Goal: Task Accomplishment & Management: Use online tool/utility

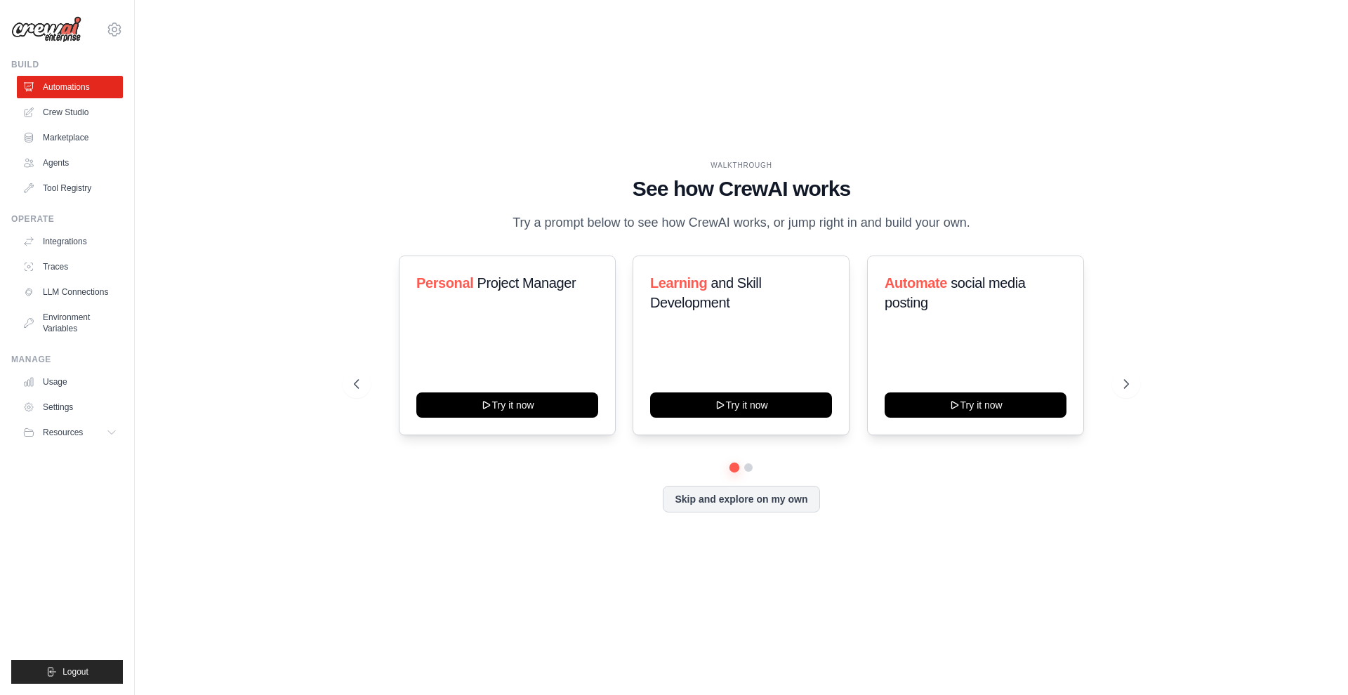
click at [391, 127] on div "WALKTHROUGH See how CrewAI works Try a prompt below to see how CrewAI works, or…" at bounding box center [741, 347] width 1168 height 667
click at [69, 119] on link "Crew Studio" at bounding box center [71, 112] width 106 height 22
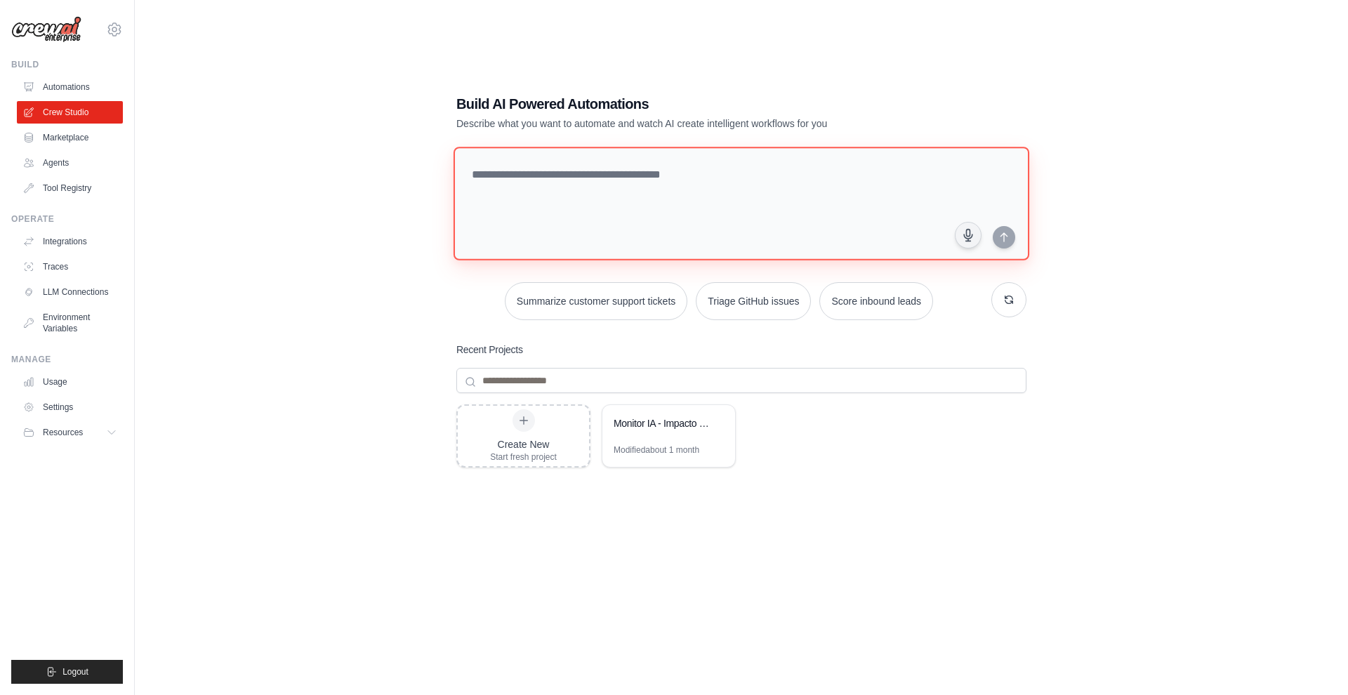
click at [519, 194] on textarea at bounding box center [742, 204] width 576 height 114
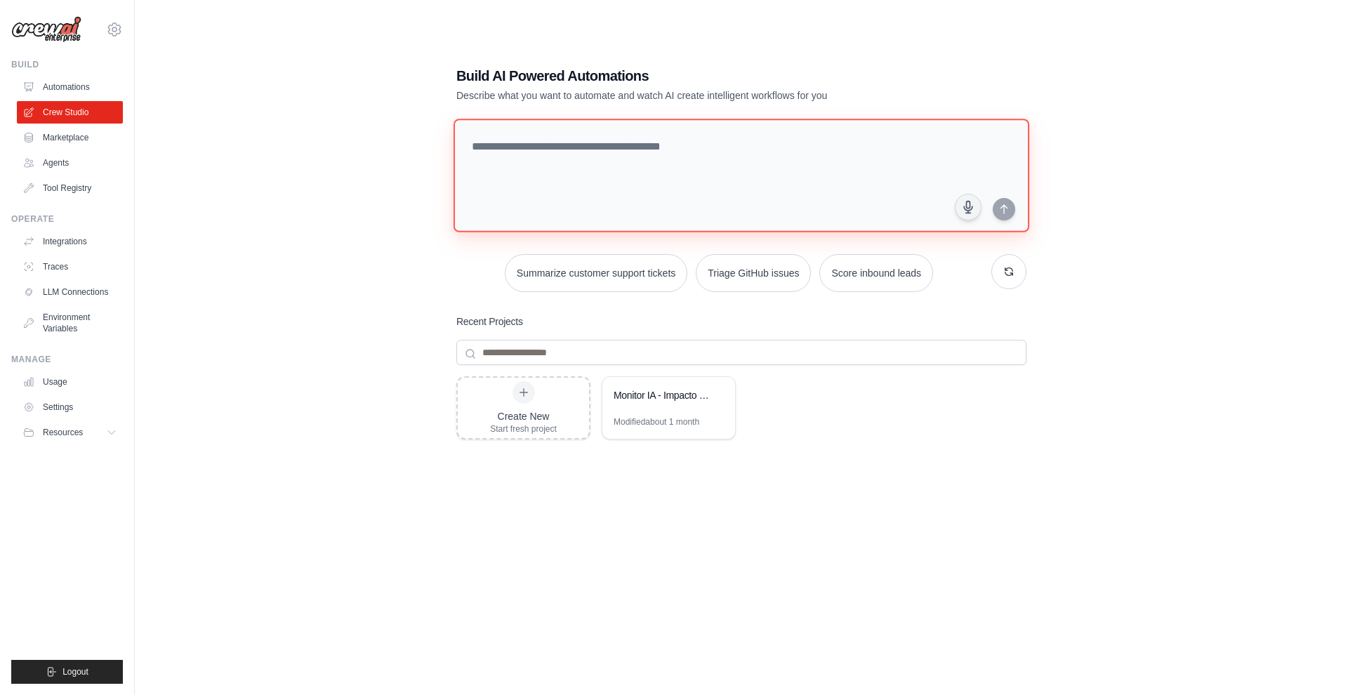
scroll to position [28, 0]
click at [663, 392] on div "Monitor IA - Impacto no Emprego" at bounding box center [662, 395] width 96 height 14
click at [721, 395] on button at bounding box center [717, 395] width 14 height 14
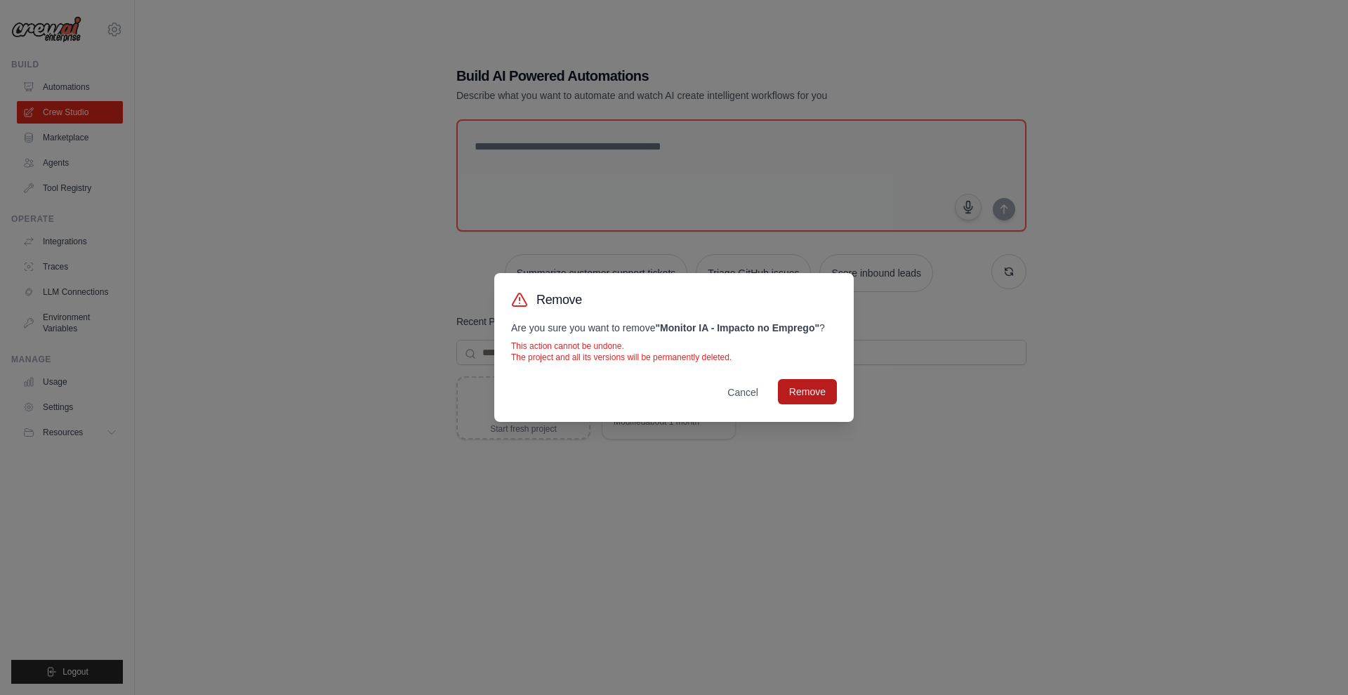
click at [821, 383] on button "Remove" at bounding box center [807, 391] width 59 height 25
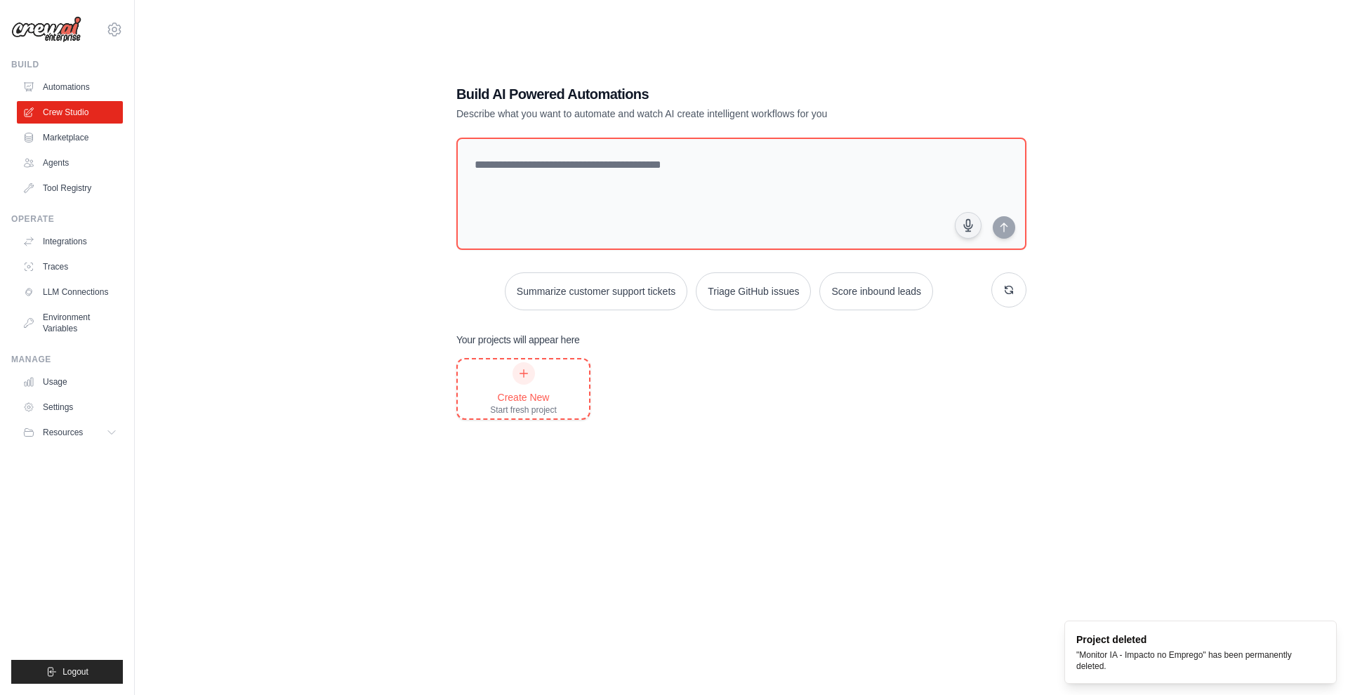
click at [543, 382] on div "Create New Start fresh project" at bounding box center [523, 388] width 67 height 53
click at [70, 138] on link "Marketplace" at bounding box center [71, 137] width 106 height 22
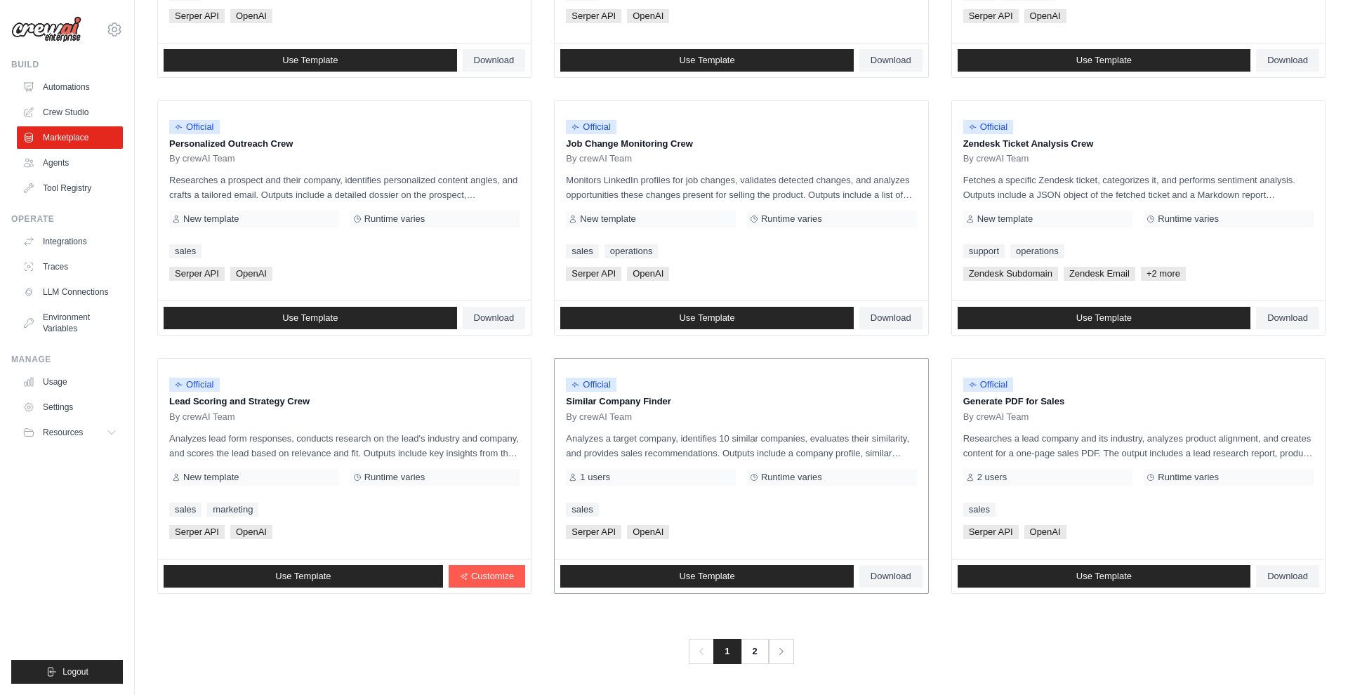
scroll to position [604, 0]
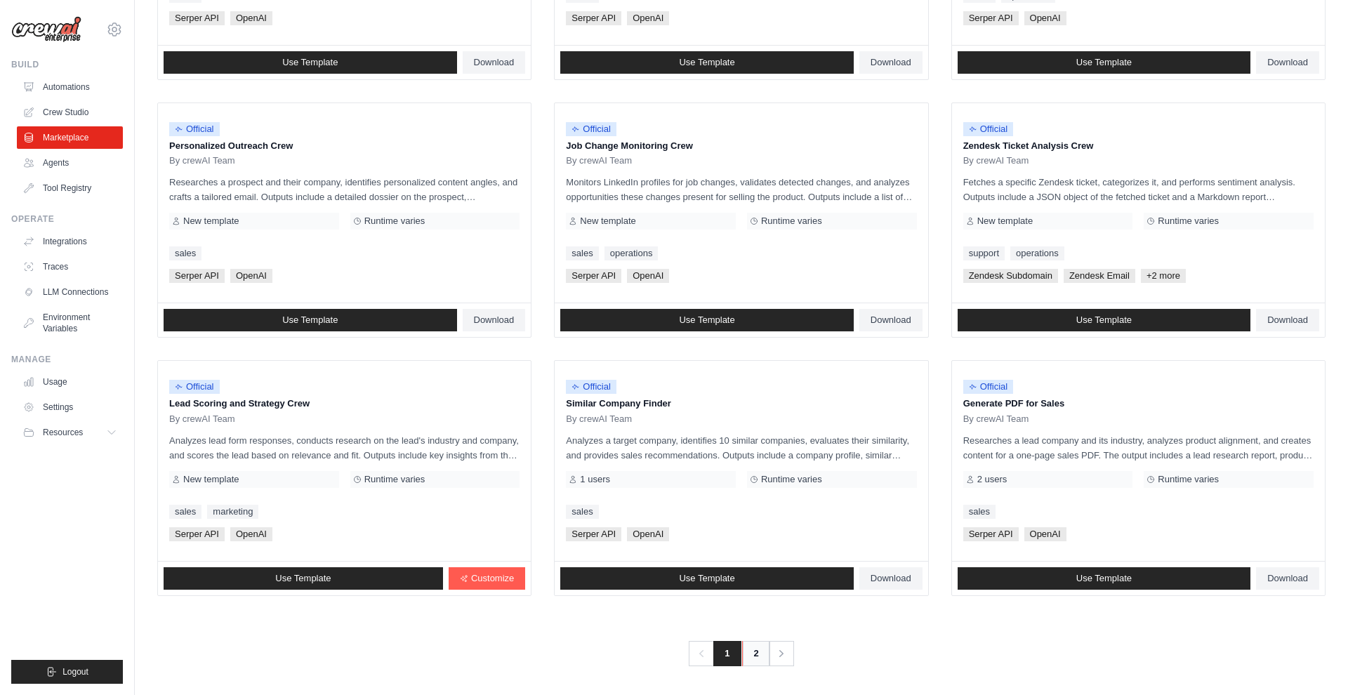
click at [752, 652] on link "2" at bounding box center [756, 653] width 28 height 25
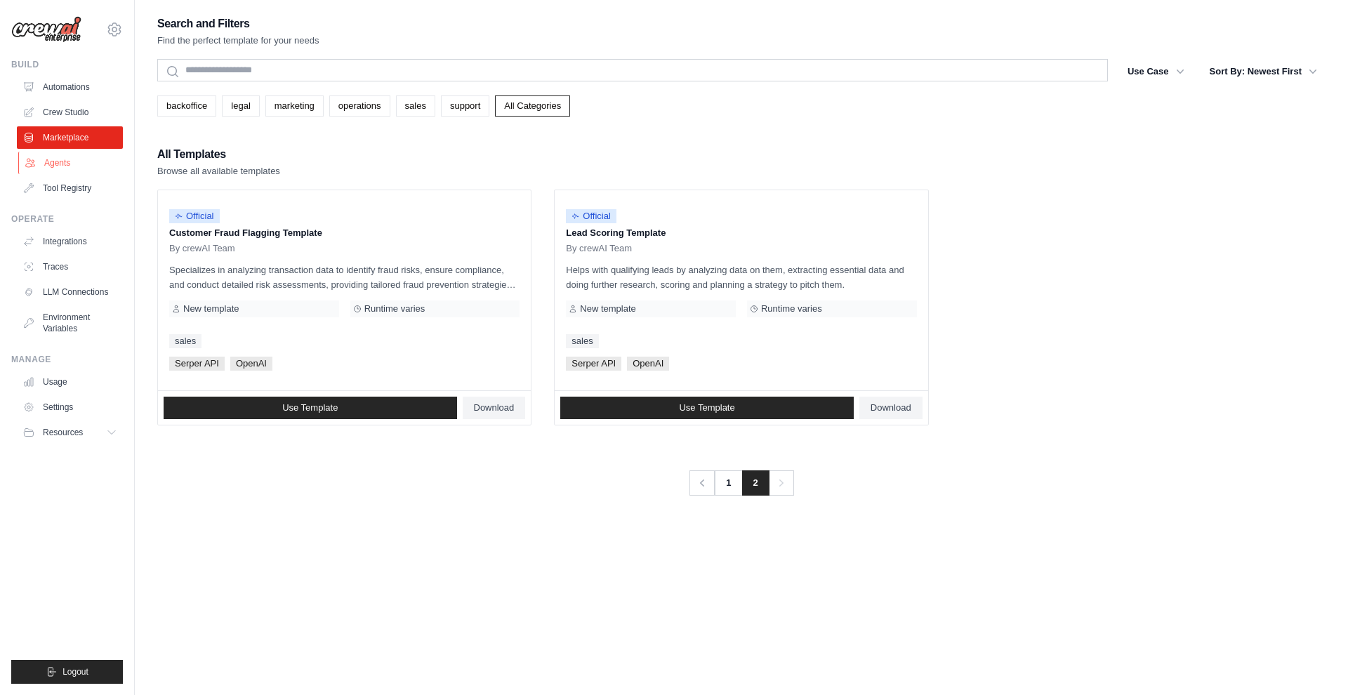
click at [75, 159] on link "Agents" at bounding box center [71, 163] width 106 height 22
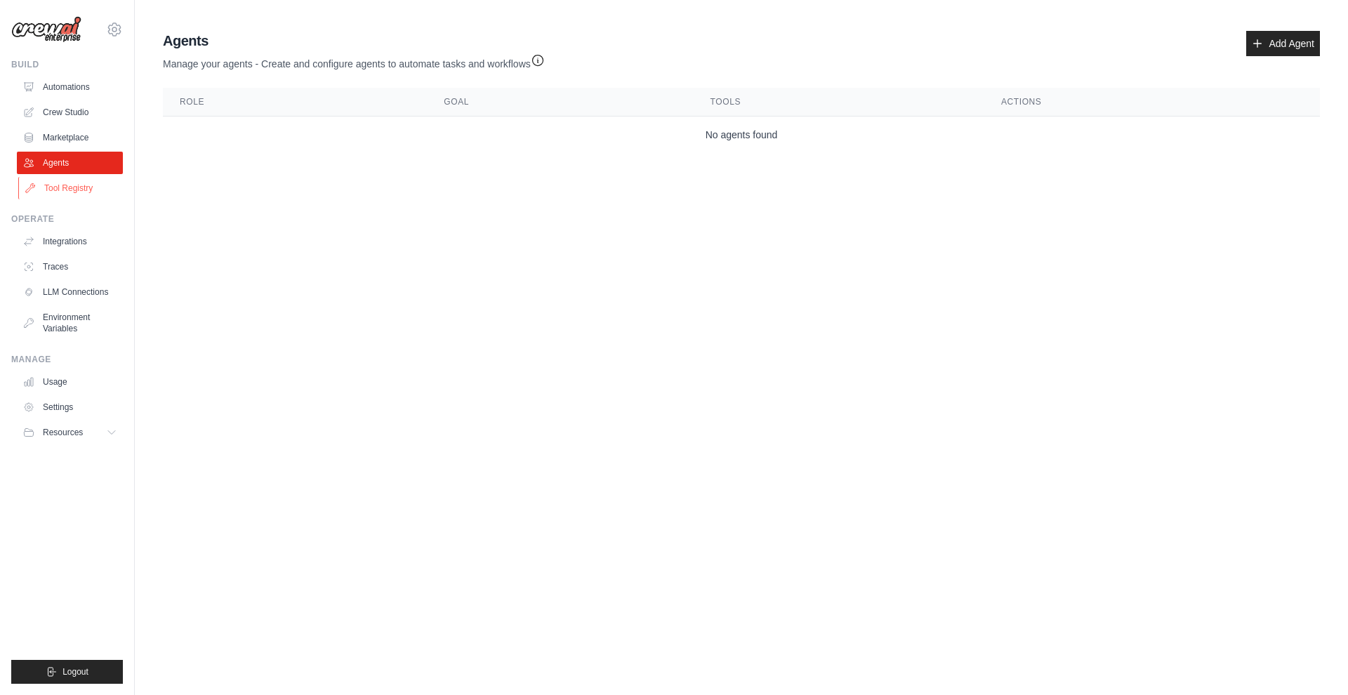
click at [72, 196] on link "Tool Registry" at bounding box center [71, 188] width 106 height 22
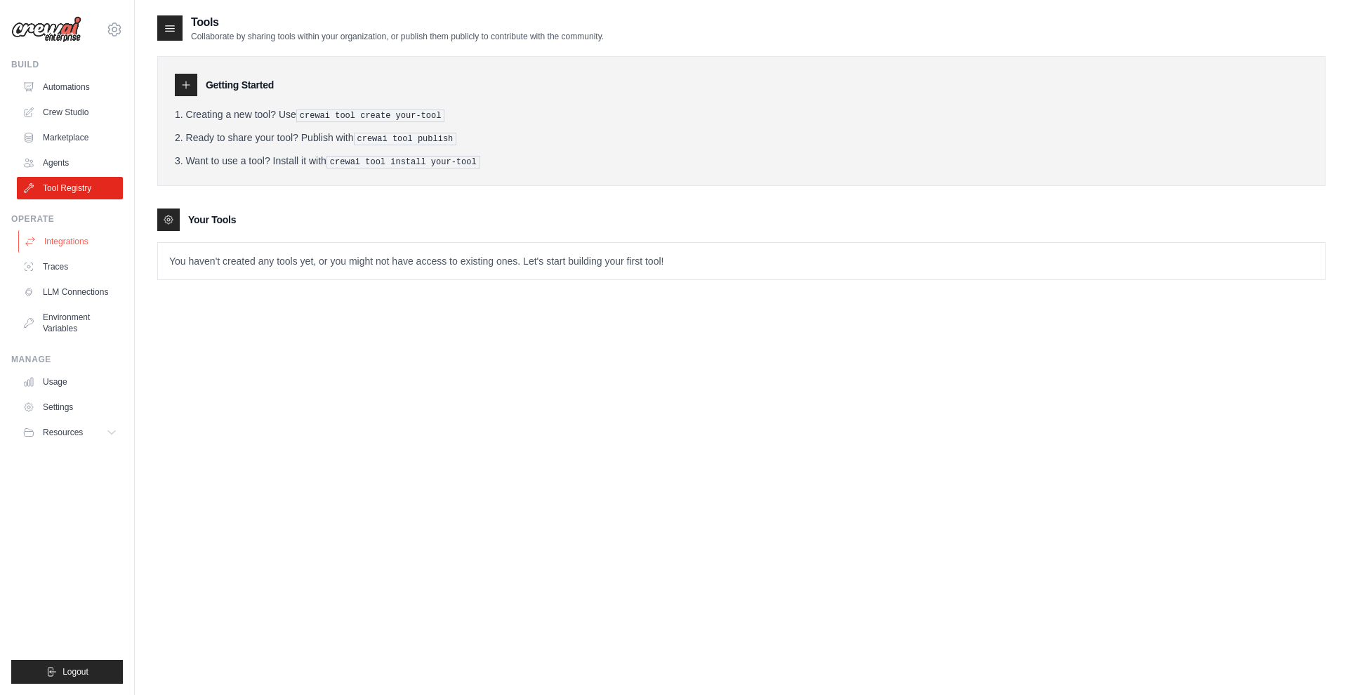
click at [62, 234] on link "Integrations" at bounding box center [71, 241] width 106 height 22
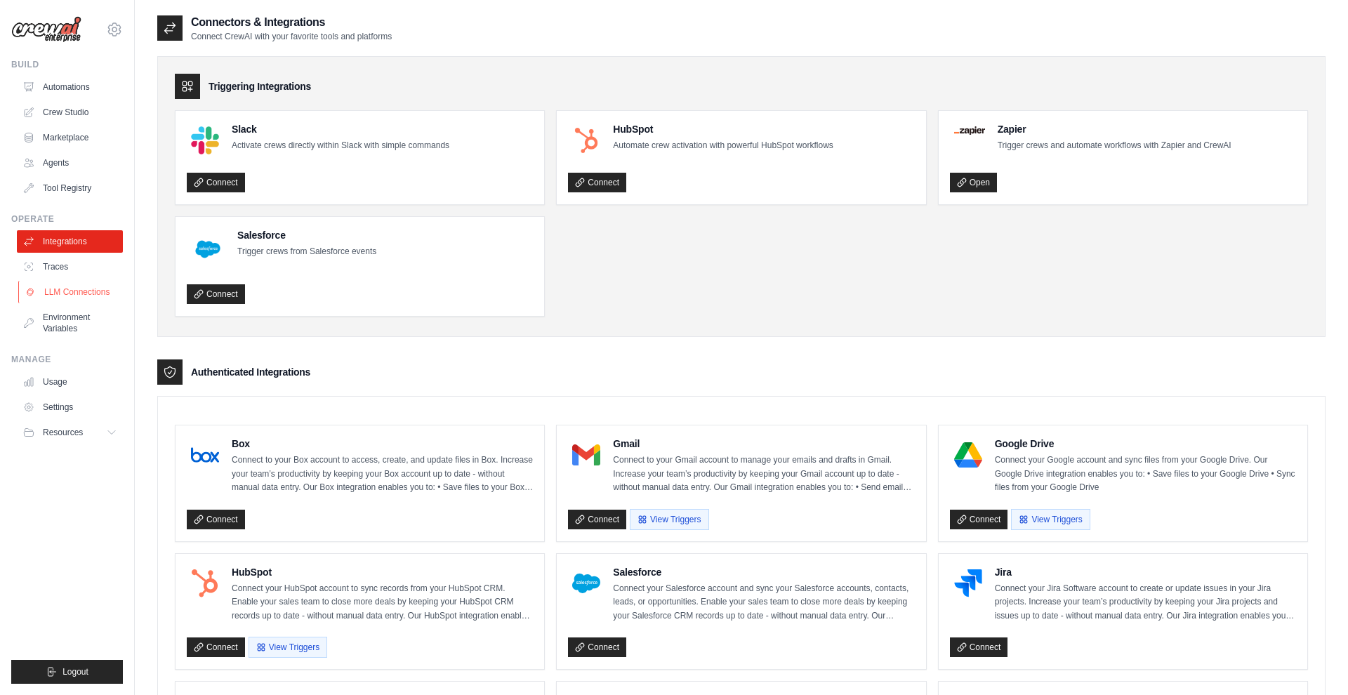
click at [48, 293] on link "LLM Connections" at bounding box center [71, 292] width 106 height 22
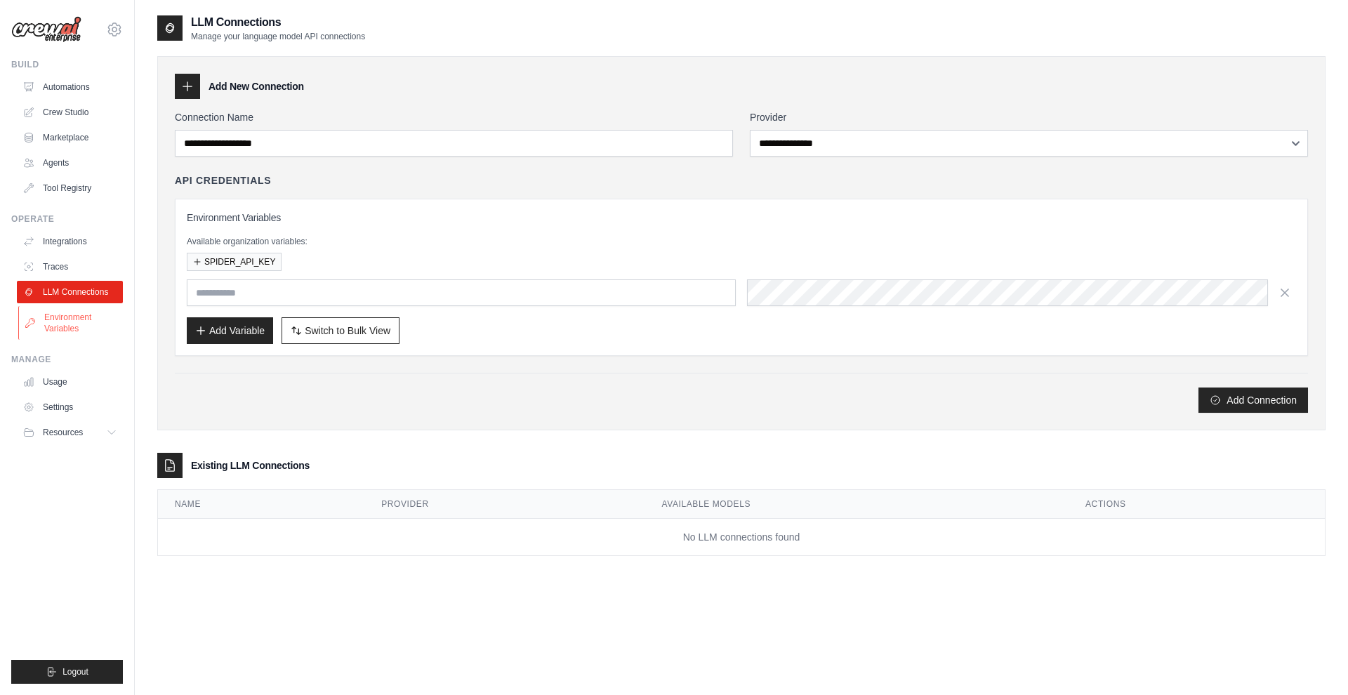
click at [73, 323] on link "Environment Variables" at bounding box center [71, 323] width 106 height 34
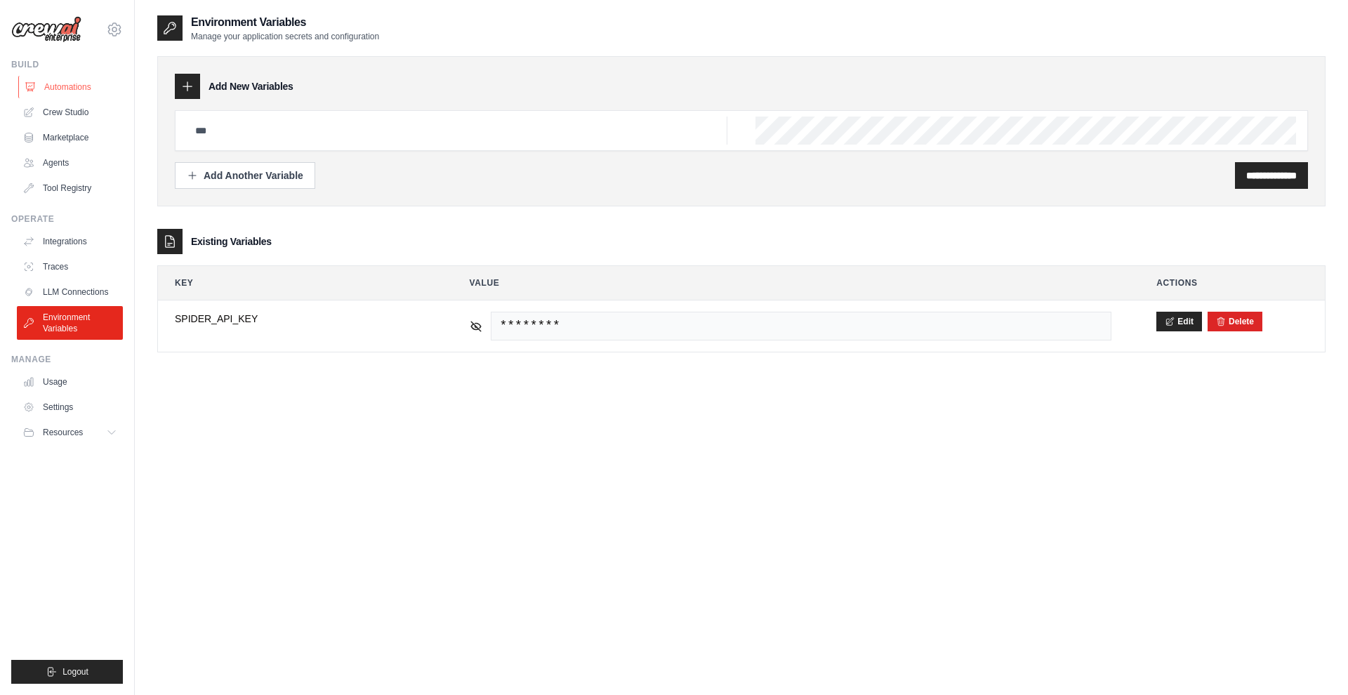
click at [41, 95] on link "Automations" at bounding box center [71, 87] width 106 height 22
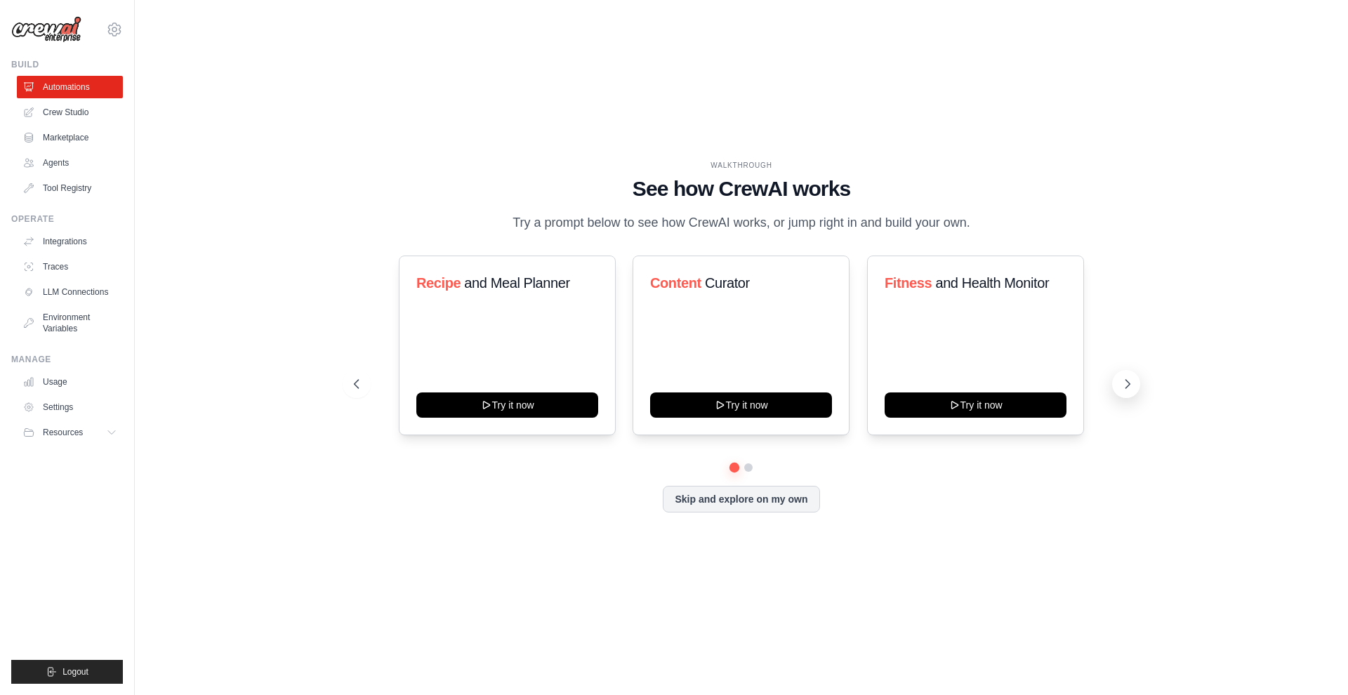
click at [1125, 385] on icon at bounding box center [1127, 384] width 14 height 14
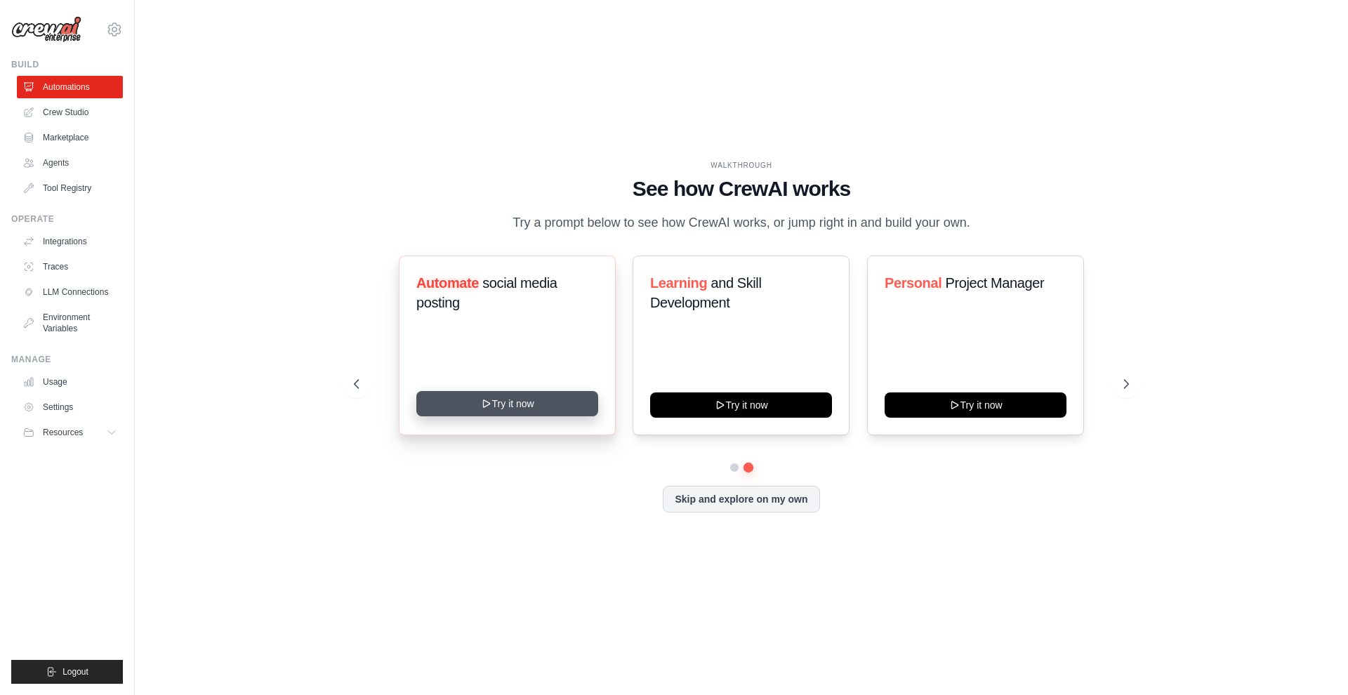
click at [513, 393] on button "Try it now" at bounding box center [507, 403] width 182 height 25
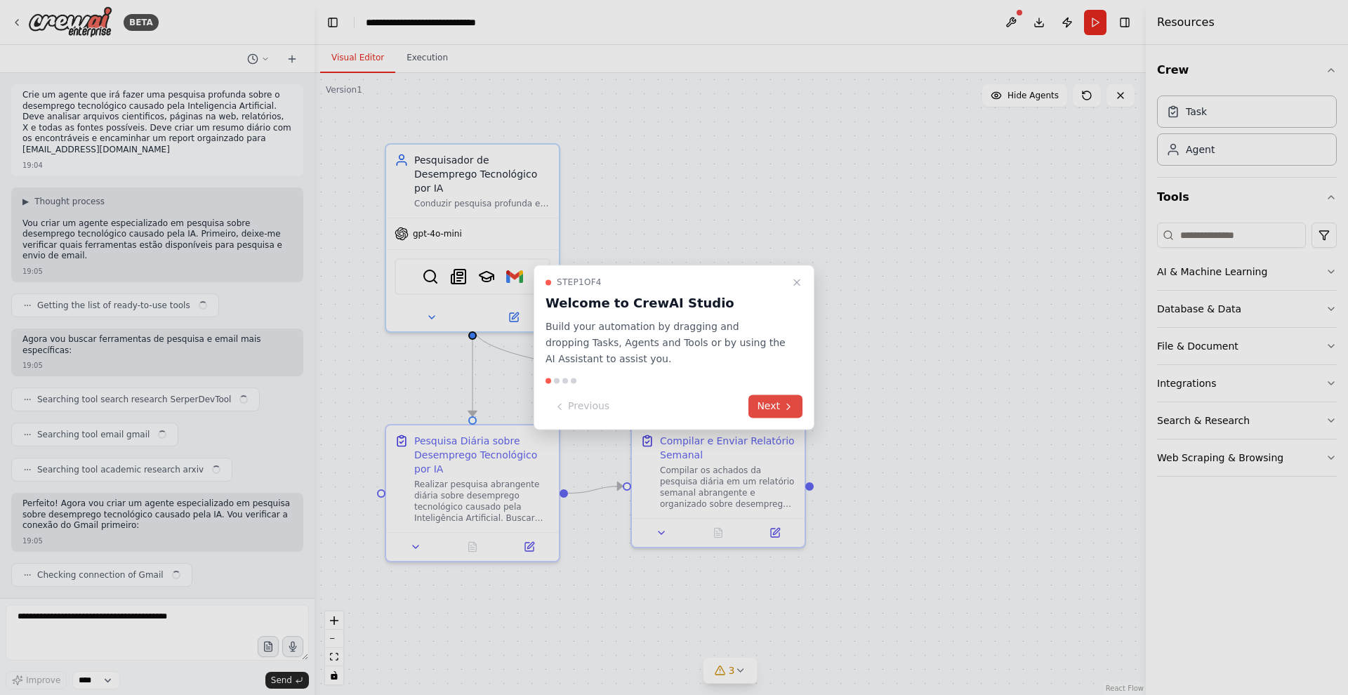
scroll to position [915, 0]
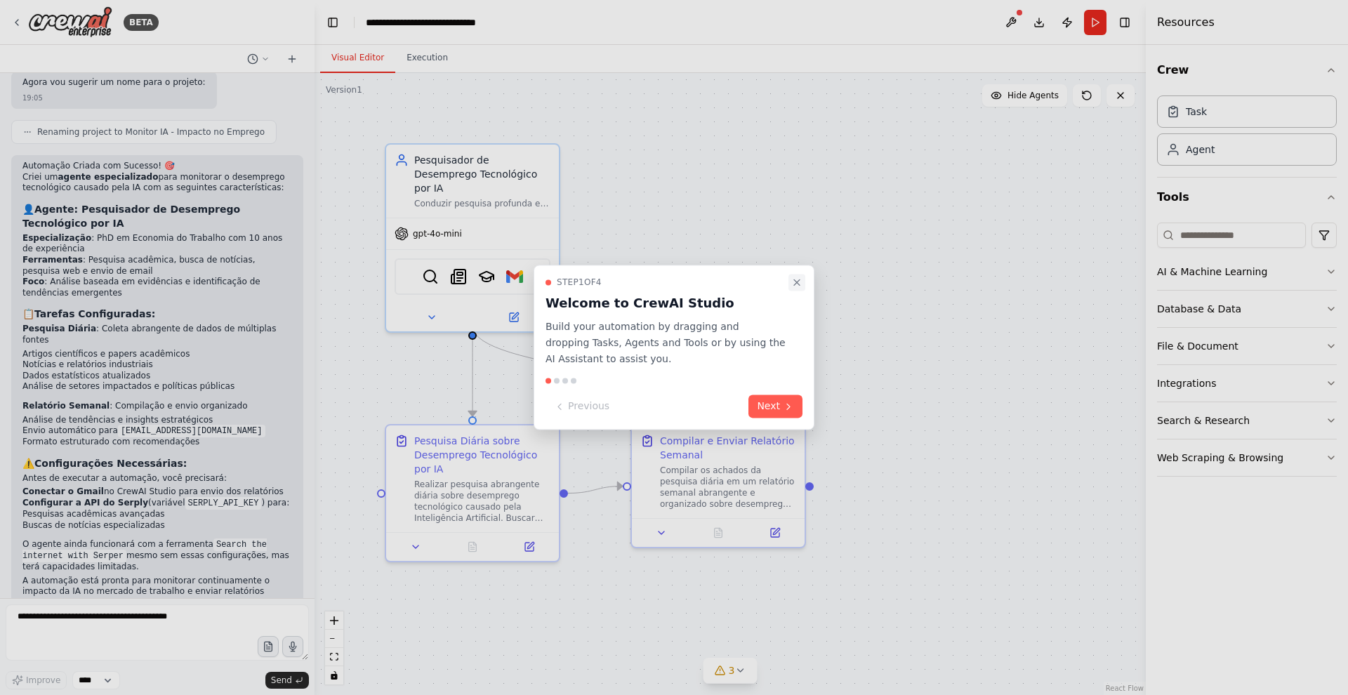
click at [797, 279] on icon "Close walkthrough" at bounding box center [796, 282] width 11 height 11
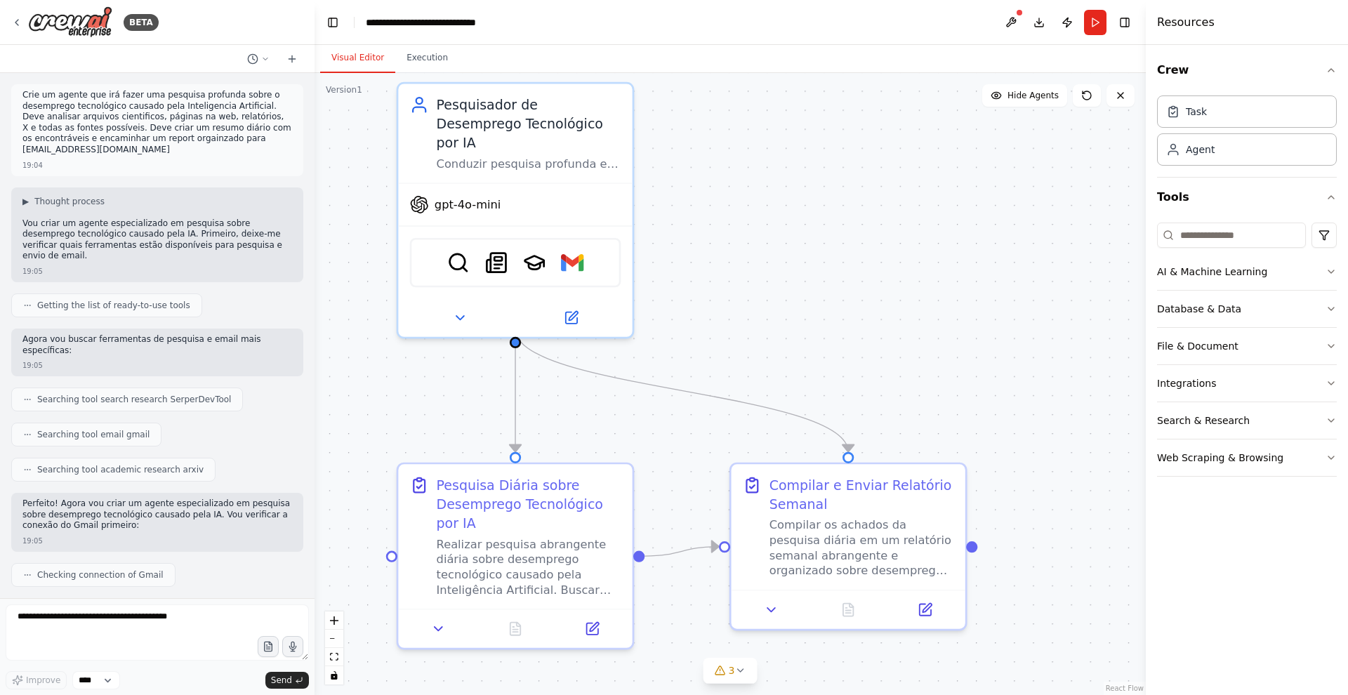
scroll to position [0, 0]
click at [58, 105] on p "Crie um agente que irá fazer uma pesquisa profunda sobre o desemprego tecnológi…" at bounding box center [157, 123] width 270 height 66
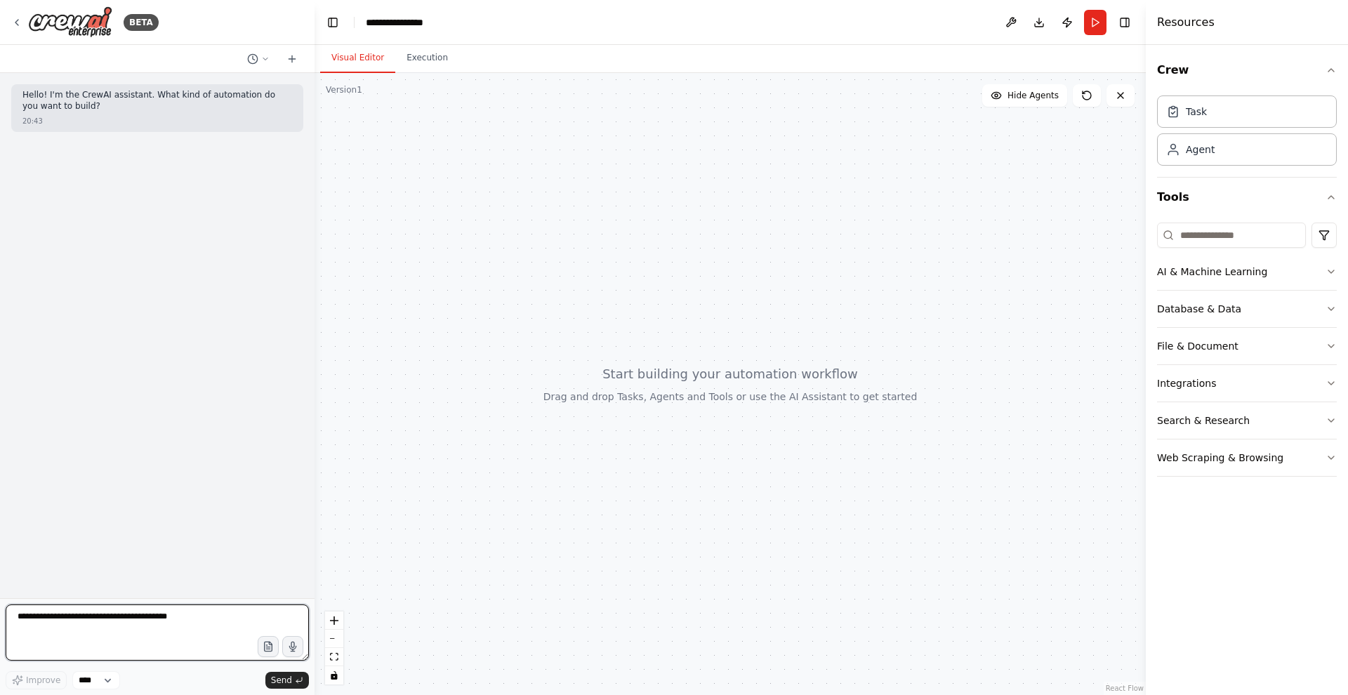
click at [193, 623] on textarea at bounding box center [157, 632] width 303 height 56
click at [1119, 94] on icon at bounding box center [1121, 96] width 6 height 6
click at [1204, 264] on button "AI & Machine Learning" at bounding box center [1247, 271] width 180 height 37
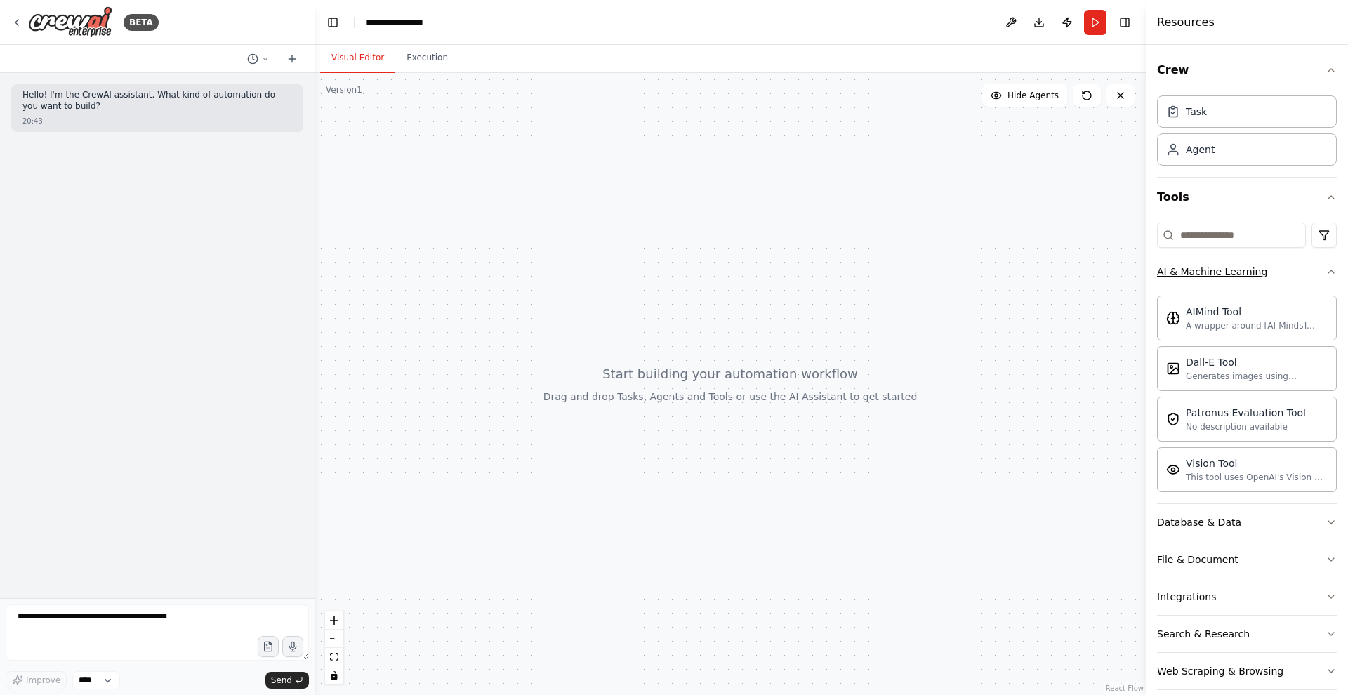
click at [1204, 264] on button "AI & Machine Learning" at bounding box center [1247, 271] width 180 height 37
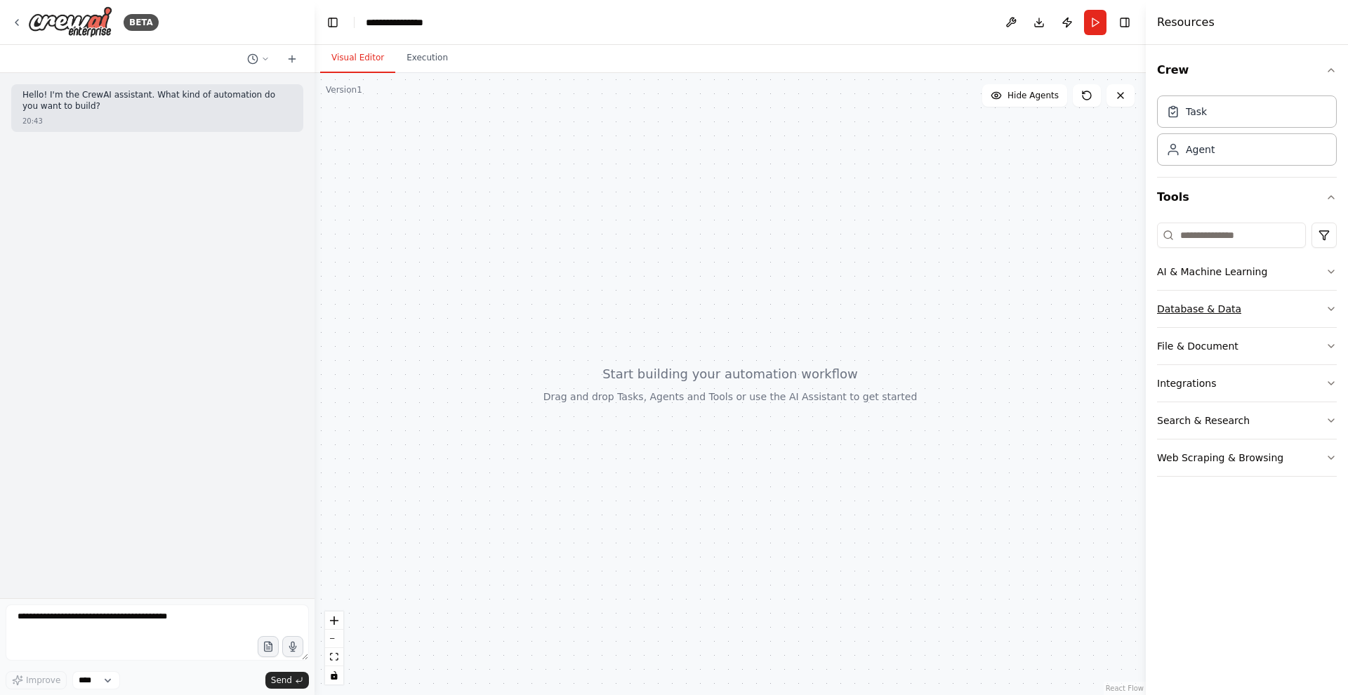
click at [1193, 315] on div "Database & Data" at bounding box center [1199, 309] width 84 height 14
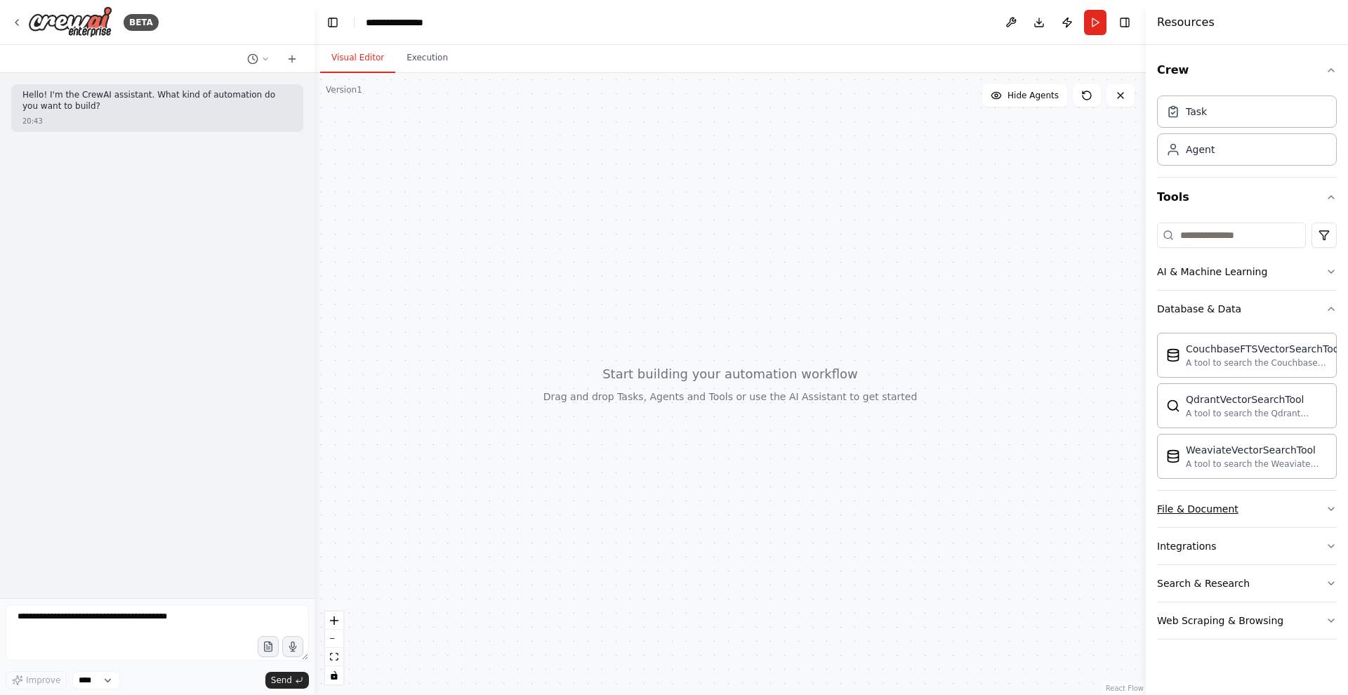
click at [1185, 517] on button "File & Document" at bounding box center [1247, 509] width 180 height 37
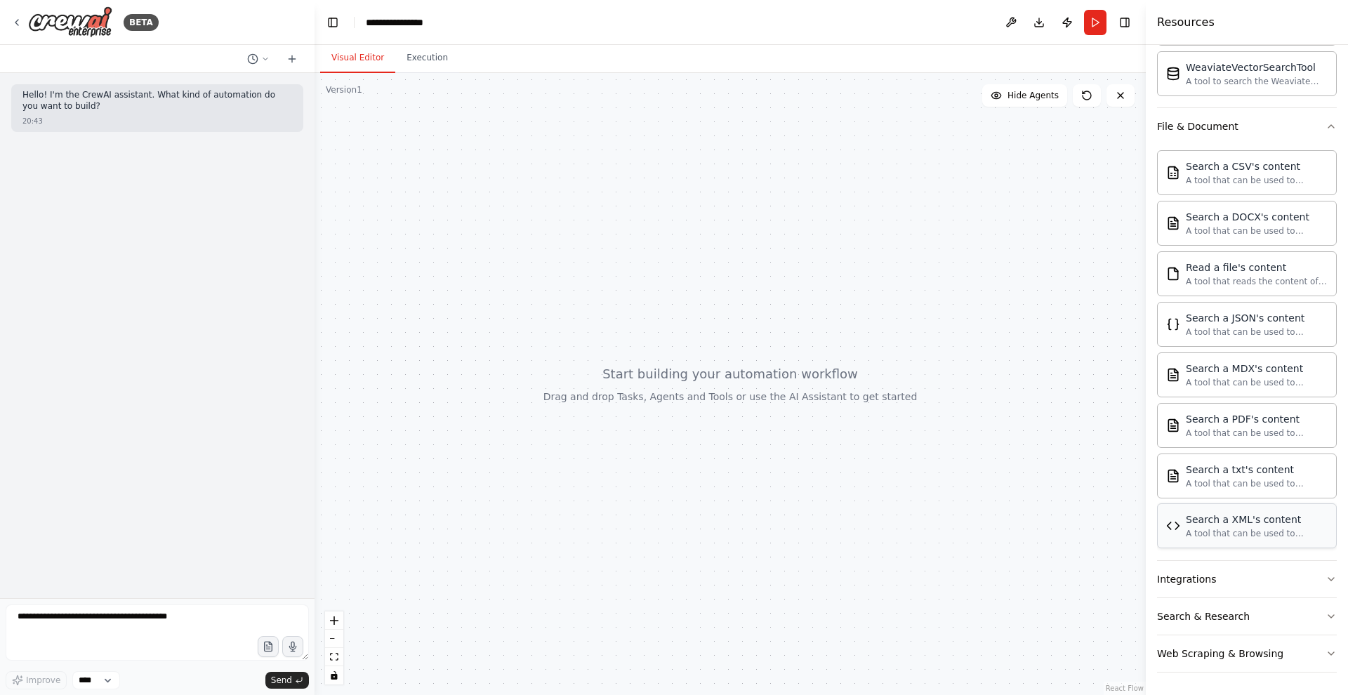
scroll to position [383, 0]
click at [1183, 576] on div "Integrations" at bounding box center [1186, 579] width 59 height 14
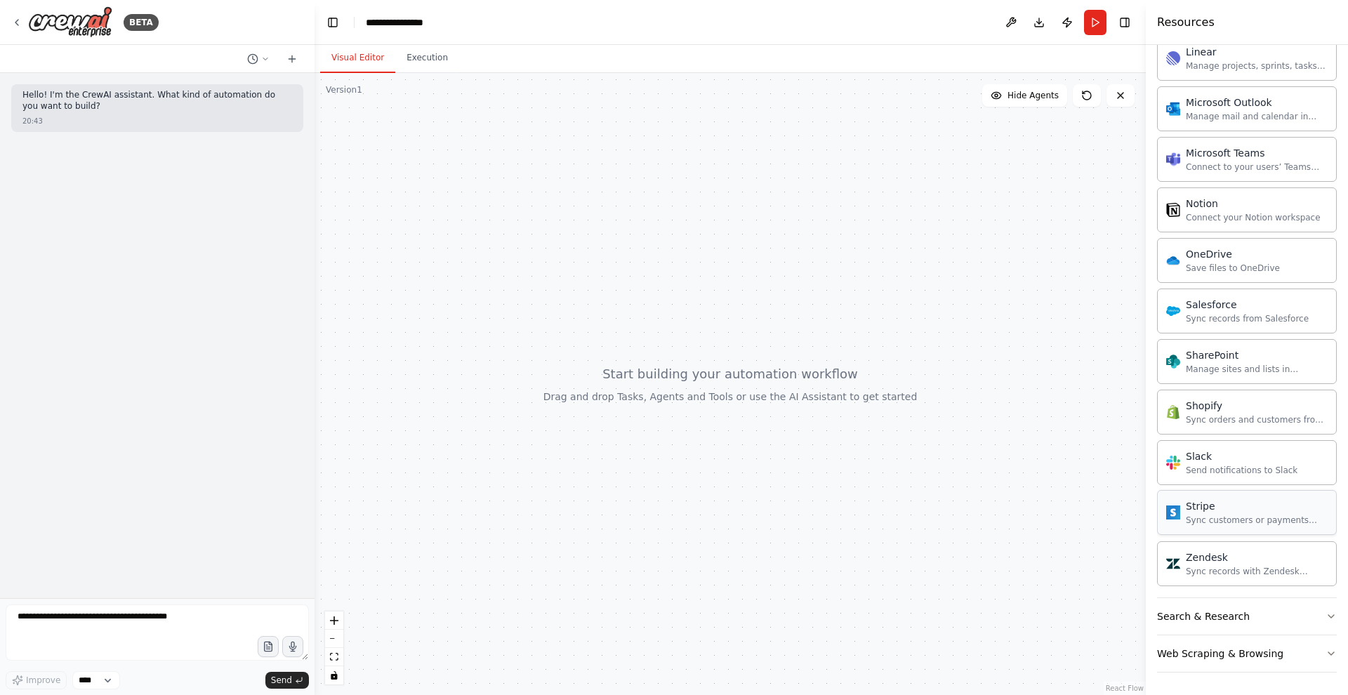
scroll to position [1506, 0]
click at [1192, 615] on div "Search & Research" at bounding box center [1203, 616] width 93 height 14
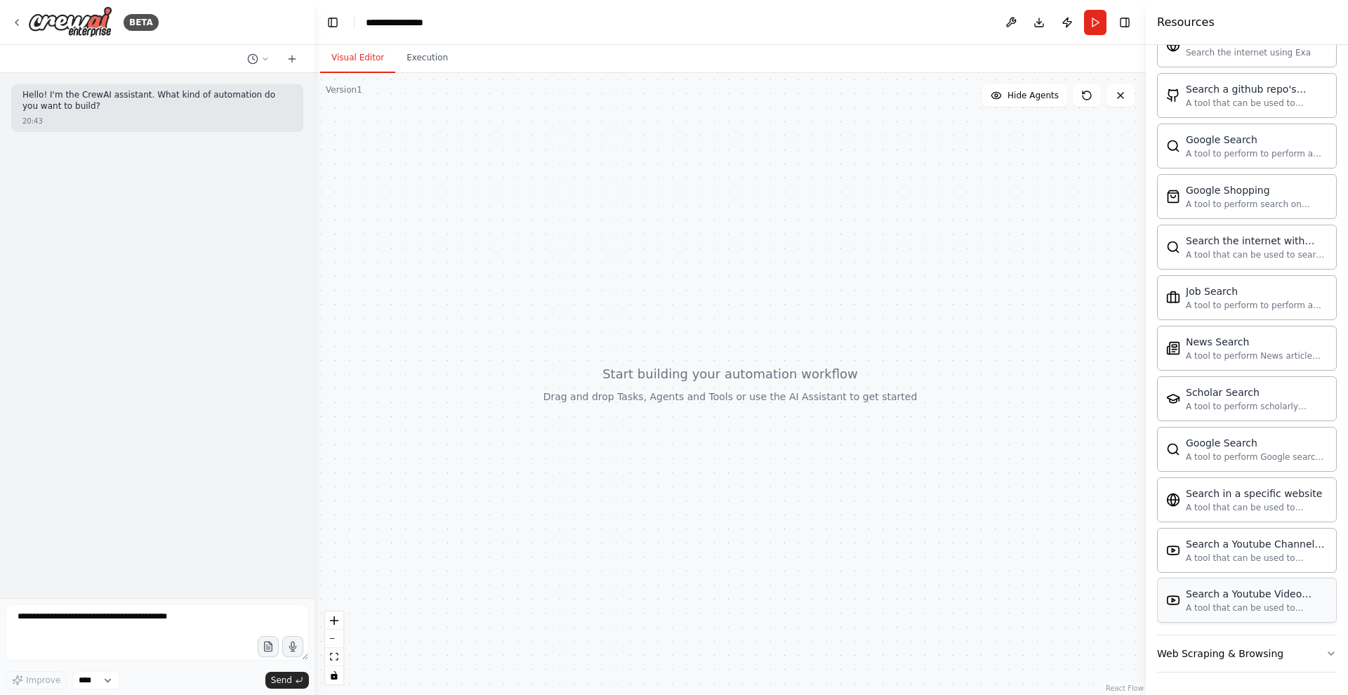
scroll to position [2225, 0]
click at [1218, 292] on div "Job Search" at bounding box center [1257, 291] width 142 height 14
click at [1181, 514] on div "Search in a specific website A tool that can be used to semantic search a query…" at bounding box center [1247, 499] width 180 height 45
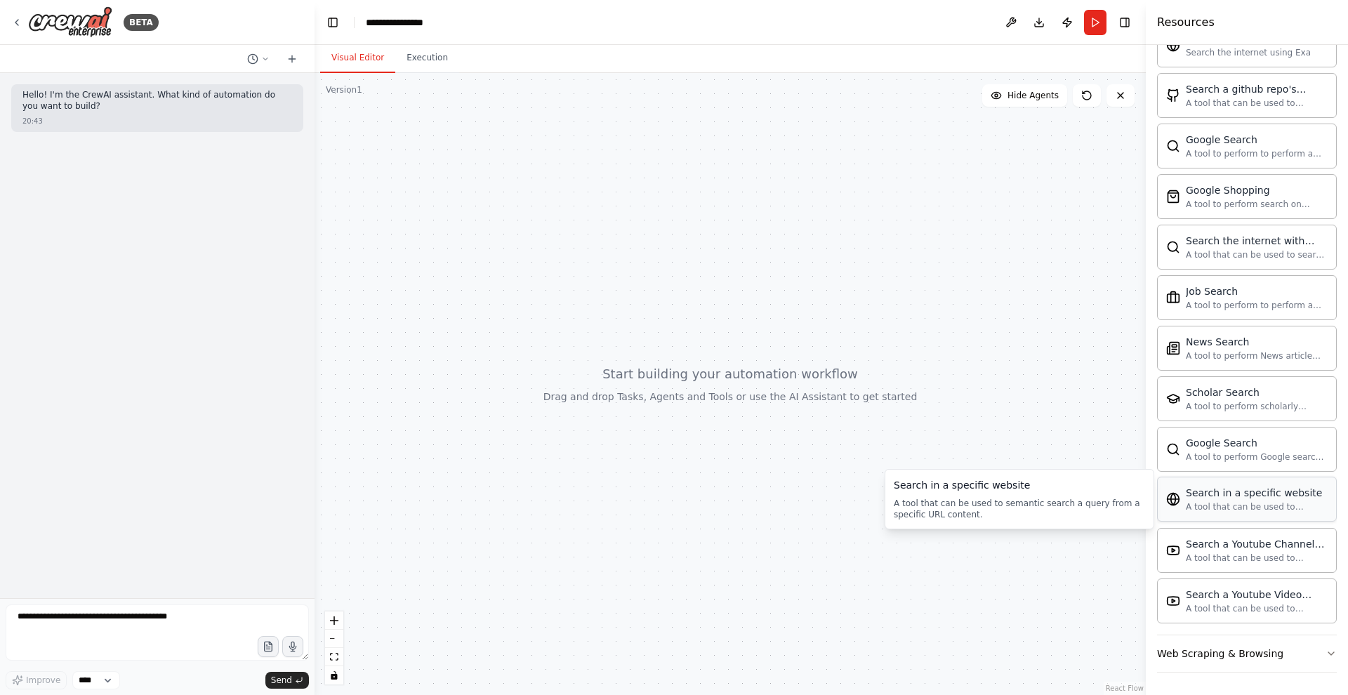
click at [1181, 514] on div "Search in a specific website A tool that can be used to semantic search a query…" at bounding box center [1247, 499] width 180 height 45
click at [1235, 647] on div "Web Scraping & Browsing" at bounding box center [1220, 654] width 126 height 14
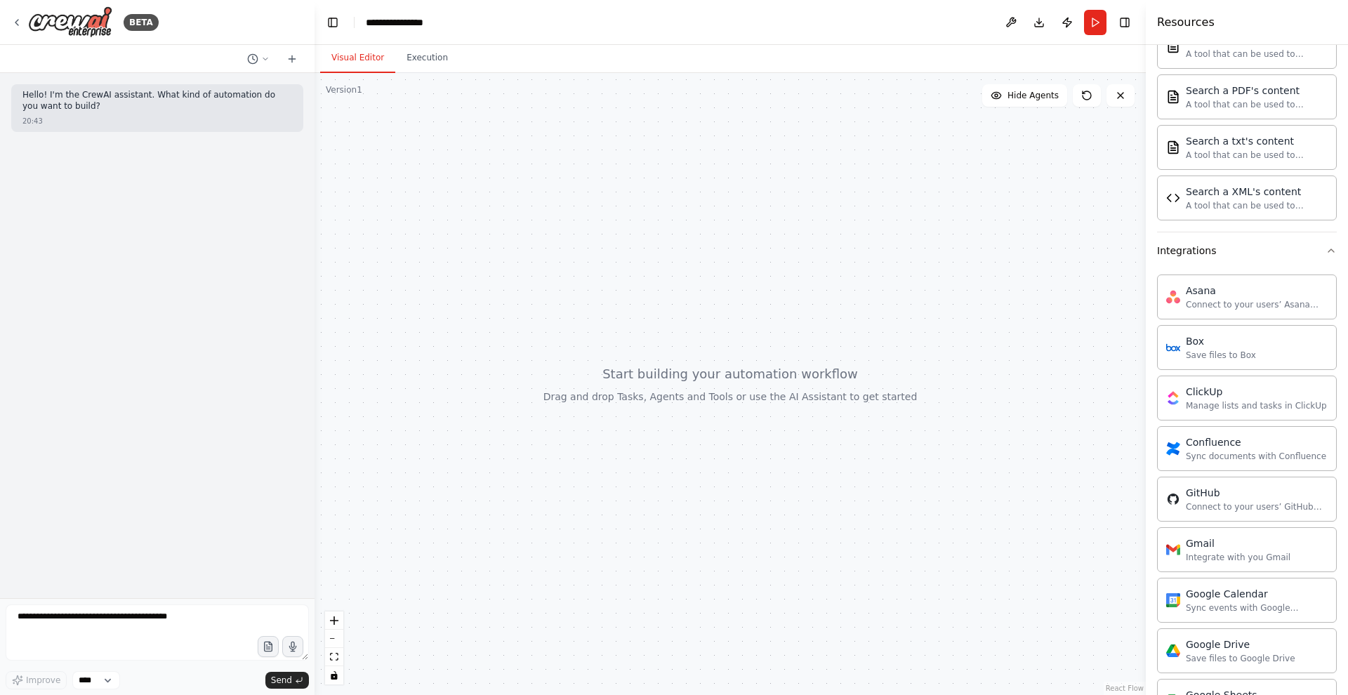
scroll to position [469, 0]
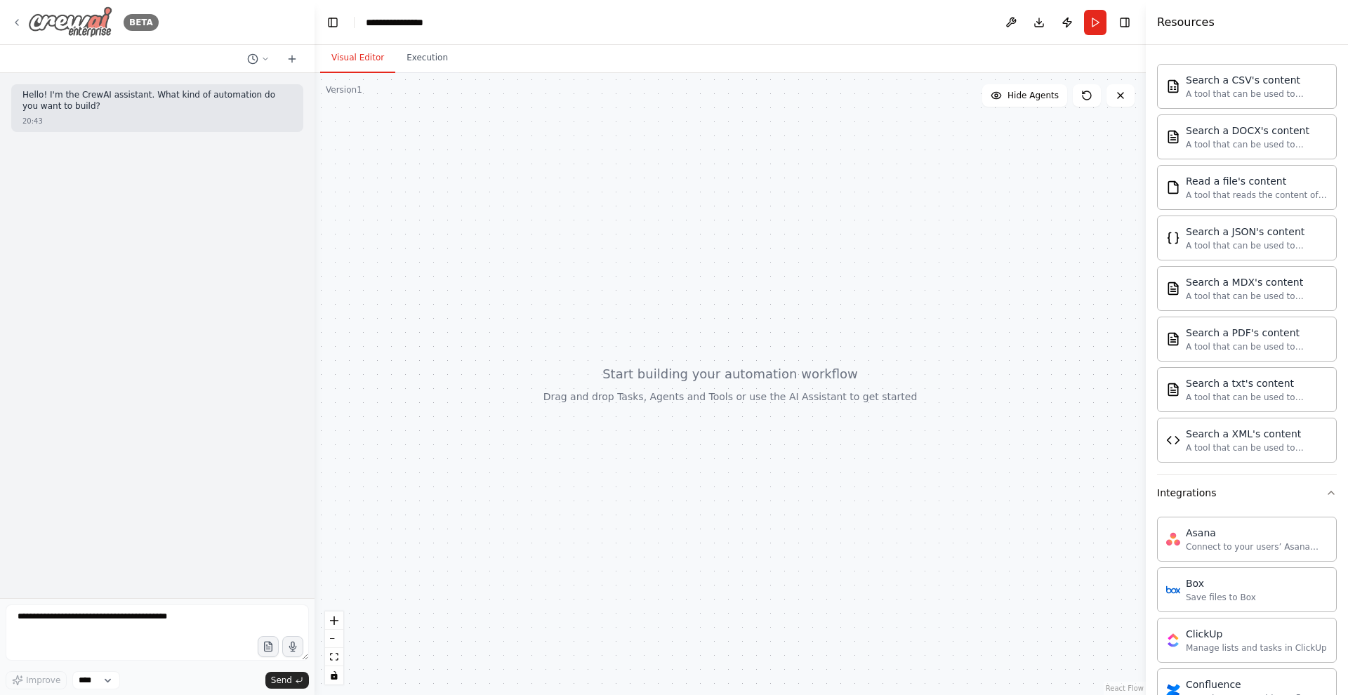
click at [88, 20] on img at bounding box center [70, 22] width 84 height 32
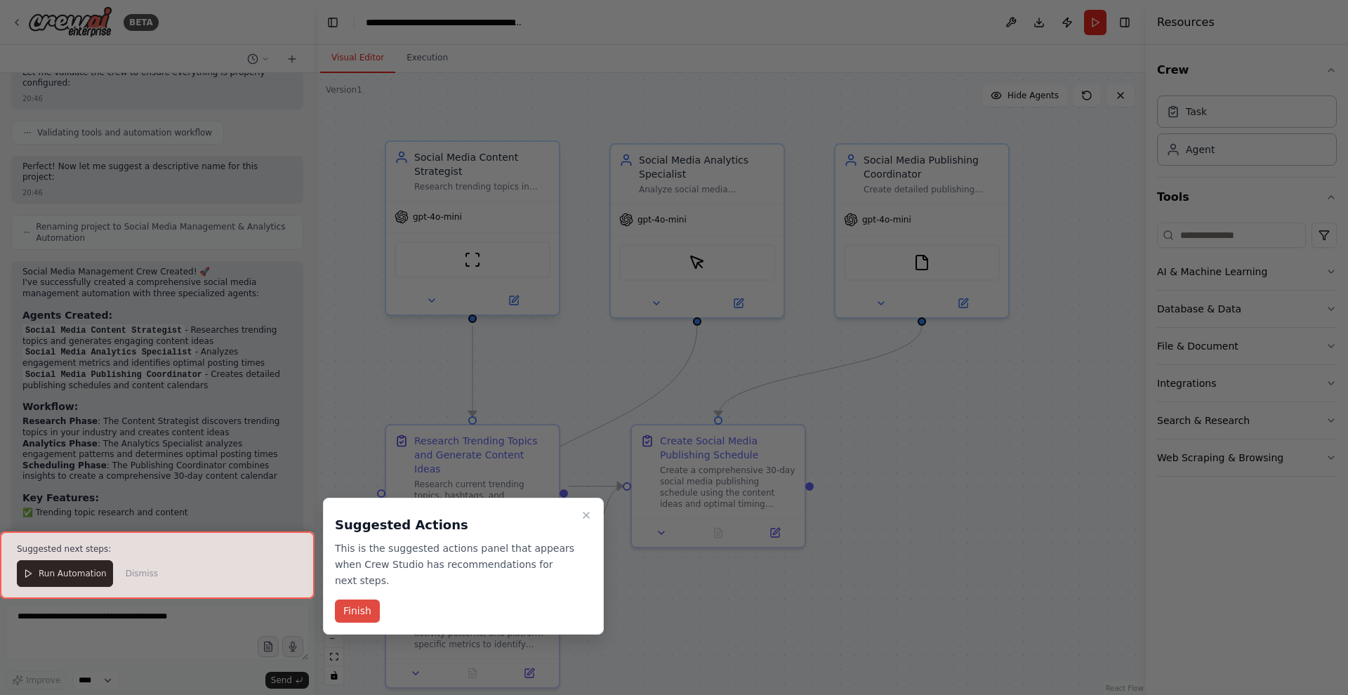
click at [358, 613] on button "Finish" at bounding box center [357, 611] width 45 height 23
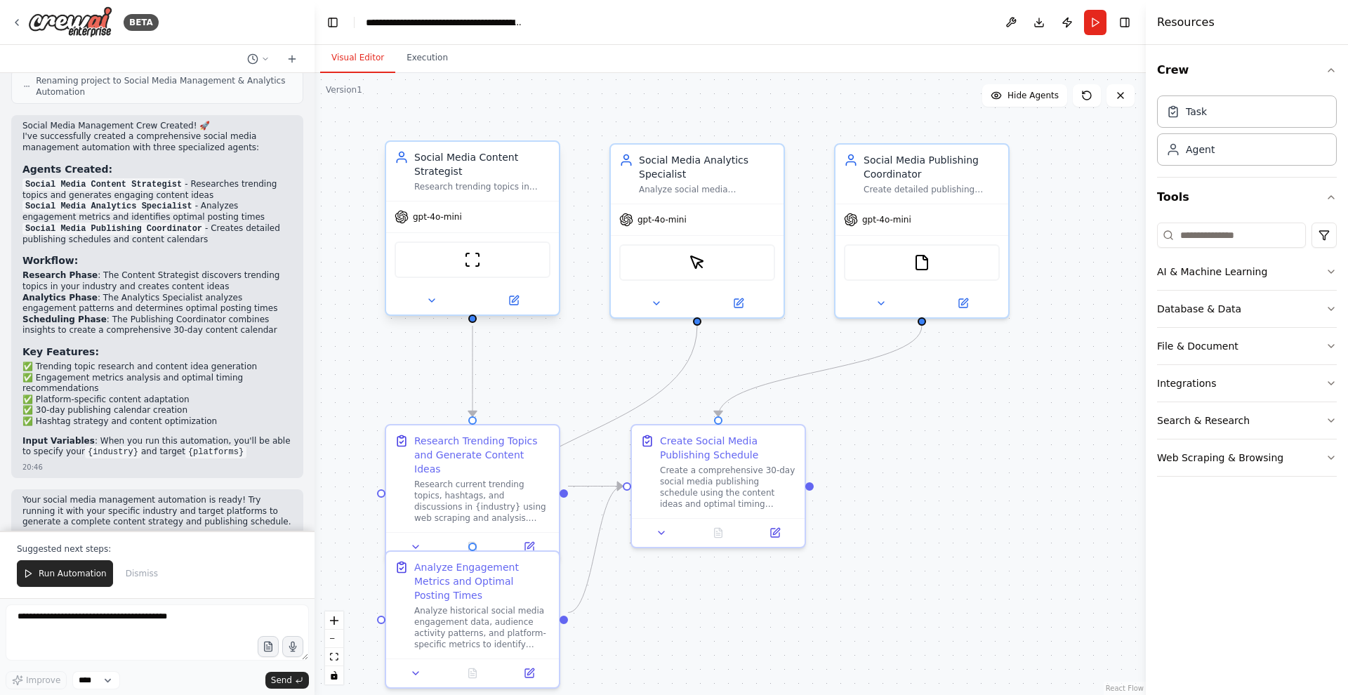
scroll to position [975, 0]
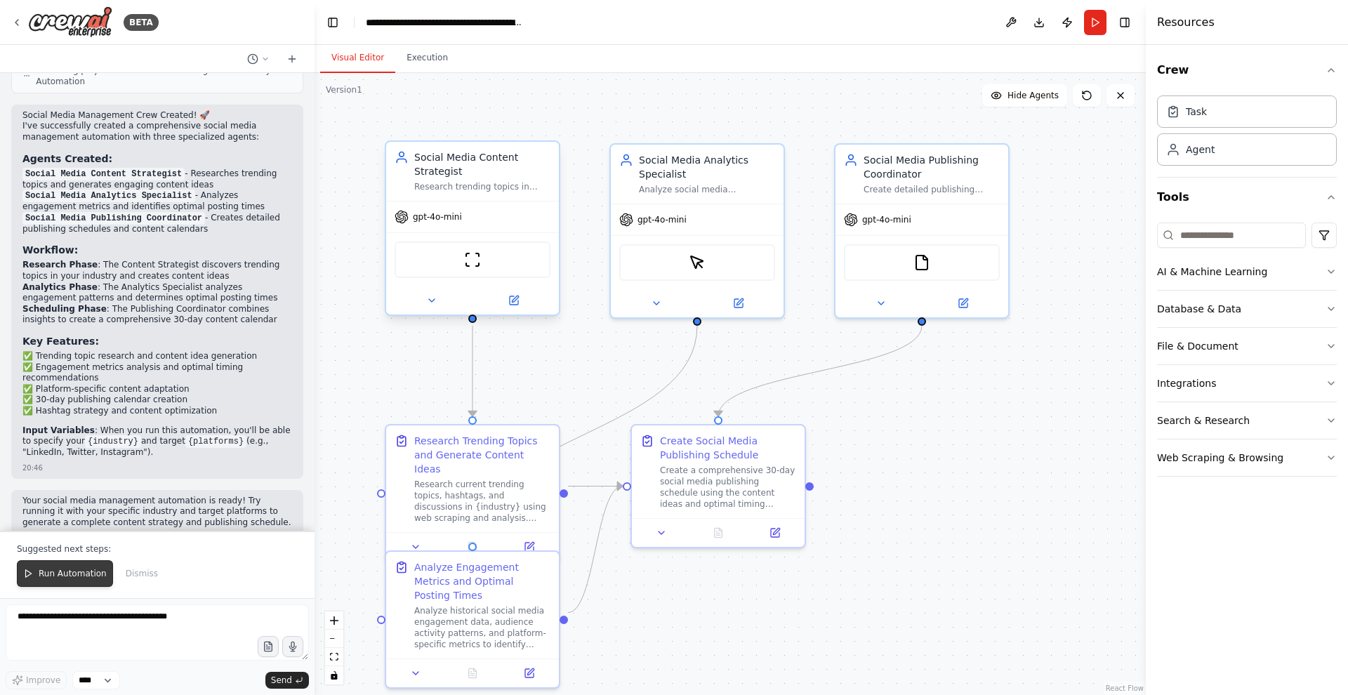
click at [59, 574] on span "Run Automation" at bounding box center [73, 573] width 68 height 11
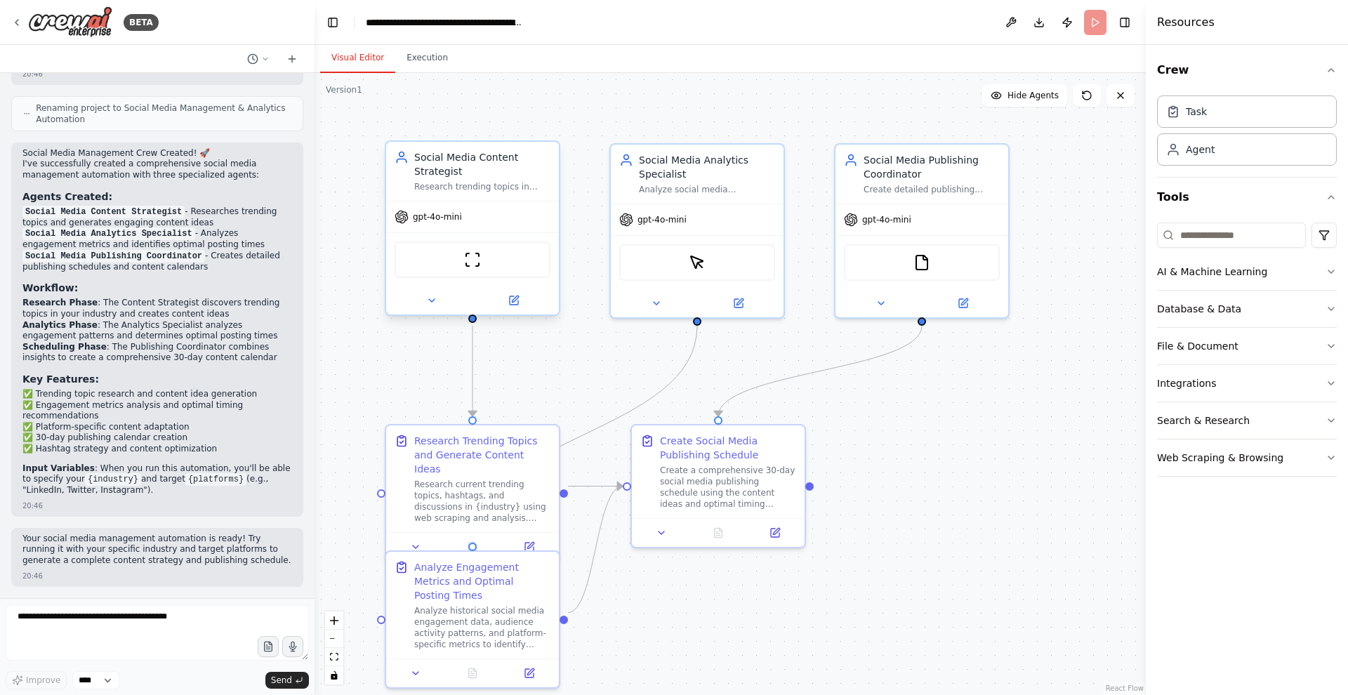
scroll to position [908, 0]
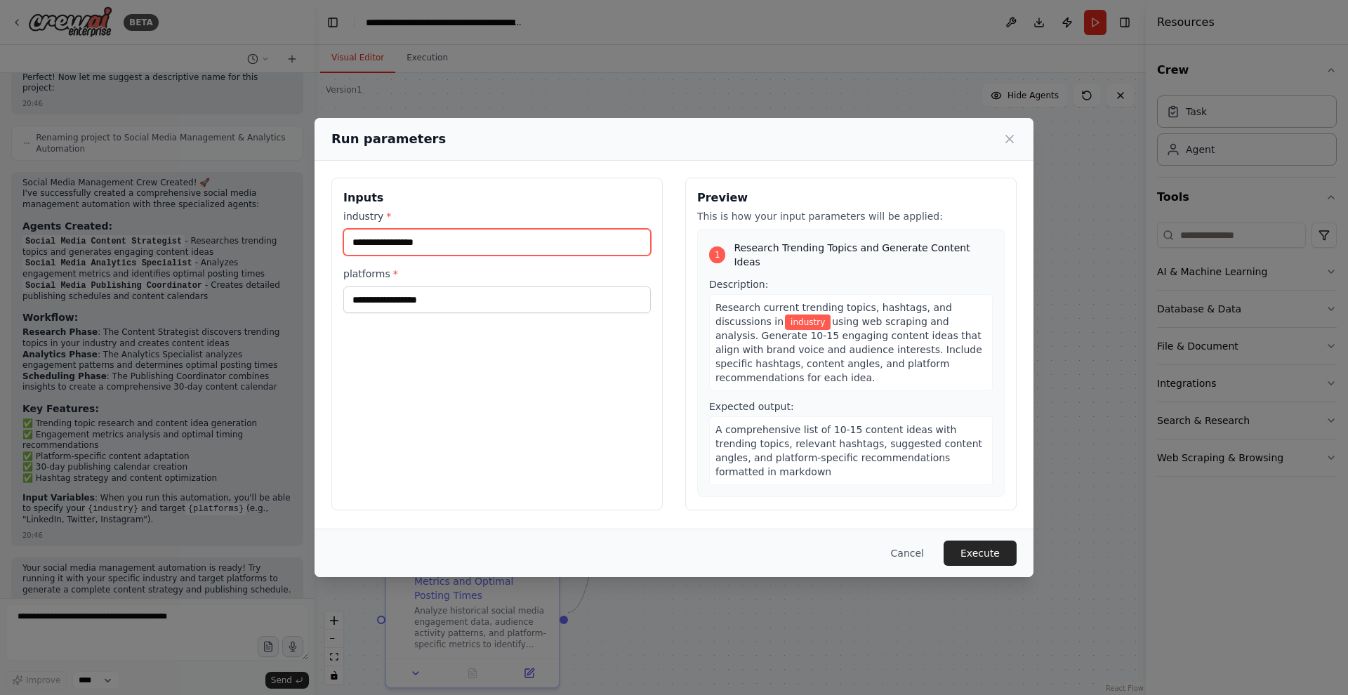
click at [350, 240] on input "industry *" at bounding box center [496, 242] width 307 height 27
type input "**"
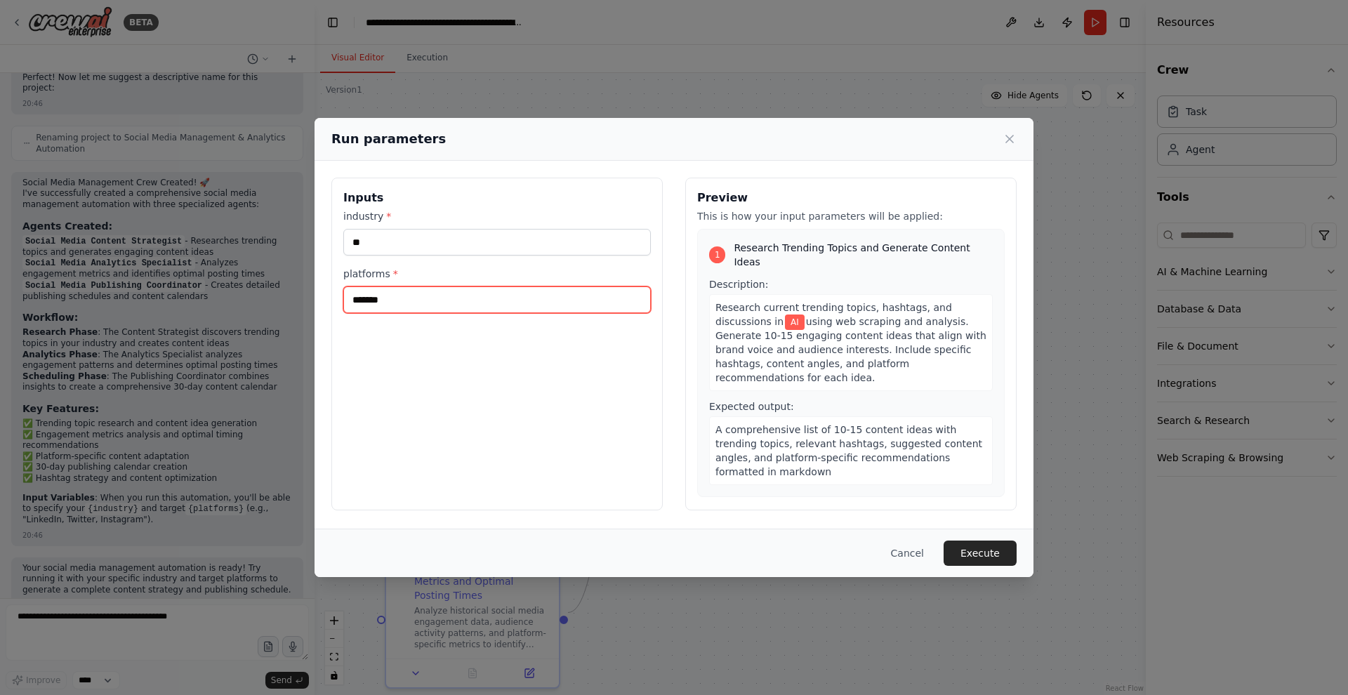
type input "********"
click at [966, 559] on button "Execute" at bounding box center [980, 553] width 73 height 25
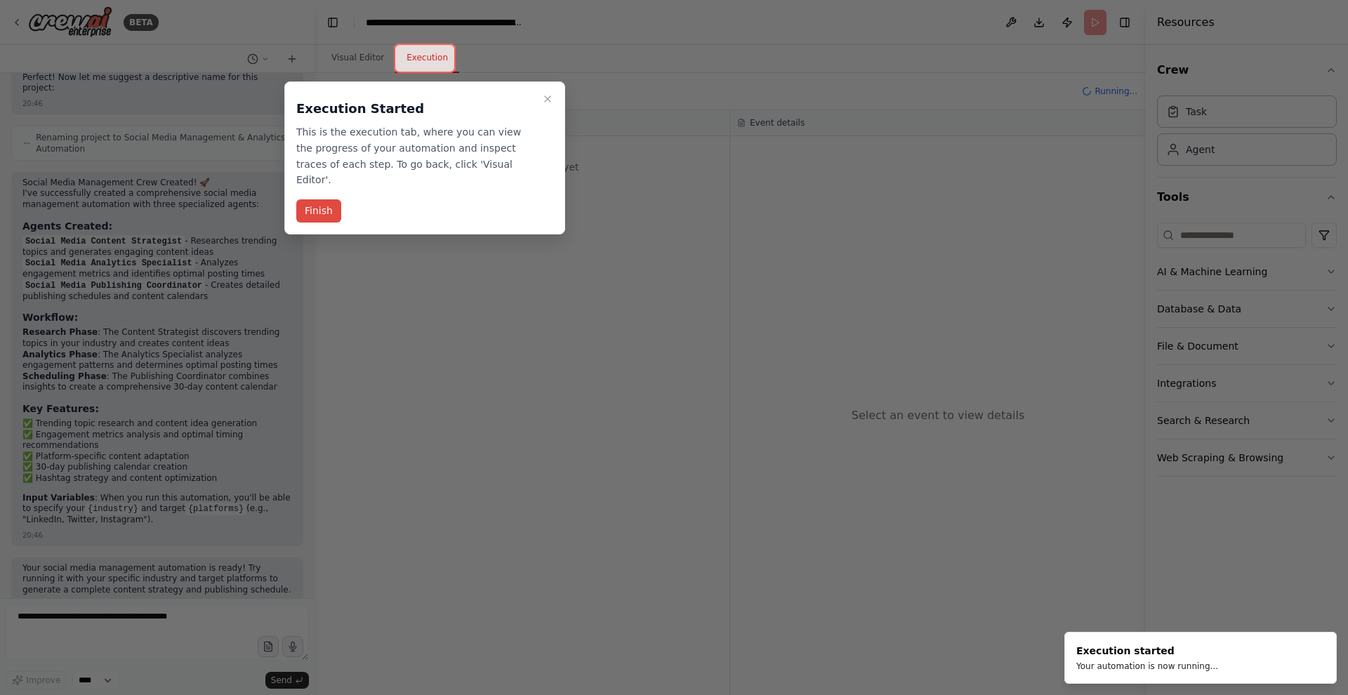
click at [315, 199] on button "Finish" at bounding box center [318, 210] width 45 height 23
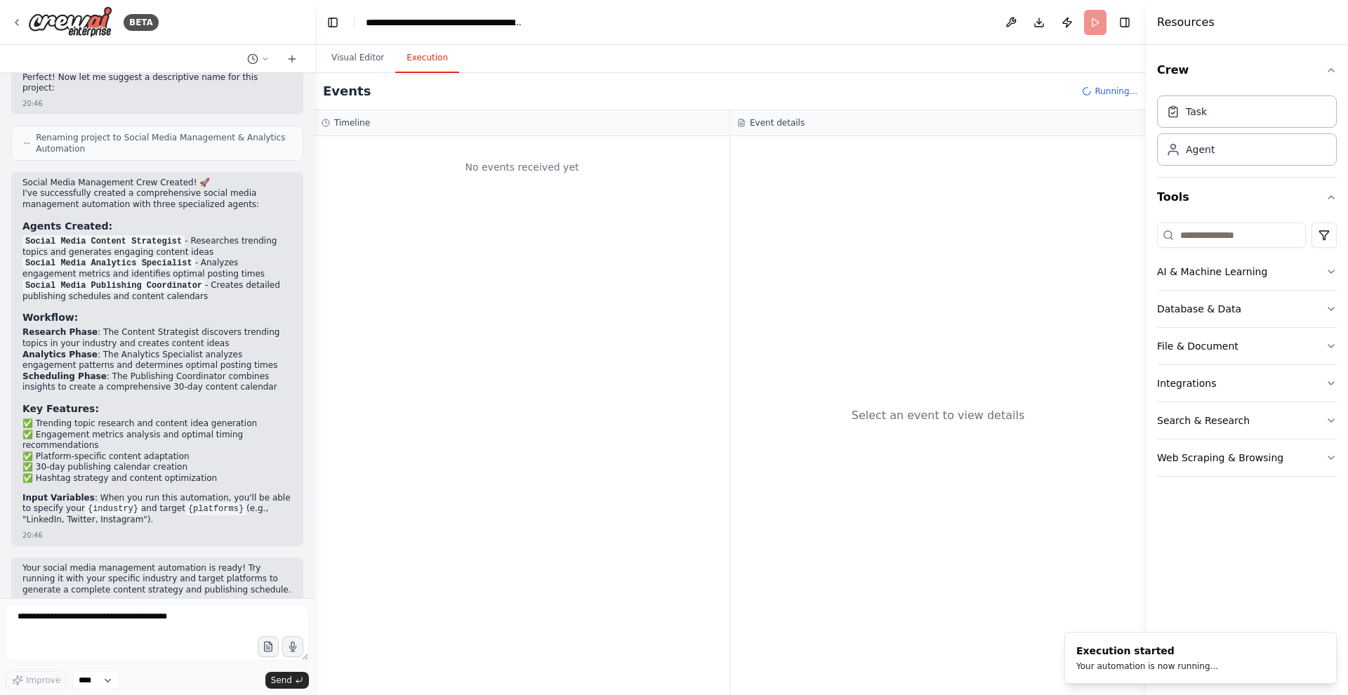
click at [430, 54] on button "Execution" at bounding box center [427, 58] width 64 height 29
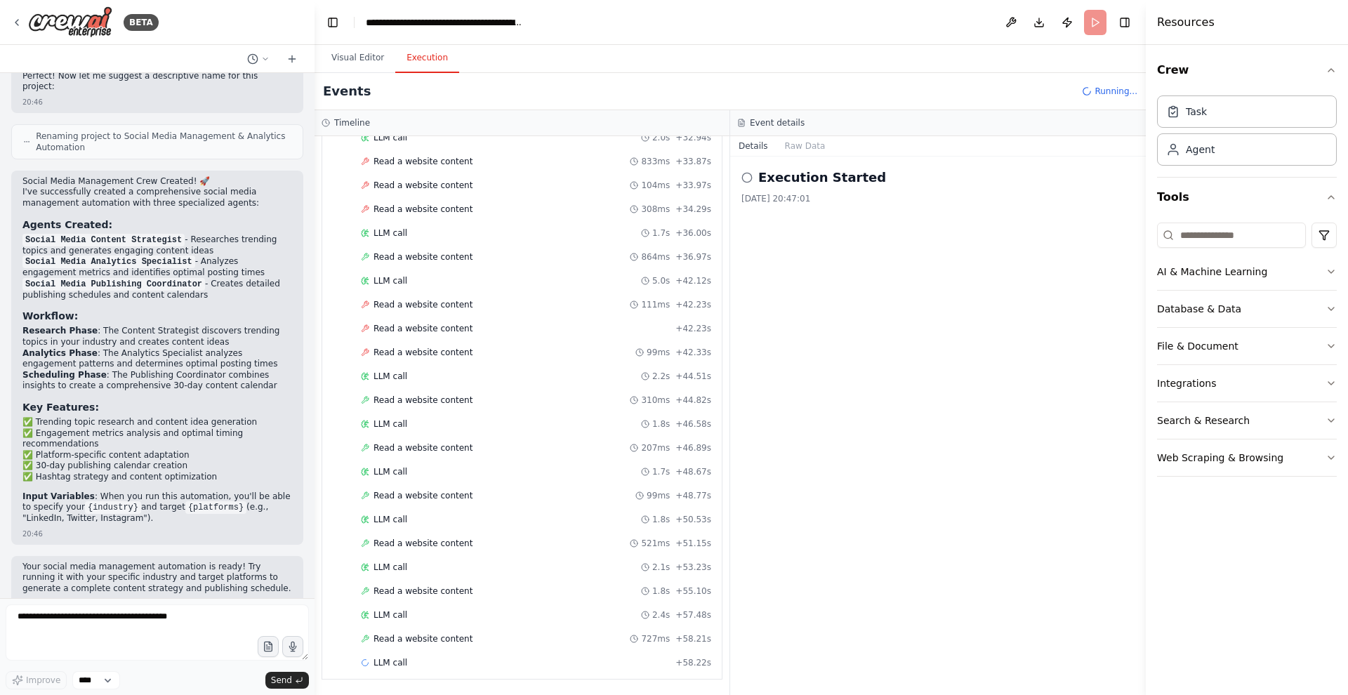
scroll to position [0, 0]
click at [358, 61] on button "Visual Editor" at bounding box center [357, 58] width 75 height 29
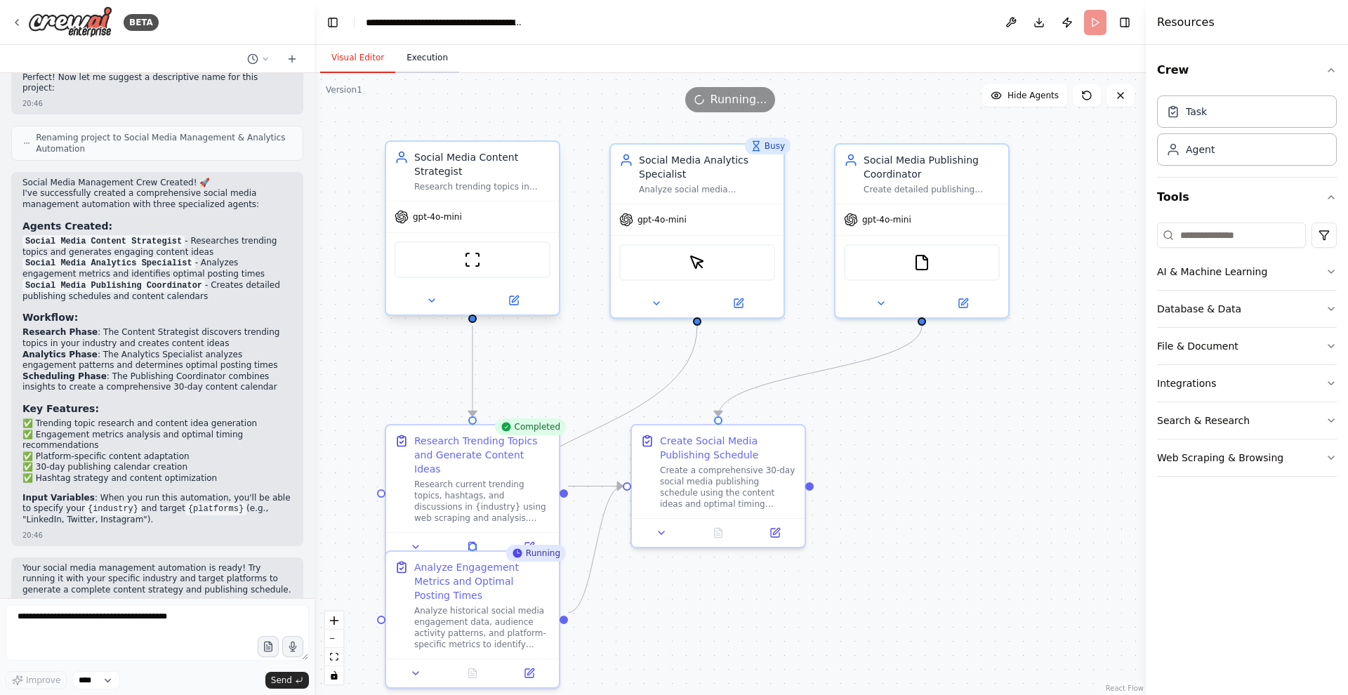
click at [415, 55] on button "Execution" at bounding box center [427, 58] width 64 height 29
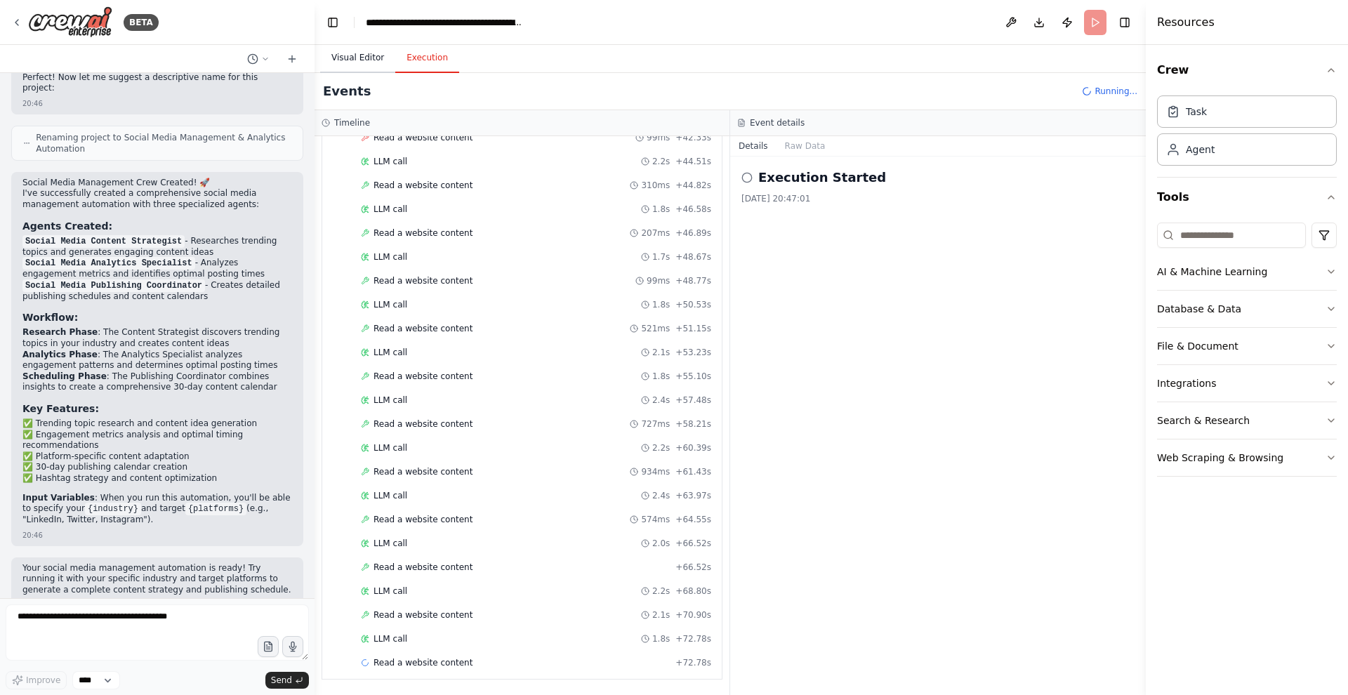
click at [360, 60] on button "Visual Editor" at bounding box center [357, 58] width 75 height 29
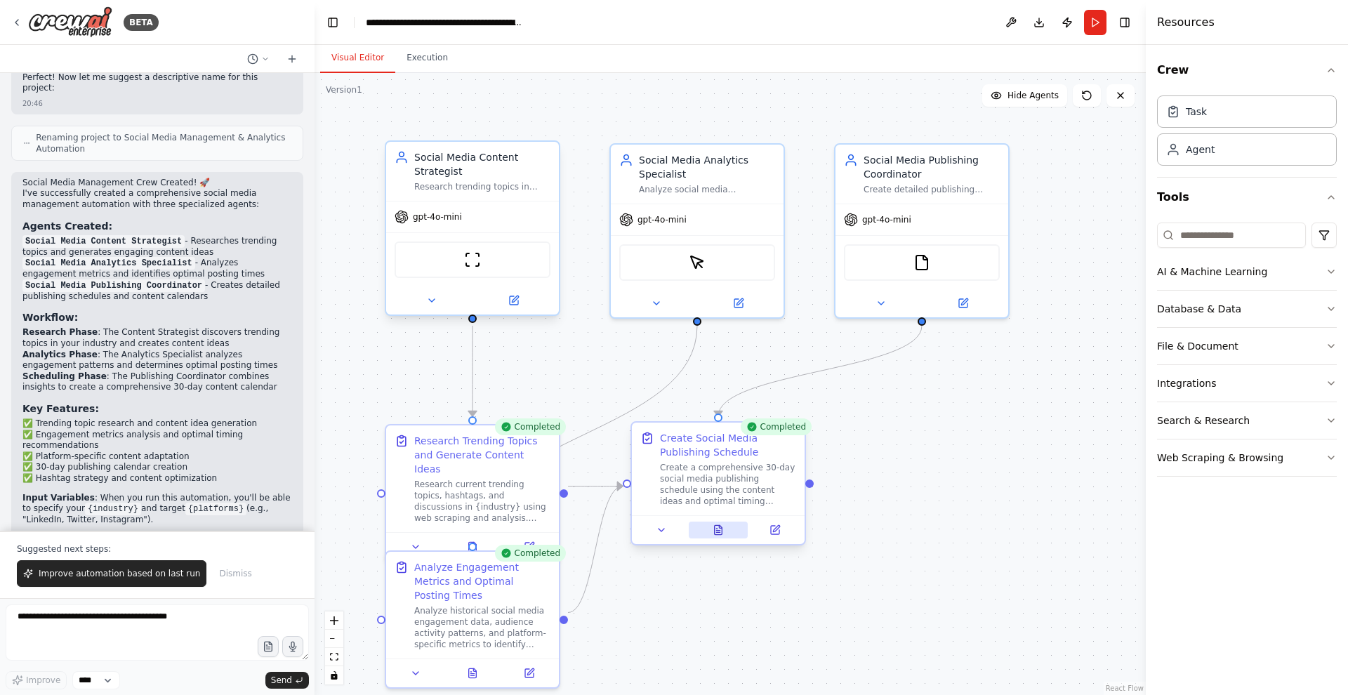
click at [720, 531] on icon at bounding box center [718, 531] width 4 height 0
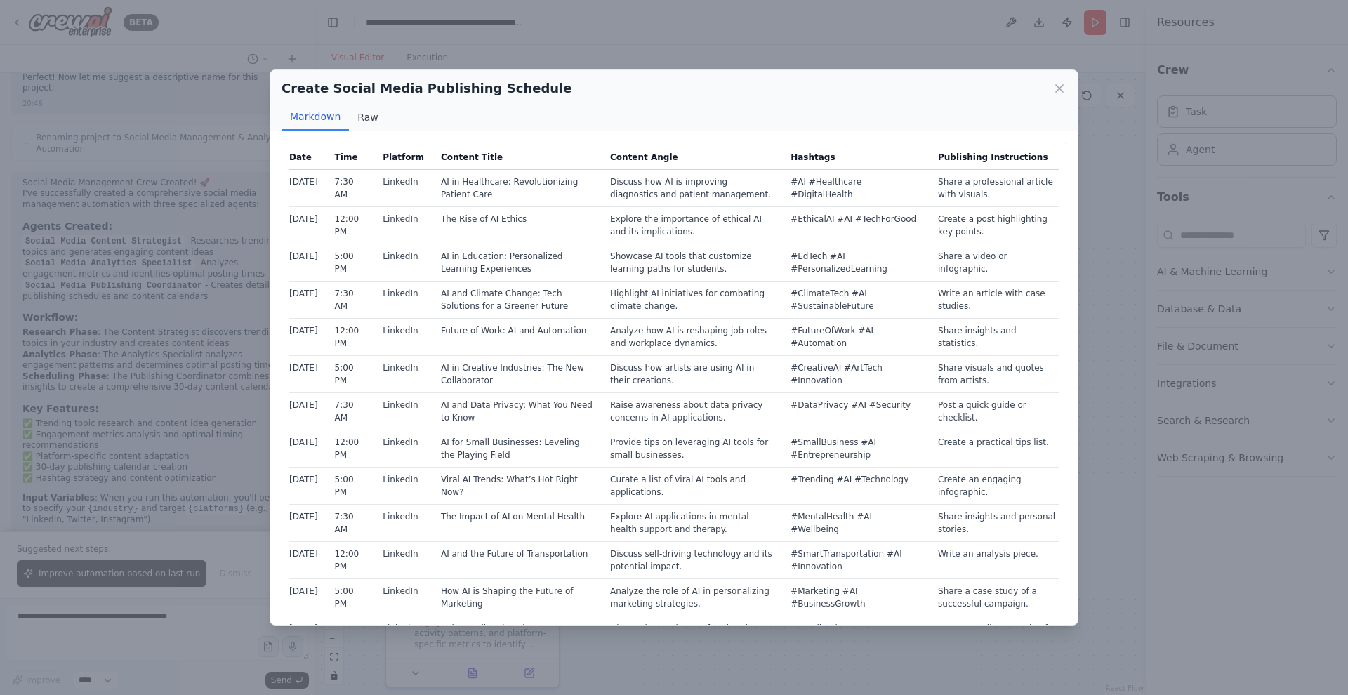
click at [360, 117] on button "Raw" at bounding box center [367, 117] width 37 height 27
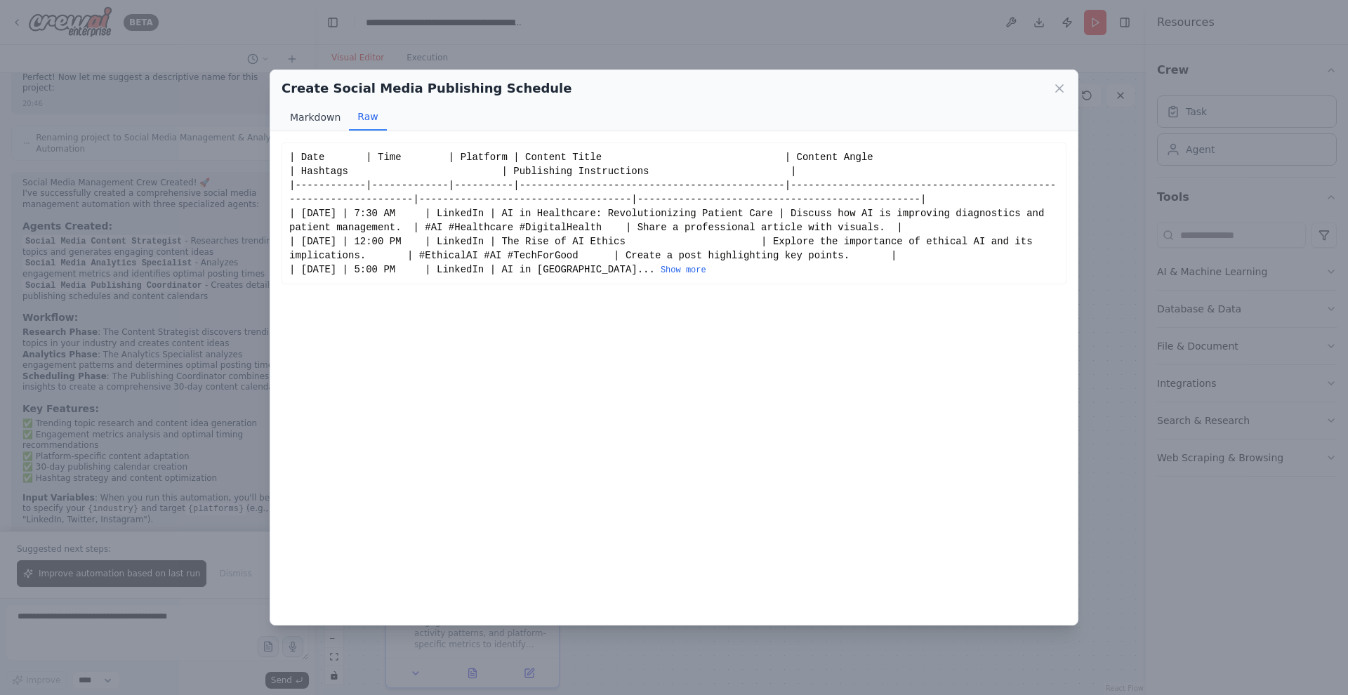
click at [325, 116] on button "Markdown" at bounding box center [315, 117] width 67 height 27
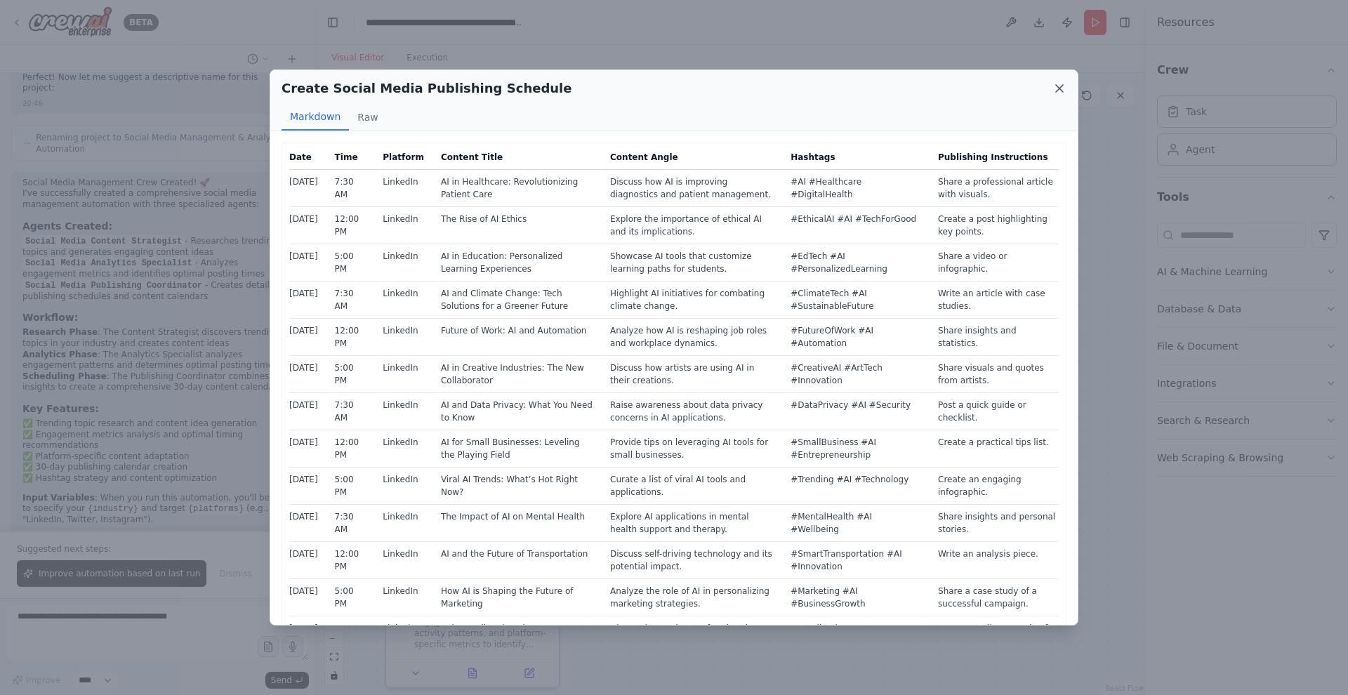
click at [1061, 90] on icon at bounding box center [1059, 88] width 7 height 7
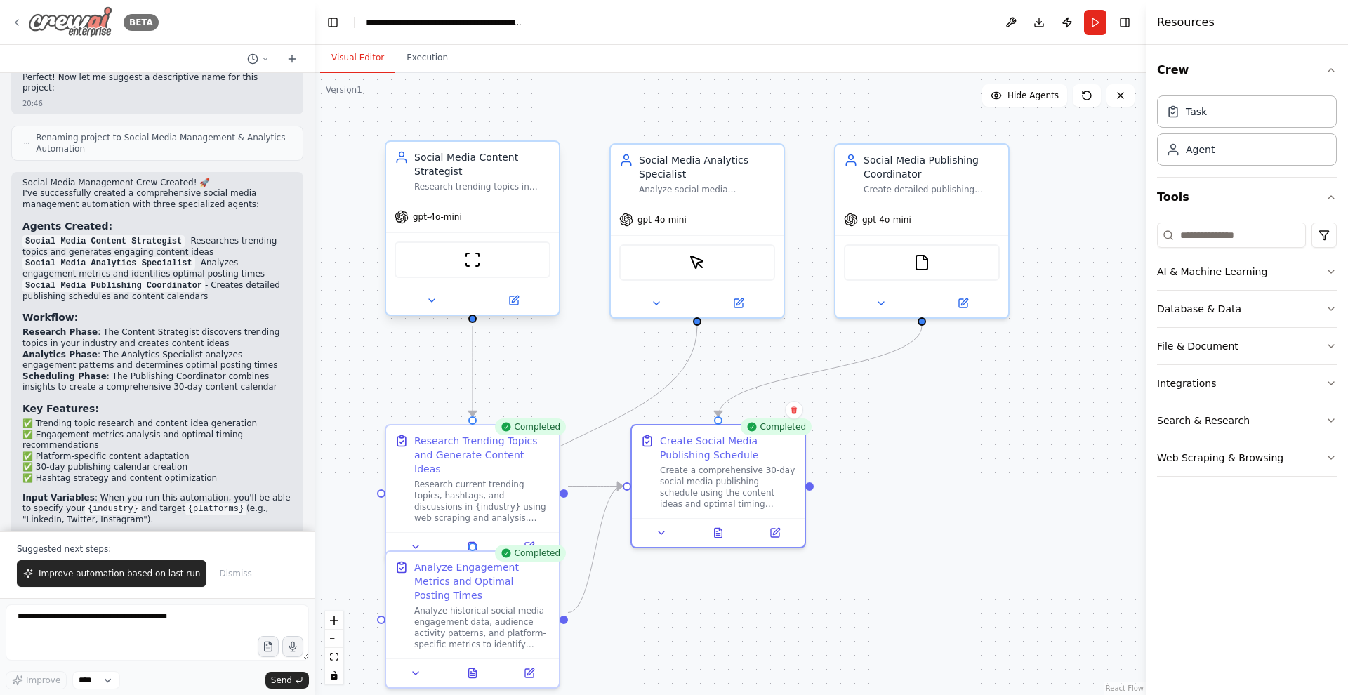
click at [93, 23] on img at bounding box center [70, 22] width 84 height 32
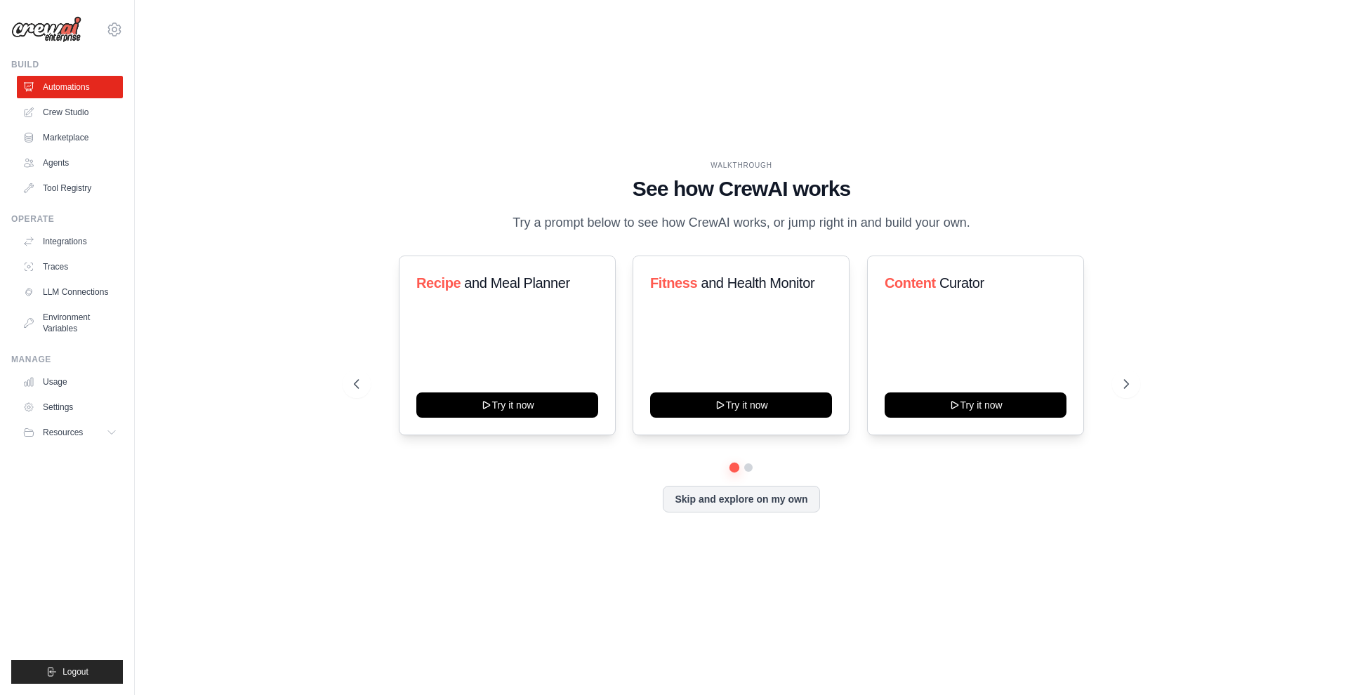
click at [63, 36] on img at bounding box center [46, 29] width 70 height 27
click at [55, 143] on link "Marketplace" at bounding box center [71, 137] width 106 height 22
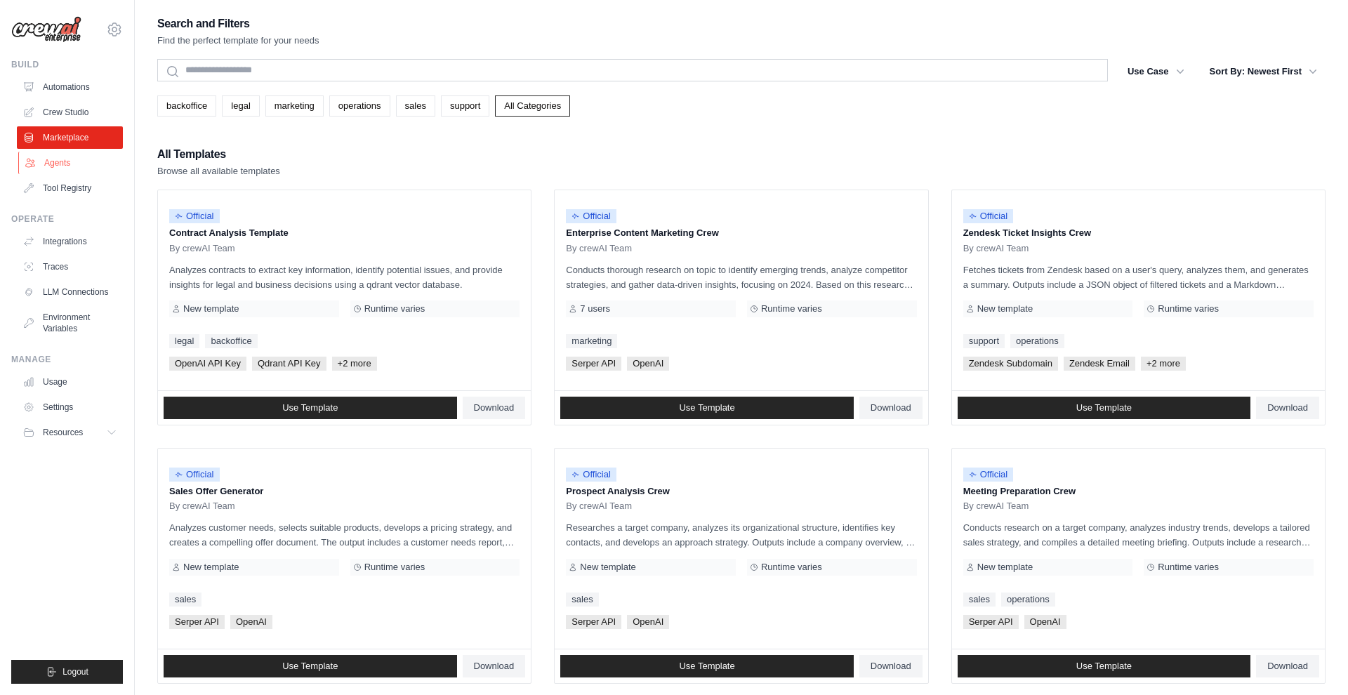
click at [54, 160] on link "Agents" at bounding box center [71, 163] width 106 height 22
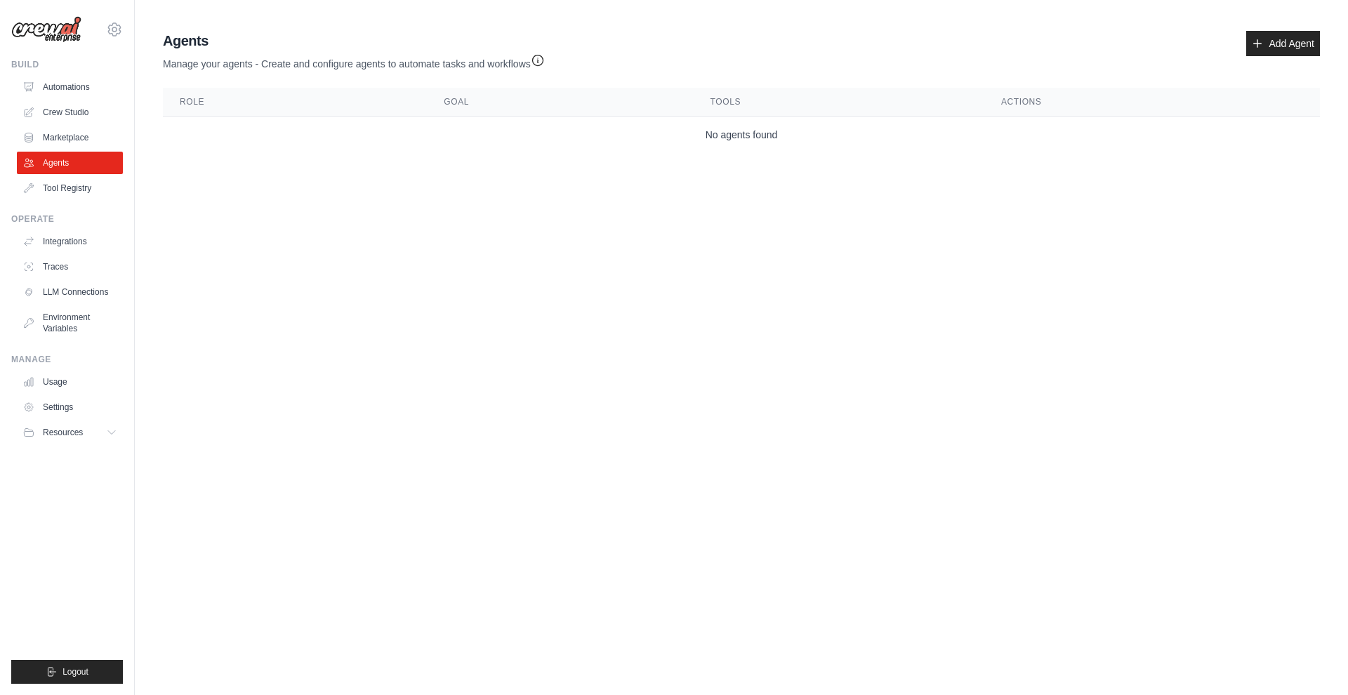
click at [57, 150] on ul "Automations Crew Studio Marketplace Agents Tool Registry" at bounding box center [70, 138] width 106 height 124
click at [55, 141] on link "Marketplace" at bounding box center [71, 137] width 106 height 22
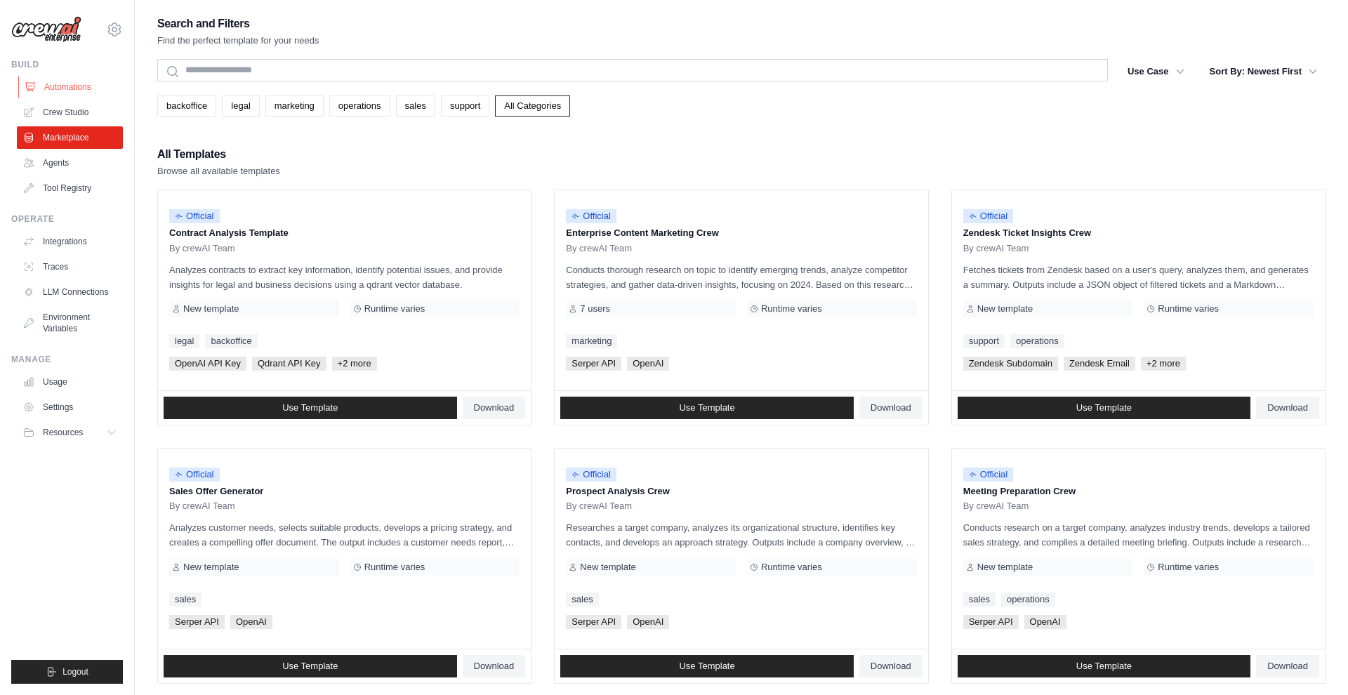
click at [58, 76] on link "Automations" at bounding box center [71, 87] width 106 height 22
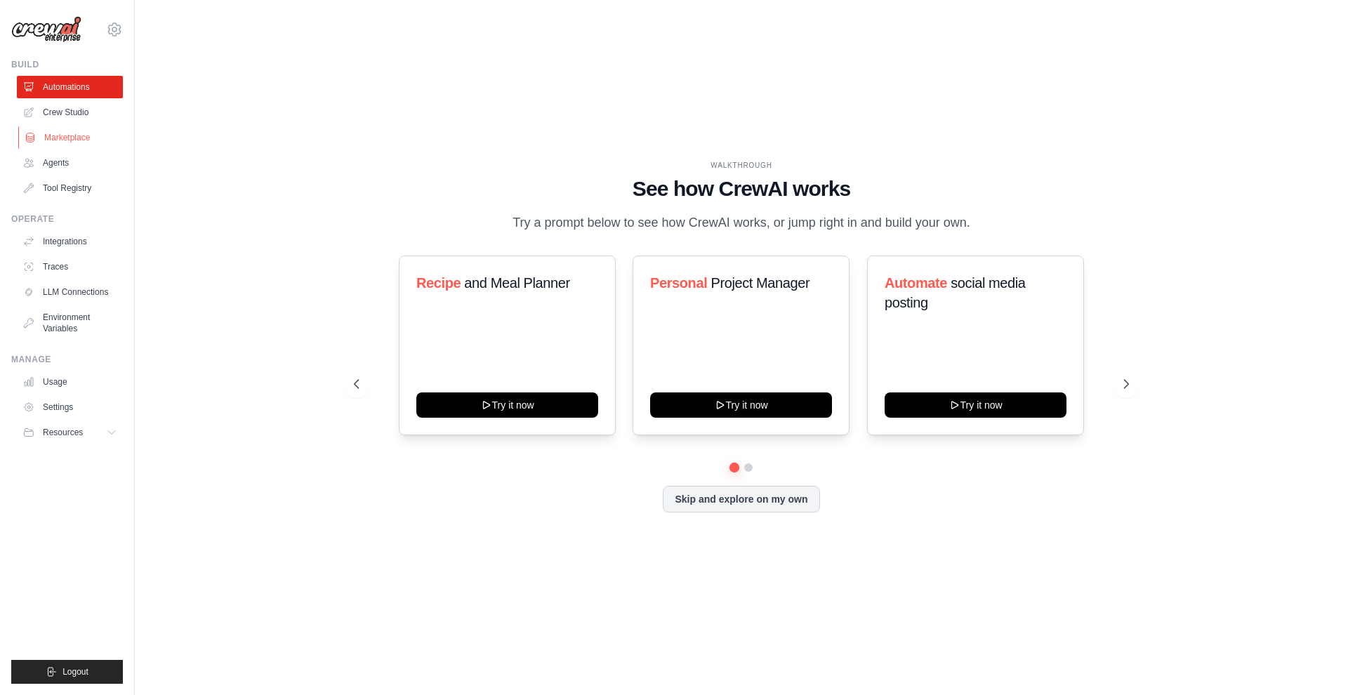
click at [80, 134] on link "Marketplace" at bounding box center [71, 137] width 106 height 22
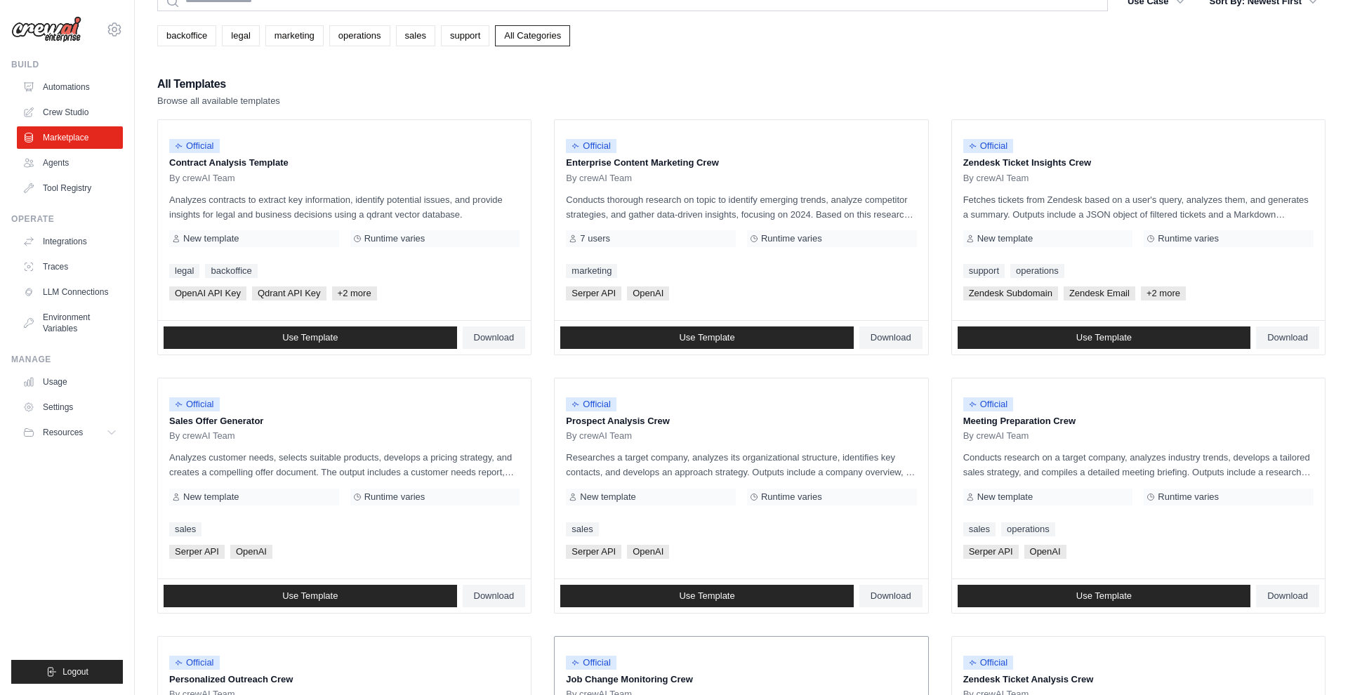
scroll to position [69, 0]
click at [52, 94] on link "Automations" at bounding box center [71, 87] width 106 height 22
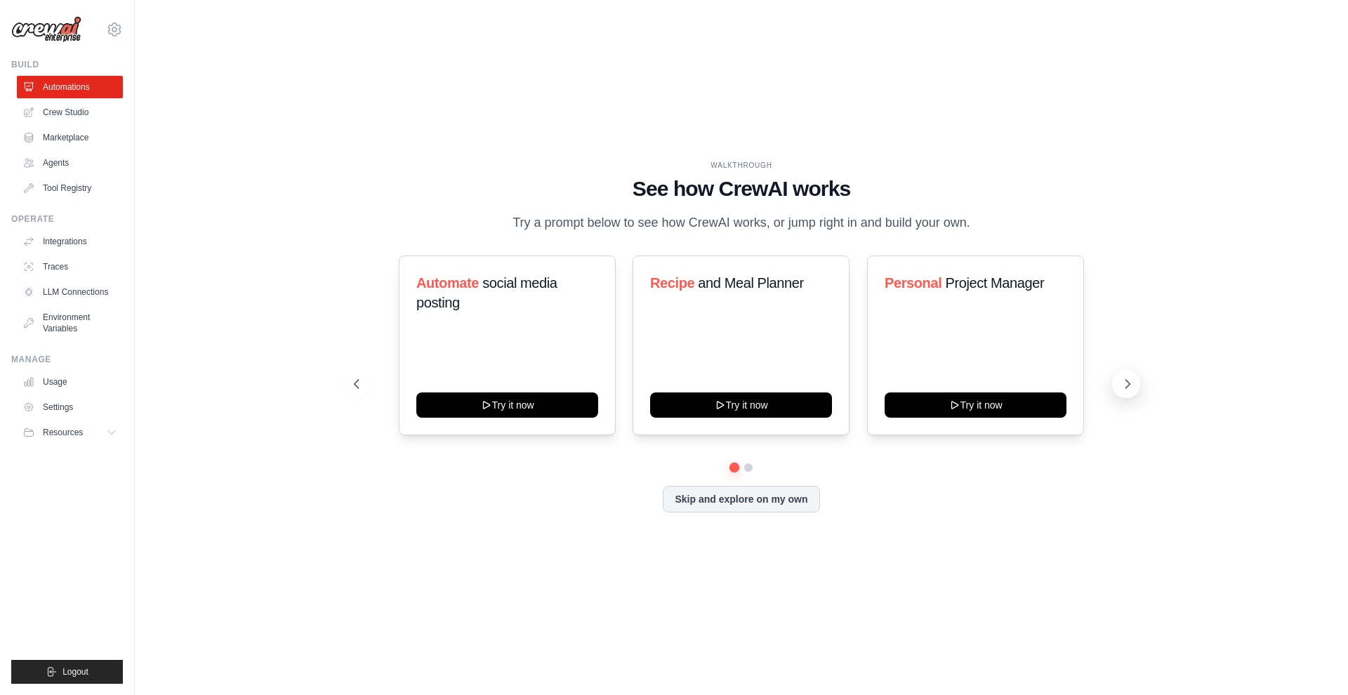
click at [1124, 381] on icon at bounding box center [1127, 384] width 14 height 14
click at [1127, 389] on icon at bounding box center [1127, 384] width 14 height 14
click at [345, 387] on button at bounding box center [357, 384] width 28 height 28
click at [1122, 383] on icon at bounding box center [1127, 384] width 14 height 14
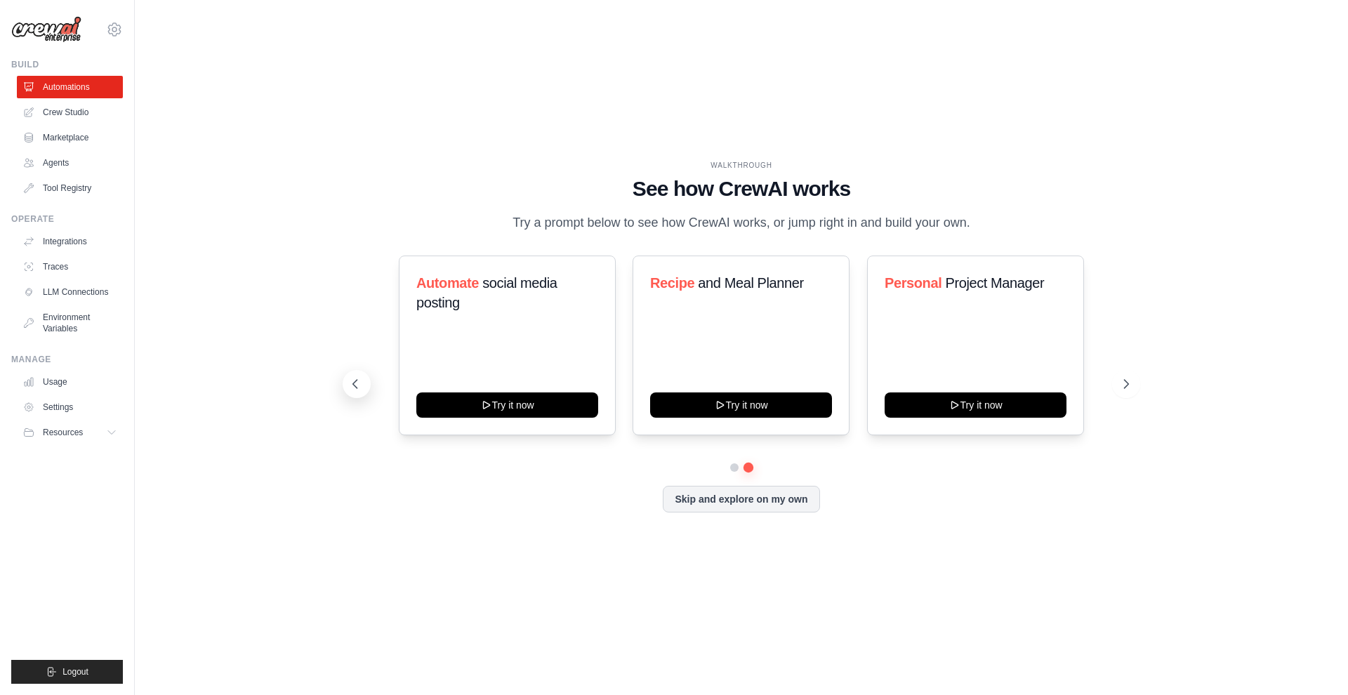
click at [352, 390] on icon at bounding box center [355, 384] width 14 height 14
click at [508, 409] on button "Try it now" at bounding box center [507, 403] width 182 height 25
click at [41, 164] on link "Agents" at bounding box center [71, 163] width 106 height 22
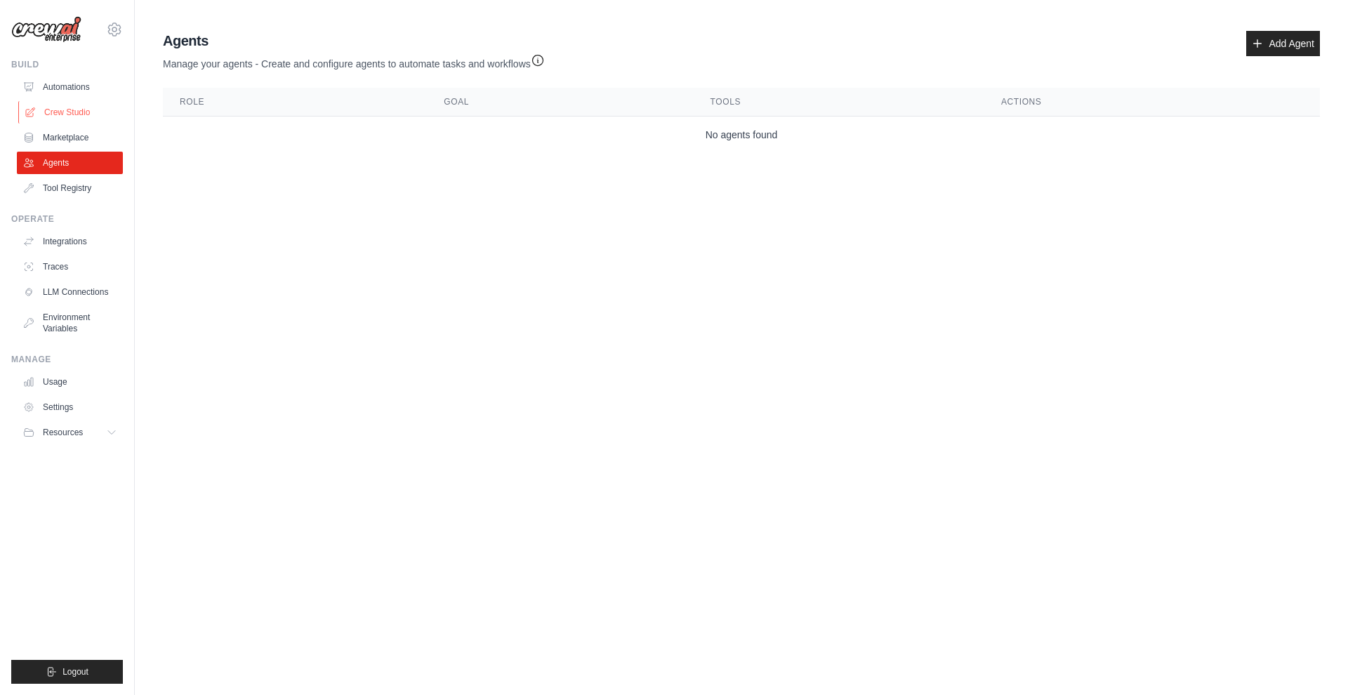
click at [77, 113] on link "Crew Studio" at bounding box center [71, 112] width 106 height 22
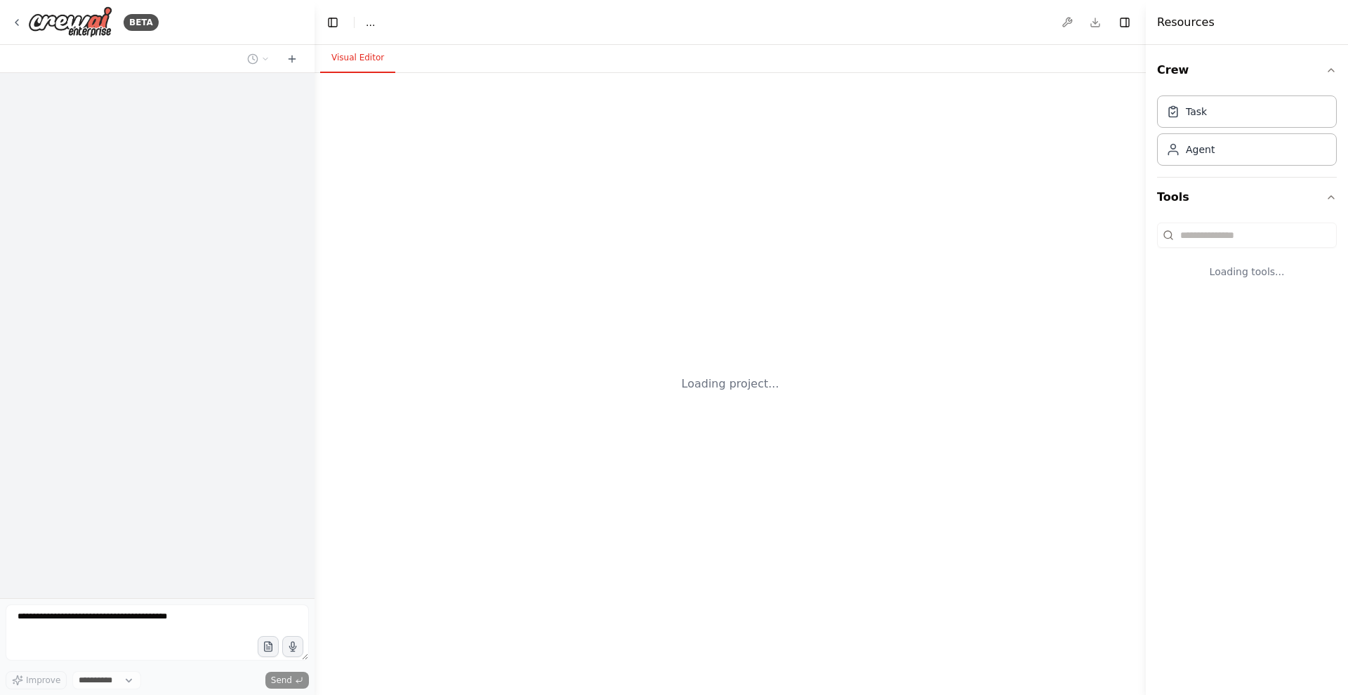
select select "****"
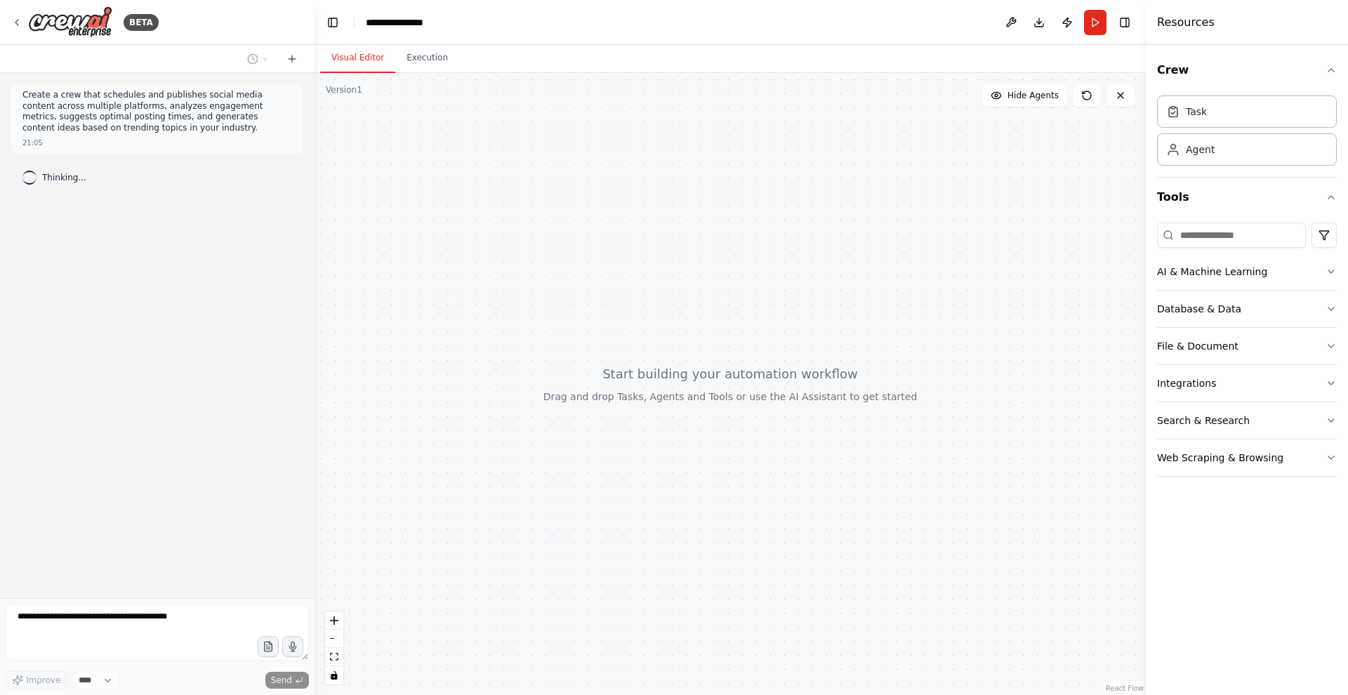
click at [105, 109] on p "Create a crew that schedules and publishes social media content across multiple…" at bounding box center [157, 112] width 270 height 44
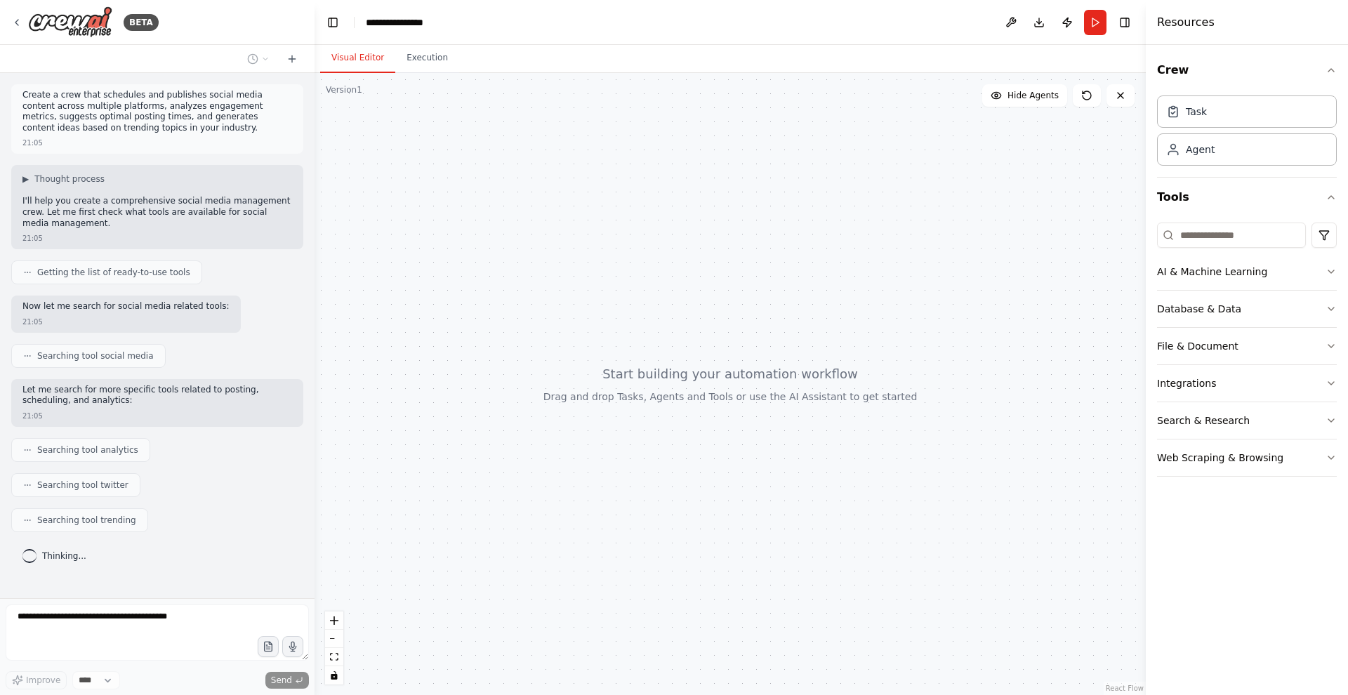
click at [114, 141] on div "21:05" at bounding box center [157, 143] width 270 height 11
click at [77, 165] on div "▶ Thought process I'll help you create a comprehensive social media management …" at bounding box center [157, 207] width 292 height 84
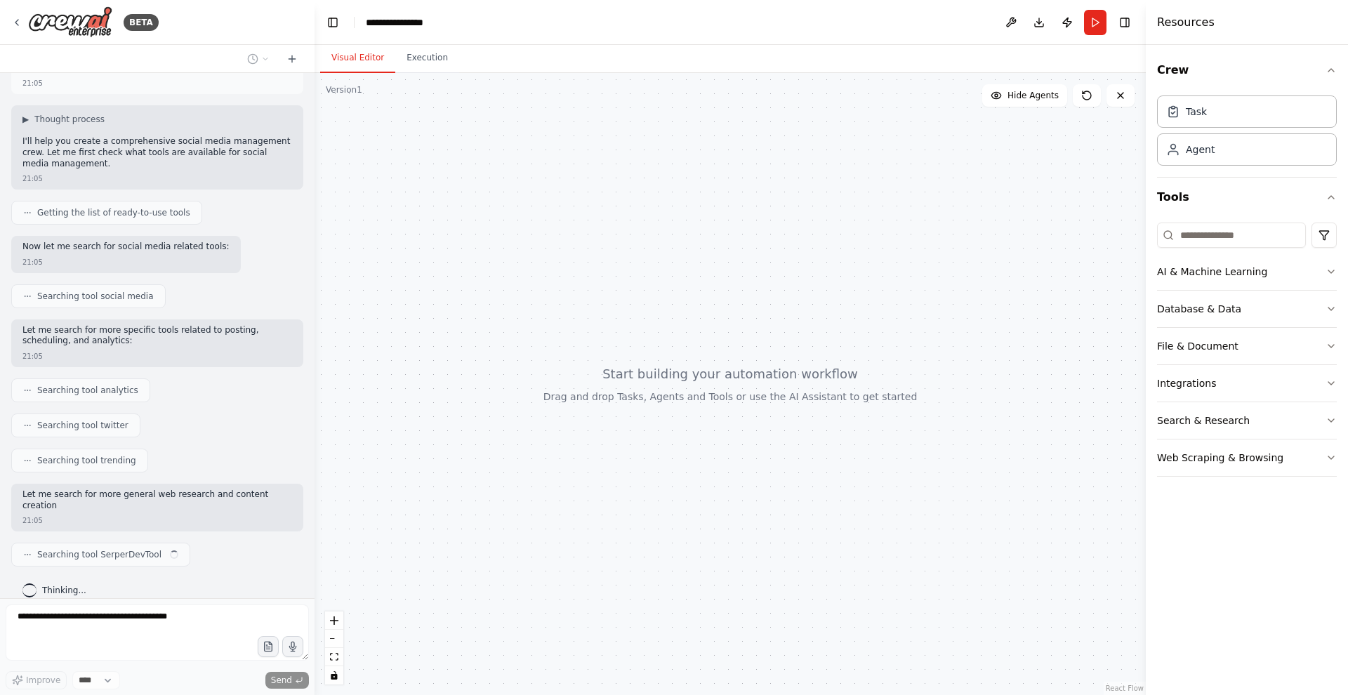
scroll to position [70, 0]
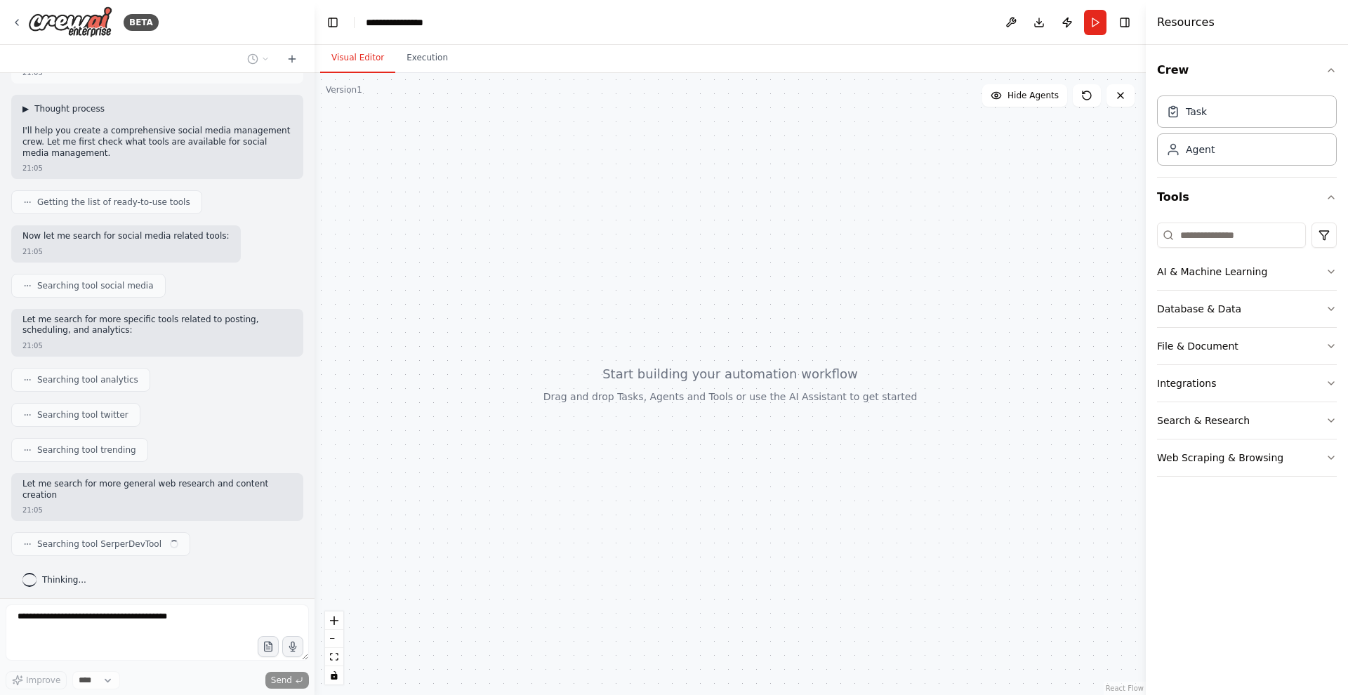
click at [77, 109] on span "Thought process" at bounding box center [69, 108] width 70 height 11
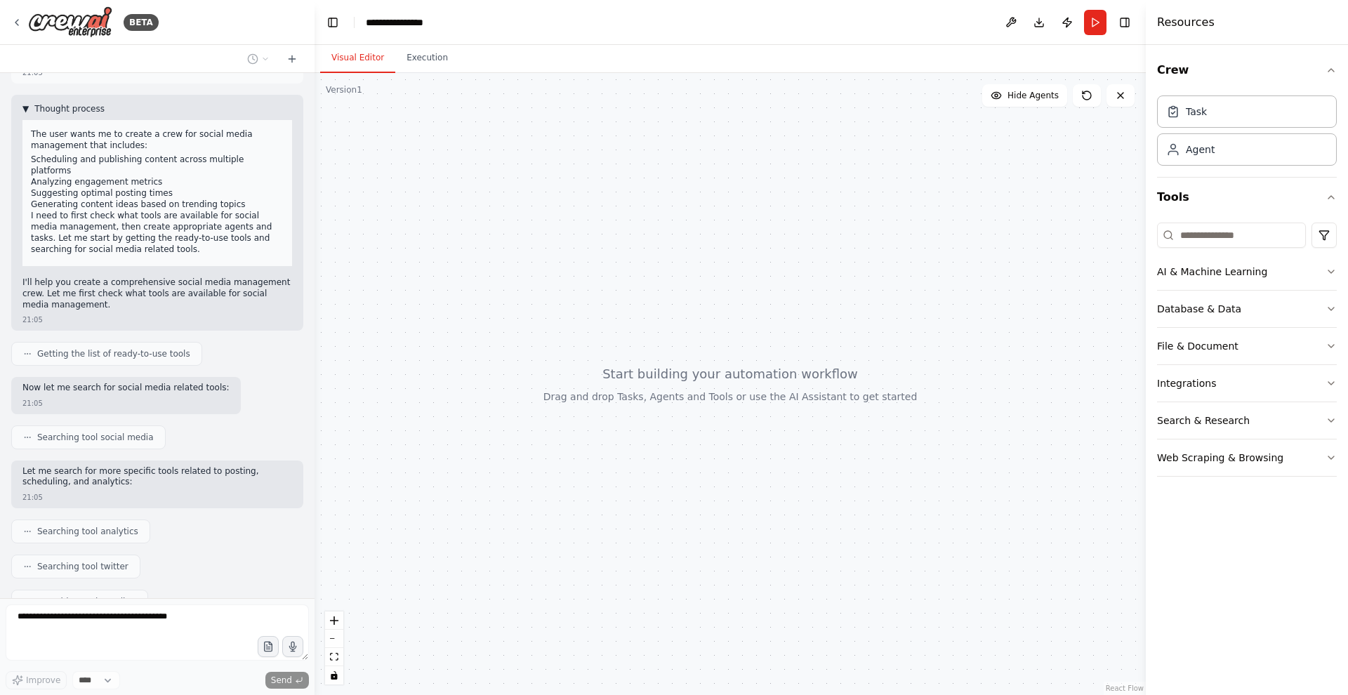
click at [77, 109] on span "Thought process" at bounding box center [69, 108] width 70 height 11
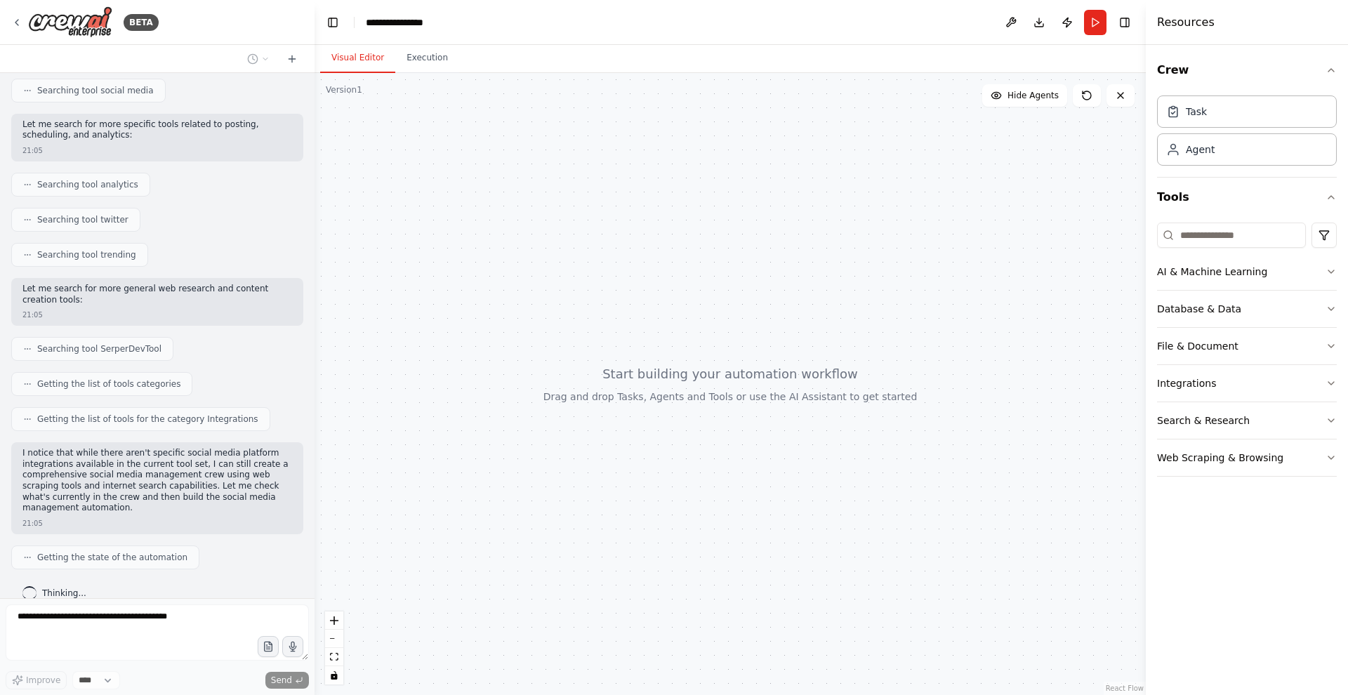
scroll to position [276, 0]
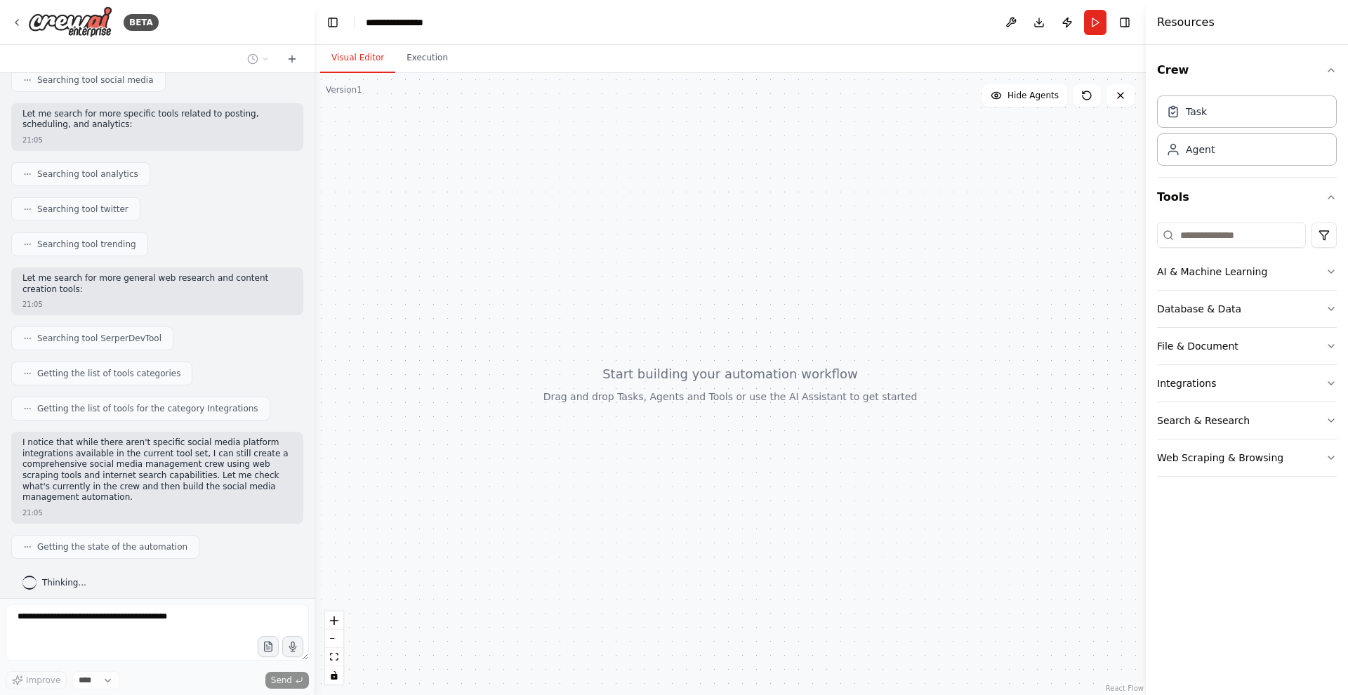
click at [167, 437] on p "I notice that while there aren't specific social media platform integrations av…" at bounding box center [157, 470] width 270 height 66
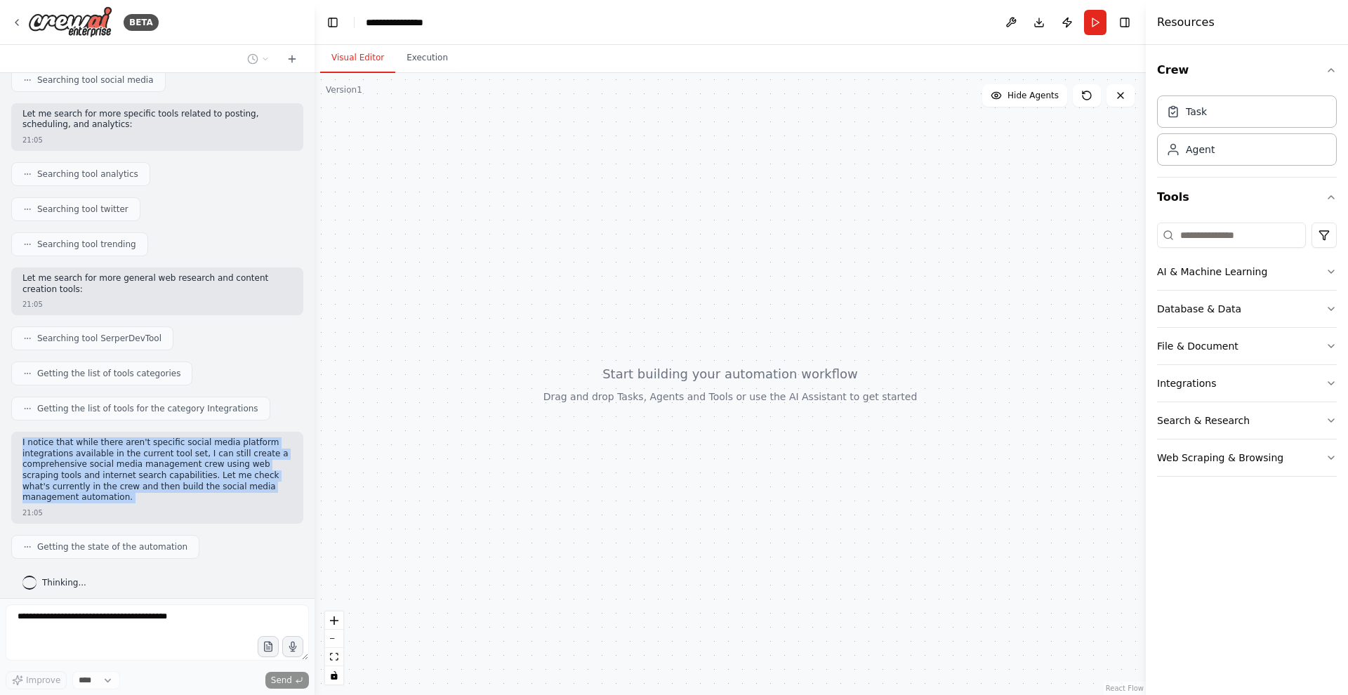
click at [119, 458] on p "I notice that while there aren't specific social media platform integrations av…" at bounding box center [157, 470] width 270 height 66
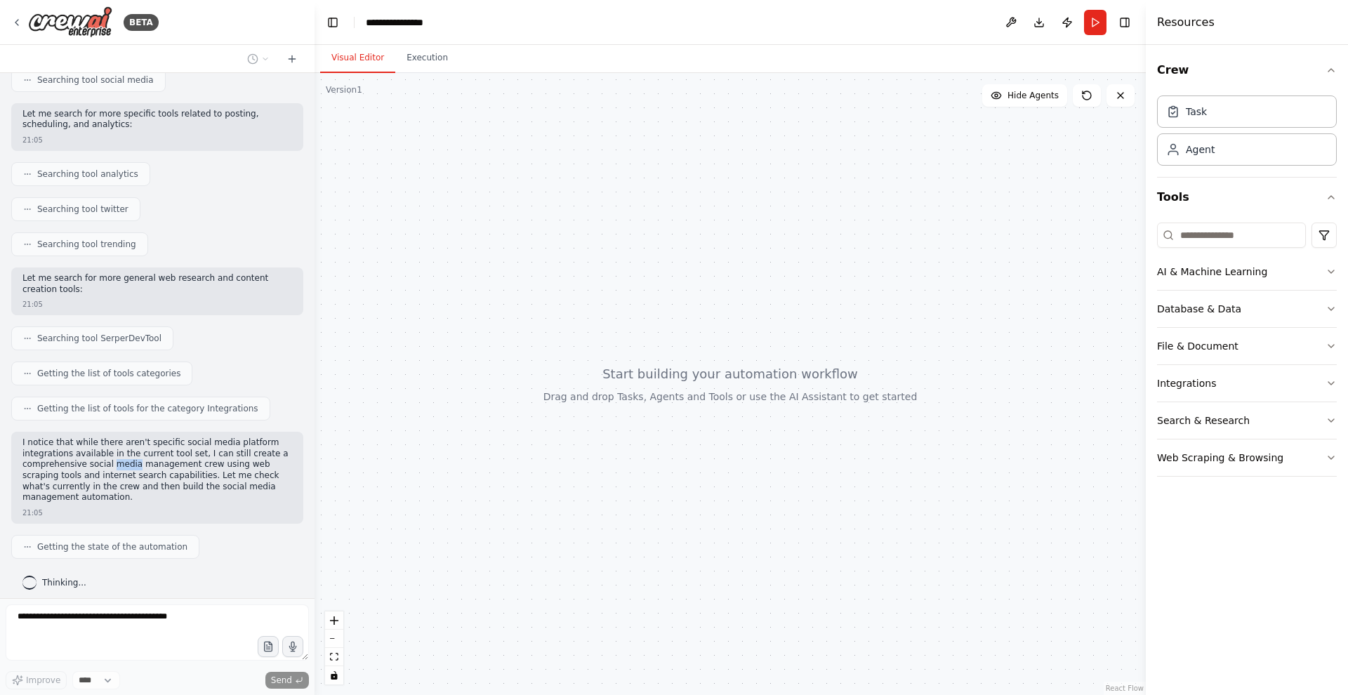
click at [119, 458] on p "I notice that while there aren't specific social media platform integrations av…" at bounding box center [157, 470] width 270 height 66
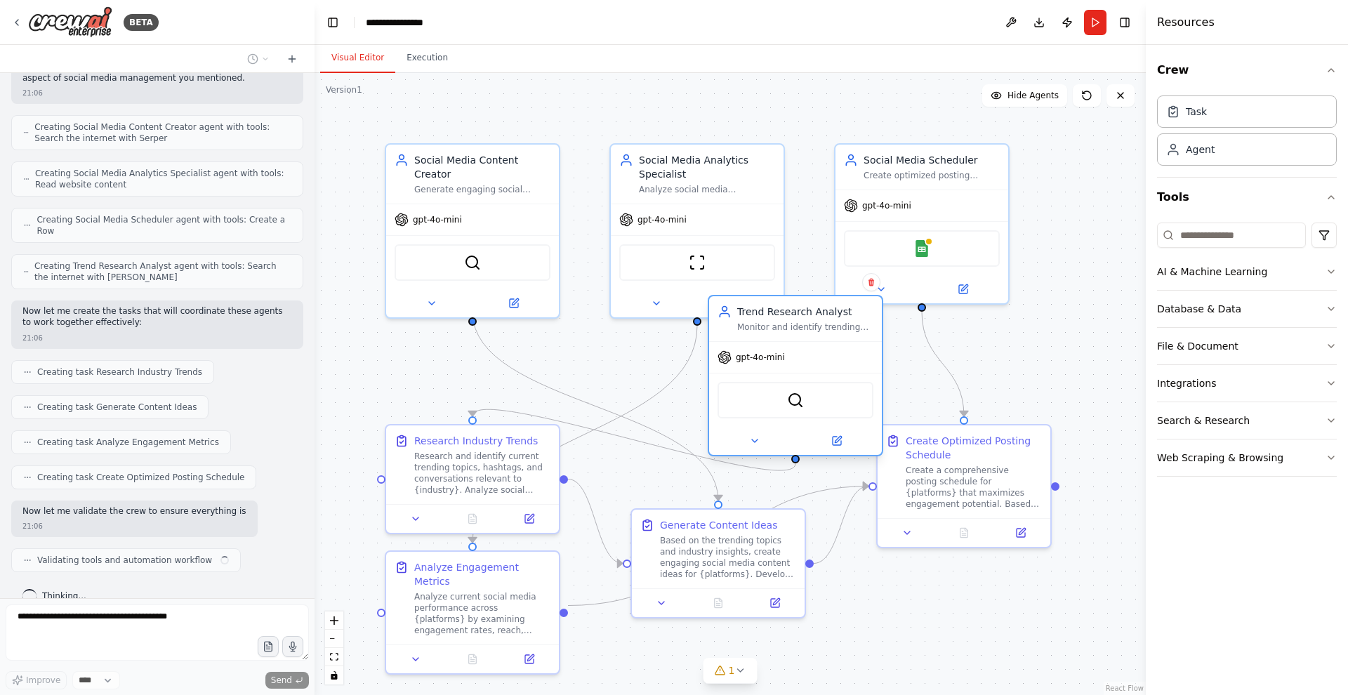
scroll to position [811, 0]
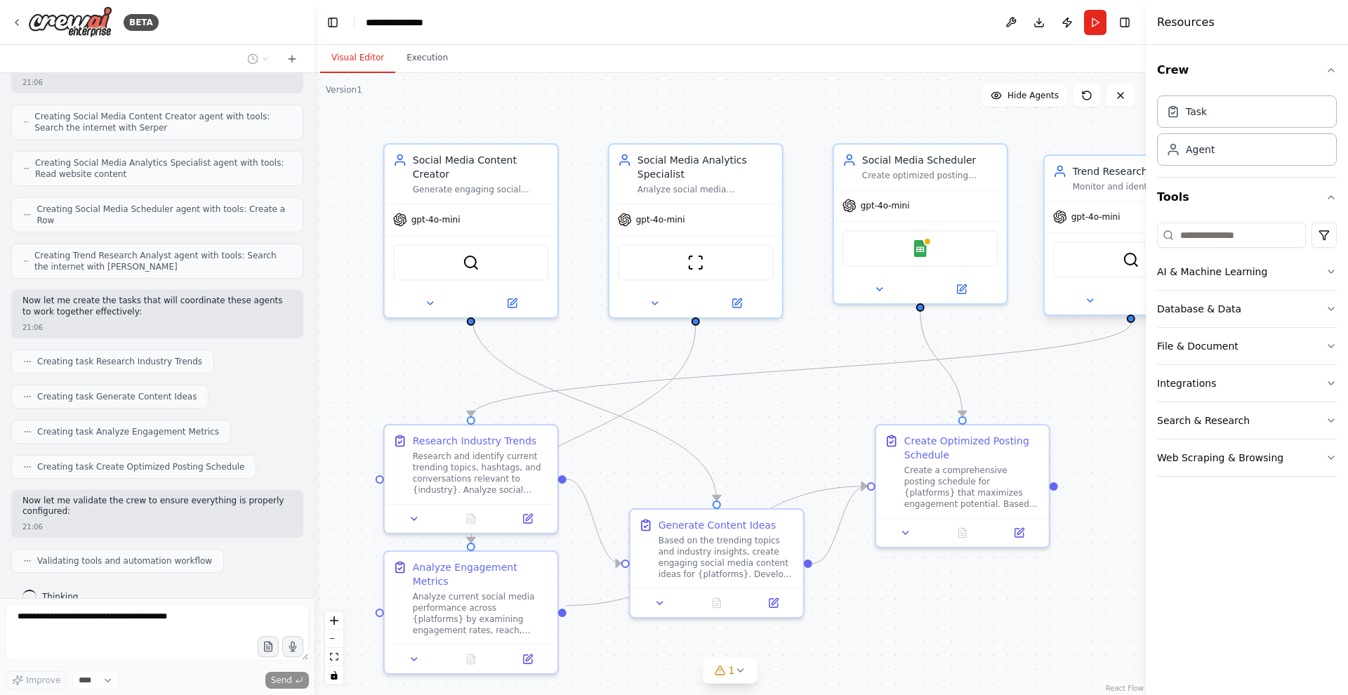
drag, startPoint x: 1096, startPoint y: 155, endPoint x: 1083, endPoint y: 173, distance: 21.6
click at [1083, 173] on div "Trend Research Analyst" at bounding box center [1141, 171] width 136 height 14
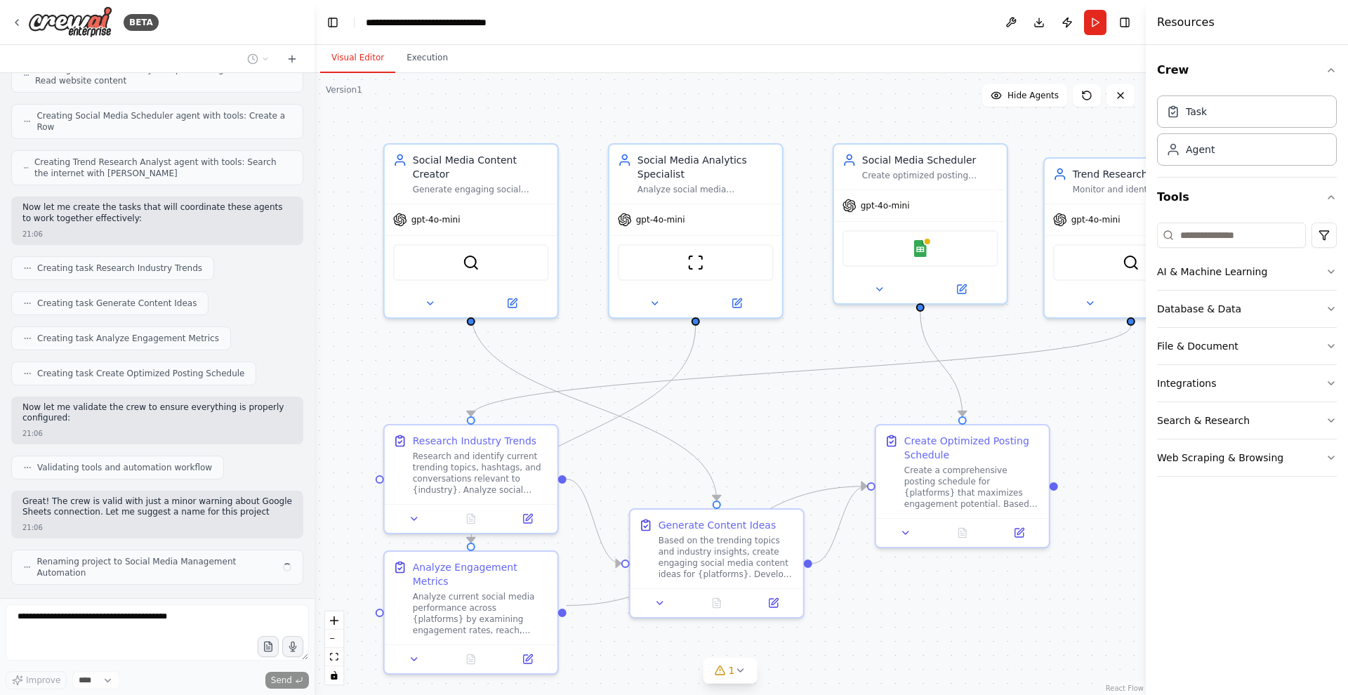
scroll to position [915, 0]
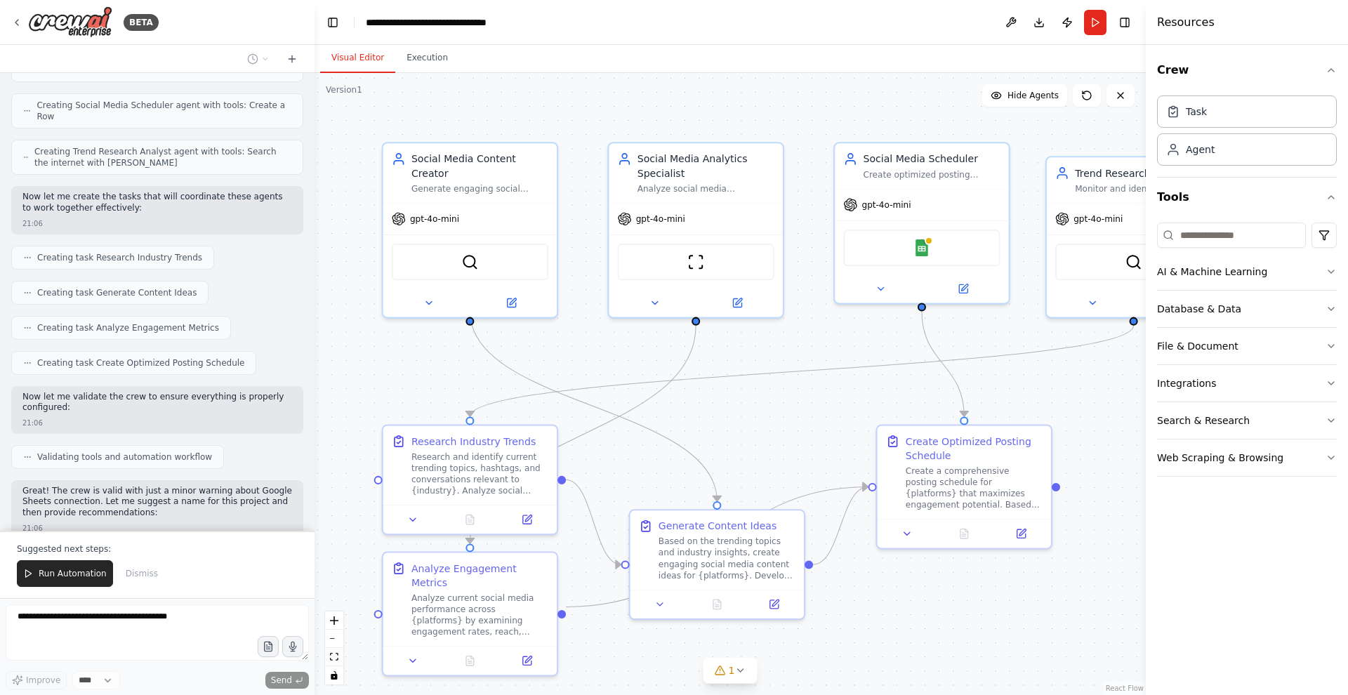
click at [1329, 70] on icon "button" at bounding box center [1330, 70] width 11 height 11
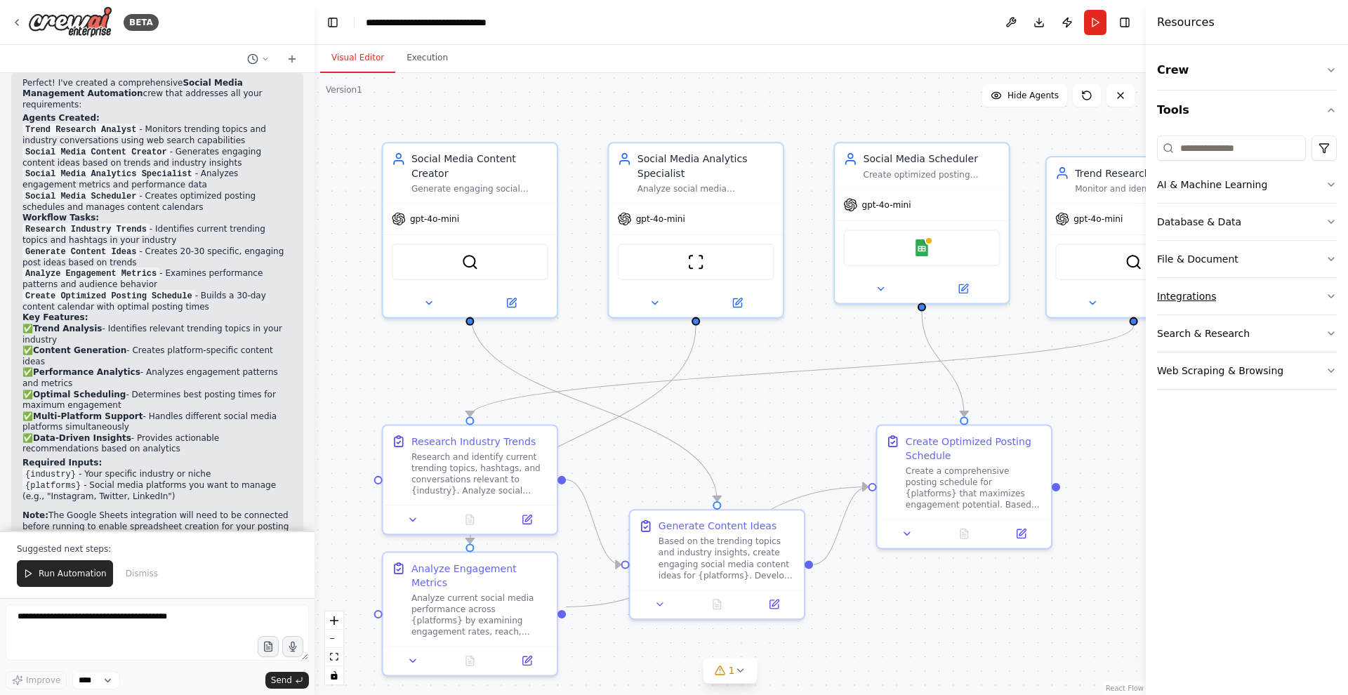
click at [1320, 300] on button "Integrations" at bounding box center [1247, 296] width 180 height 37
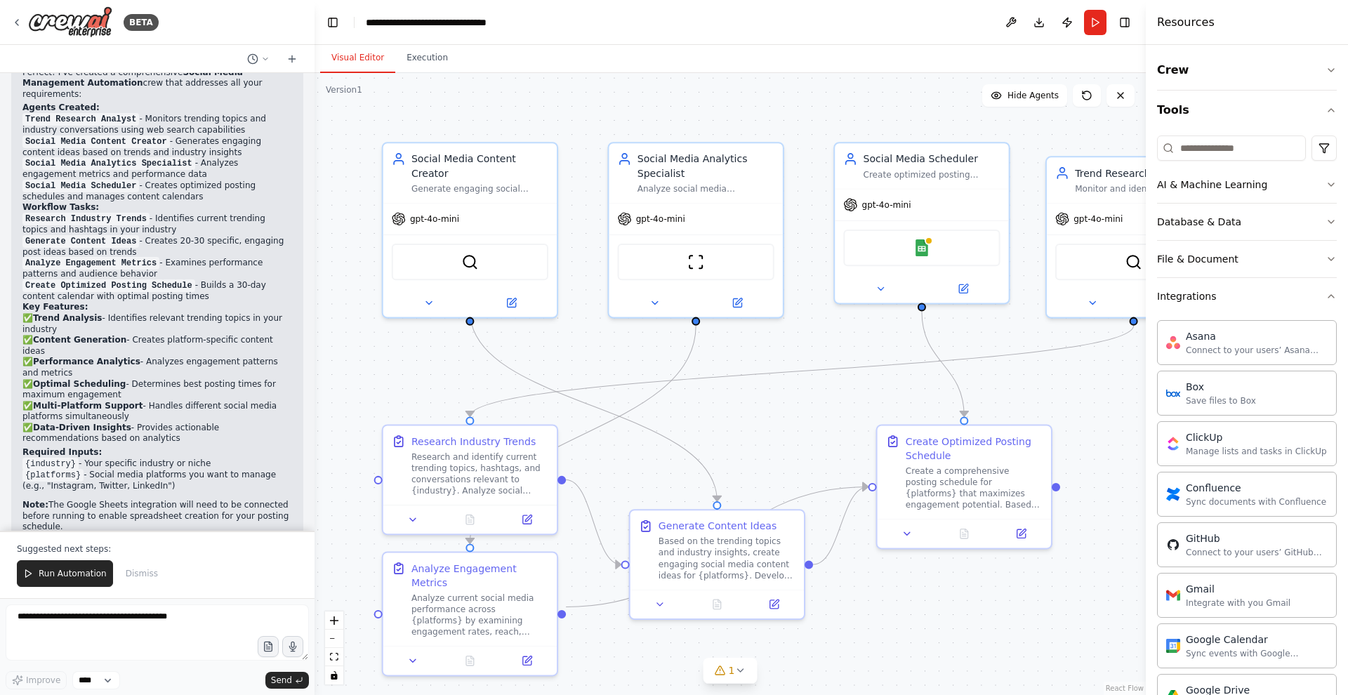
scroll to position [0, 0]
click at [1325, 251] on button "File & Document" at bounding box center [1247, 259] width 180 height 37
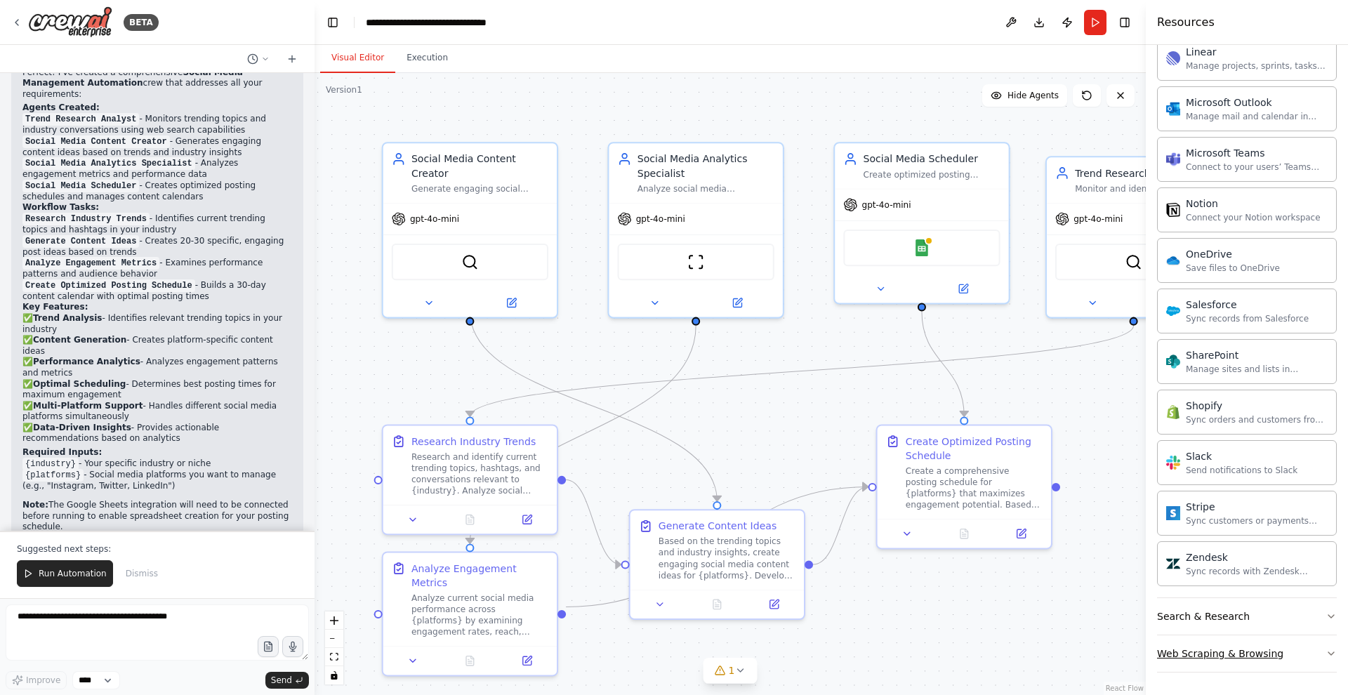
click at [1295, 664] on button "Web Scraping & Browsing" at bounding box center [1247, 653] width 180 height 37
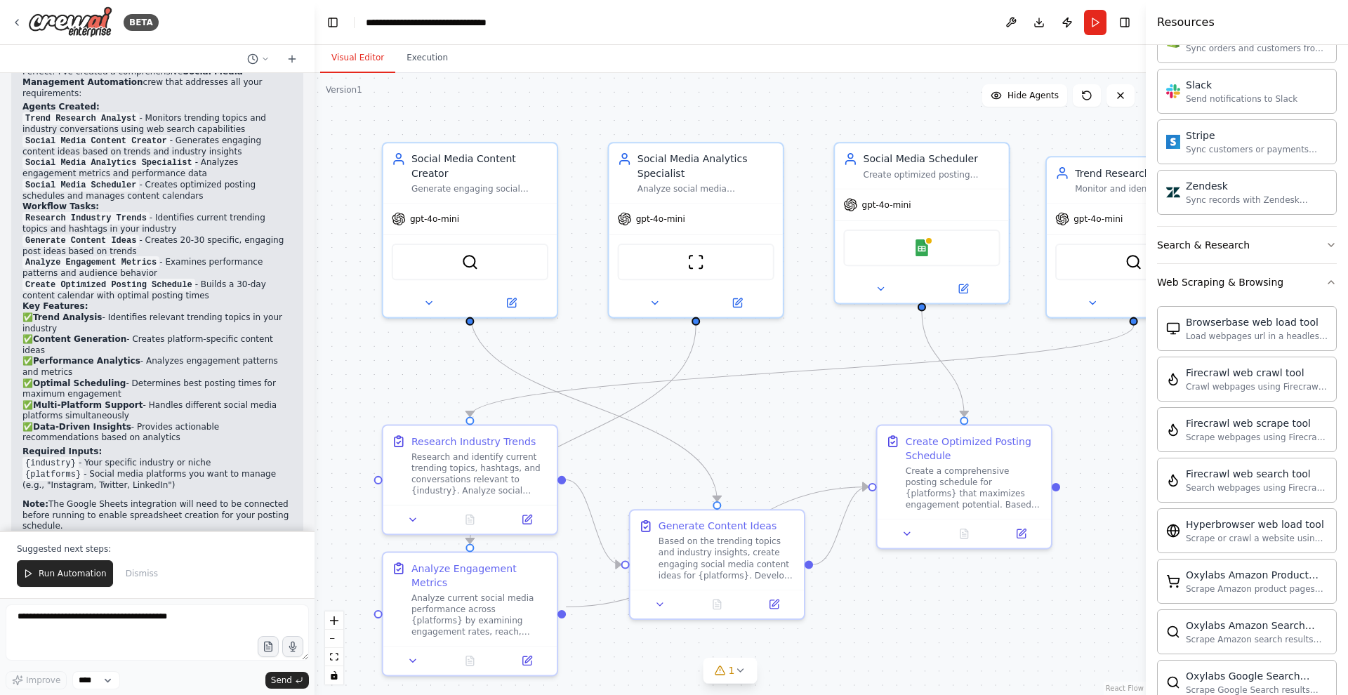
scroll to position [1438, 0]
click at [527, 514] on icon at bounding box center [526, 516] width 8 height 8
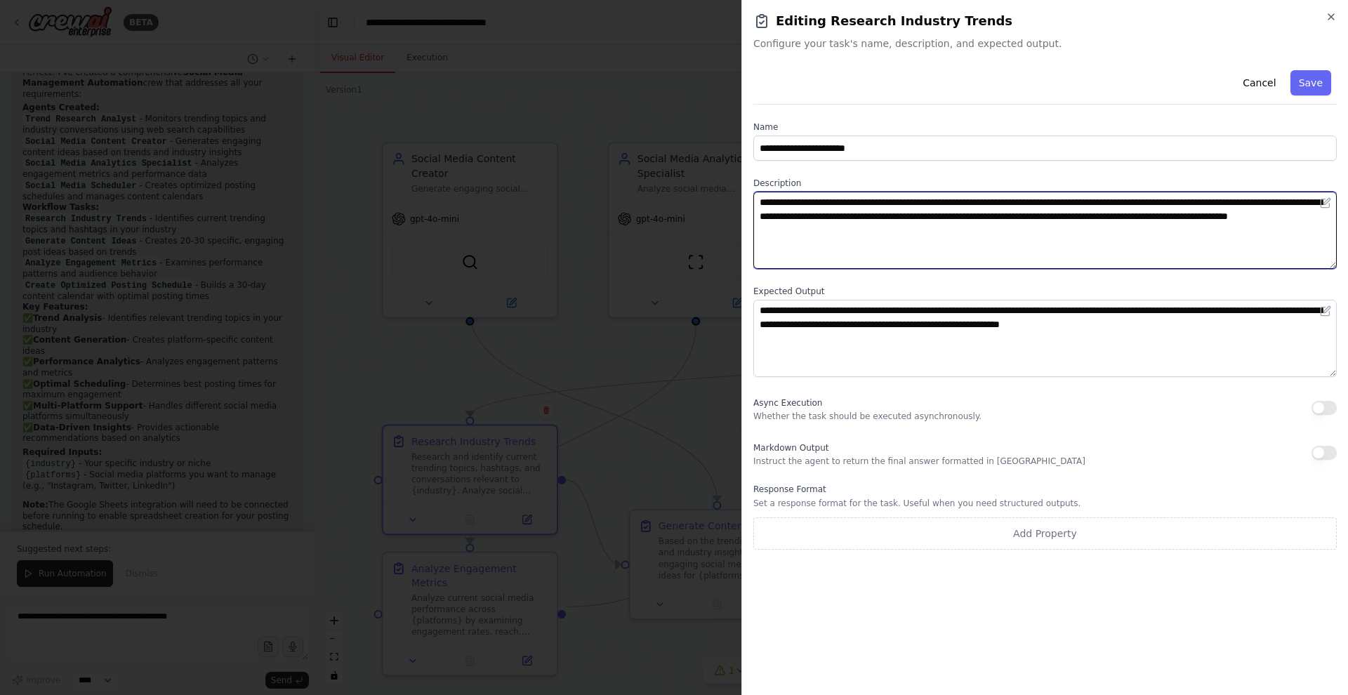
click at [818, 192] on textarea "**********" at bounding box center [1044, 230] width 583 height 77
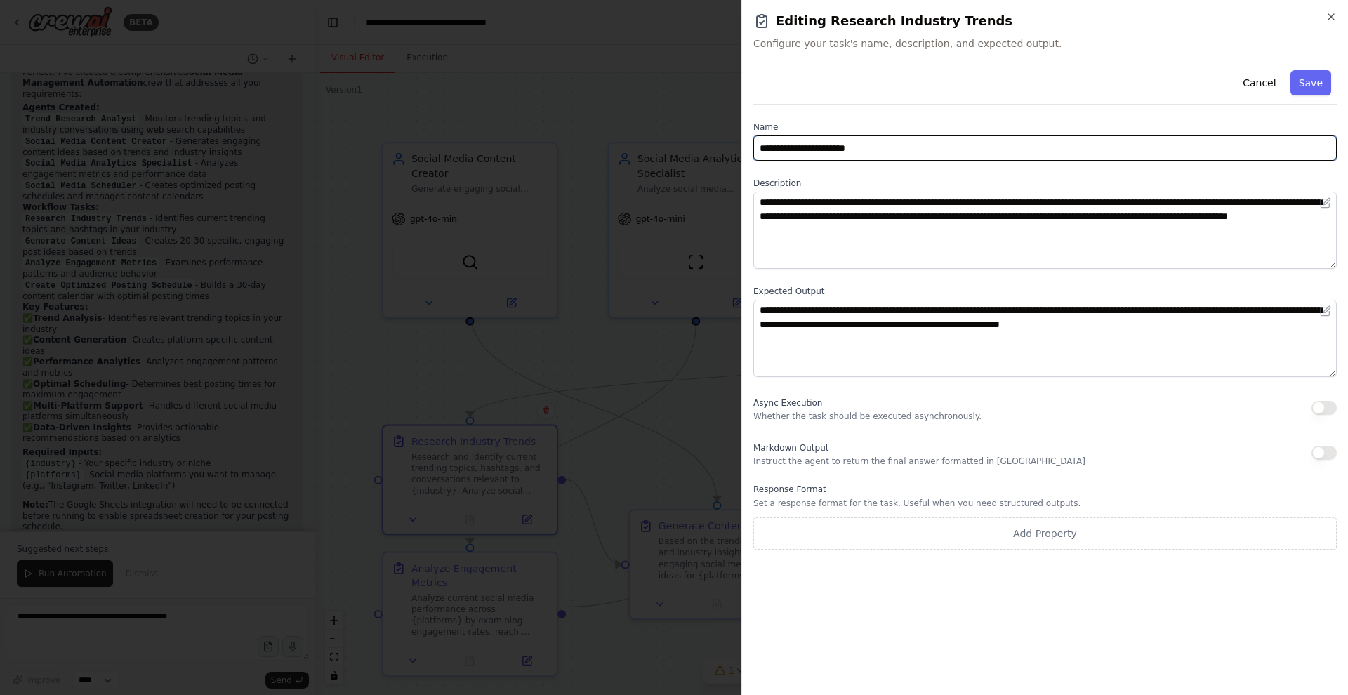
click at [828, 152] on input "**********" at bounding box center [1044, 147] width 583 height 25
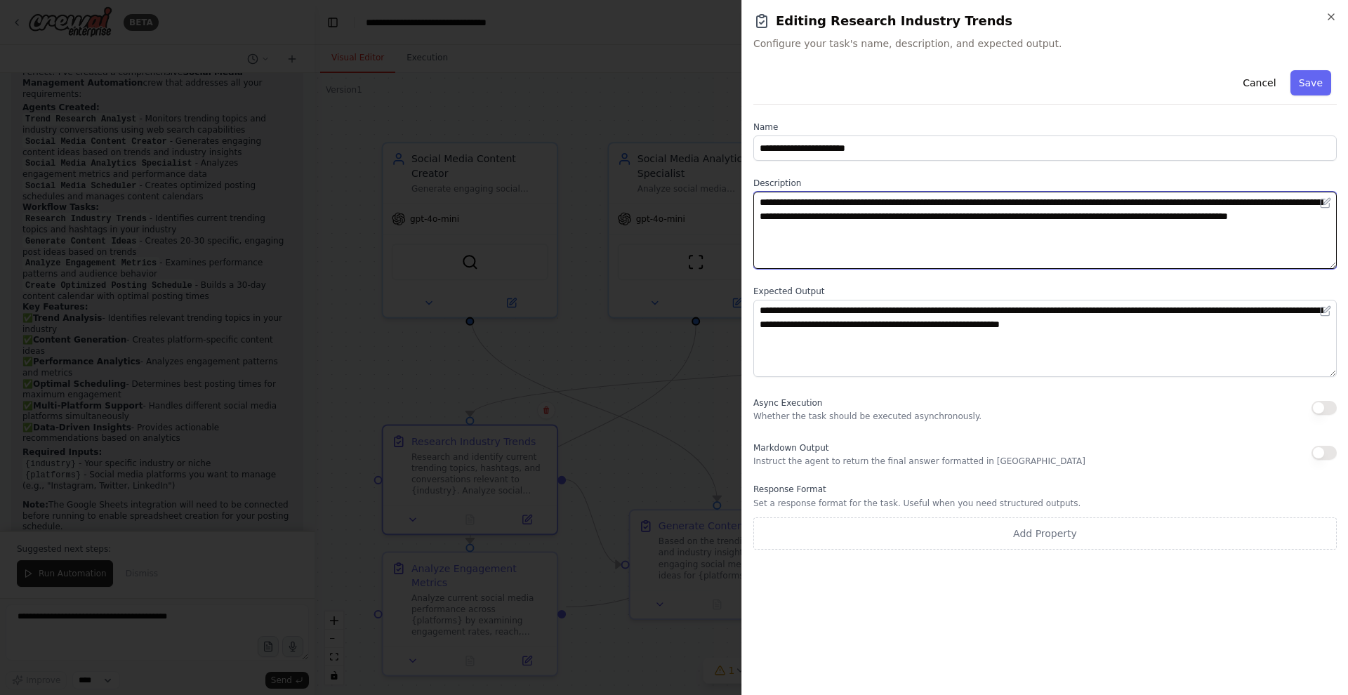
click at [828, 208] on textarea "**********" at bounding box center [1044, 230] width 583 height 77
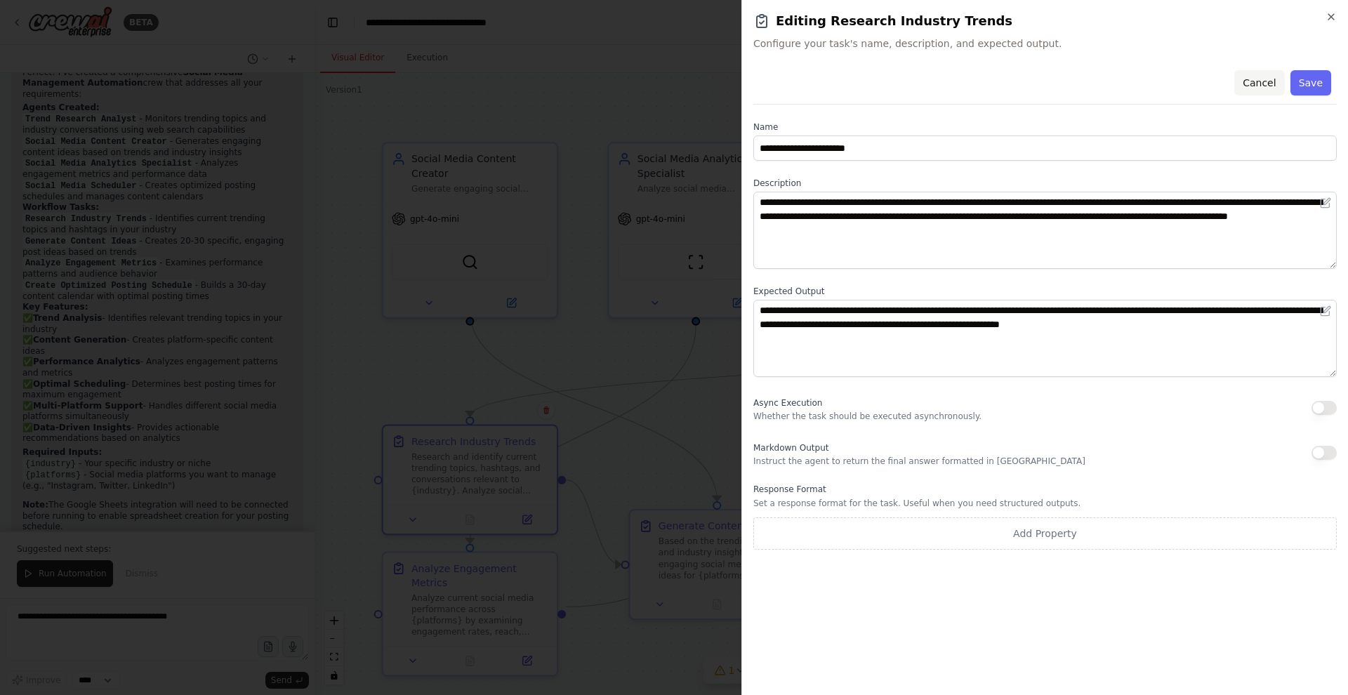
click at [1251, 91] on button "Cancel" at bounding box center [1259, 82] width 50 height 25
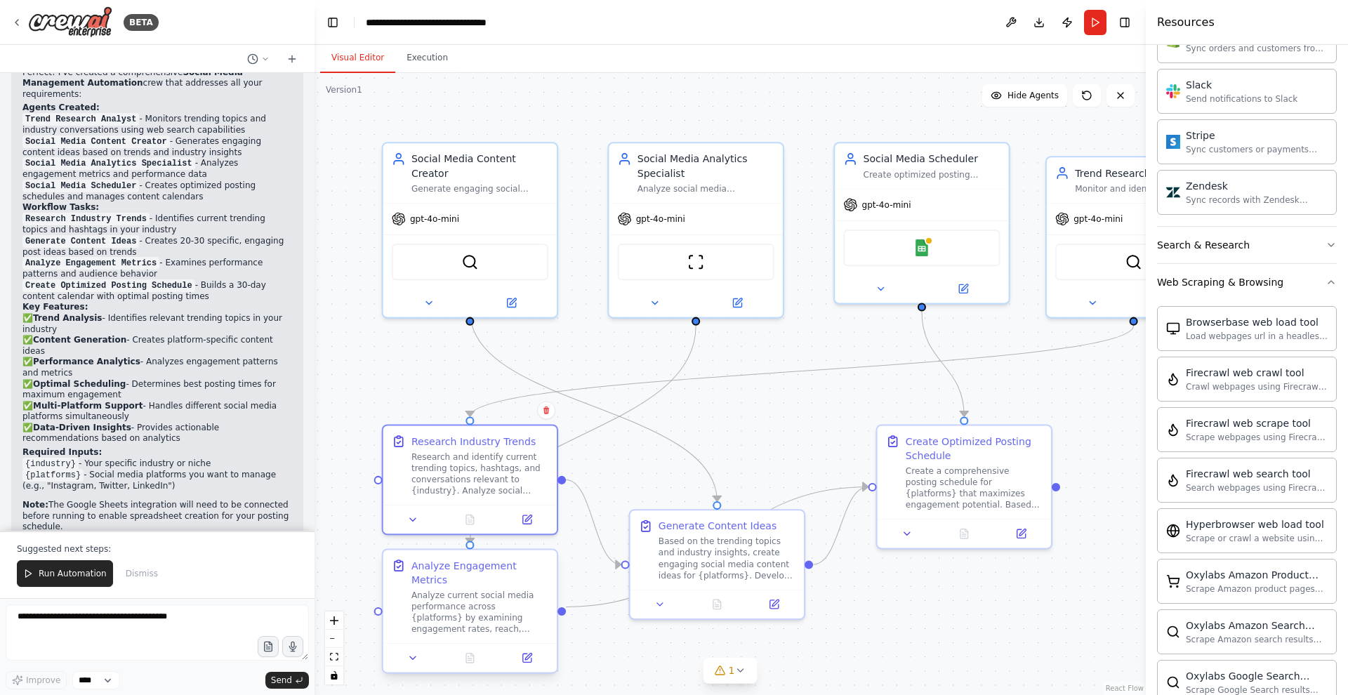
click at [485, 590] on div "Analyze current social media performance across {platforms} by examining engage…" at bounding box center [479, 612] width 137 height 45
click at [524, 654] on icon at bounding box center [526, 658] width 8 height 8
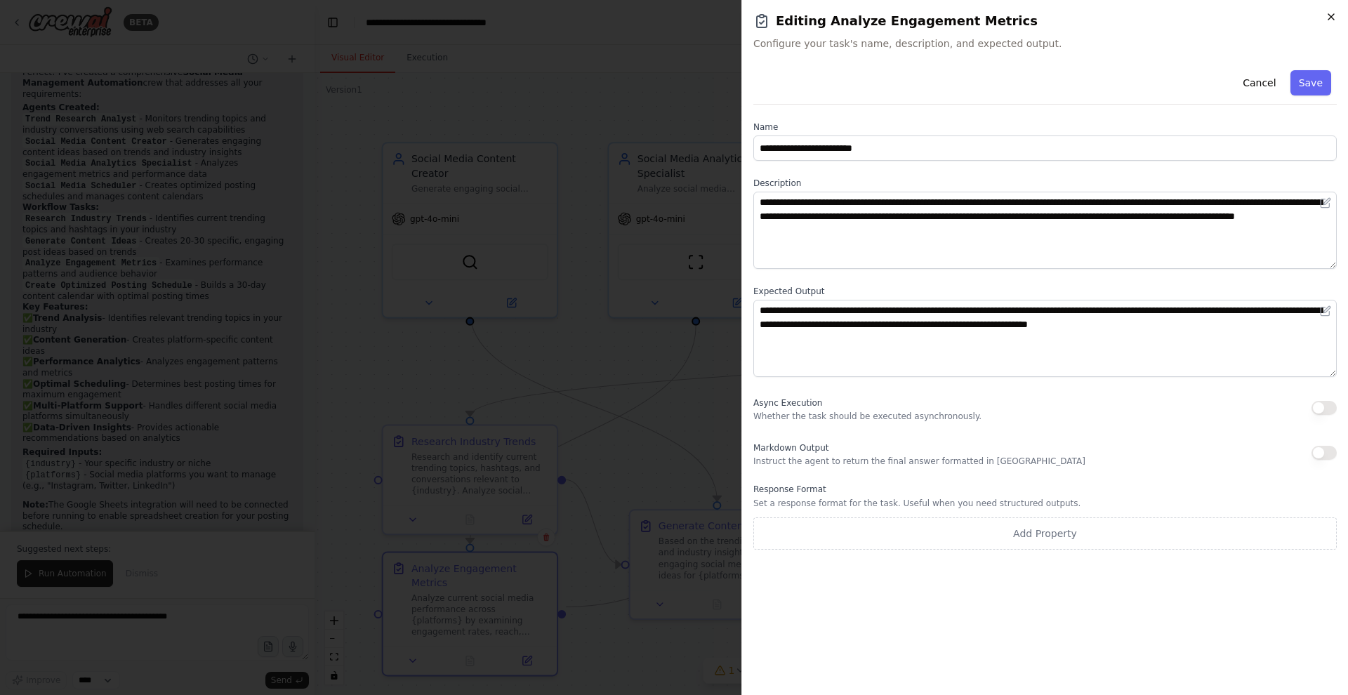
click at [1330, 14] on icon "button" at bounding box center [1330, 16] width 11 height 11
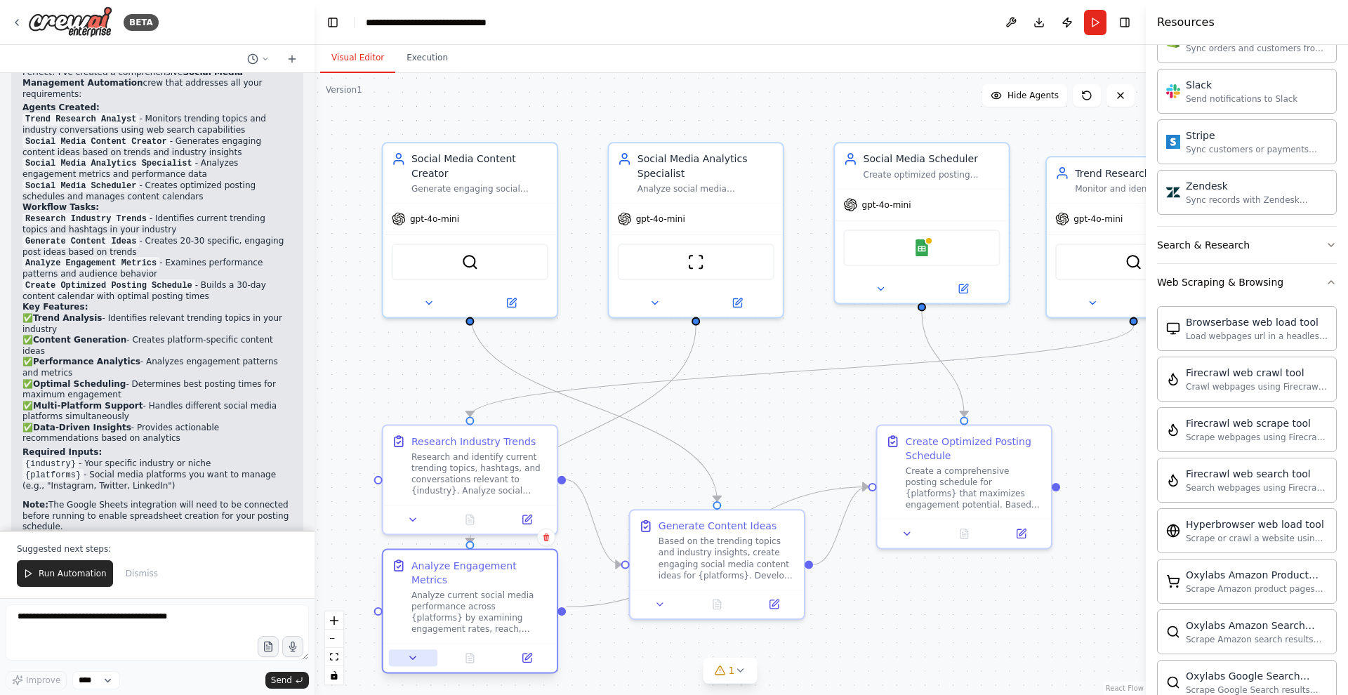
click at [413, 649] on button at bounding box center [413, 657] width 48 height 17
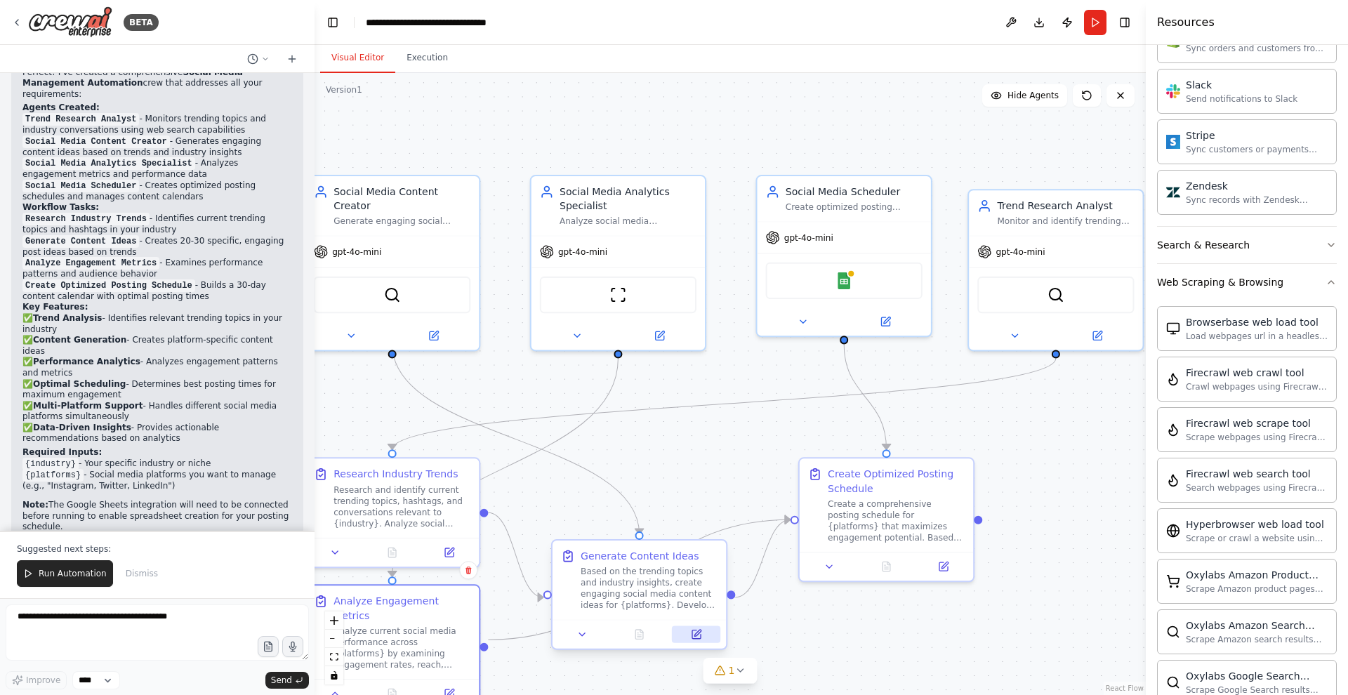
click at [699, 633] on icon at bounding box center [697, 633] width 6 height 6
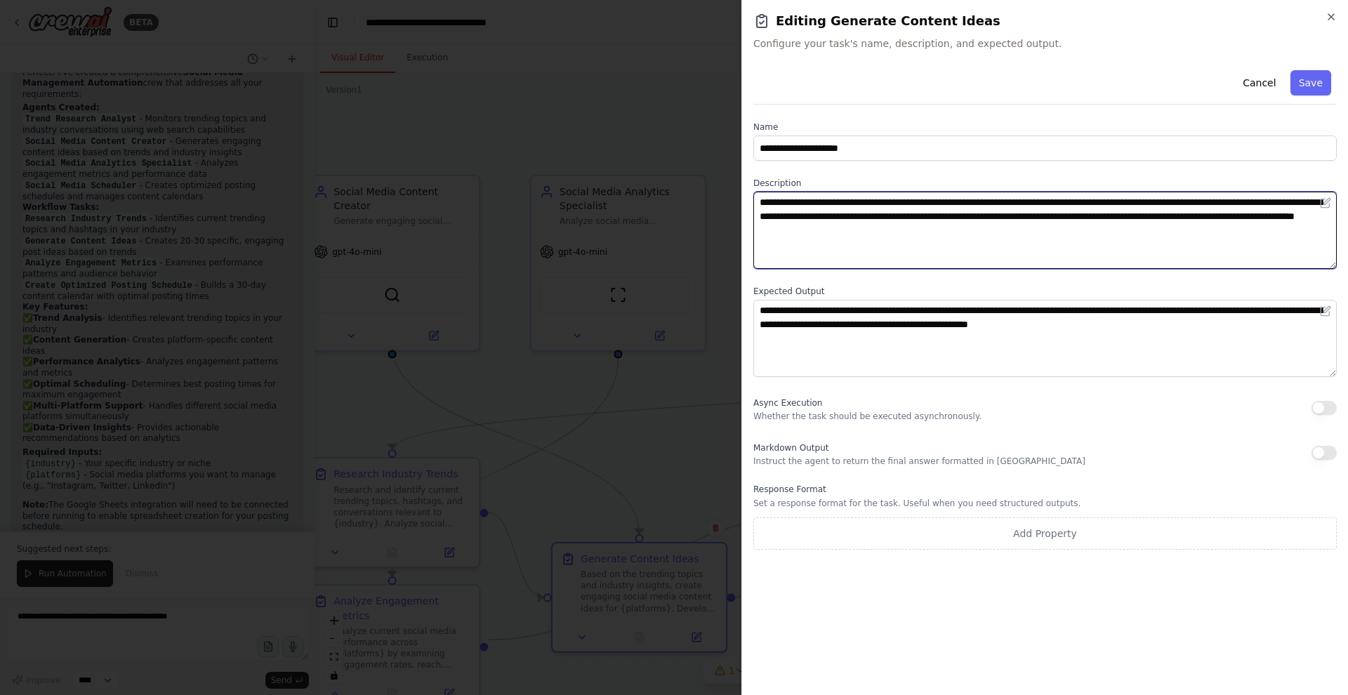
click at [817, 206] on textarea "**********" at bounding box center [1044, 230] width 583 height 77
click at [960, 208] on textarea "**********" at bounding box center [1044, 230] width 583 height 77
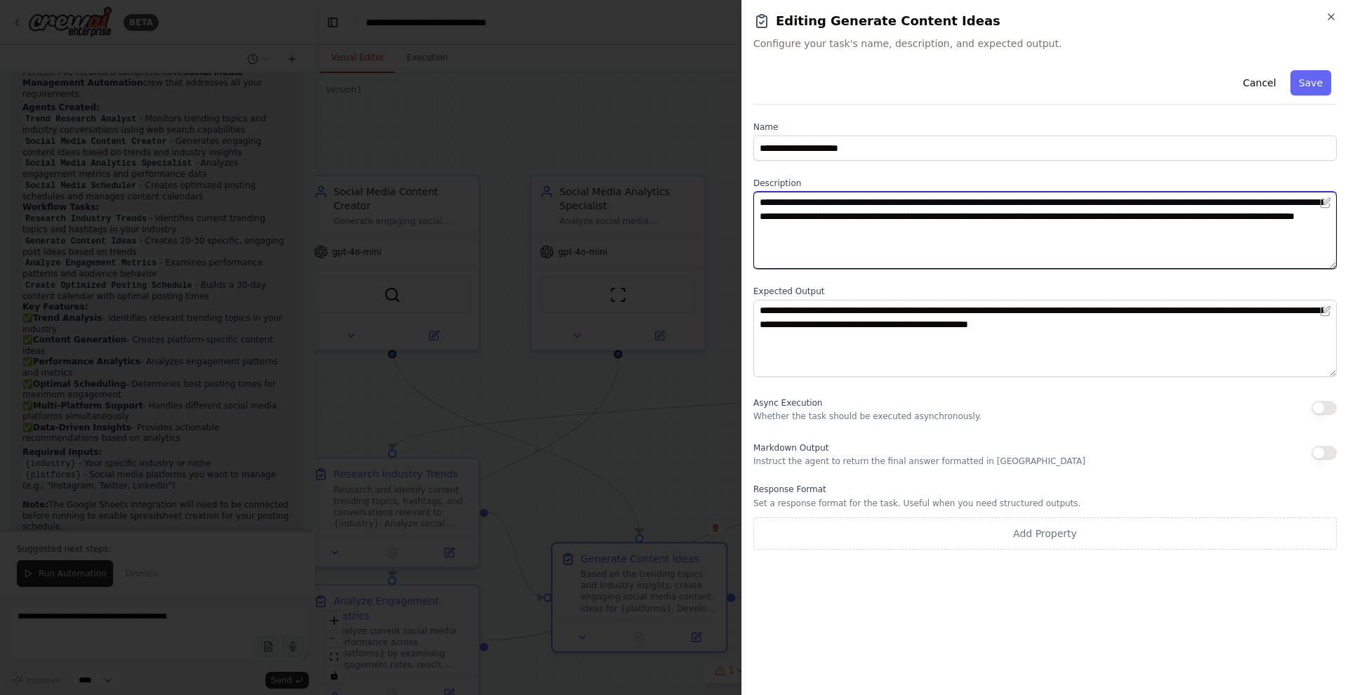
click at [960, 208] on textarea "**********" at bounding box center [1044, 230] width 583 height 77
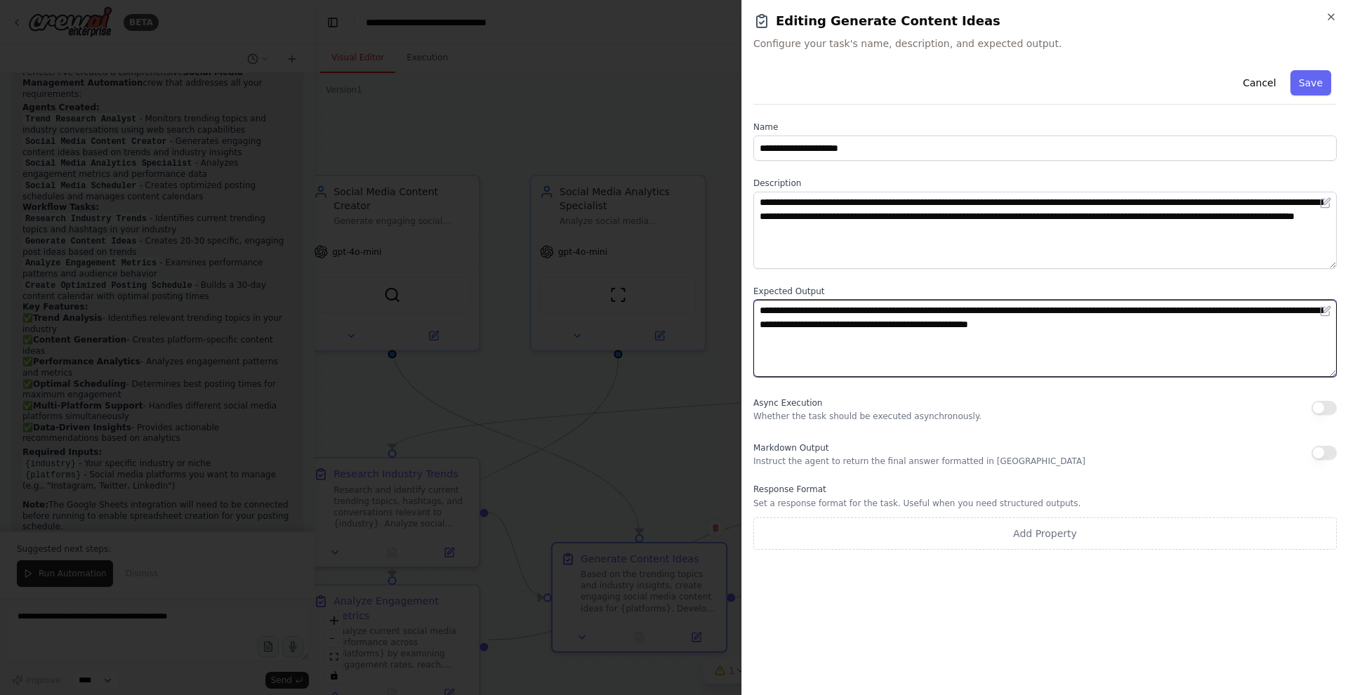
click at [852, 322] on textarea "**********" at bounding box center [1044, 338] width 583 height 77
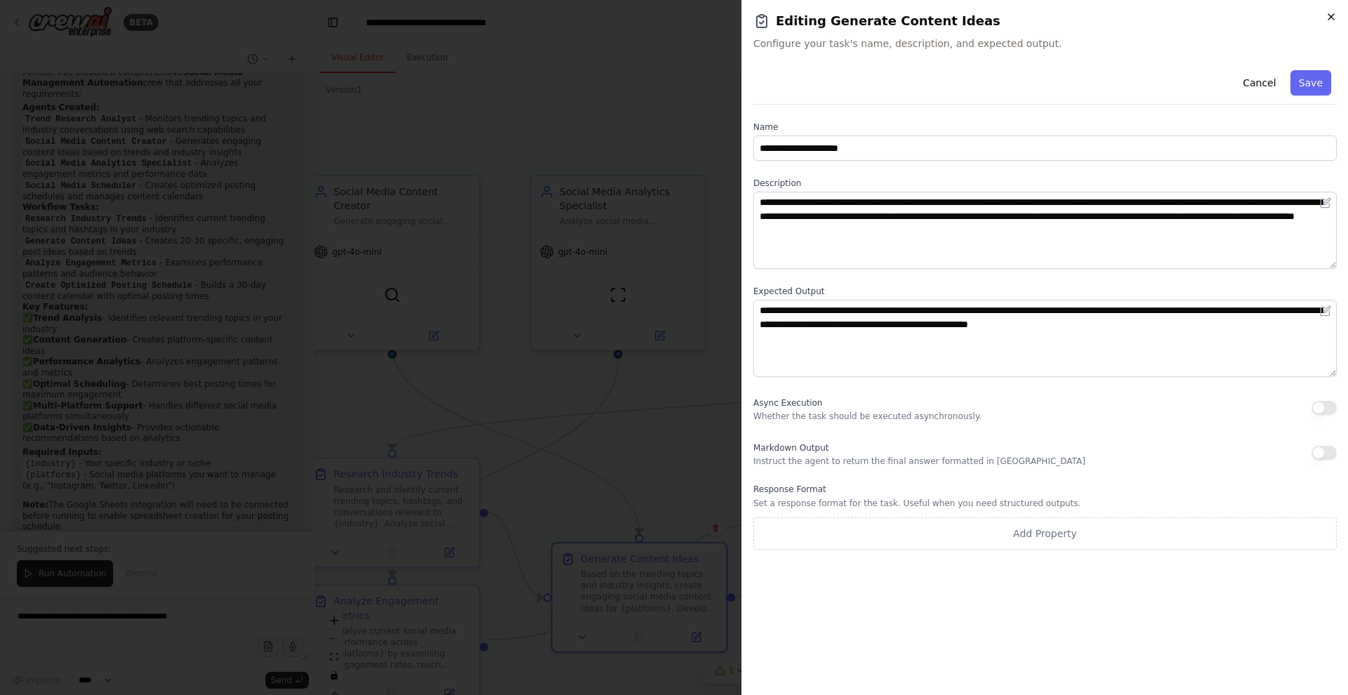
click at [1335, 13] on icon "button" at bounding box center [1330, 16] width 11 height 11
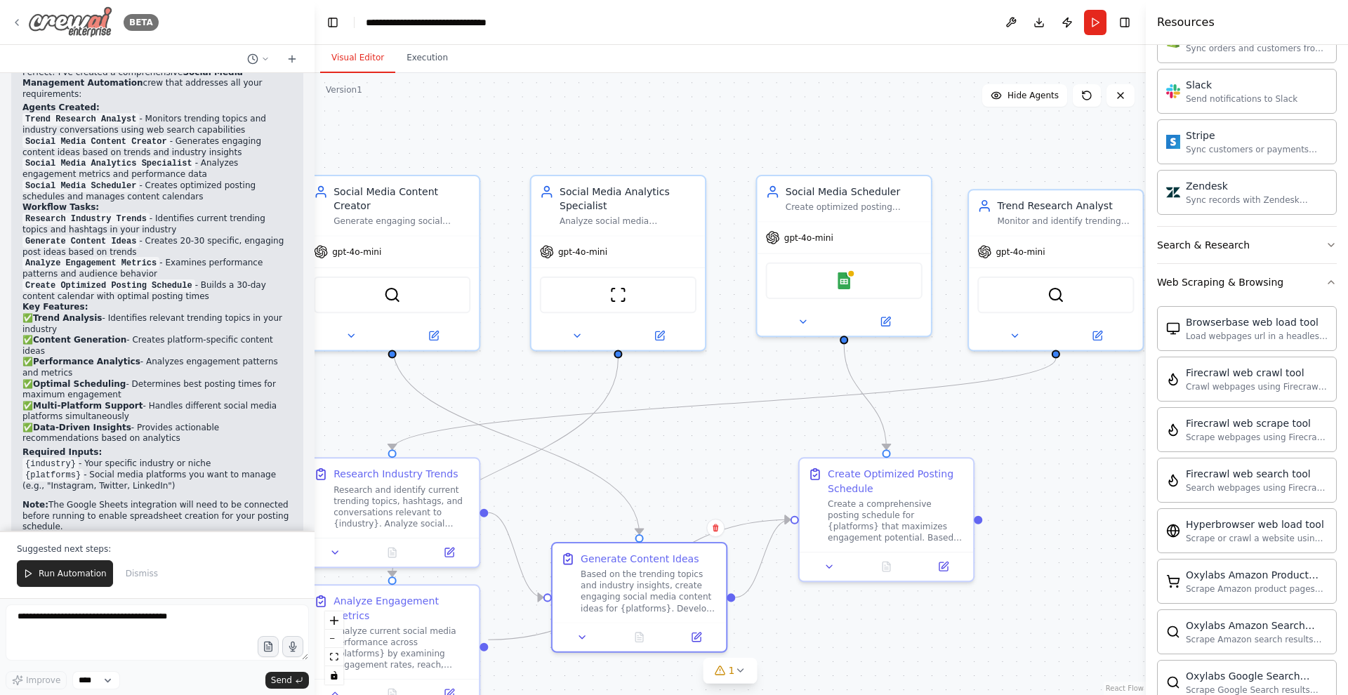
click at [17, 29] on div "BETA" at bounding box center [84, 22] width 147 height 32
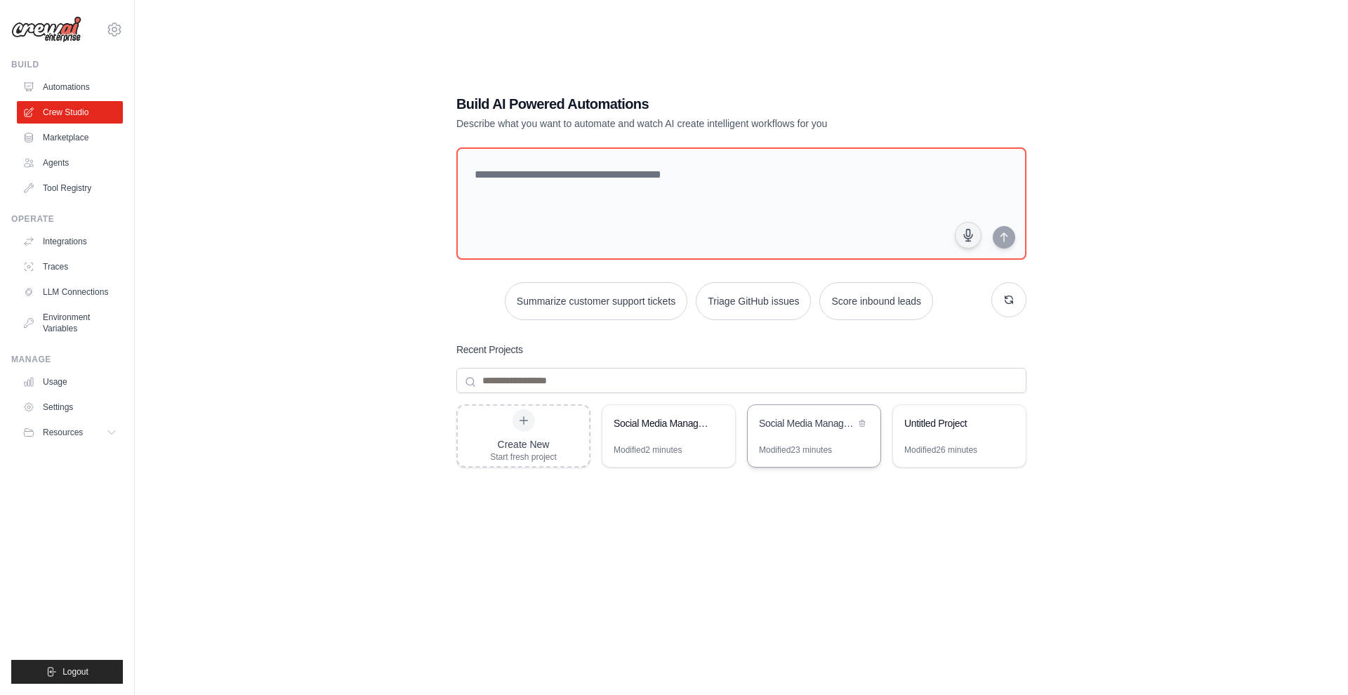
click at [797, 437] on div "Social Media Management & Analytics Automation" at bounding box center [814, 424] width 133 height 39
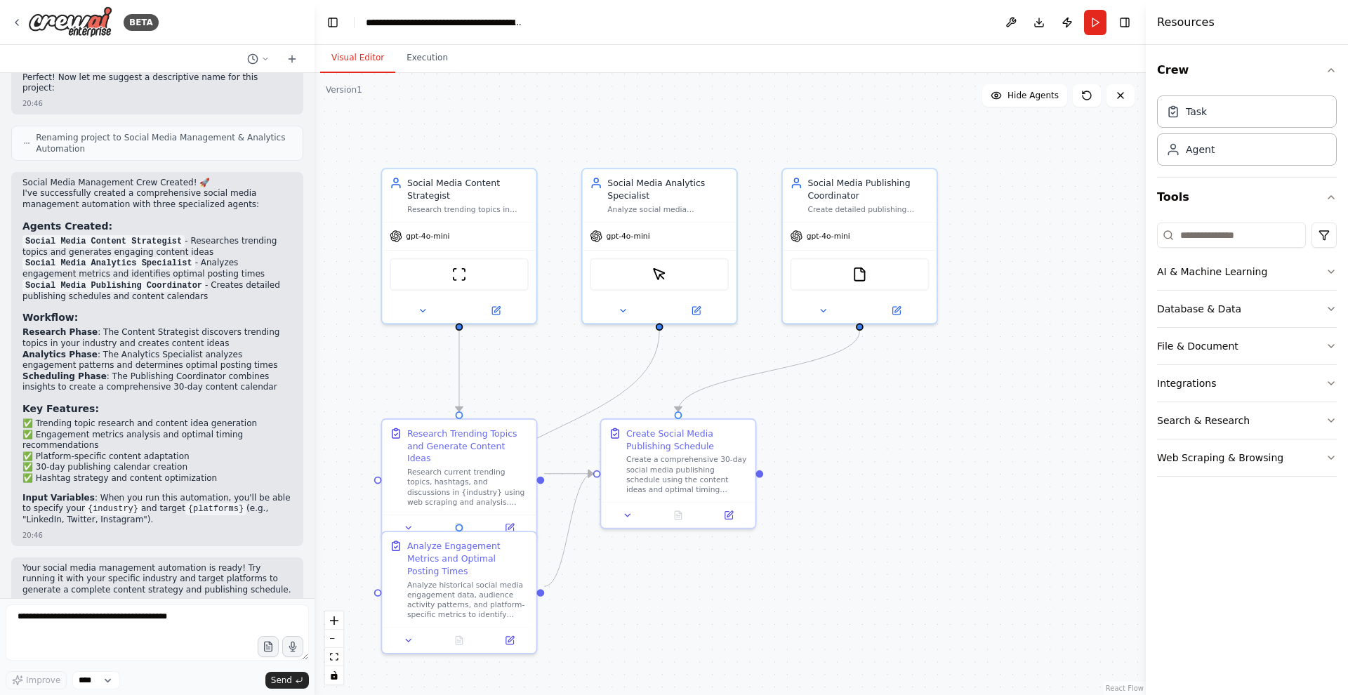
scroll to position [3, 0]
click at [1089, 15] on button "Run" at bounding box center [1095, 22] width 22 height 25
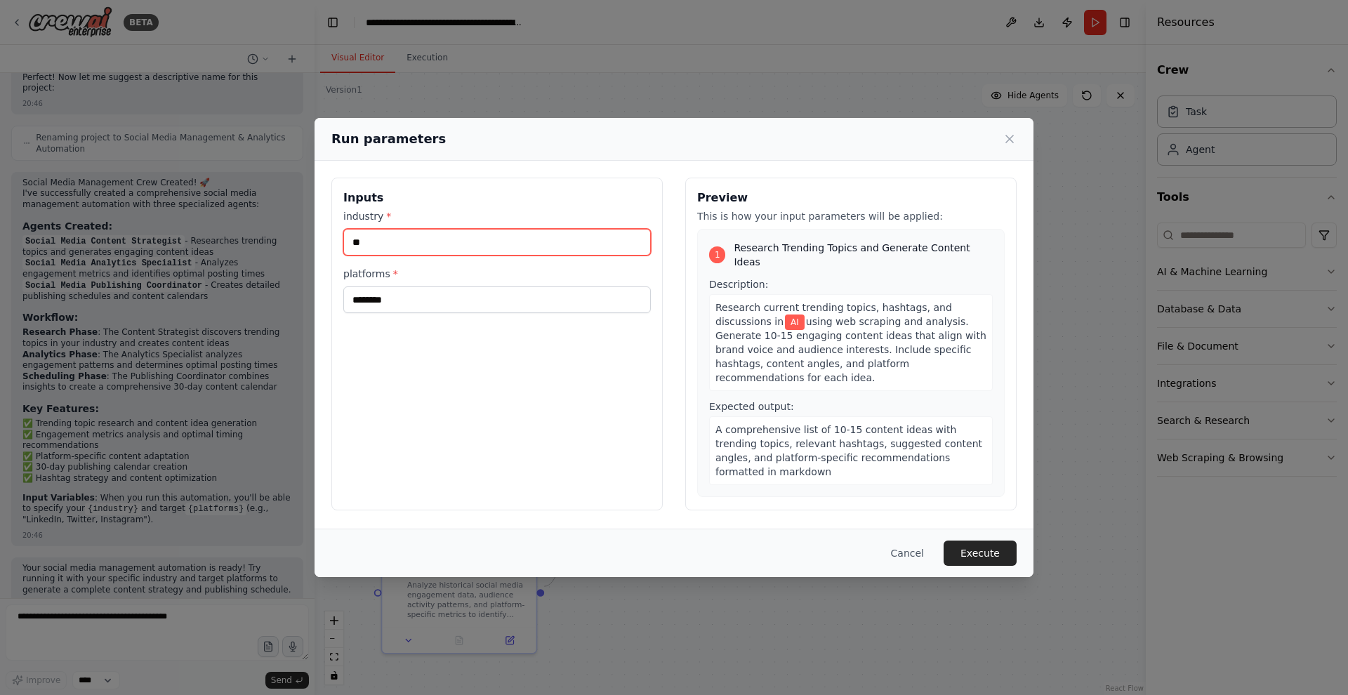
click at [370, 238] on input "**" at bounding box center [496, 242] width 307 height 27
type input "*"
type input "**********"
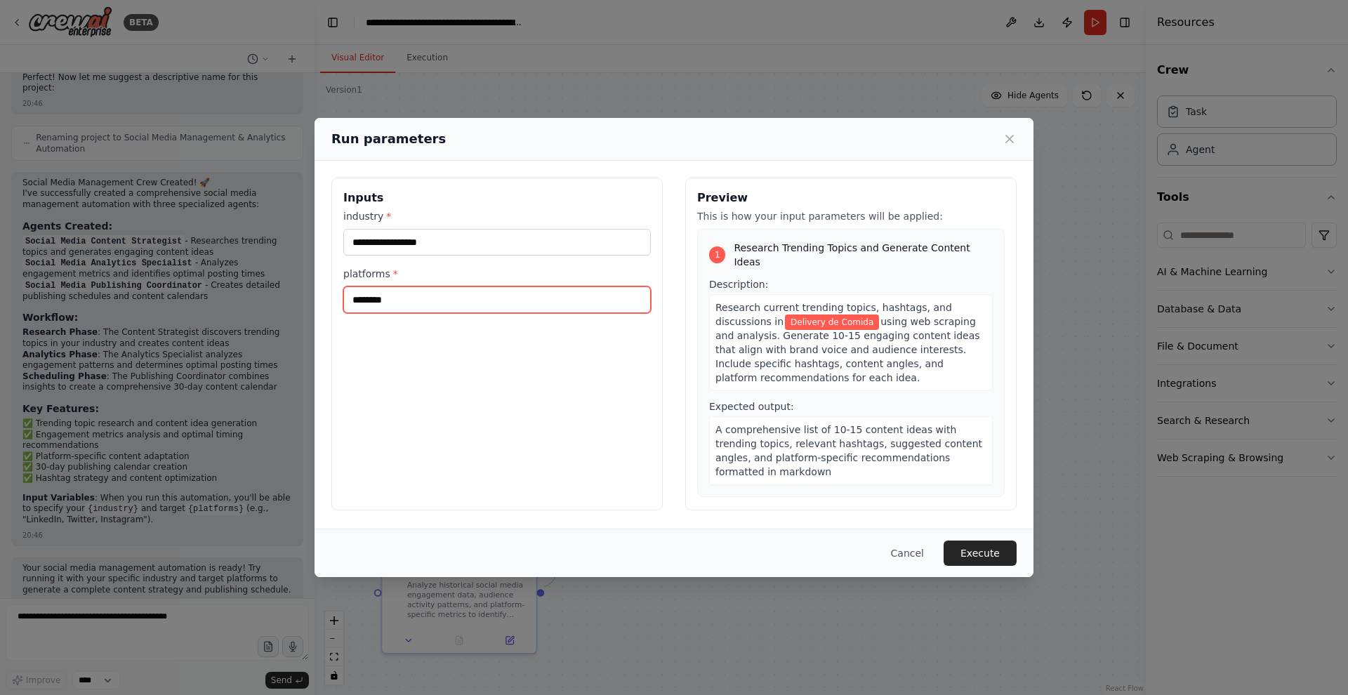
click at [360, 305] on input "********" at bounding box center [496, 299] width 307 height 27
type input "*********"
click at [717, 198] on h3 "Preview" at bounding box center [850, 198] width 307 height 17
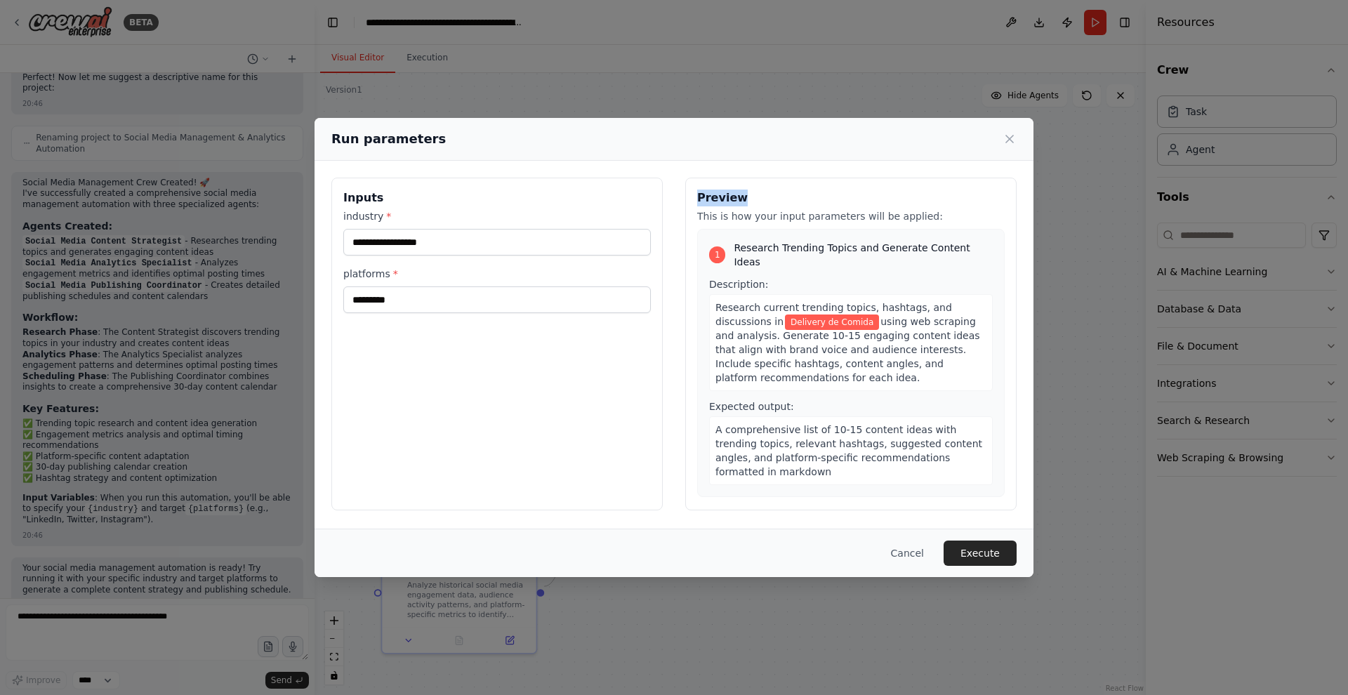
click at [717, 198] on h3 "Preview" at bounding box center [850, 198] width 307 height 17
click at [809, 359] on div "Research current trending topics, hashtags, and discussions in Delivery de Comi…" at bounding box center [851, 342] width 284 height 97
click at [984, 536] on div "Cancel Execute" at bounding box center [674, 553] width 719 height 48
click at [982, 548] on button "Execute" at bounding box center [980, 553] width 73 height 25
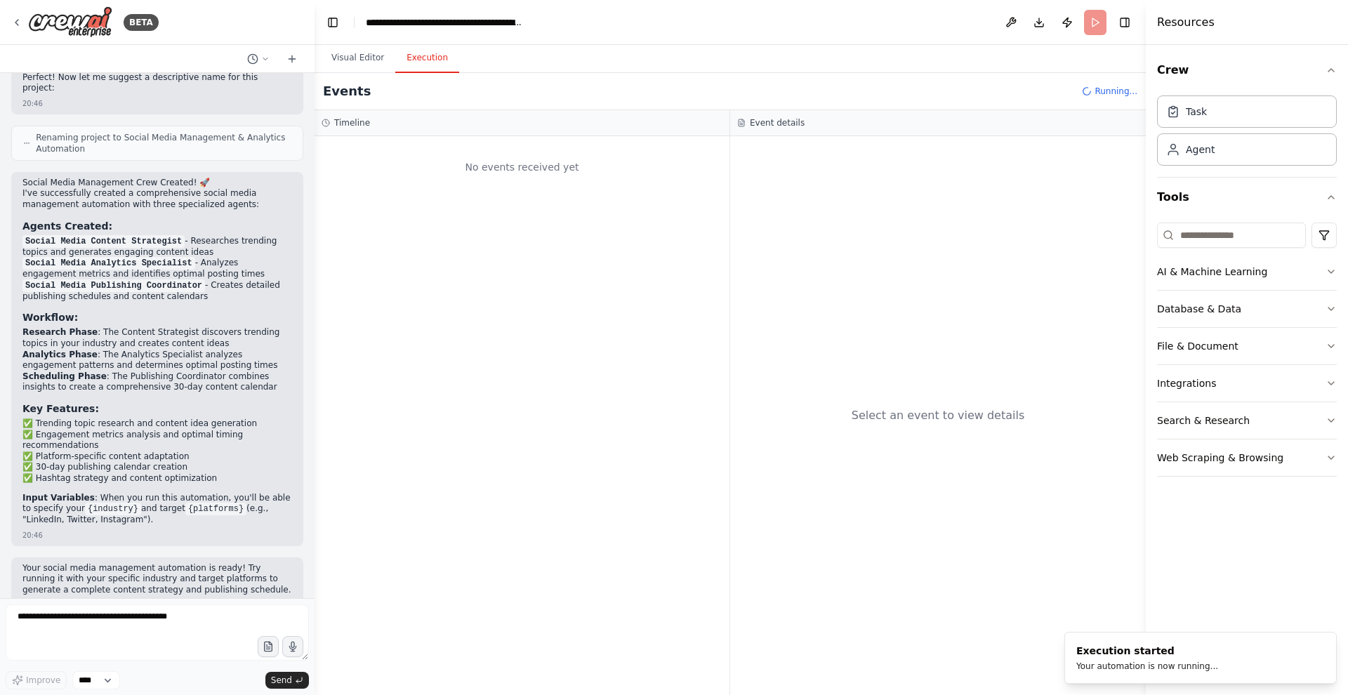
click at [1125, 87] on span "Running..." at bounding box center [1115, 91] width 43 height 11
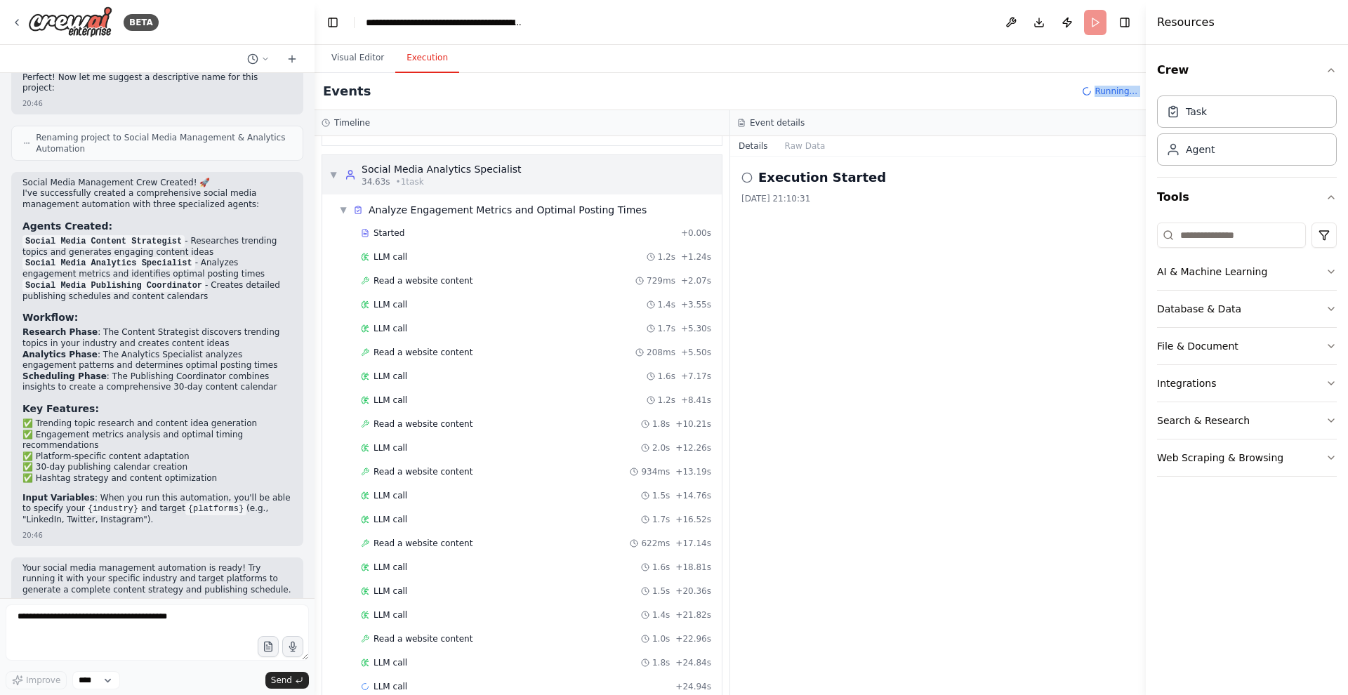
scroll to position [546, 0]
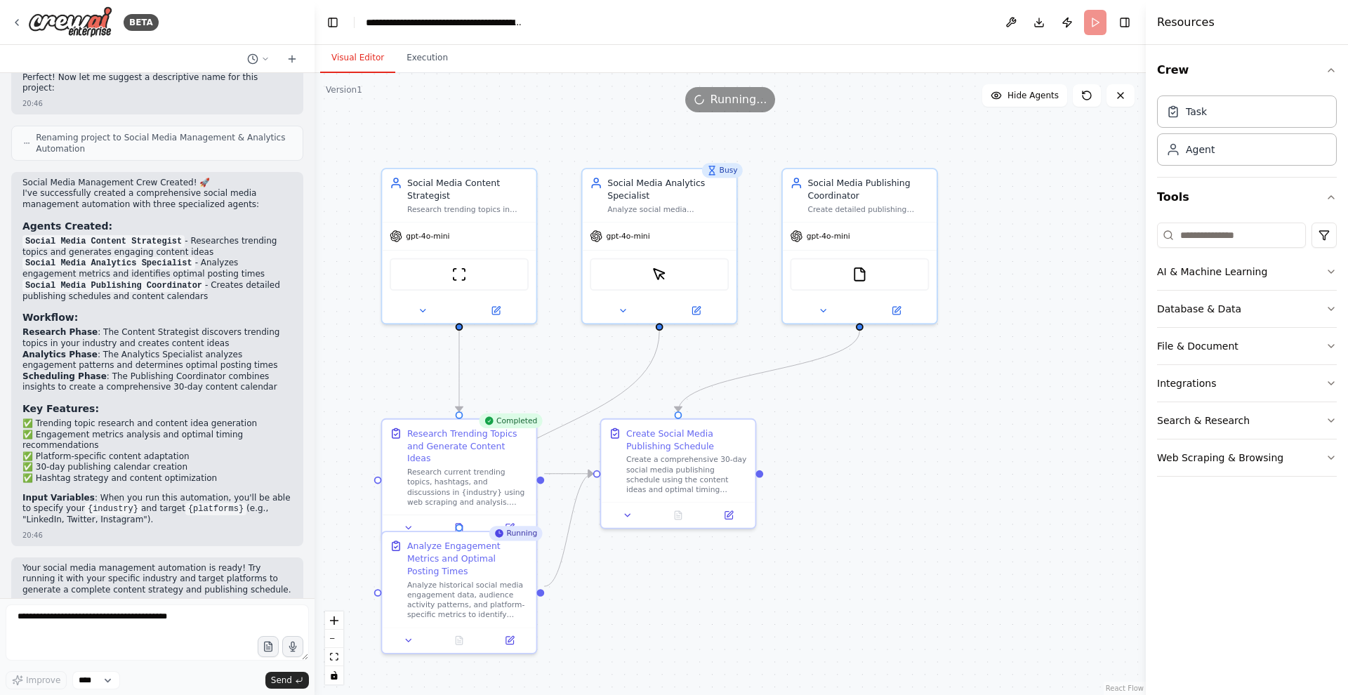
click at [360, 51] on button "Visual Editor" at bounding box center [357, 58] width 75 height 29
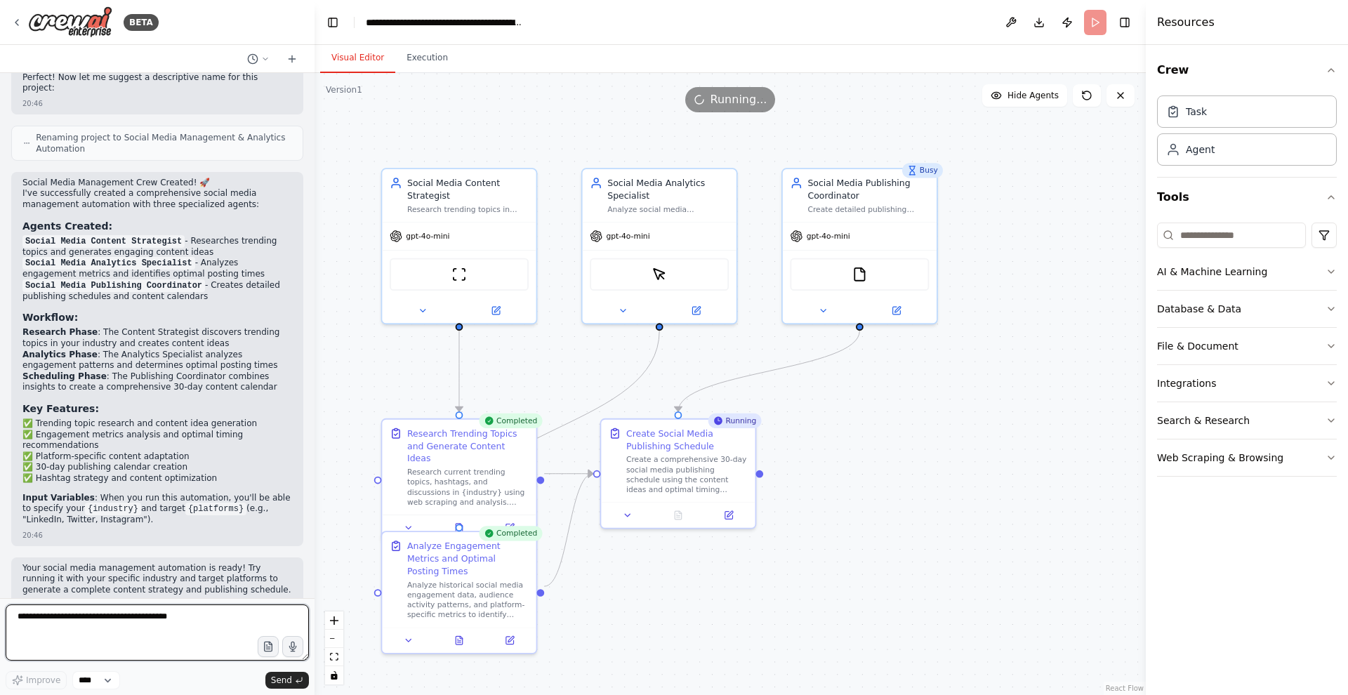
click at [210, 616] on textarea at bounding box center [157, 632] width 303 height 56
click at [1304, 455] on button "Web Scraping & Browsing" at bounding box center [1247, 457] width 180 height 37
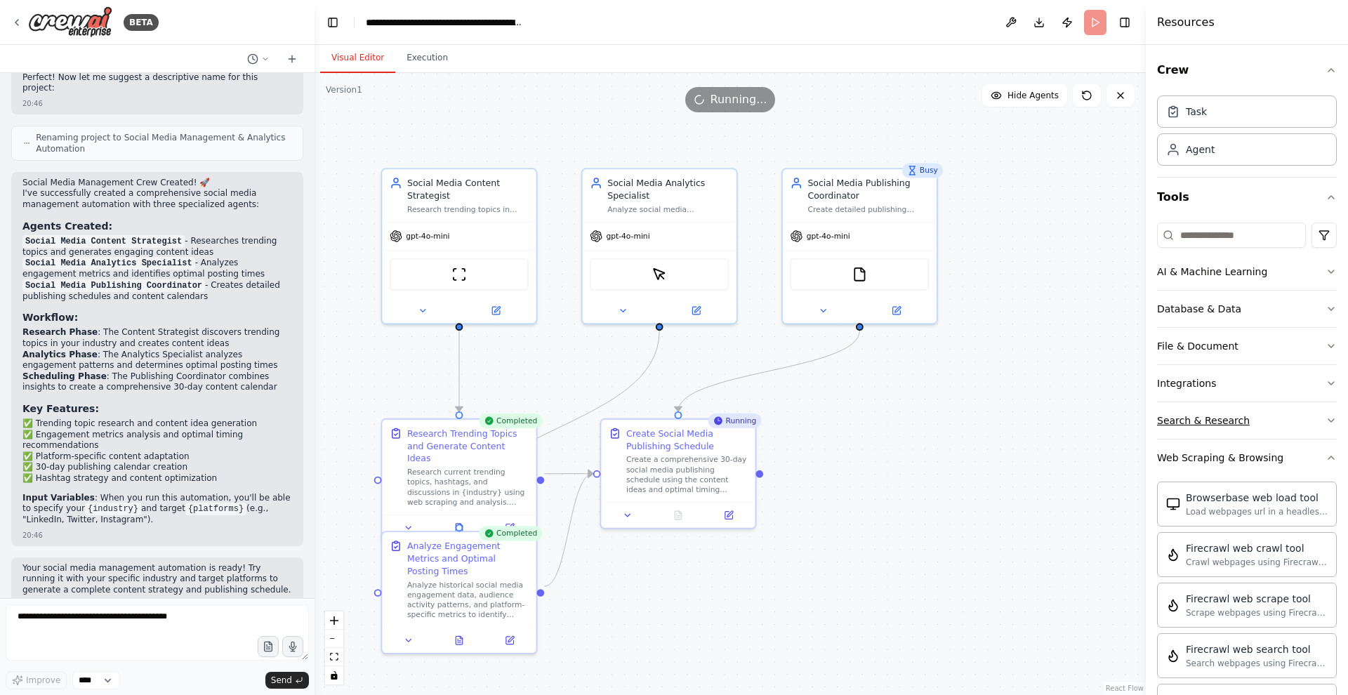
scroll to position [0, 0]
click at [1243, 418] on div "Search & Research" at bounding box center [1203, 420] width 93 height 14
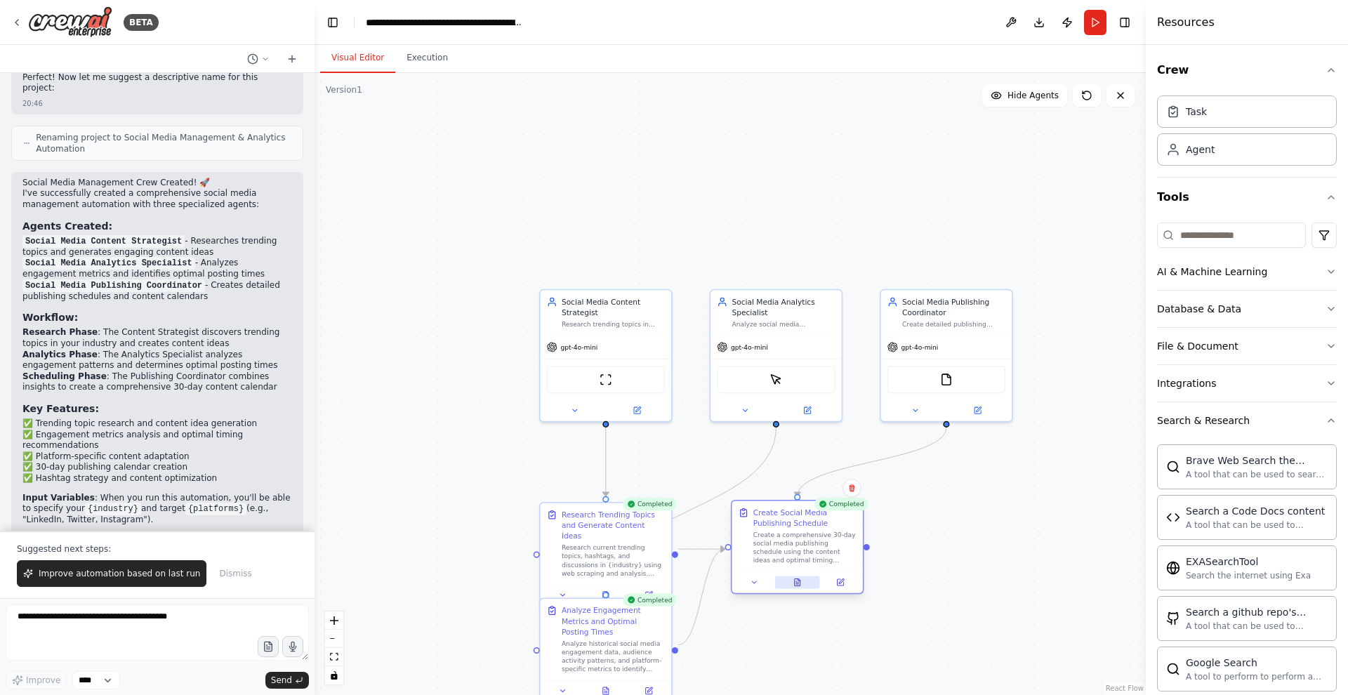
click at [795, 582] on icon at bounding box center [798, 581] width 6 height 7
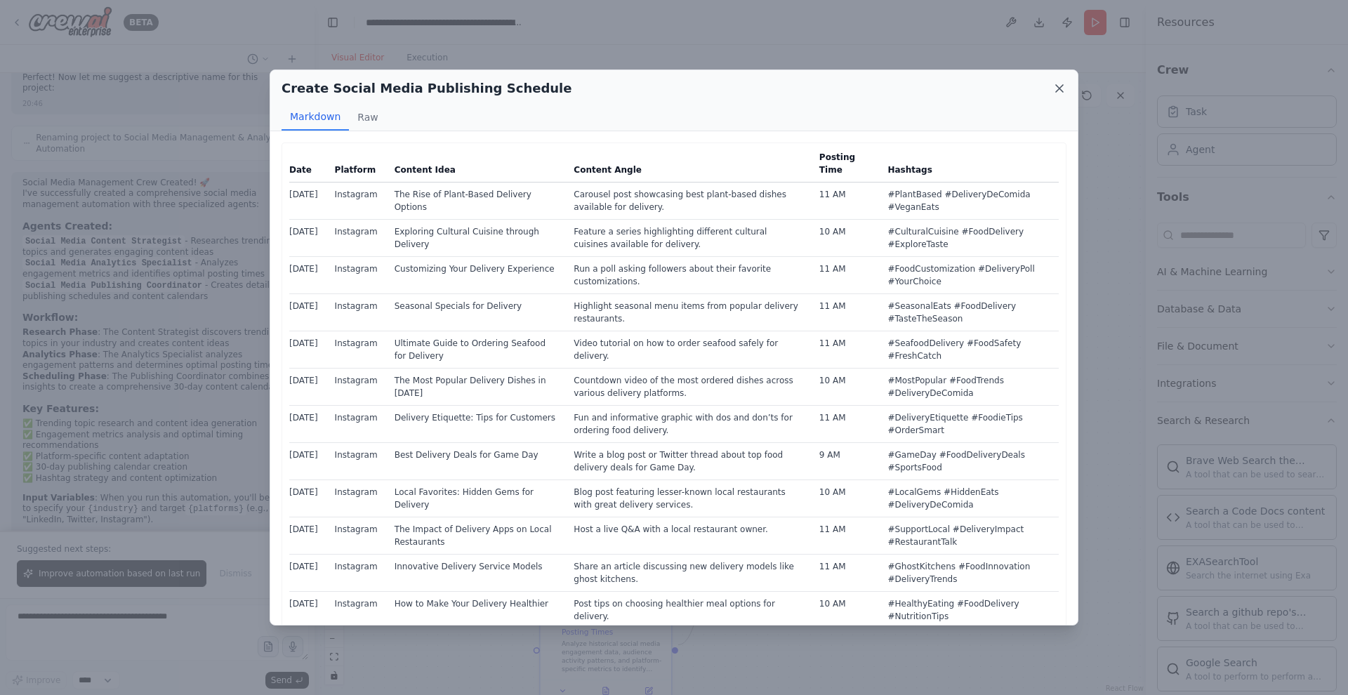
click at [1061, 90] on icon at bounding box center [1059, 88] width 7 height 7
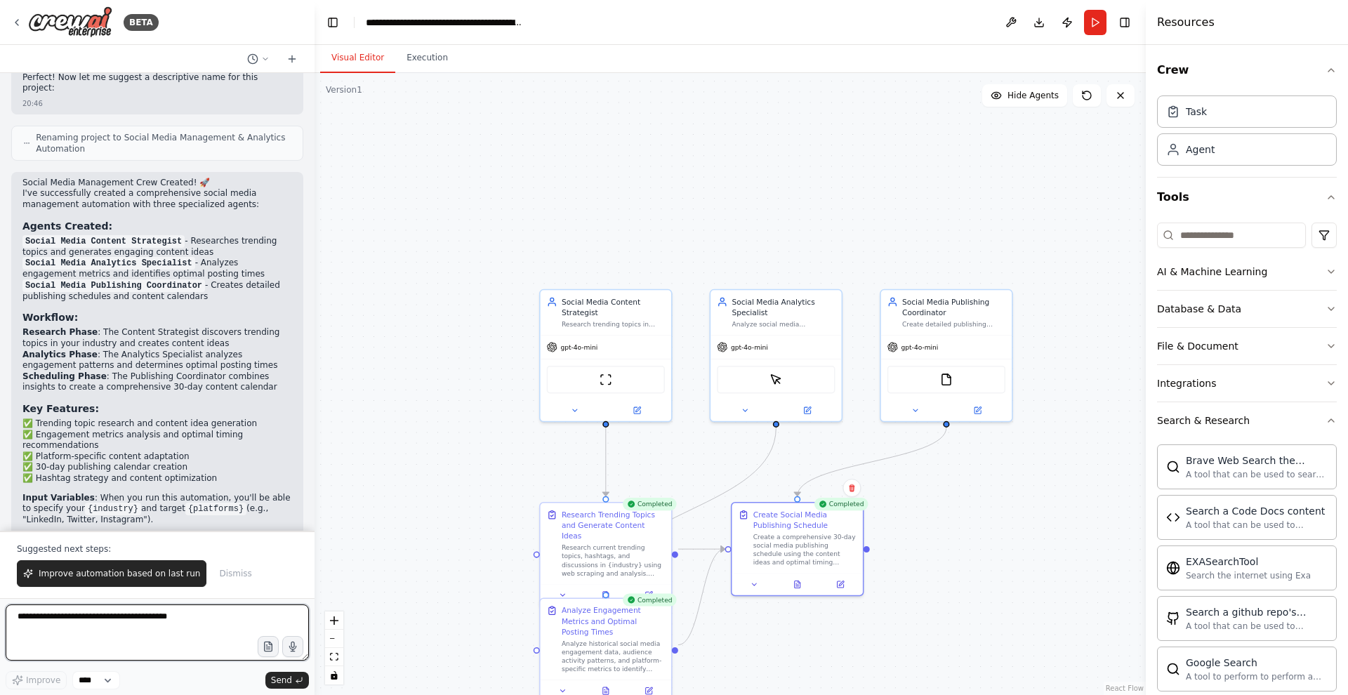
click at [164, 643] on textarea at bounding box center [157, 632] width 303 height 56
type textarea "**********"
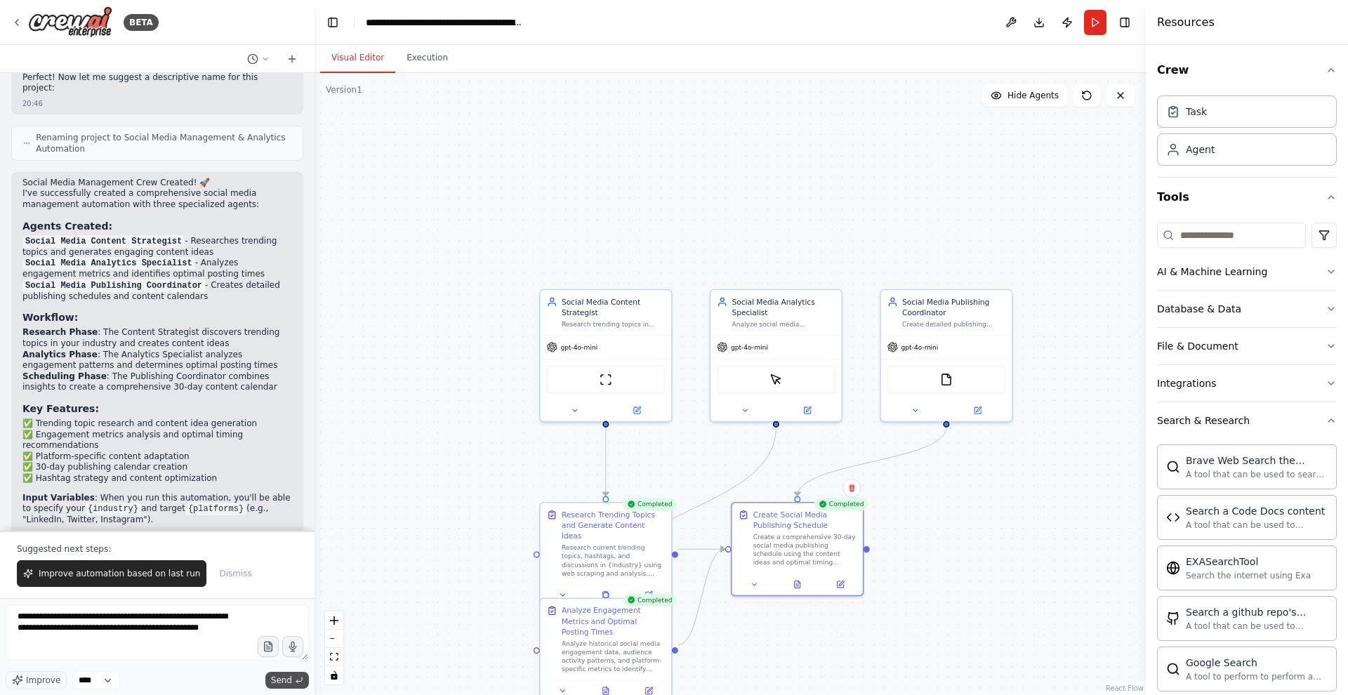
drag, startPoint x: 164, startPoint y: 643, endPoint x: 282, endPoint y: 673, distance: 121.1
click at [282, 673] on button "Send" at bounding box center [287, 680] width 44 height 17
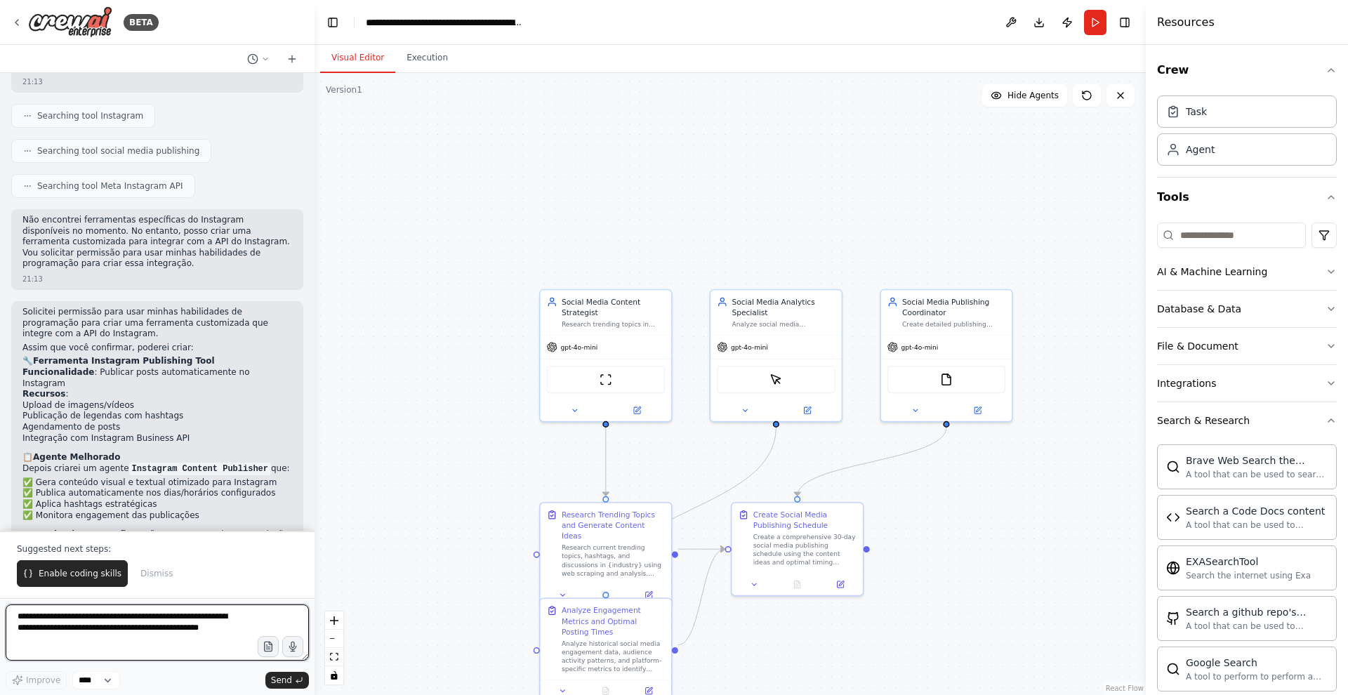
click at [101, 613] on textarea "**********" at bounding box center [157, 632] width 303 height 56
click at [89, 569] on span "Enable coding skills" at bounding box center [80, 573] width 83 height 11
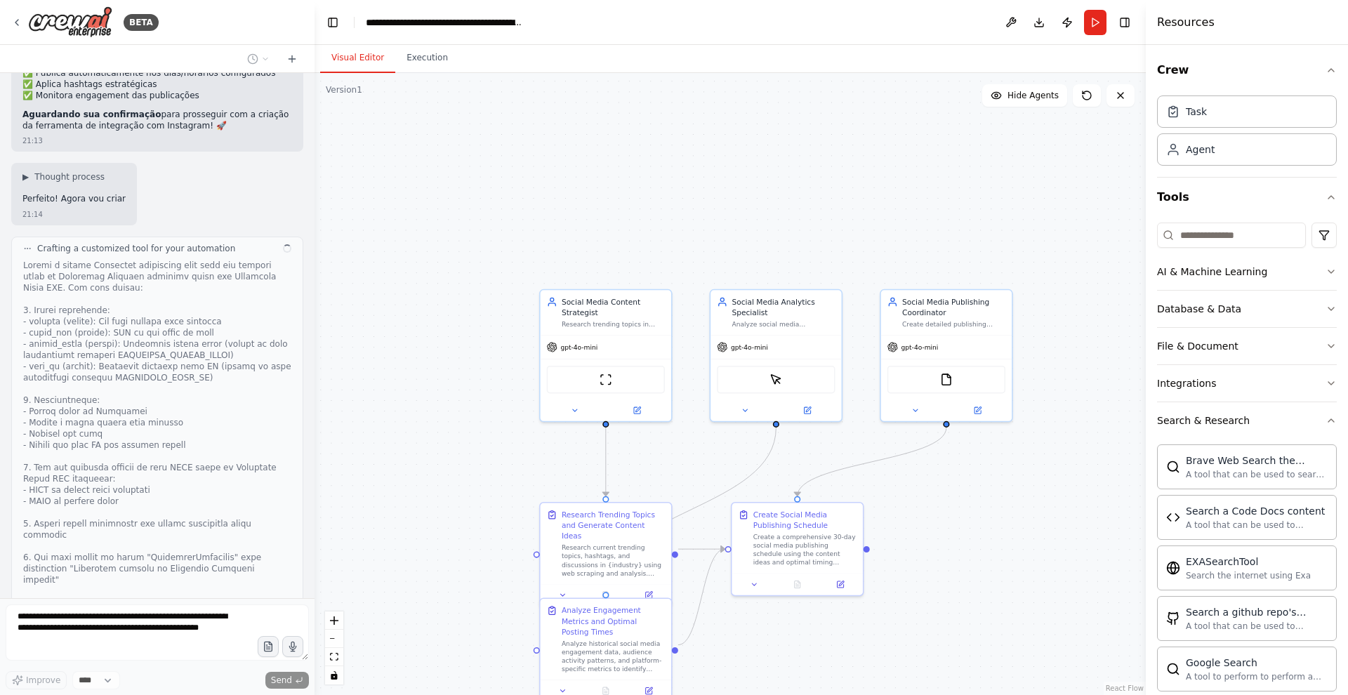
scroll to position [2027, 0]
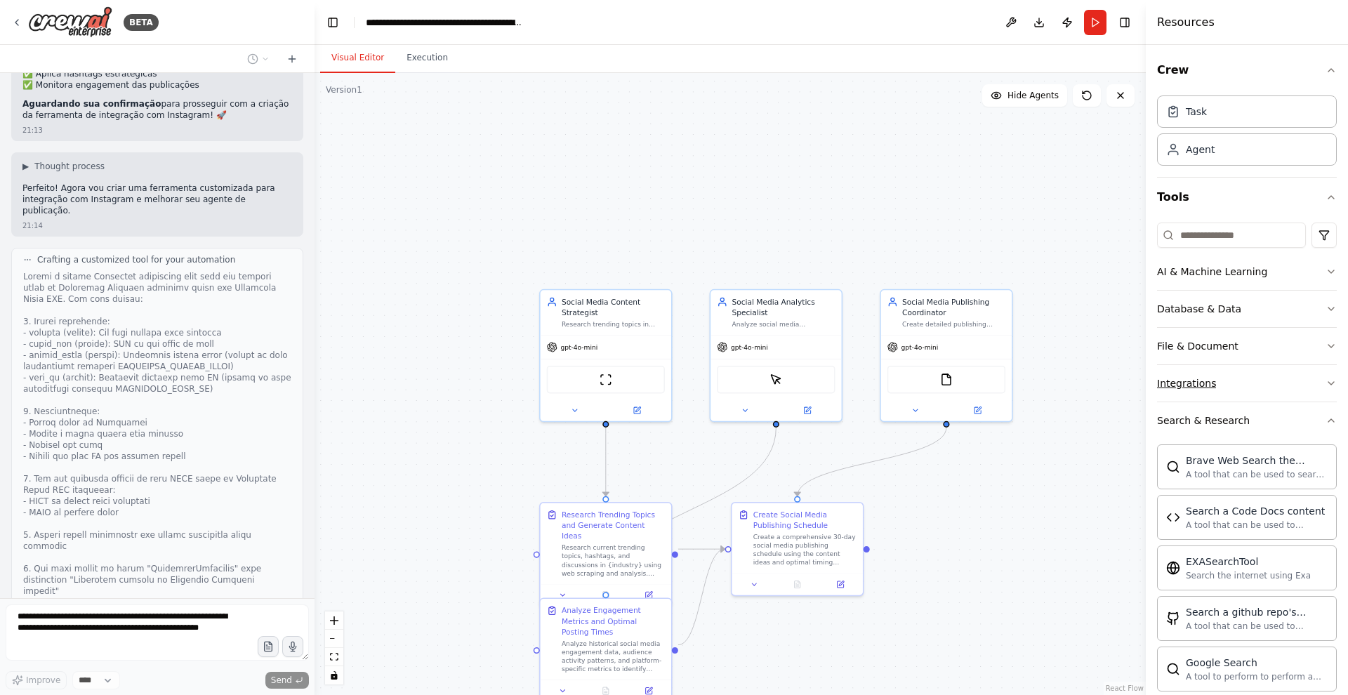
click at [1209, 385] on div "Integrations" at bounding box center [1186, 383] width 59 height 14
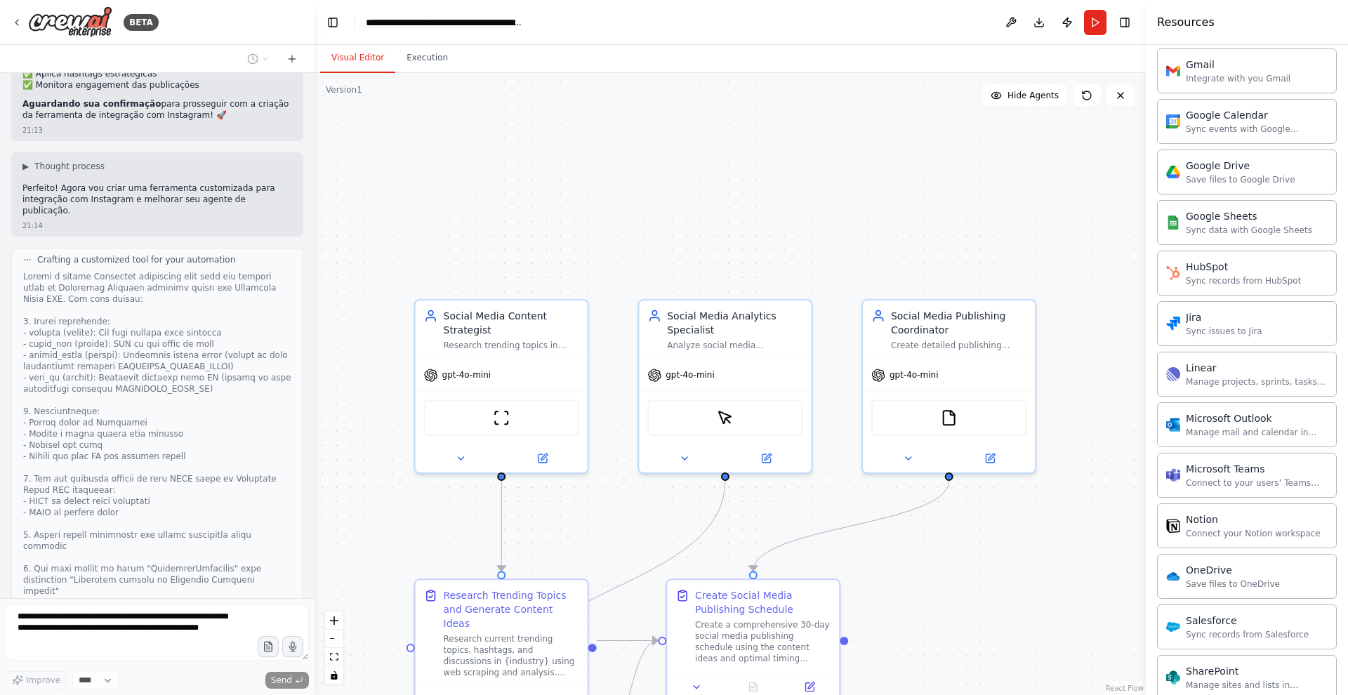
scroll to position [2118, 0]
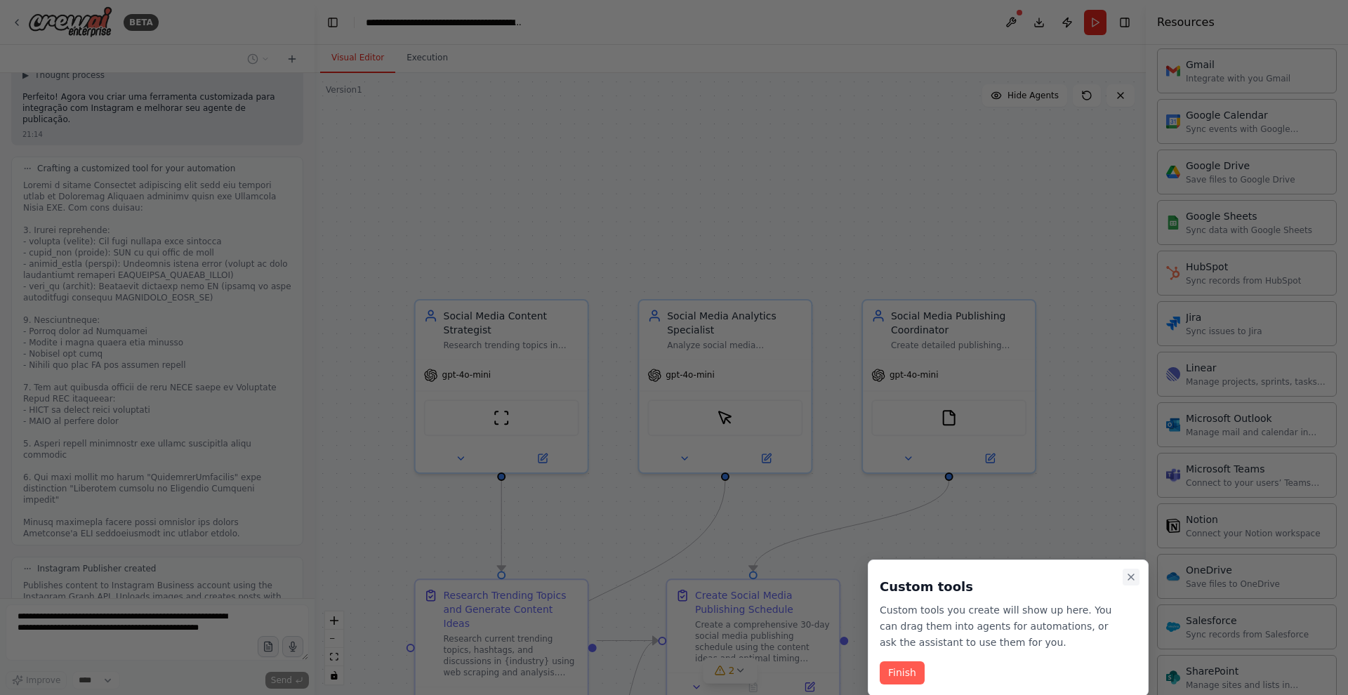
click at [1125, 576] on button "Close walkthrough" at bounding box center [1131, 577] width 17 height 17
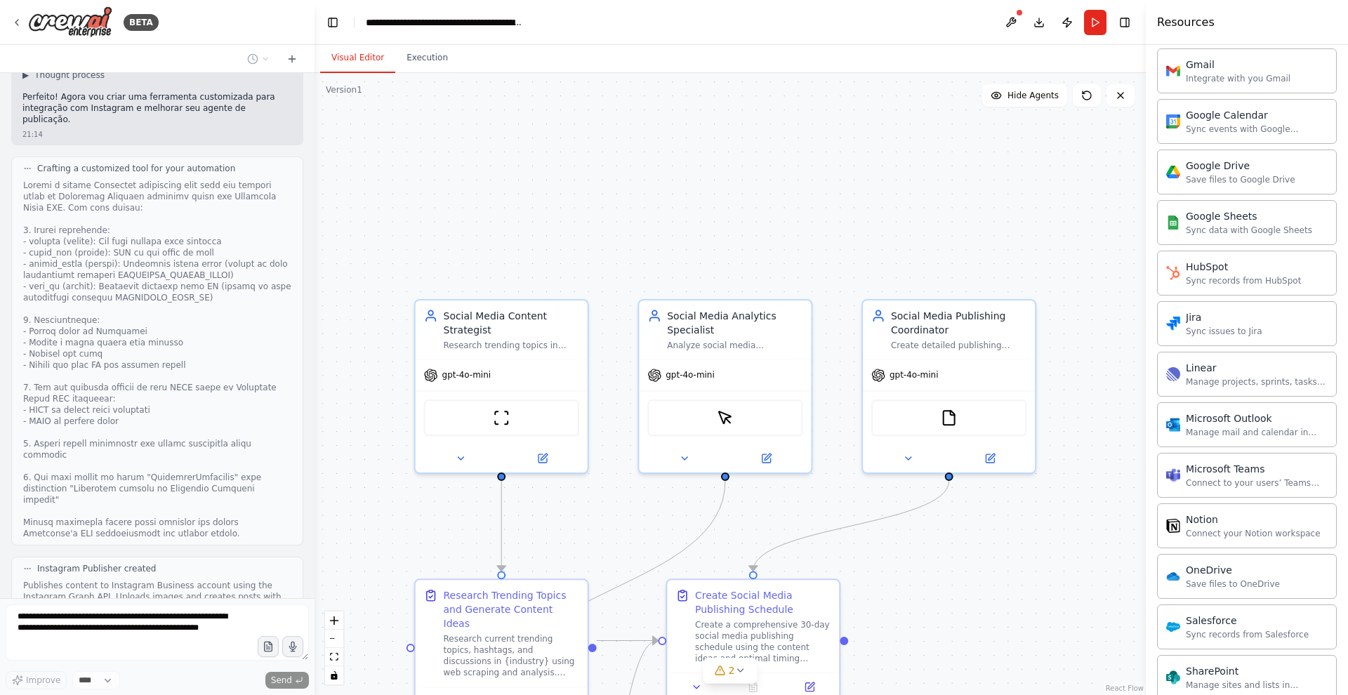
scroll to position [0, 0]
click at [61, 580] on div "Publishes content to Instagram Business account using the Instagram Graph API. …" at bounding box center [157, 597] width 268 height 34
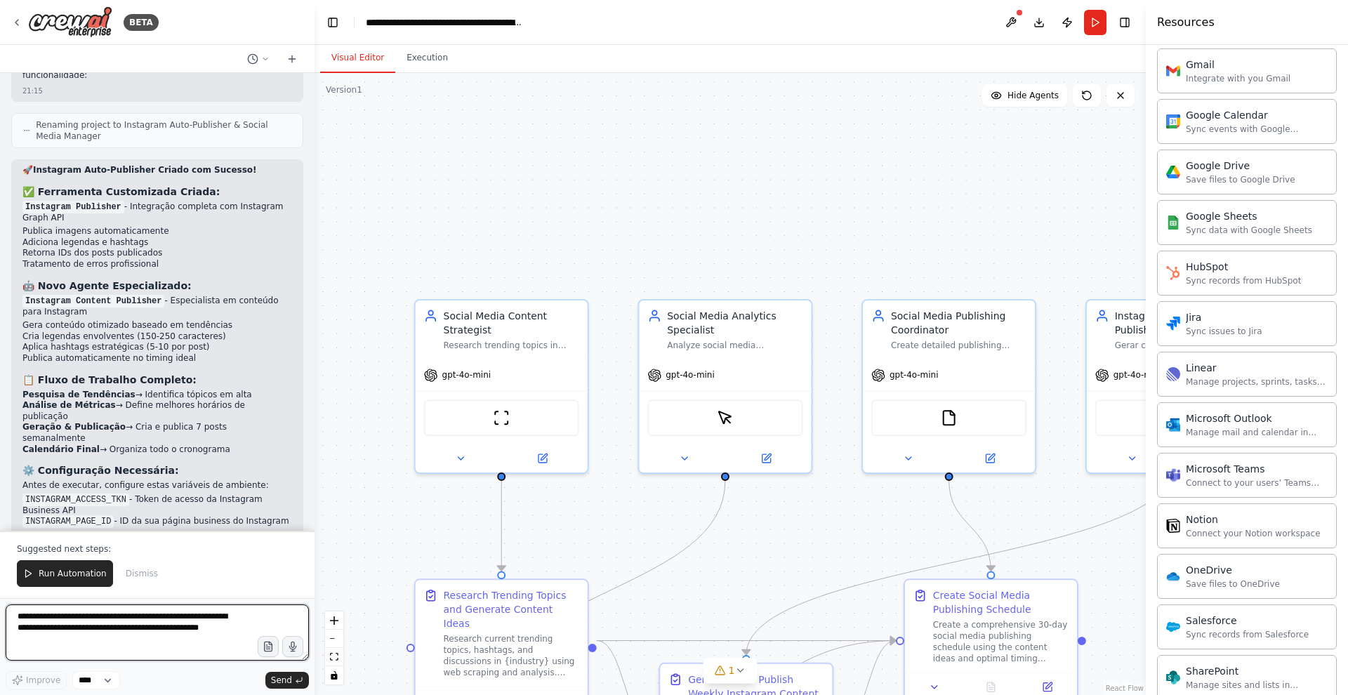
scroll to position [3455, 0]
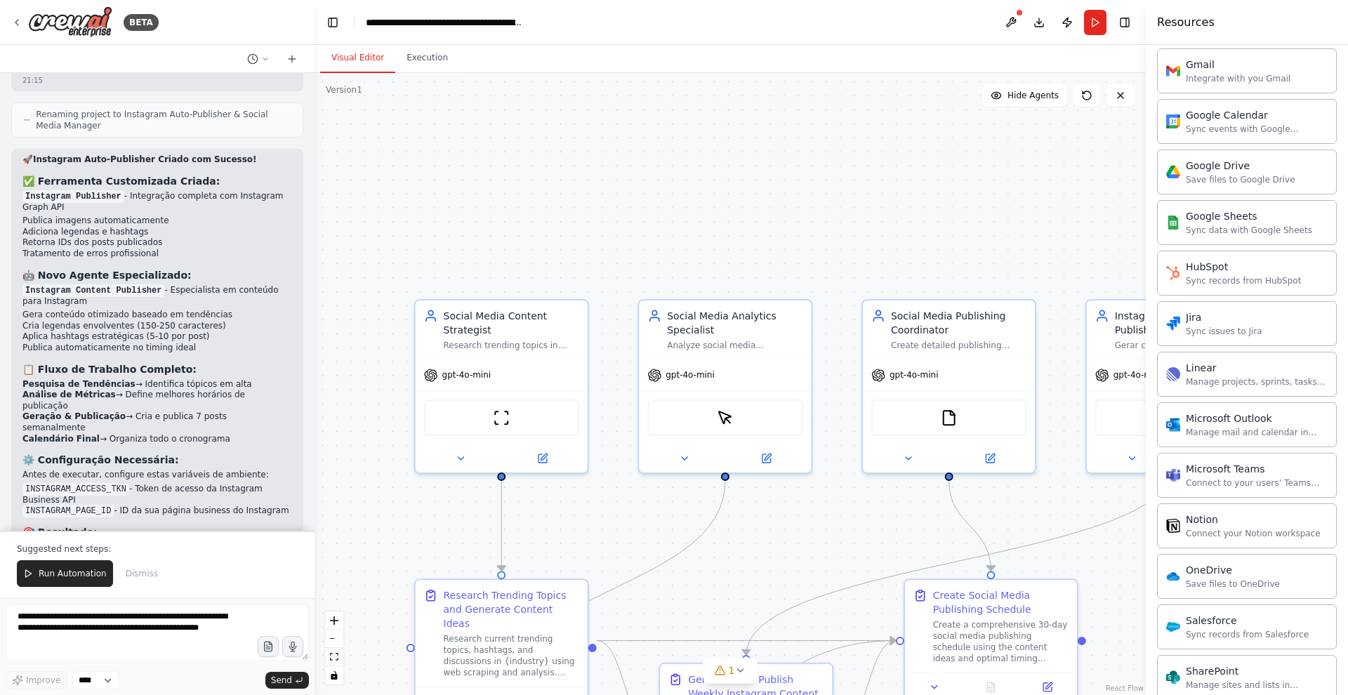
click at [60, 484] on li "INSTAGRAM_ACCESS_TKN - Token de acesso da Instagram Business API" at bounding box center [157, 495] width 270 height 22
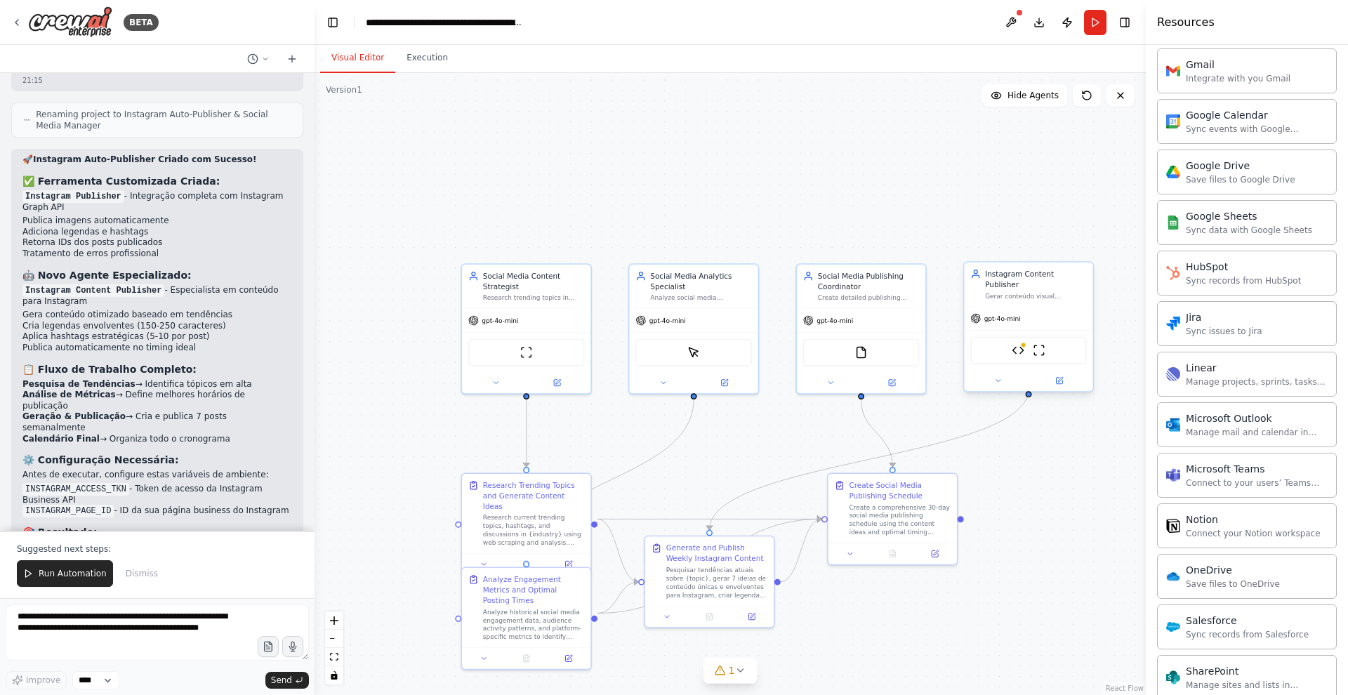
click at [1020, 267] on div "Instagram Content Publisher Gerar conteúdo visual otimizado para Instagram sobr…" at bounding box center [1028, 285] width 128 height 44
click at [64, 572] on span "Run Automation" at bounding box center [73, 573] width 68 height 11
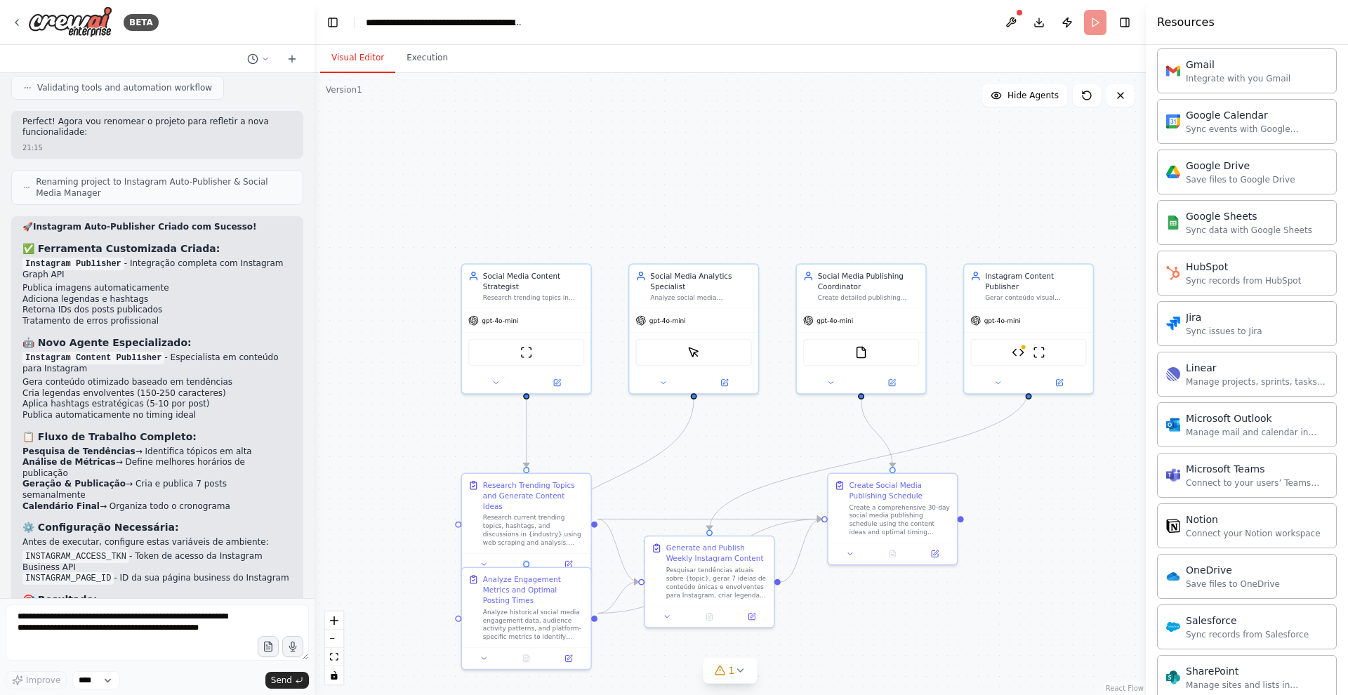
scroll to position [0, 0]
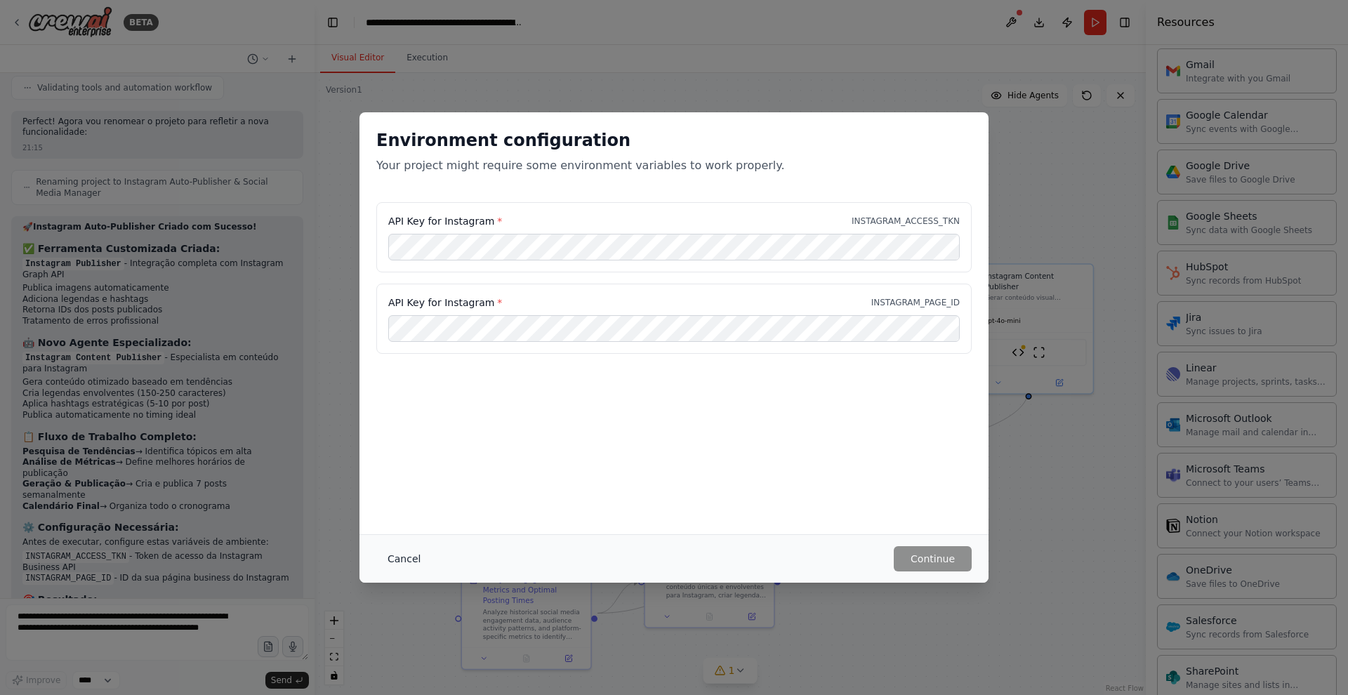
click at [400, 561] on button "Cancel" at bounding box center [403, 558] width 55 height 25
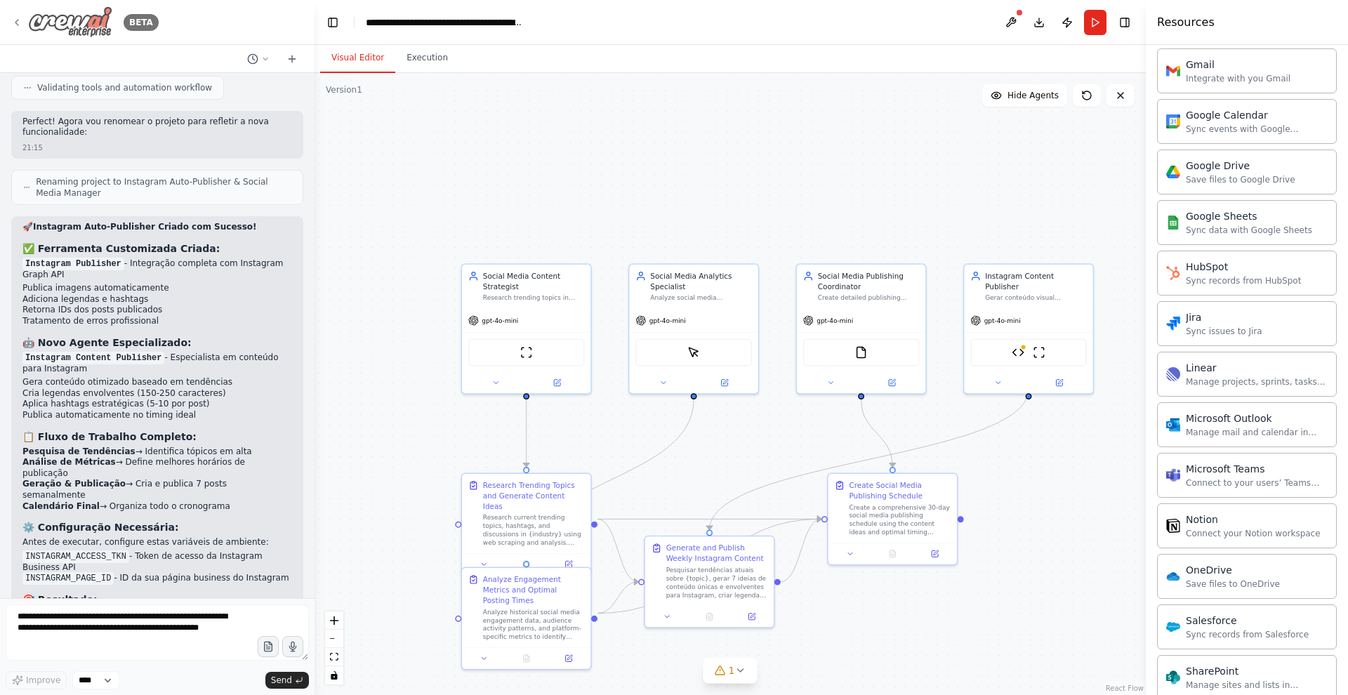
click at [101, 16] on img at bounding box center [70, 22] width 84 height 32
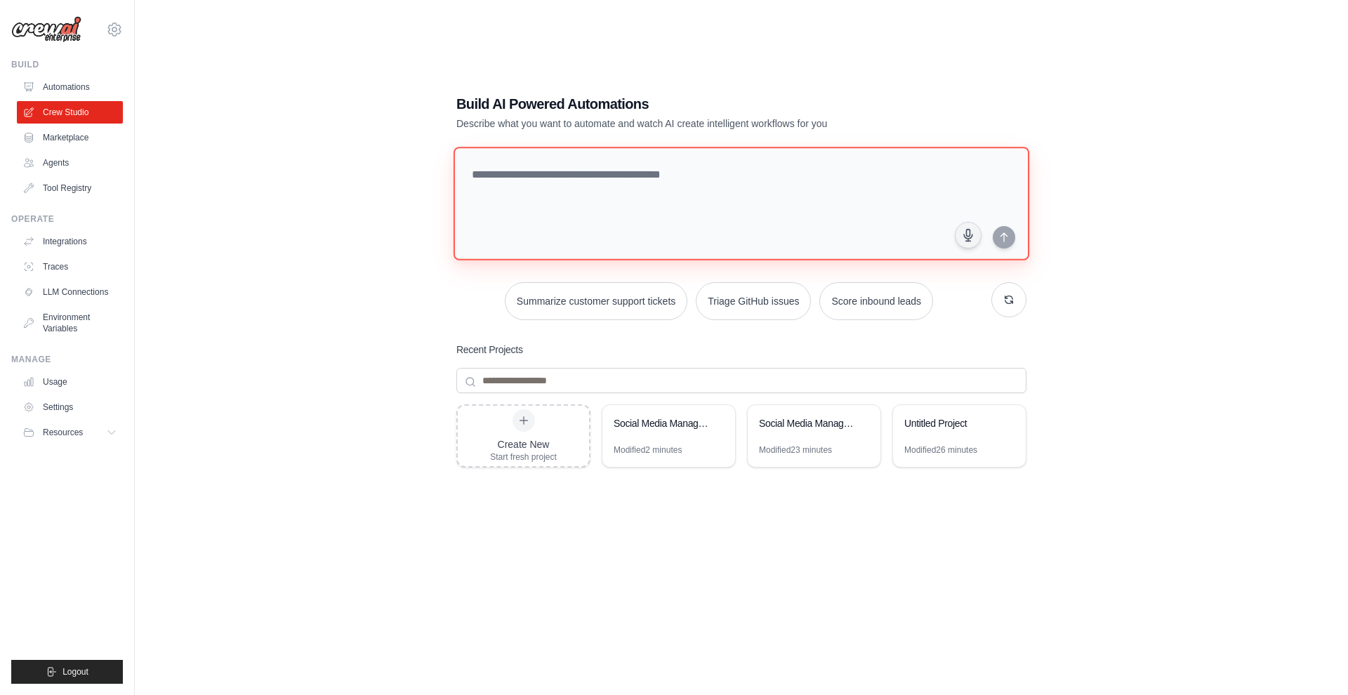
click at [621, 220] on textarea at bounding box center [742, 204] width 576 height 114
type textarea "*"
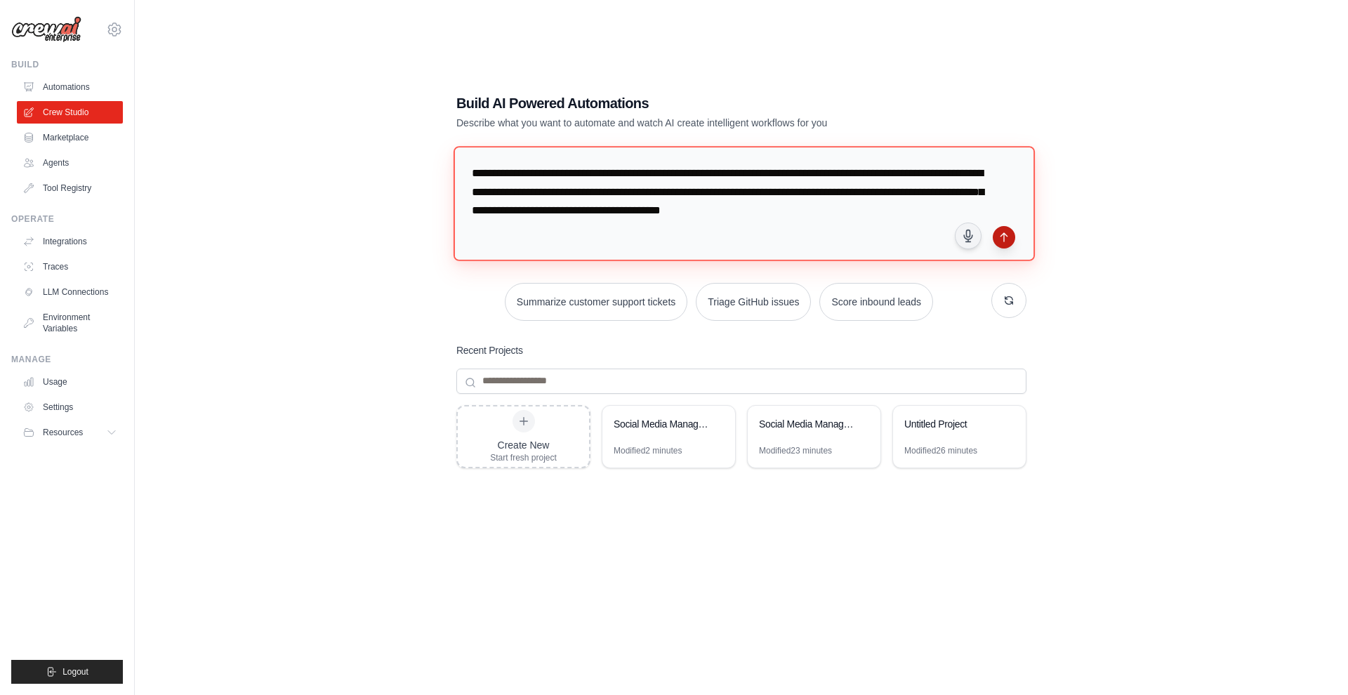
type textarea "**********"
click at [994, 237] on button "submit" at bounding box center [1004, 237] width 22 height 22
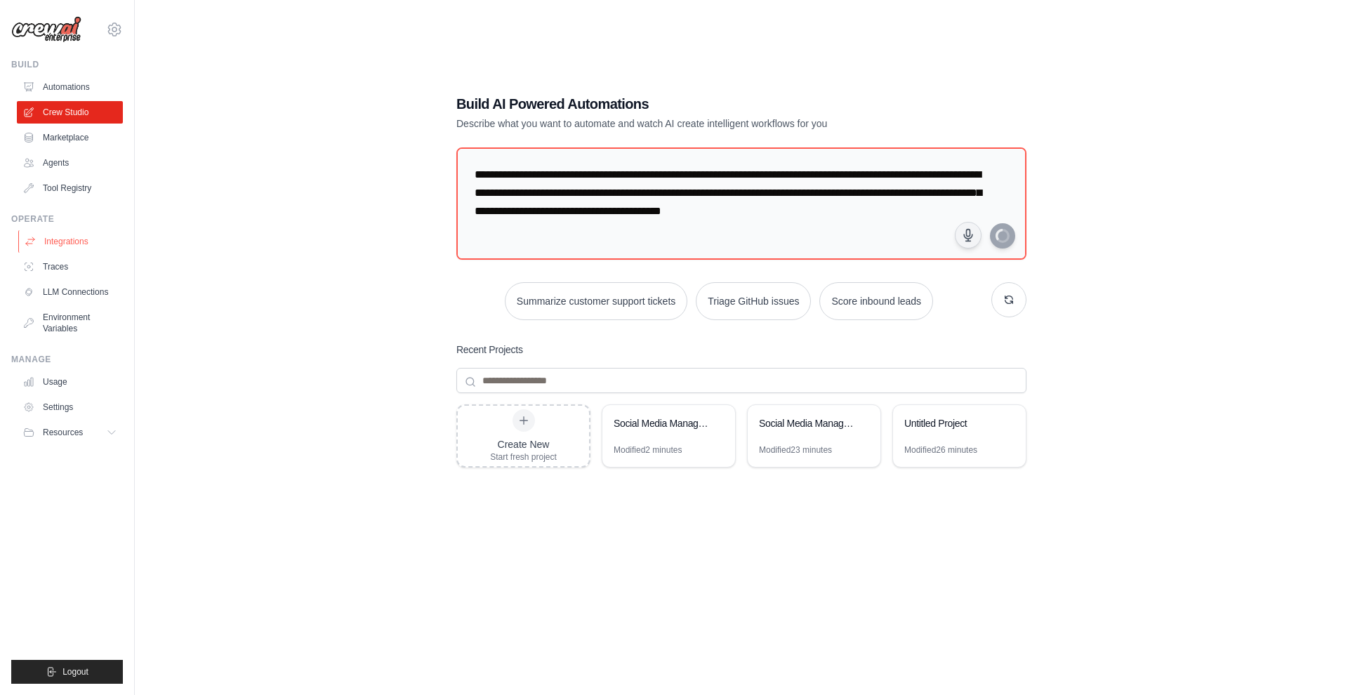
click at [34, 245] on icon at bounding box center [30, 241] width 11 height 11
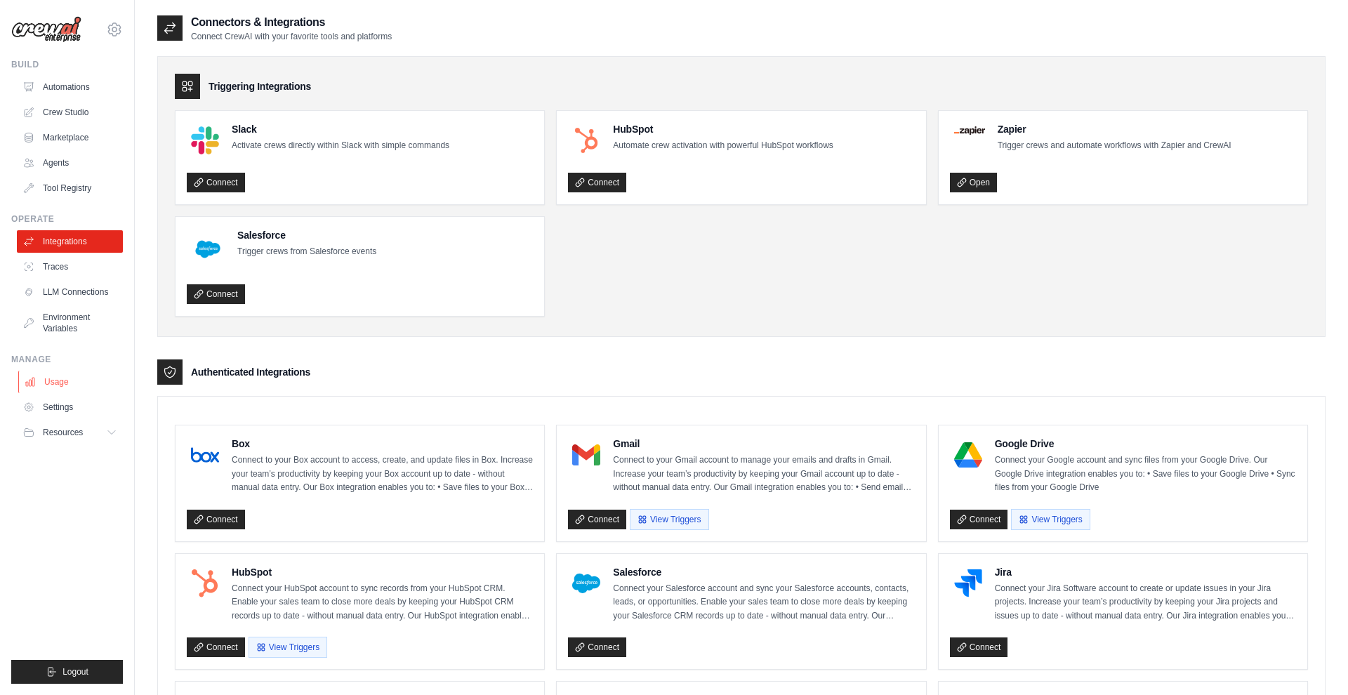
click at [62, 383] on link "Usage" at bounding box center [71, 382] width 106 height 22
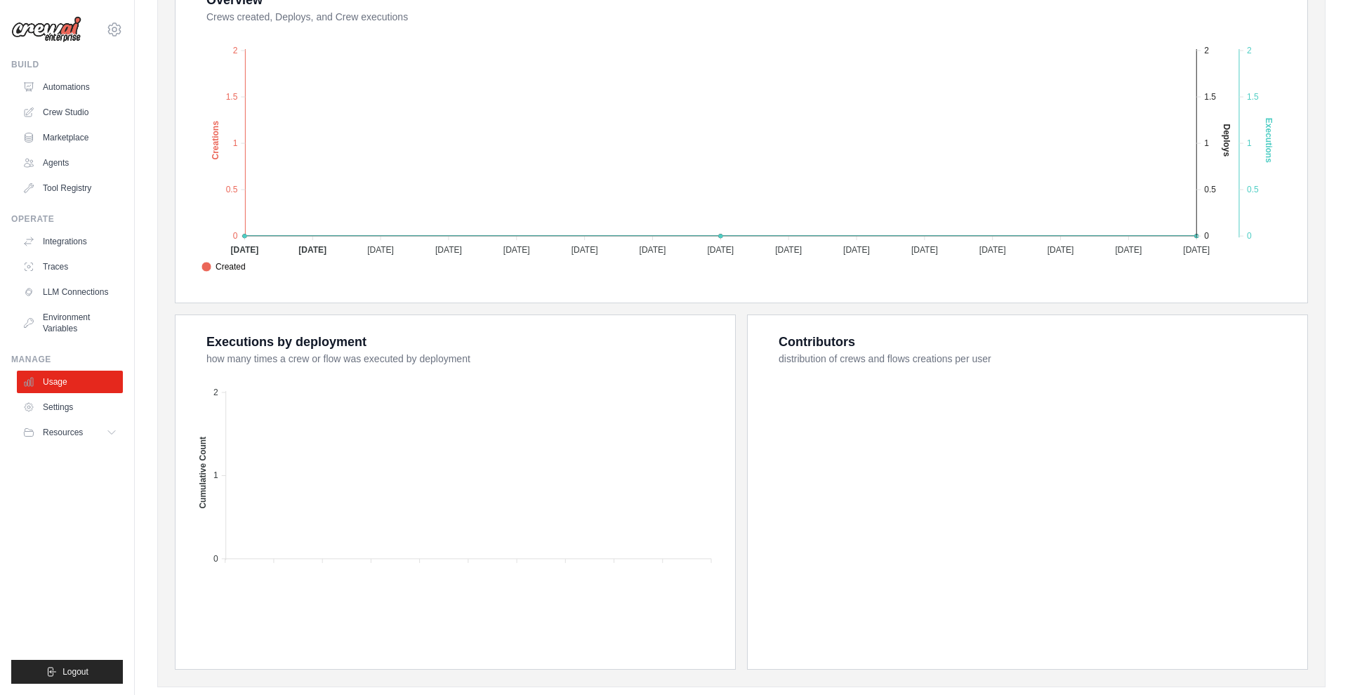
scroll to position [316, 0]
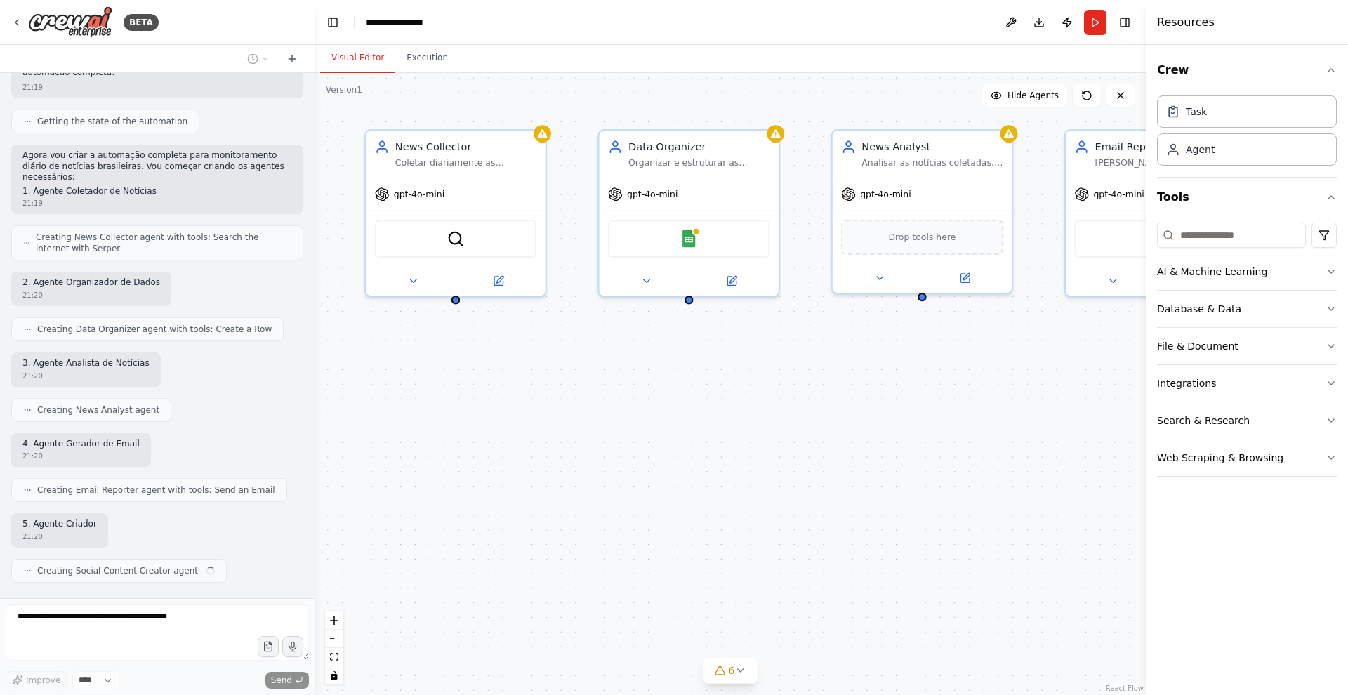
scroll to position [690, 0]
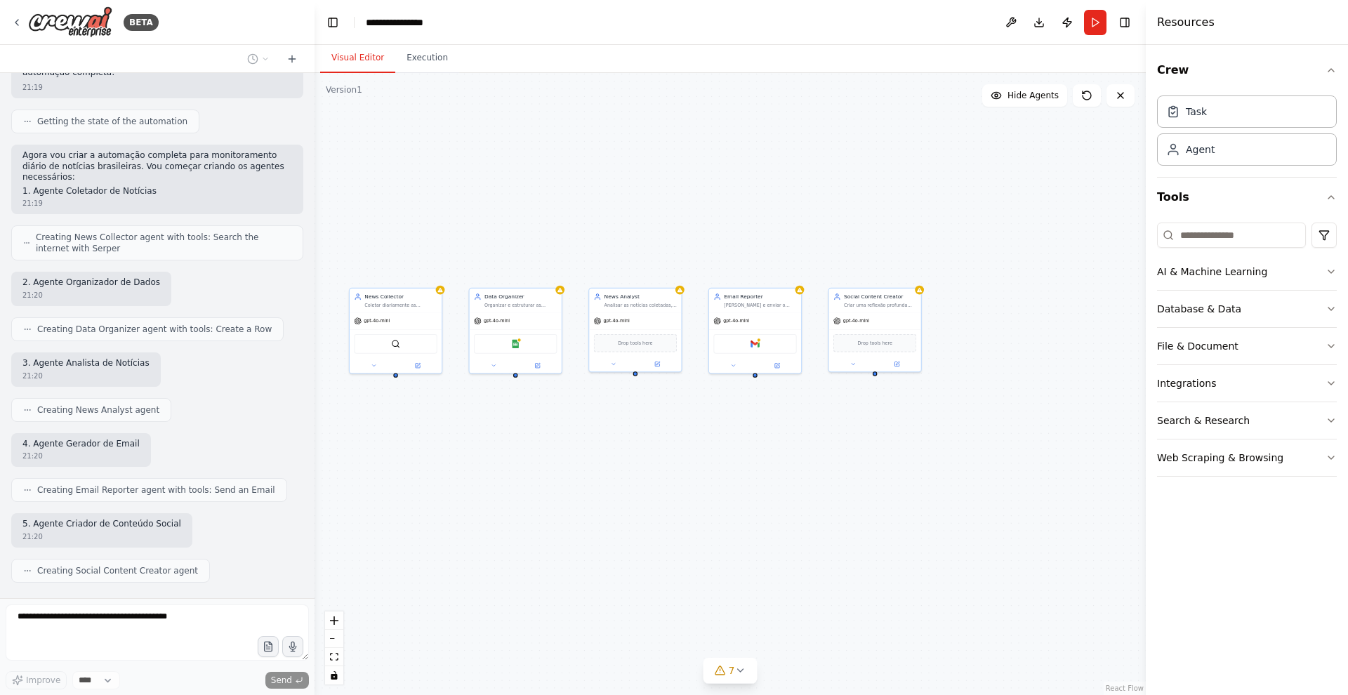
drag, startPoint x: 914, startPoint y: 505, endPoint x: 631, endPoint y: 481, distance: 284.0
click at [631, 481] on div "News Collector Coletar diariamente as principais notícias dos portais brasileir…" at bounding box center [730, 384] width 831 height 622
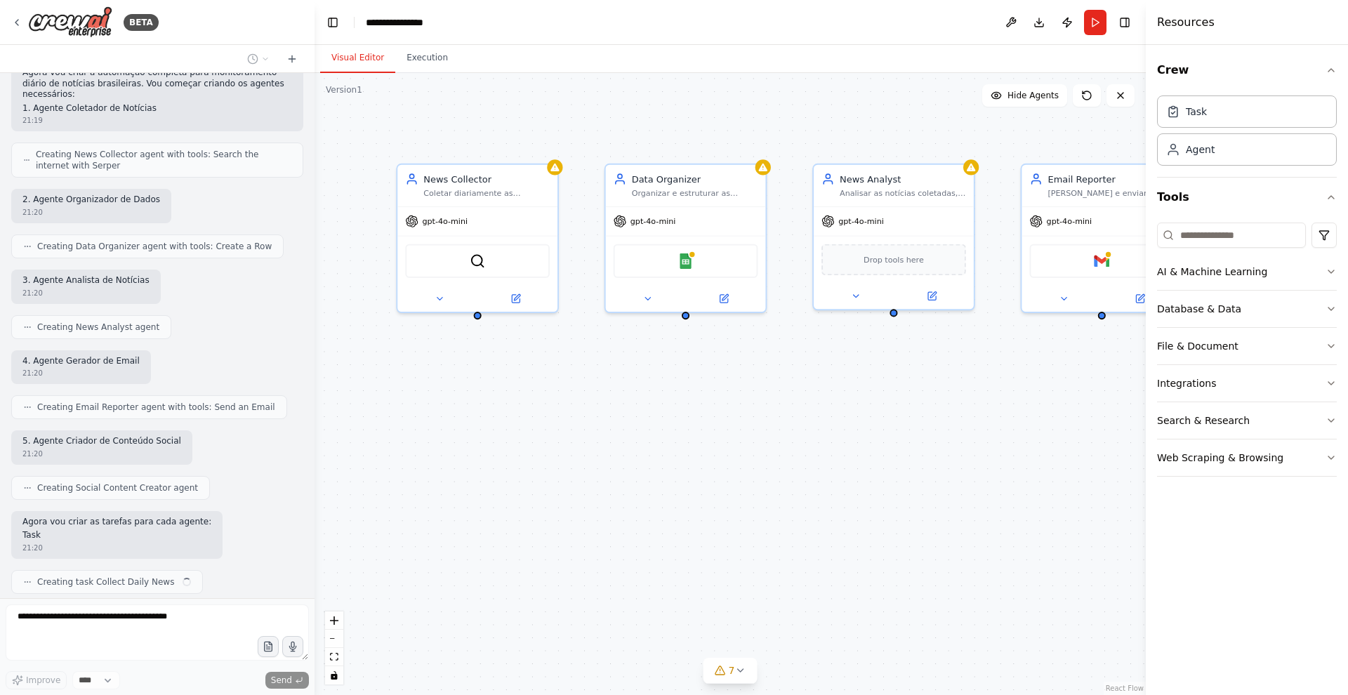
scroll to position [783, 0]
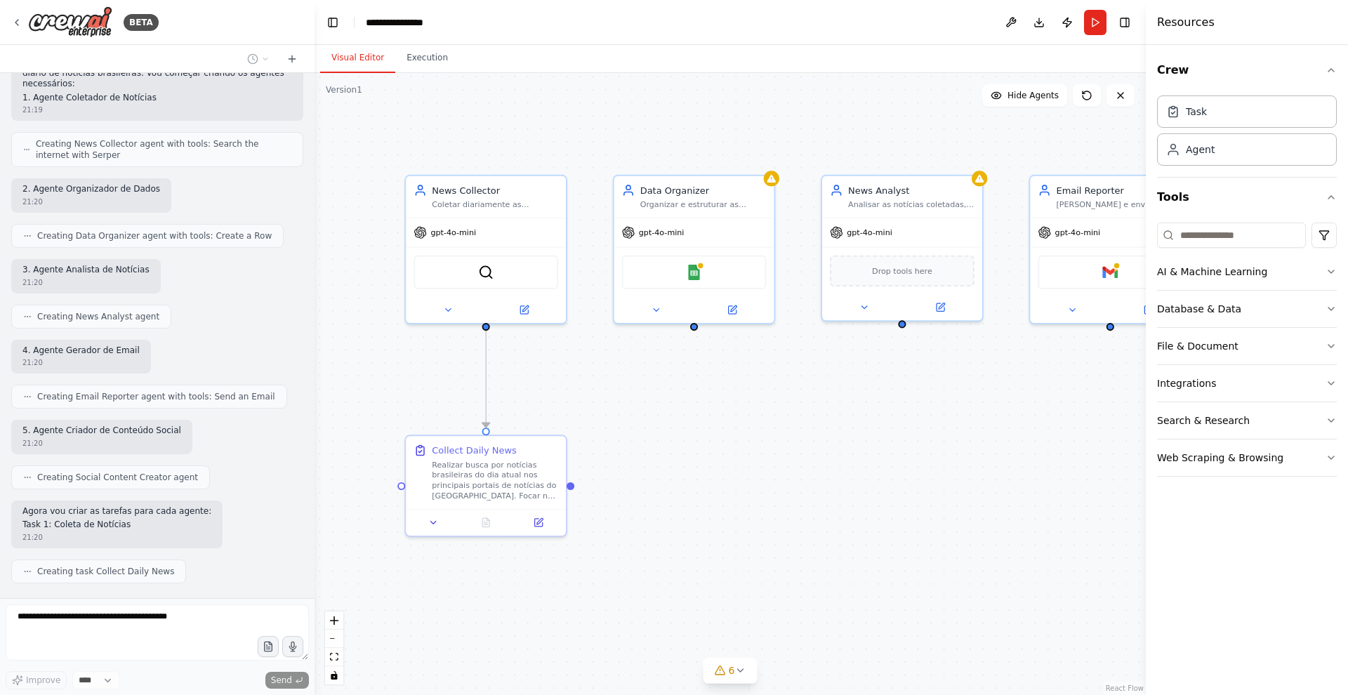
drag, startPoint x: 522, startPoint y: 449, endPoint x: 786, endPoint y: 477, distance: 266.1
click at [786, 477] on div ".deletable-edge-delete-btn { width: 20px; height: 20px; border: 0px solid #ffff…" at bounding box center [730, 384] width 831 height 622
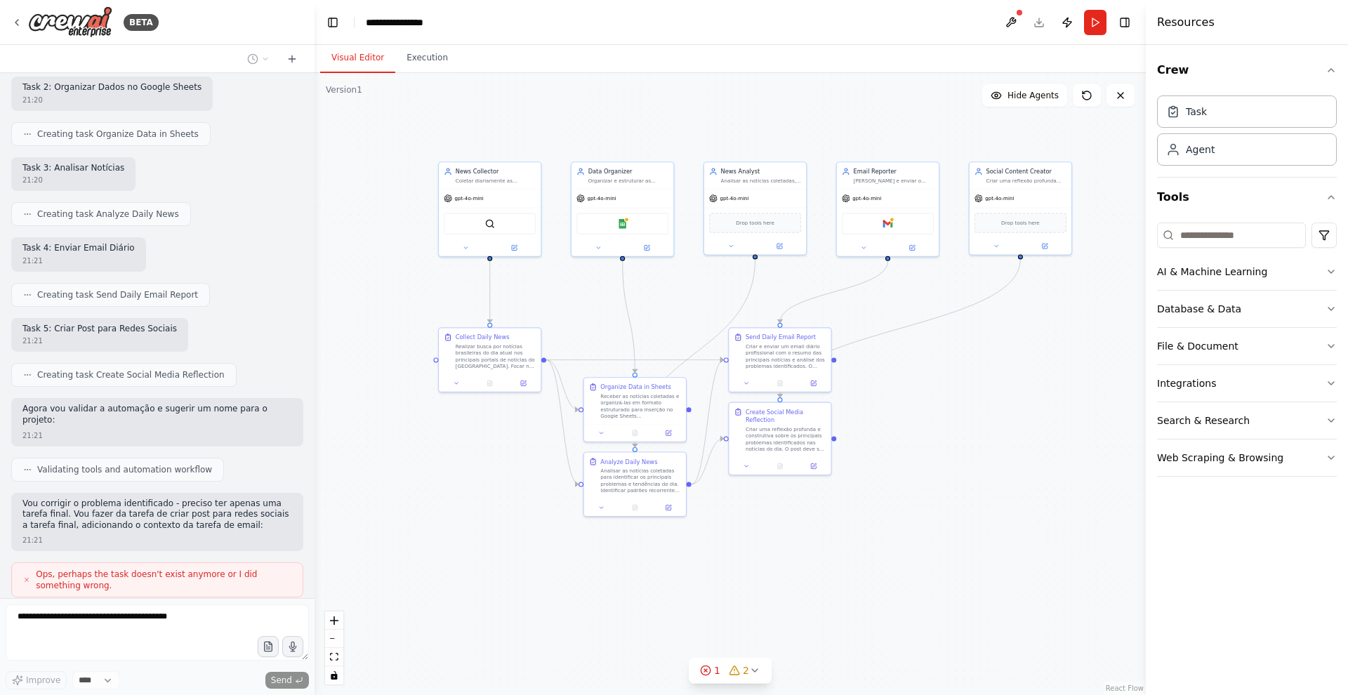
scroll to position [1384, 0]
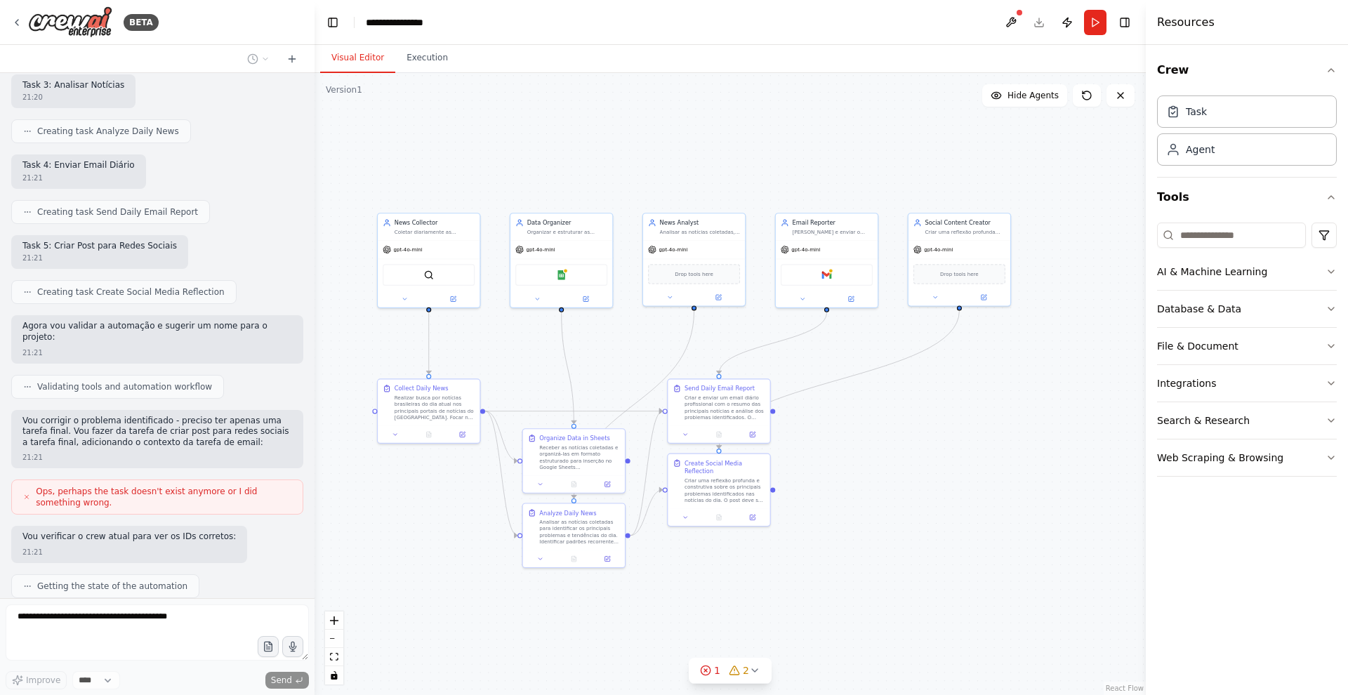
drag, startPoint x: 629, startPoint y: 135, endPoint x: 566, endPoint y: 192, distance: 85.5
click at [566, 192] on div ".deletable-edge-delete-btn { width: 20px; height: 20px; border: 0px solid #ffff…" at bounding box center [730, 384] width 831 height 622
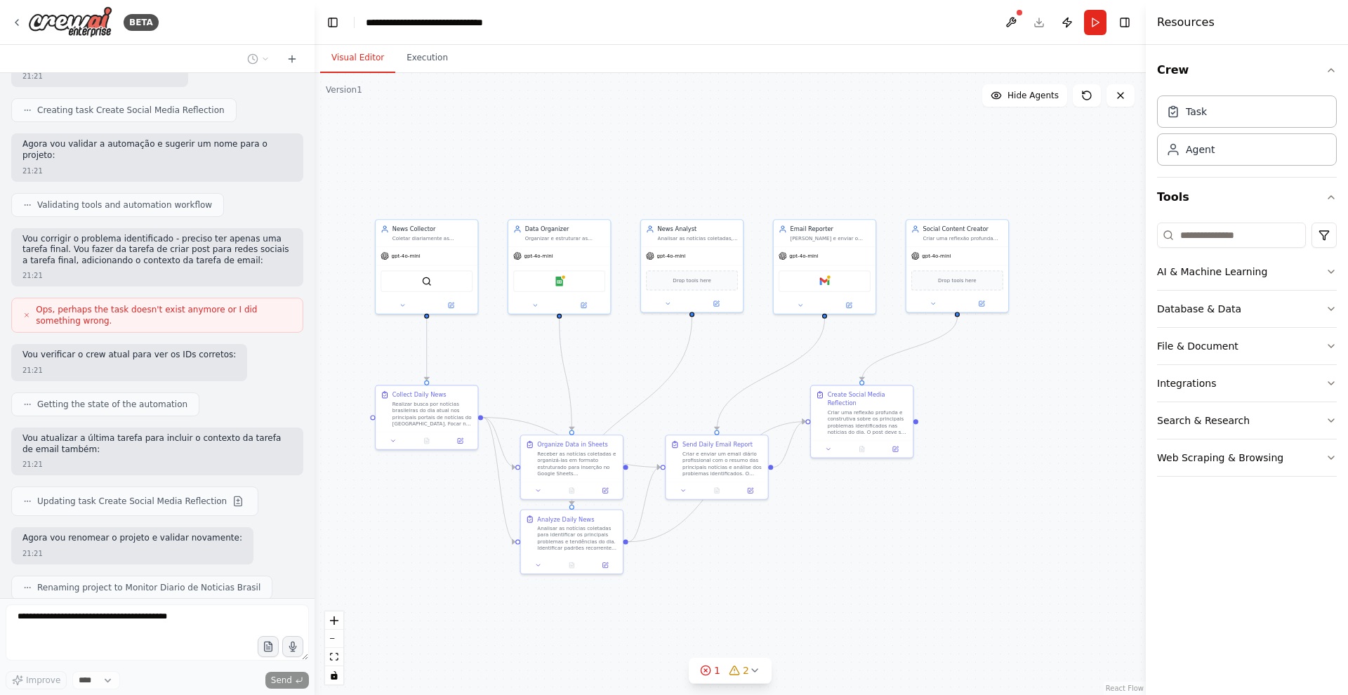
scroll to position [1601, 0]
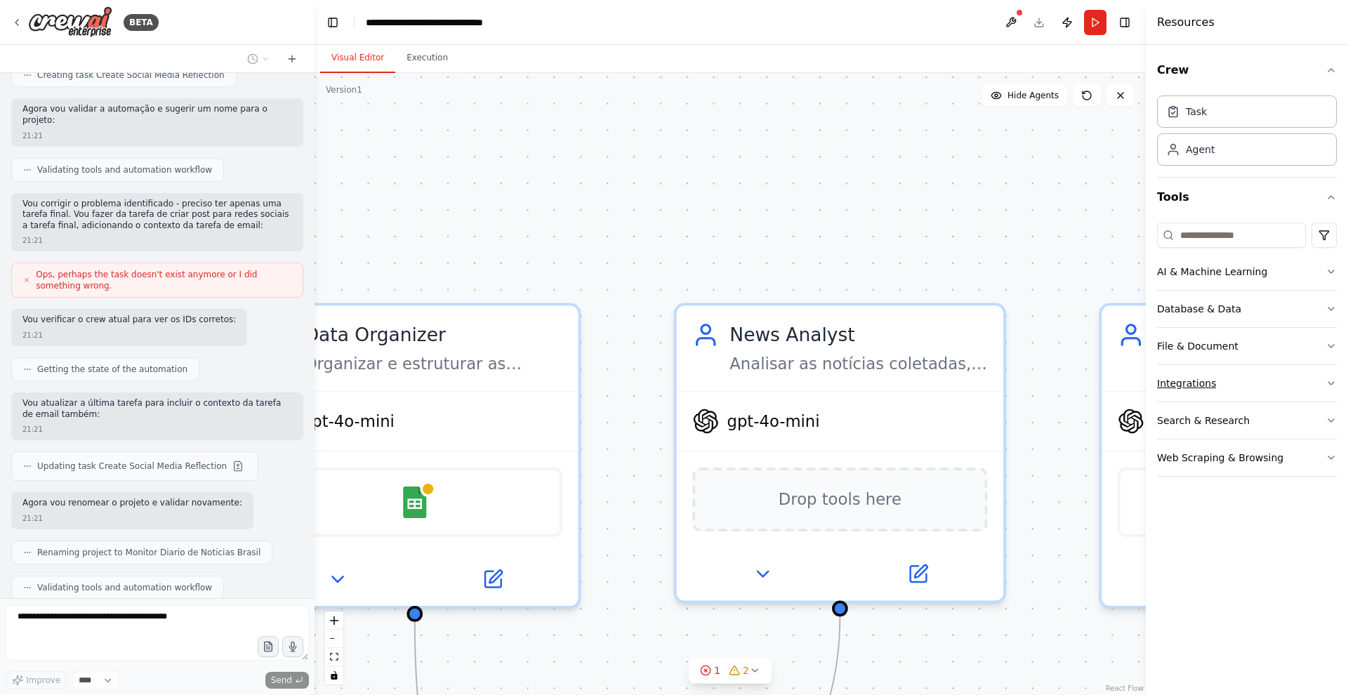
click at [1206, 392] on button "Integrations" at bounding box center [1247, 383] width 180 height 37
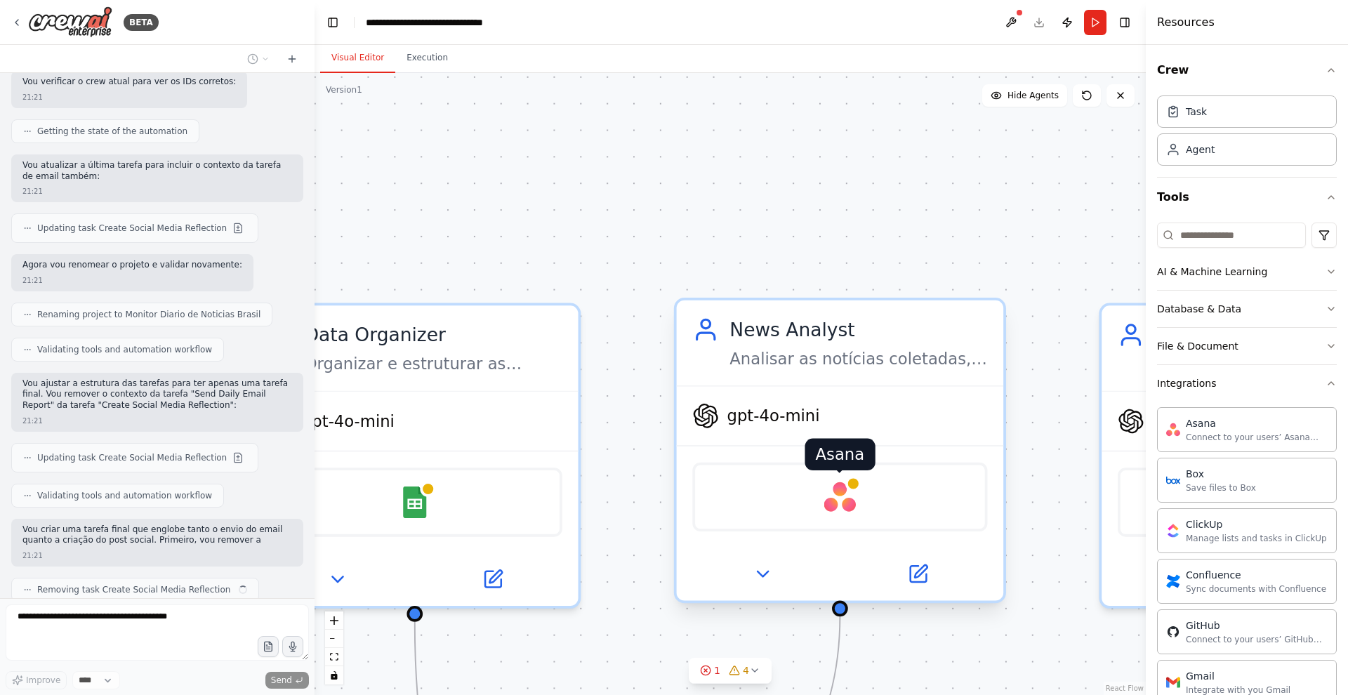
scroll to position [1850, 0]
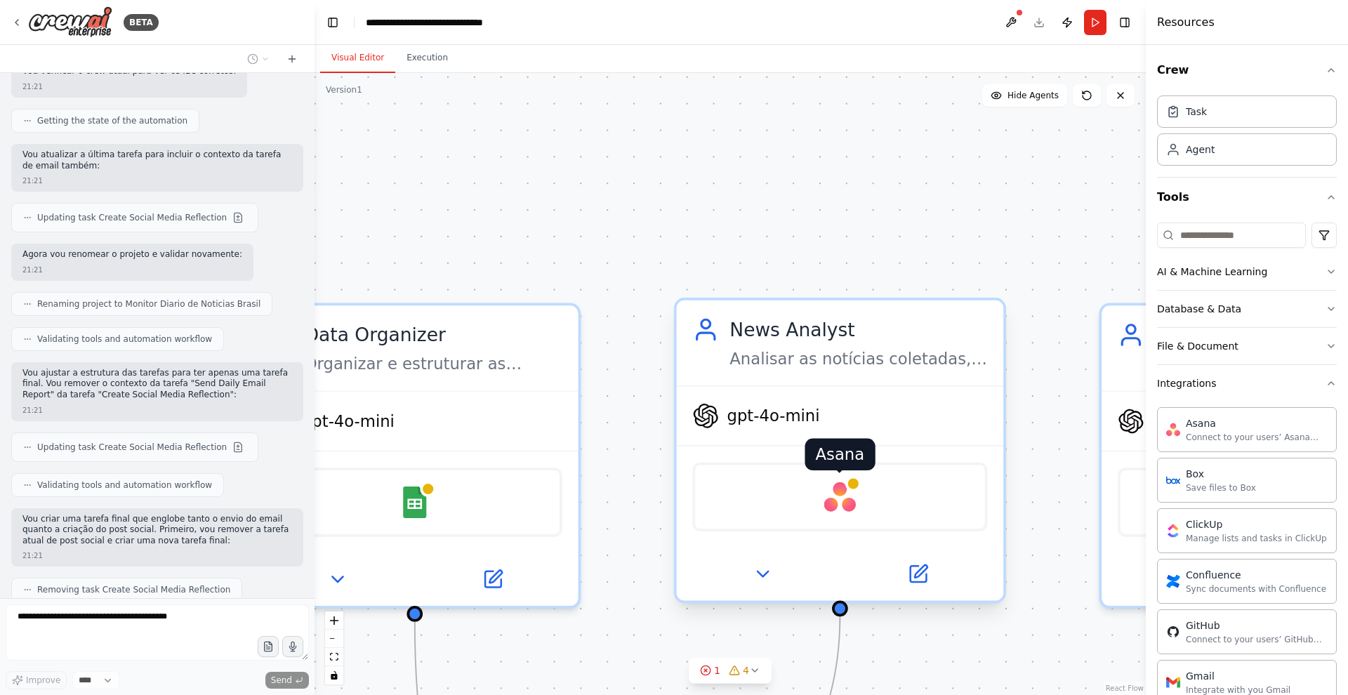
click at [849, 482] on div at bounding box center [853, 484] width 16 height 16
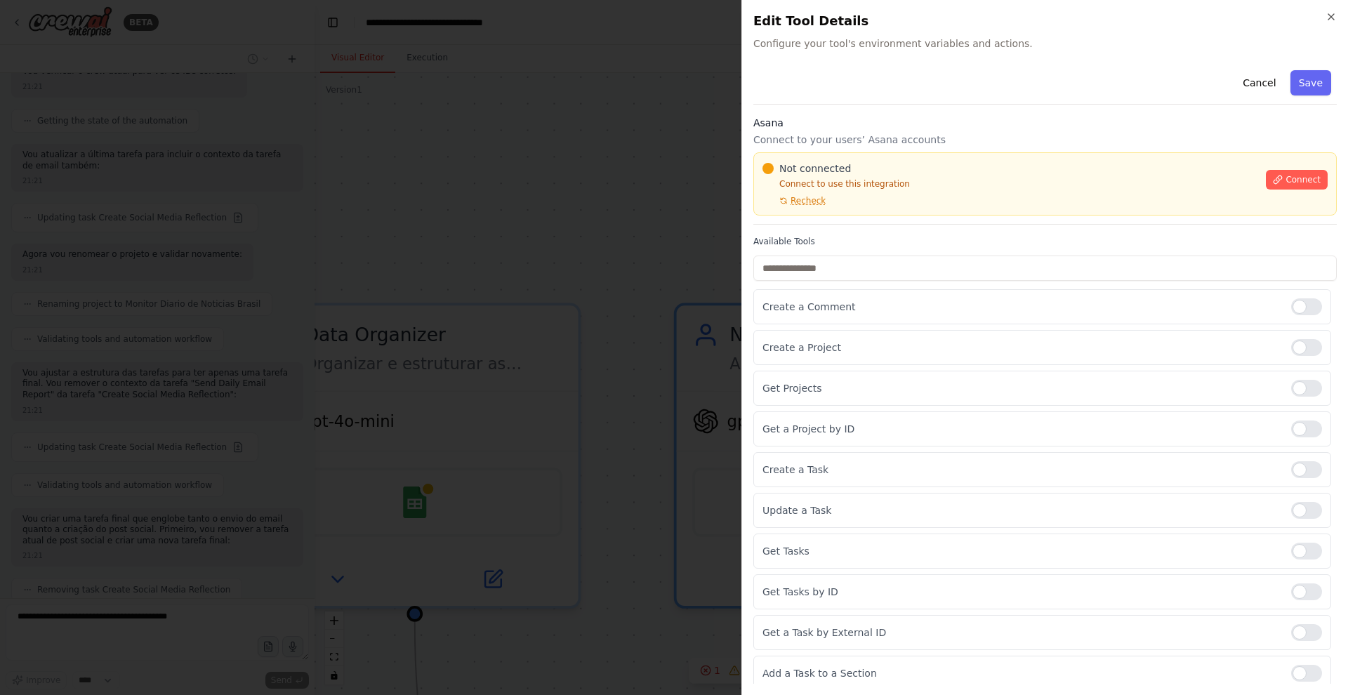
click at [1322, 13] on h2 "Edit Tool Details" at bounding box center [1044, 21] width 583 height 20
click at [1331, 15] on icon "button" at bounding box center [1330, 16] width 11 height 11
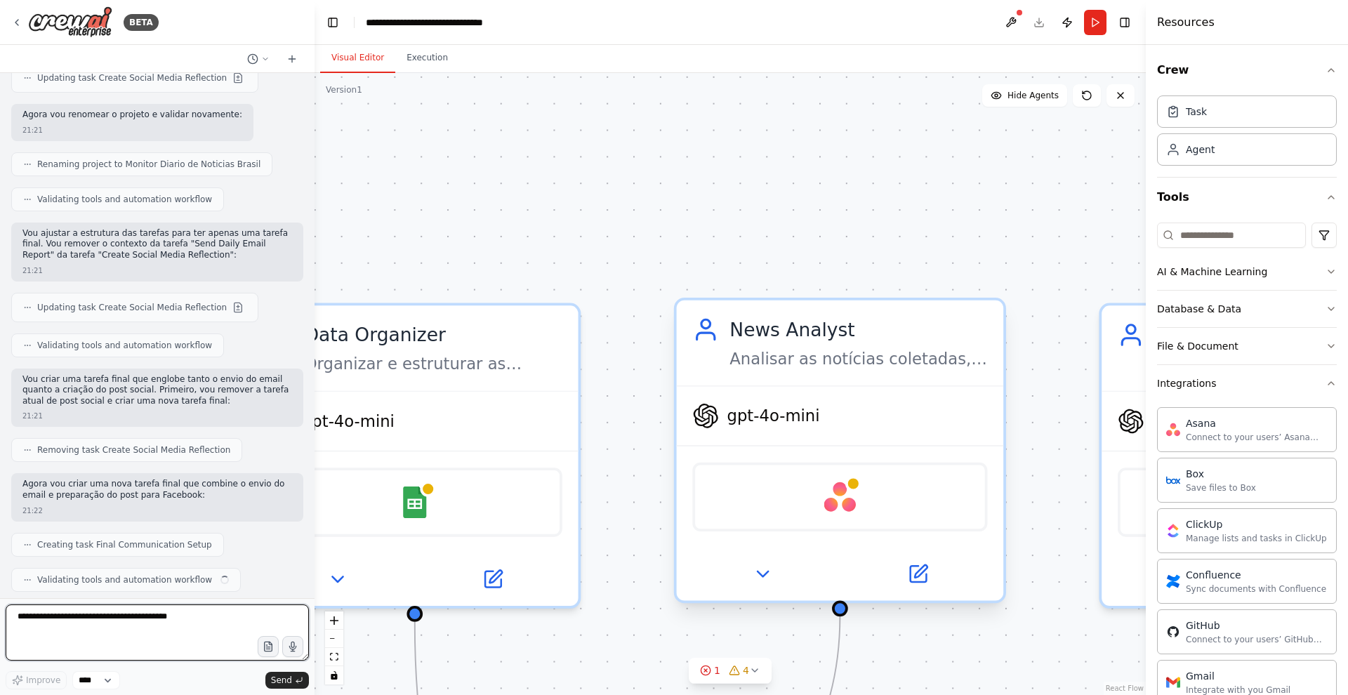
scroll to position [2000, 0]
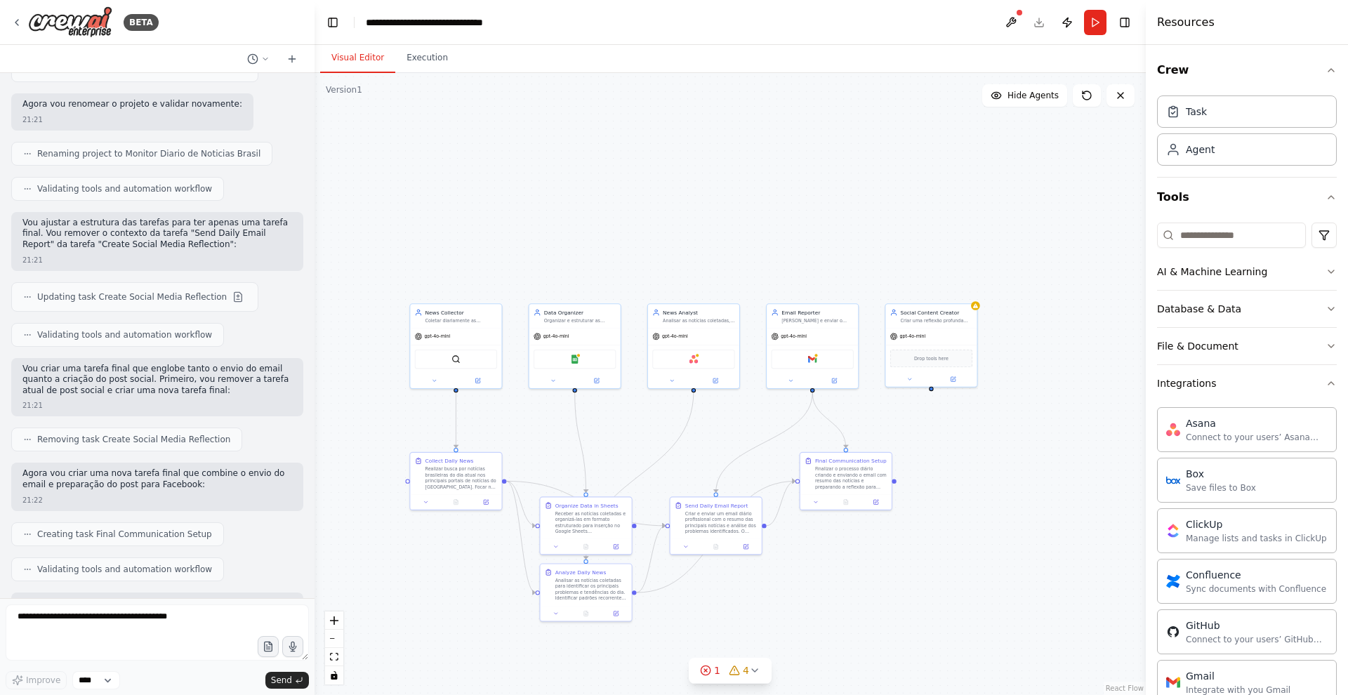
drag, startPoint x: 893, startPoint y: 362, endPoint x: 644, endPoint y: 260, distance: 268.8
click at [644, 260] on div ".deletable-edge-delete-btn { width: 20px; height: 20px; border: 0px solid #ffff…" at bounding box center [730, 384] width 831 height 622
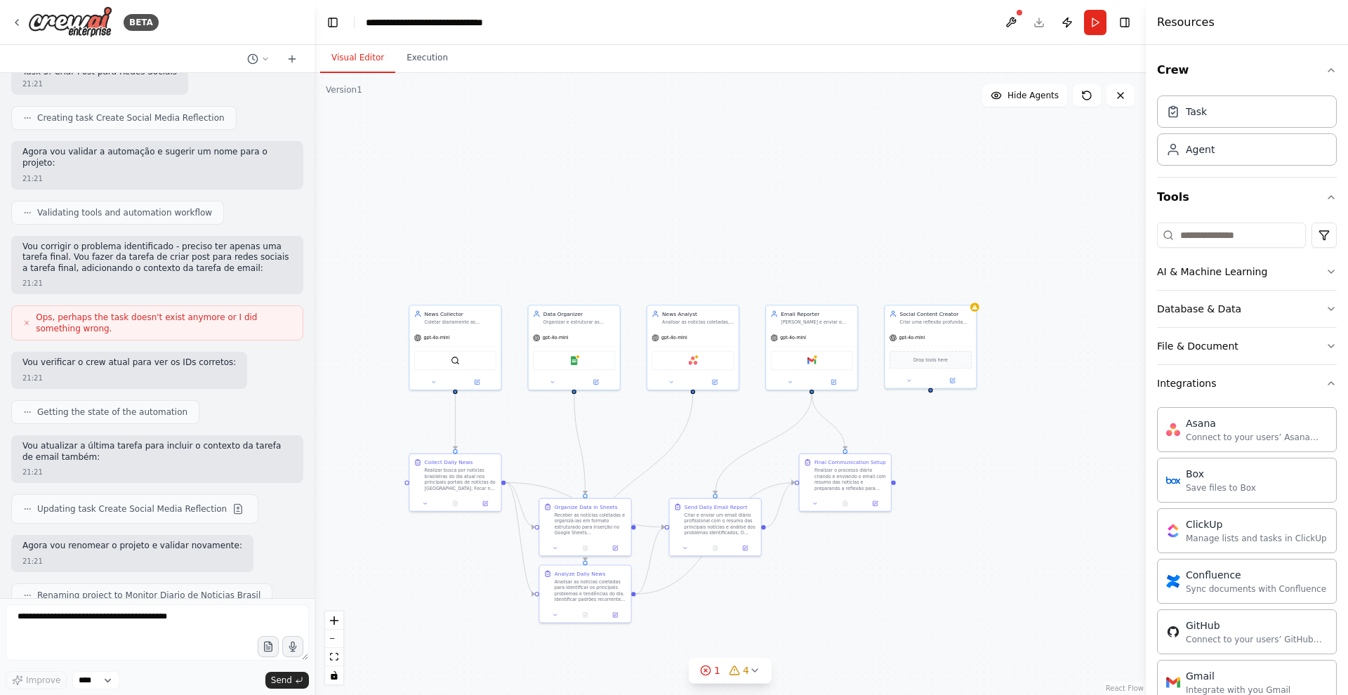
scroll to position [1556, 0]
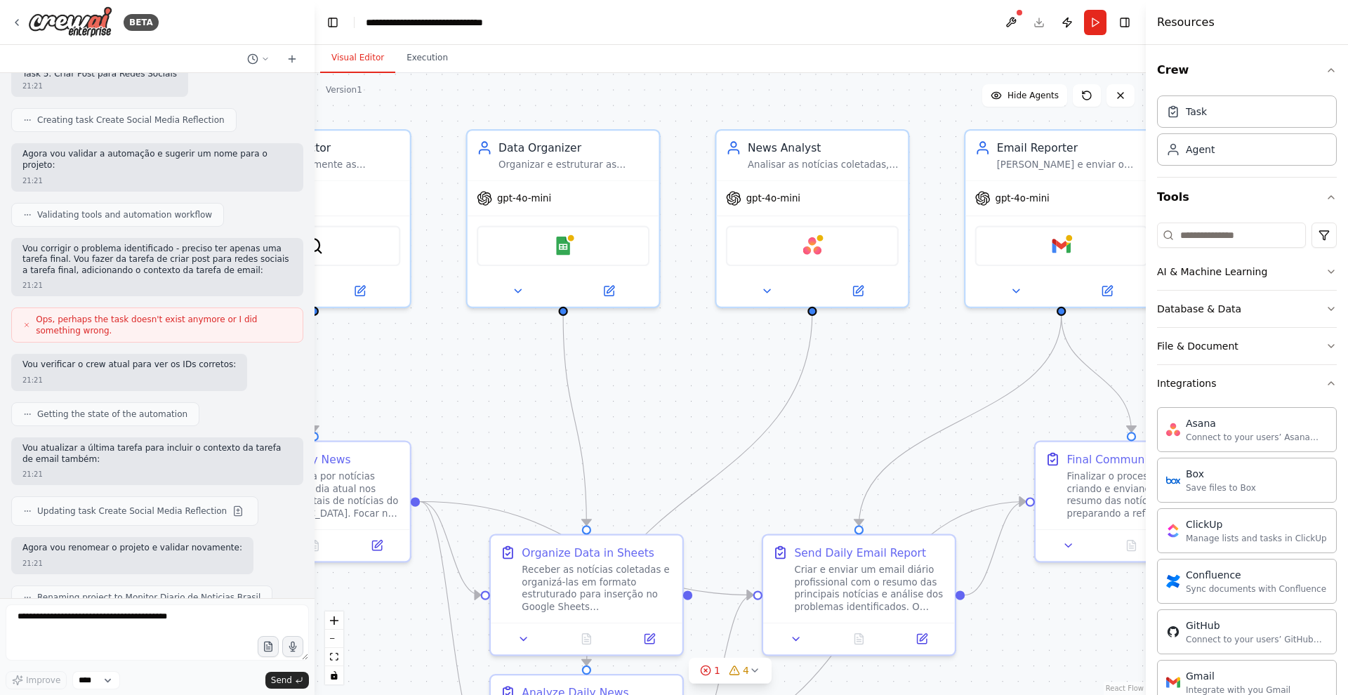
drag, startPoint x: 734, startPoint y: 227, endPoint x: 941, endPoint y: -63, distance: 356.9
click at [941, 0] on html "BETA Crie uma automação que busque diariamente conteúdo nas principais paginas …" at bounding box center [674, 347] width 1348 height 695
drag, startPoint x: 835, startPoint y: 72, endPoint x: 892, endPoint y: 27, distance: 71.5
click at [894, 17] on main "**********" at bounding box center [730, 347] width 831 height 695
click at [682, 388] on div ".deletable-edge-delete-btn { width: 20px; height: 20px; border: 0px solid #ffff…" at bounding box center [730, 384] width 831 height 622
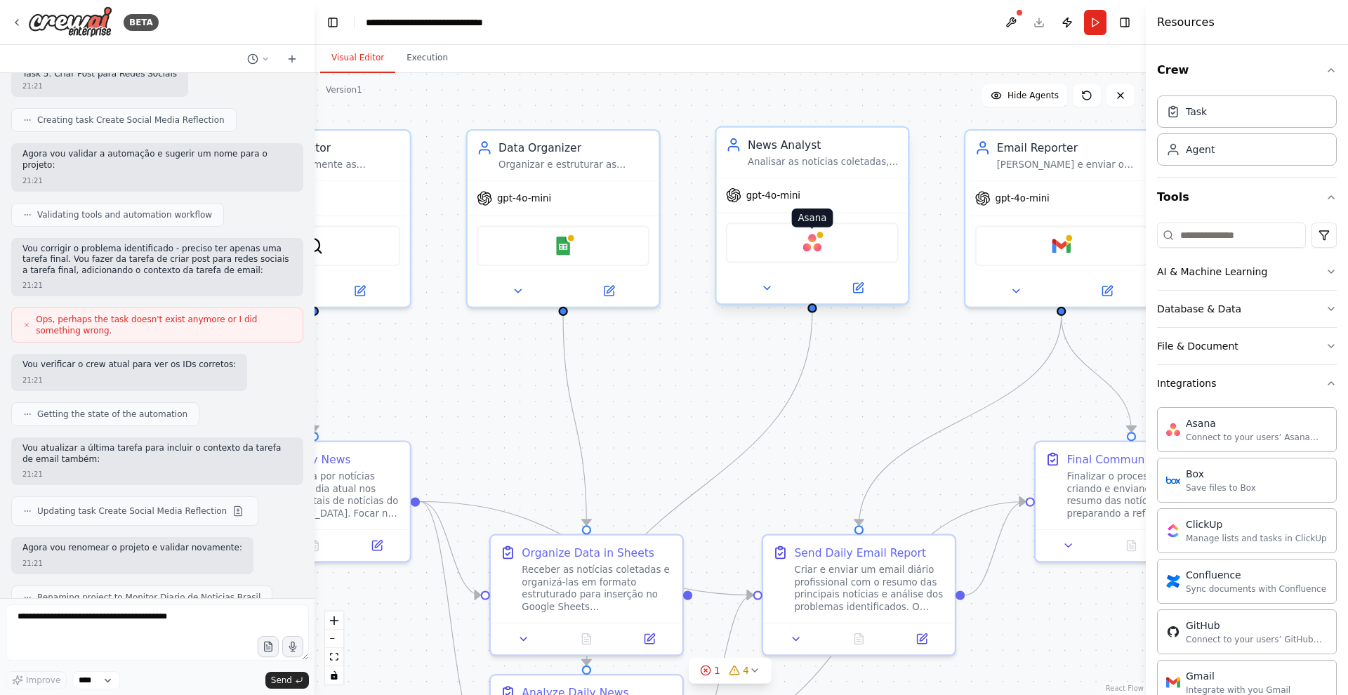
click at [819, 245] on img at bounding box center [812, 243] width 19 height 19
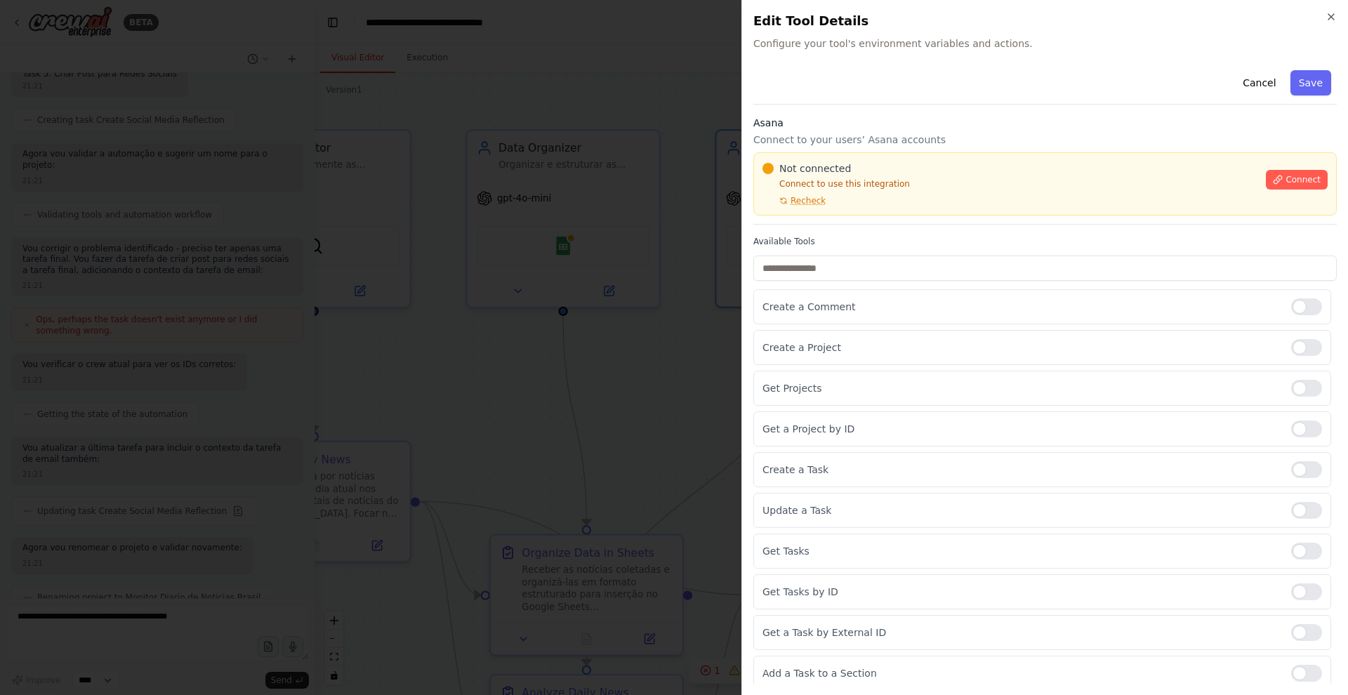
scroll to position [0, 0]
click at [1327, 19] on icon "button" at bounding box center [1330, 16] width 11 height 11
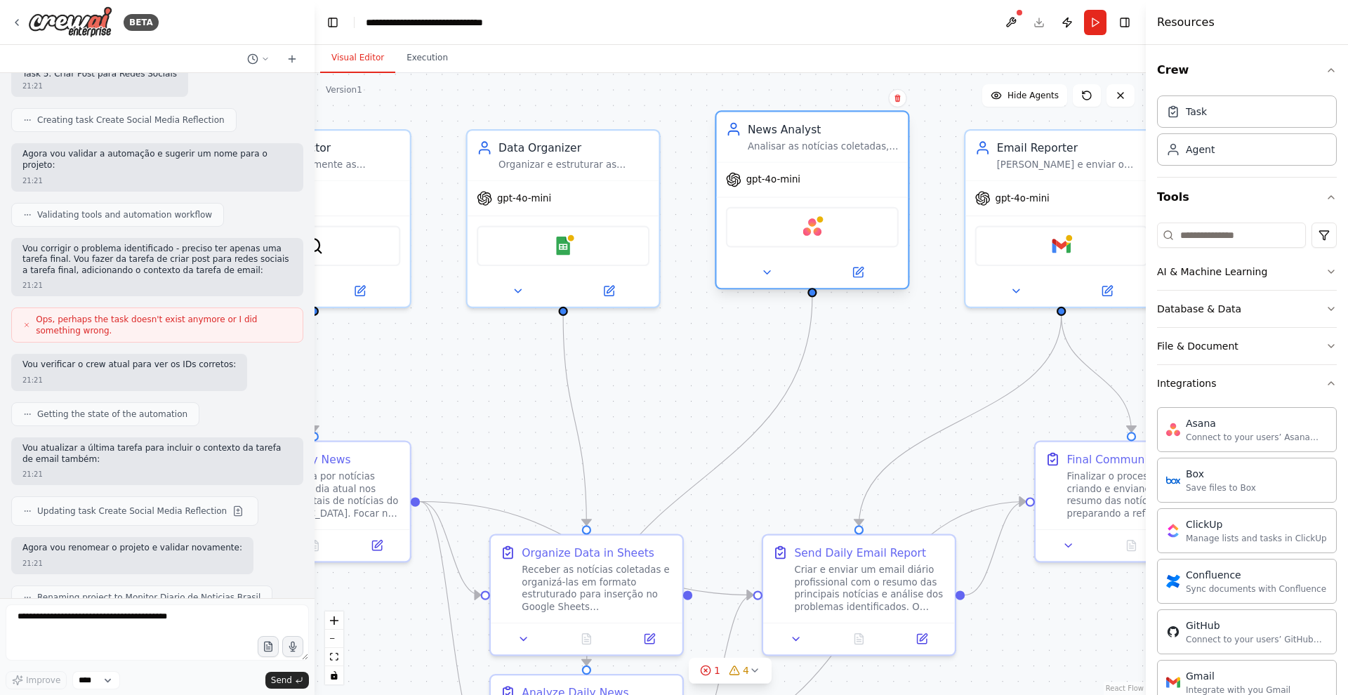
drag, startPoint x: 850, startPoint y: 246, endPoint x: 846, endPoint y: 236, distance: 10.7
click at [846, 236] on div "Asana" at bounding box center [812, 227] width 173 height 41
click at [771, 276] on icon at bounding box center [766, 272] width 13 height 13
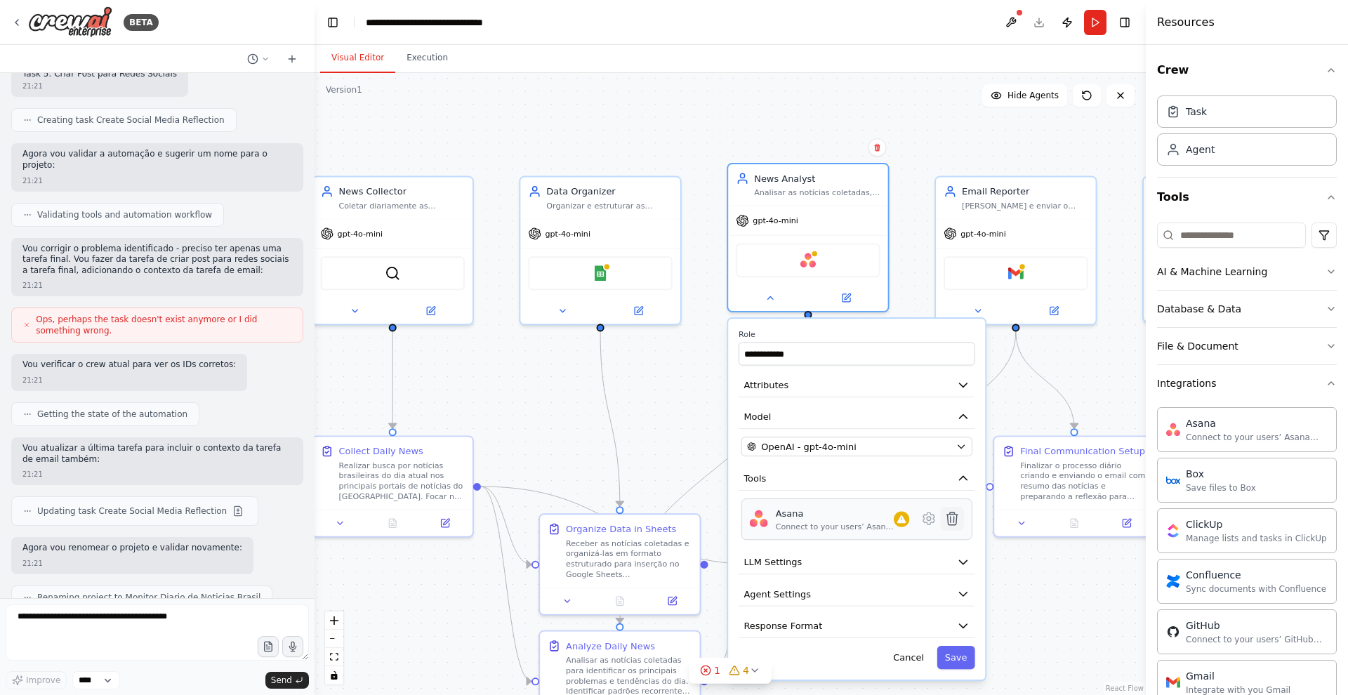
click at [960, 523] on icon at bounding box center [951, 518] width 15 height 15
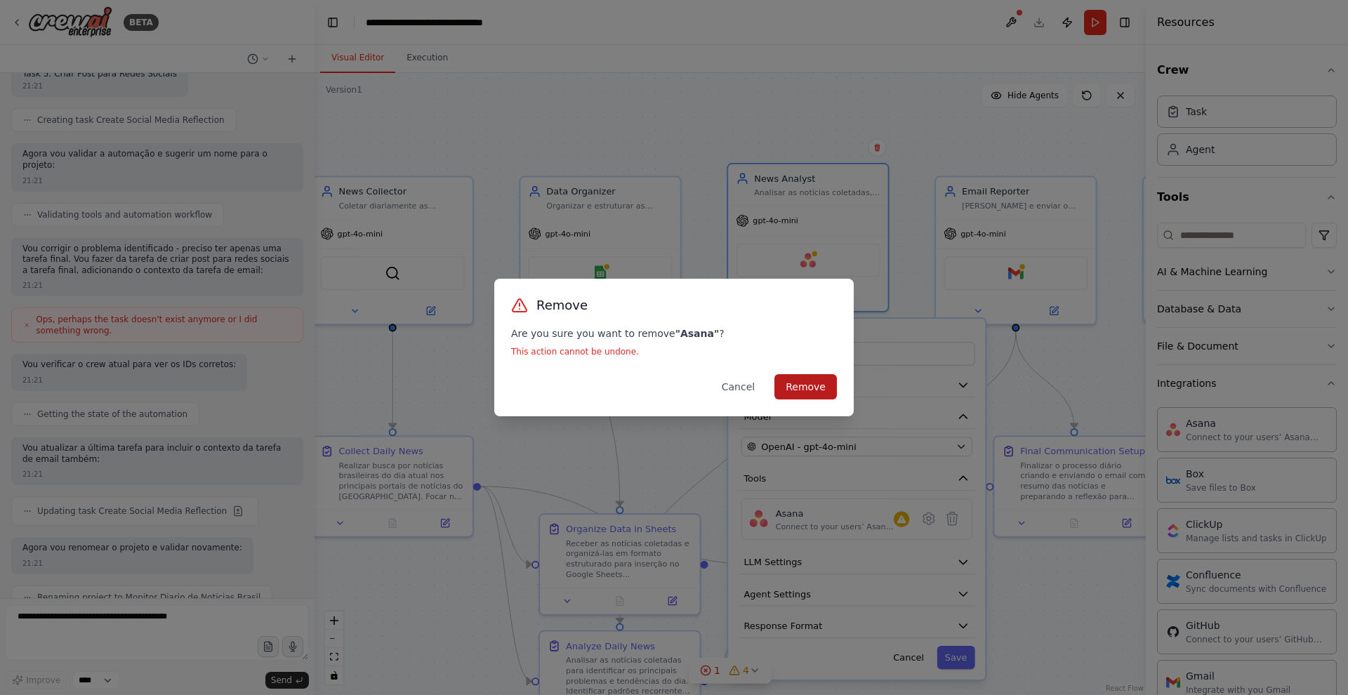
click at [808, 389] on button "Remove" at bounding box center [805, 386] width 62 height 25
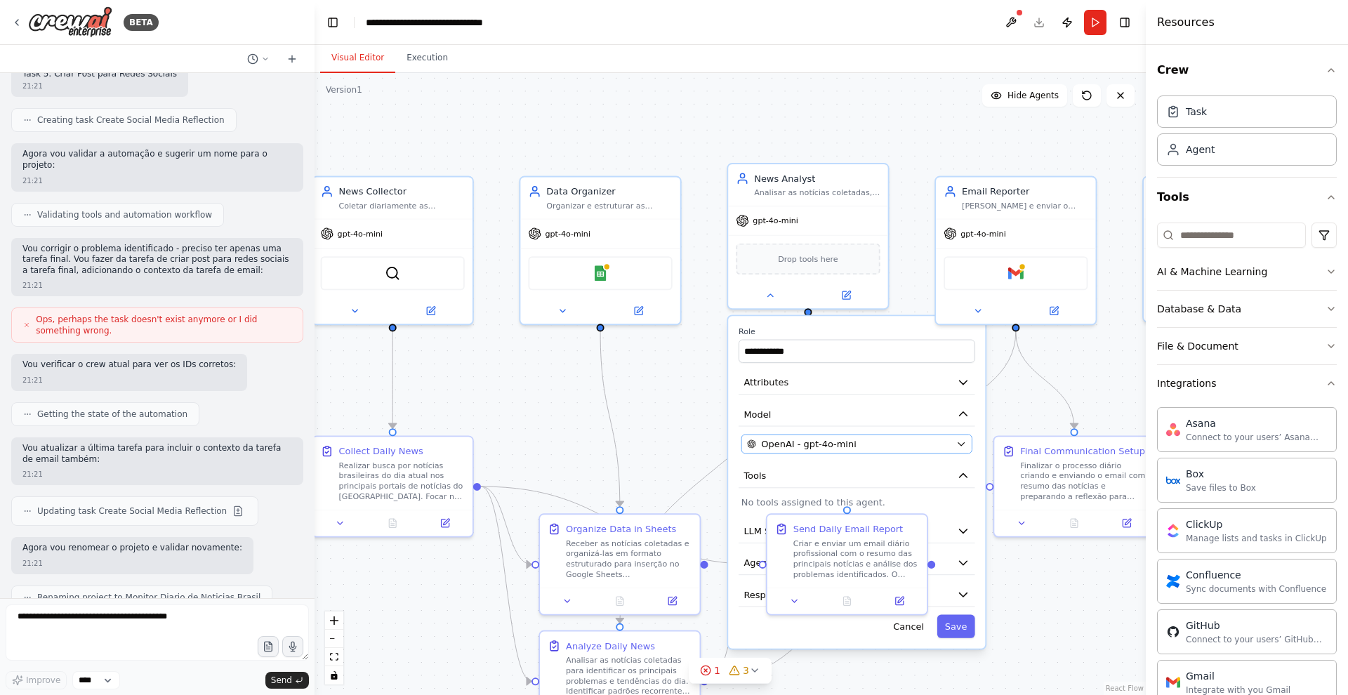
click at [779, 442] on span "OpenAI - gpt-4o-mini" at bounding box center [808, 443] width 95 height 13
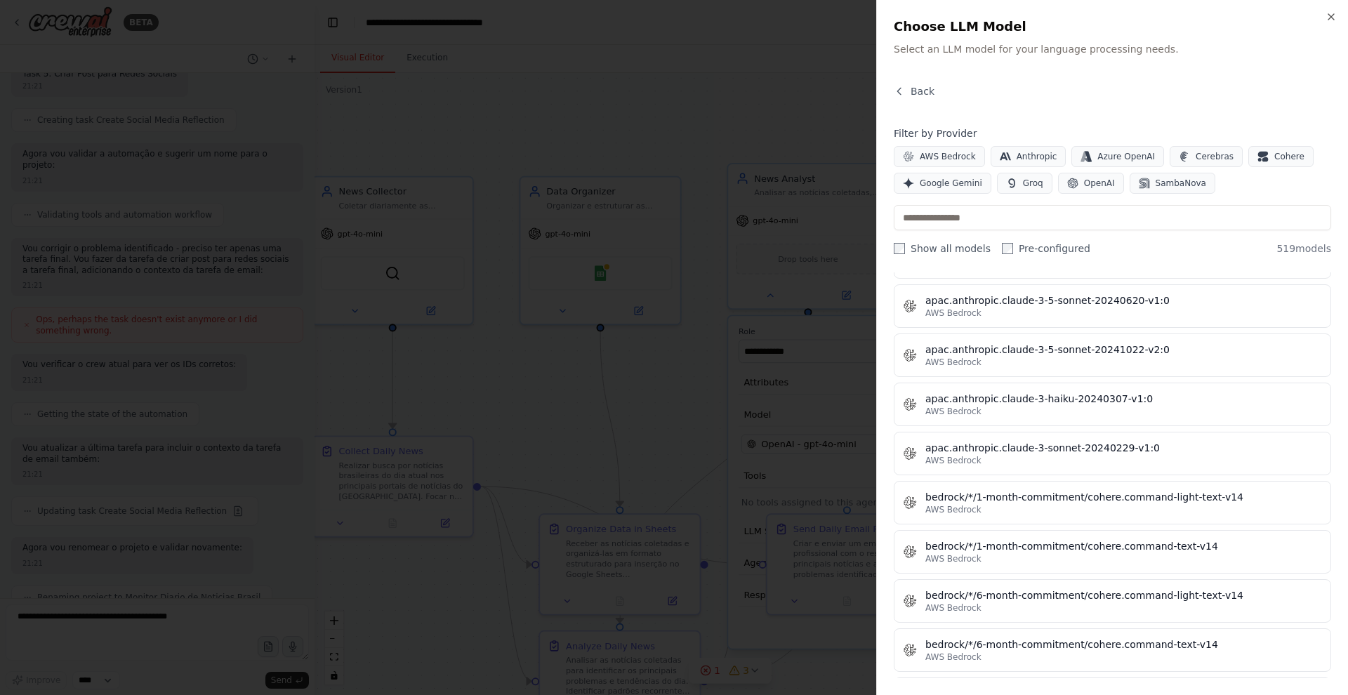
scroll to position [1612, 0]
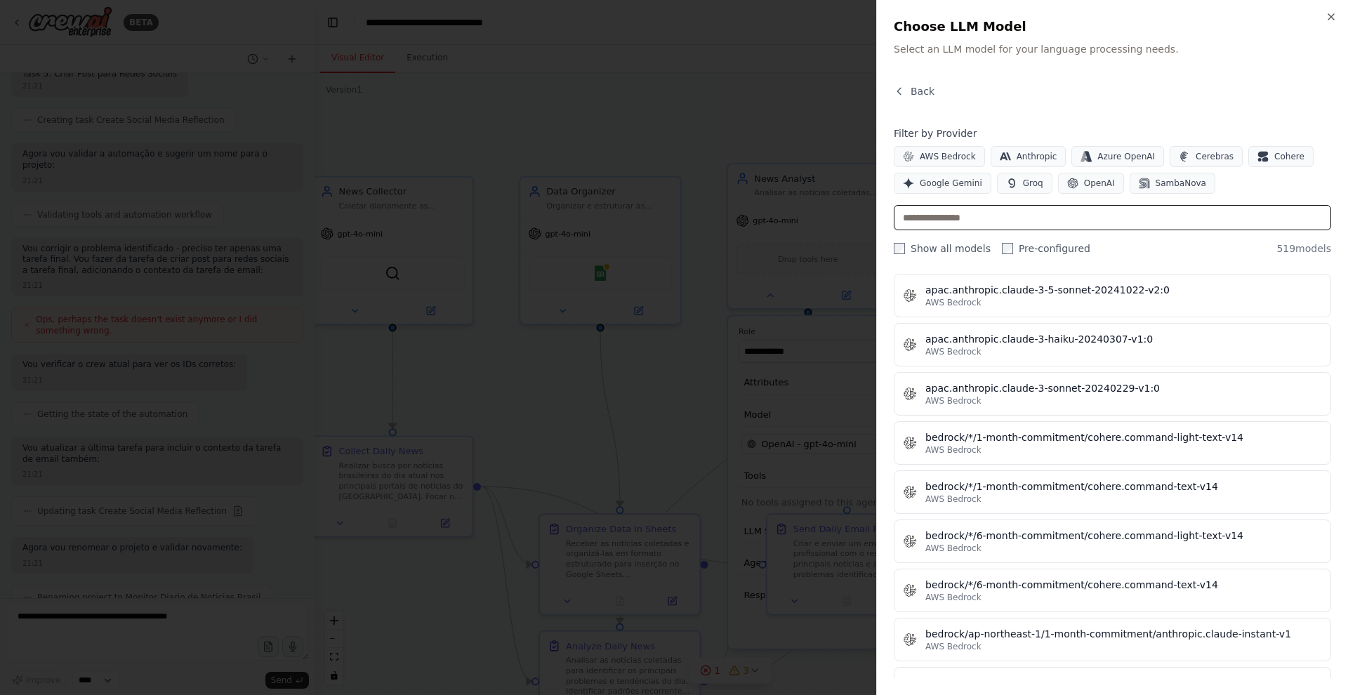
click at [940, 215] on input "text" at bounding box center [1112, 217] width 437 height 25
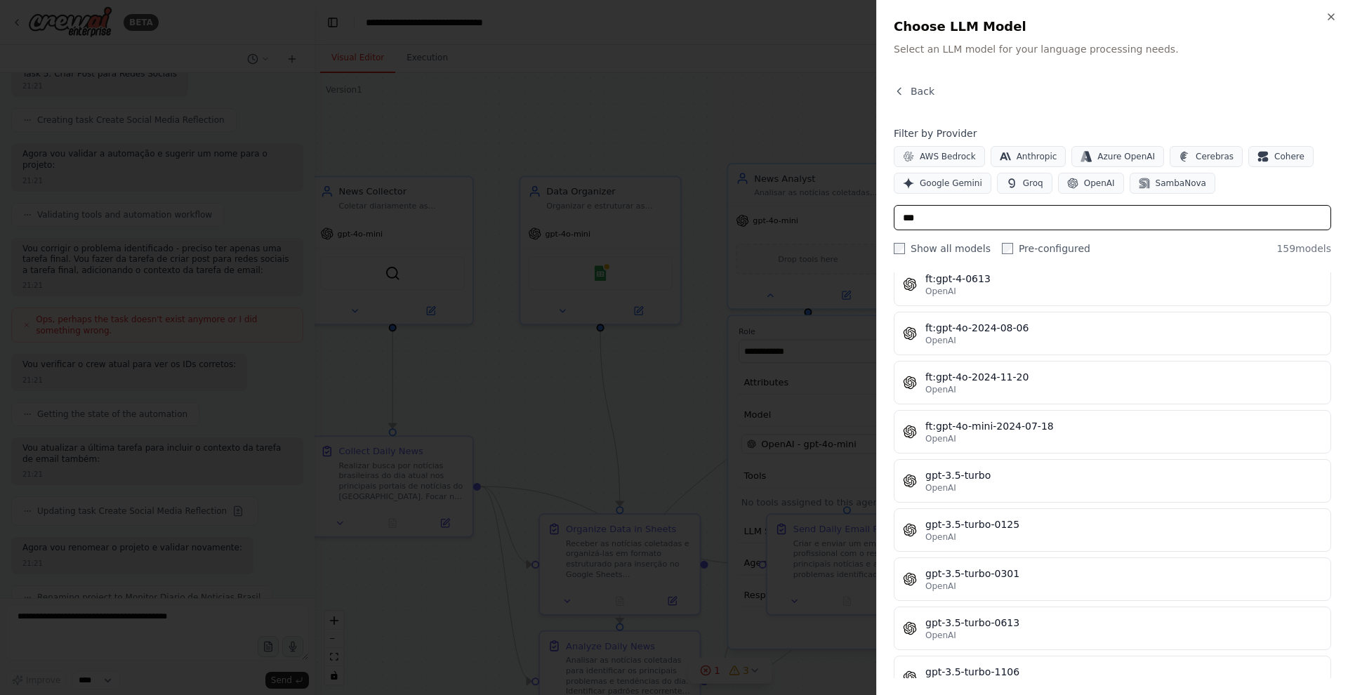
scroll to position [4303, 0]
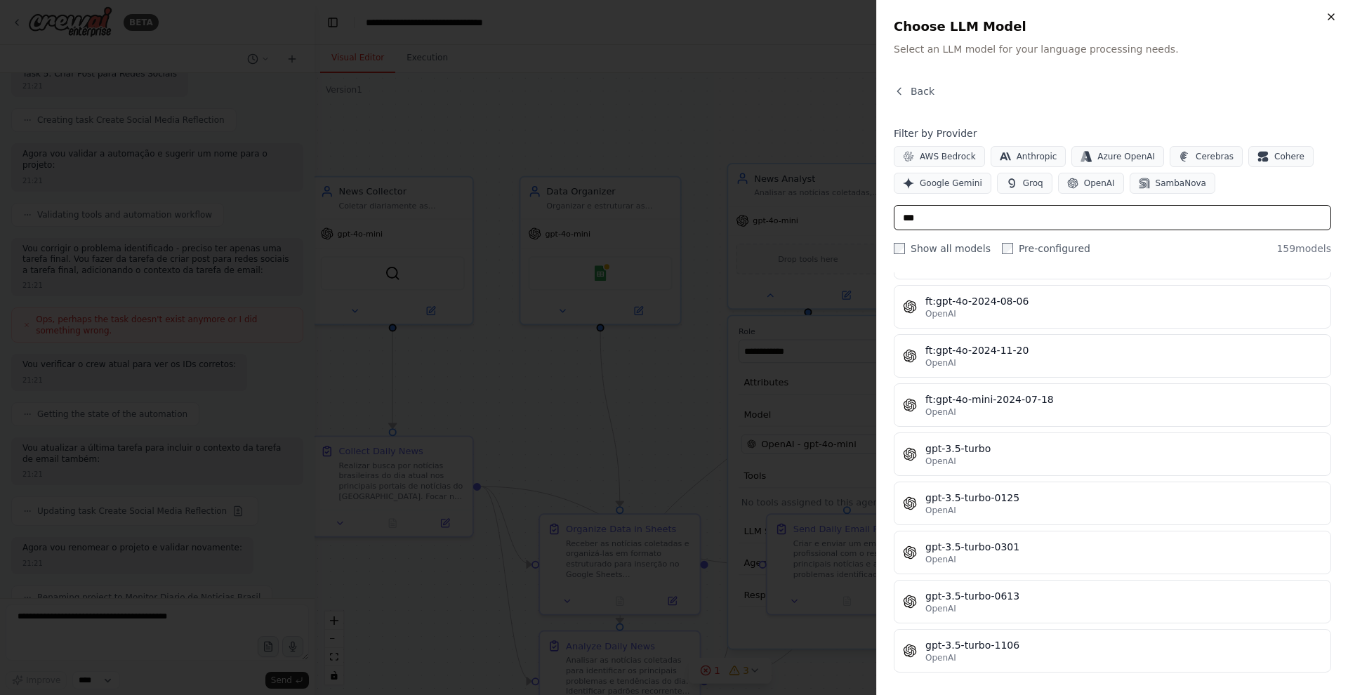
type input "***"
click at [1330, 18] on icon "button" at bounding box center [1331, 17] width 6 height 6
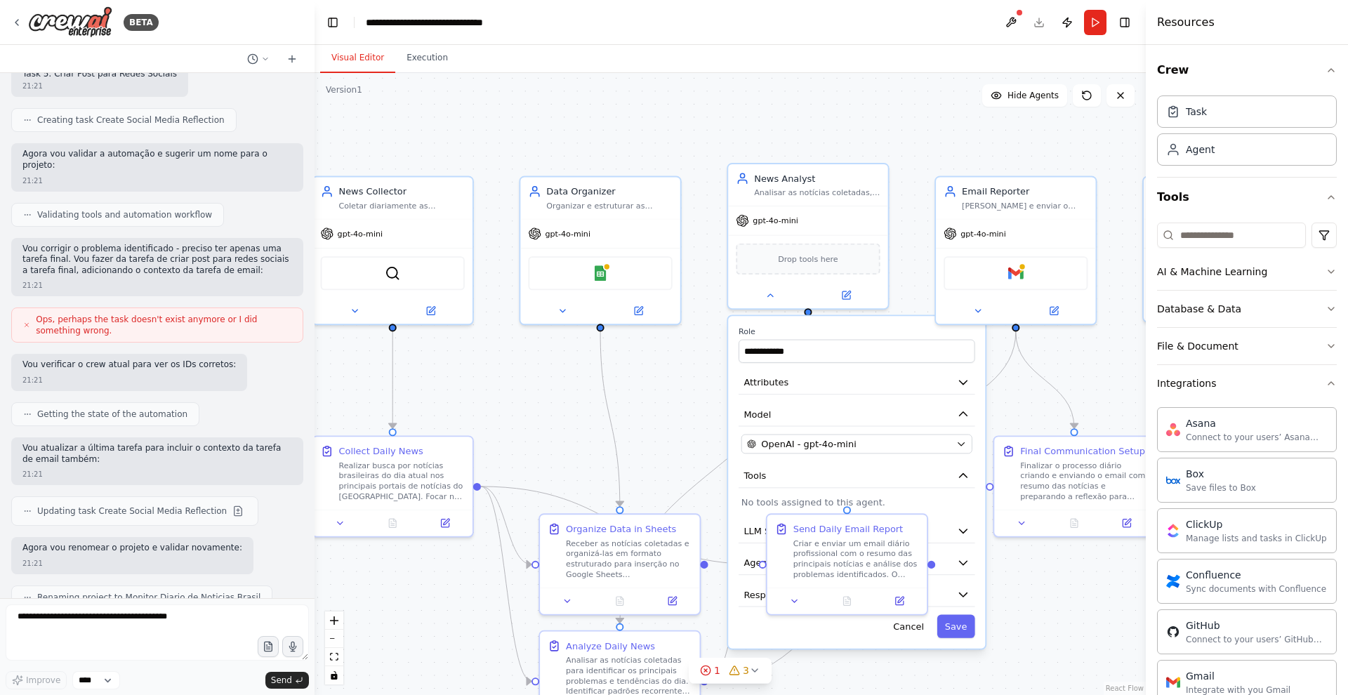
click at [658, 394] on div ".deletable-edge-delete-btn { width: 20px; height: 20px; border: 0px solid #ffff…" at bounding box center [730, 384] width 831 height 622
click at [951, 627] on button "Save" at bounding box center [956, 626] width 38 height 23
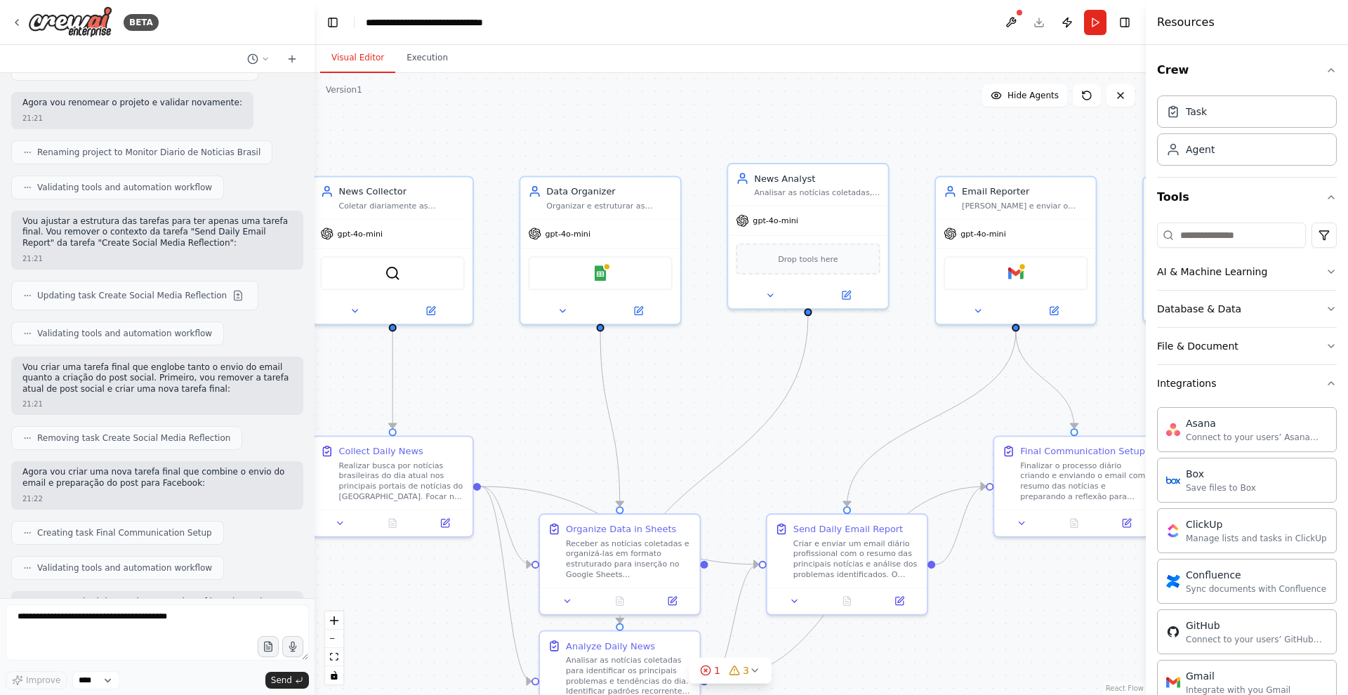
scroll to position [2000, 0]
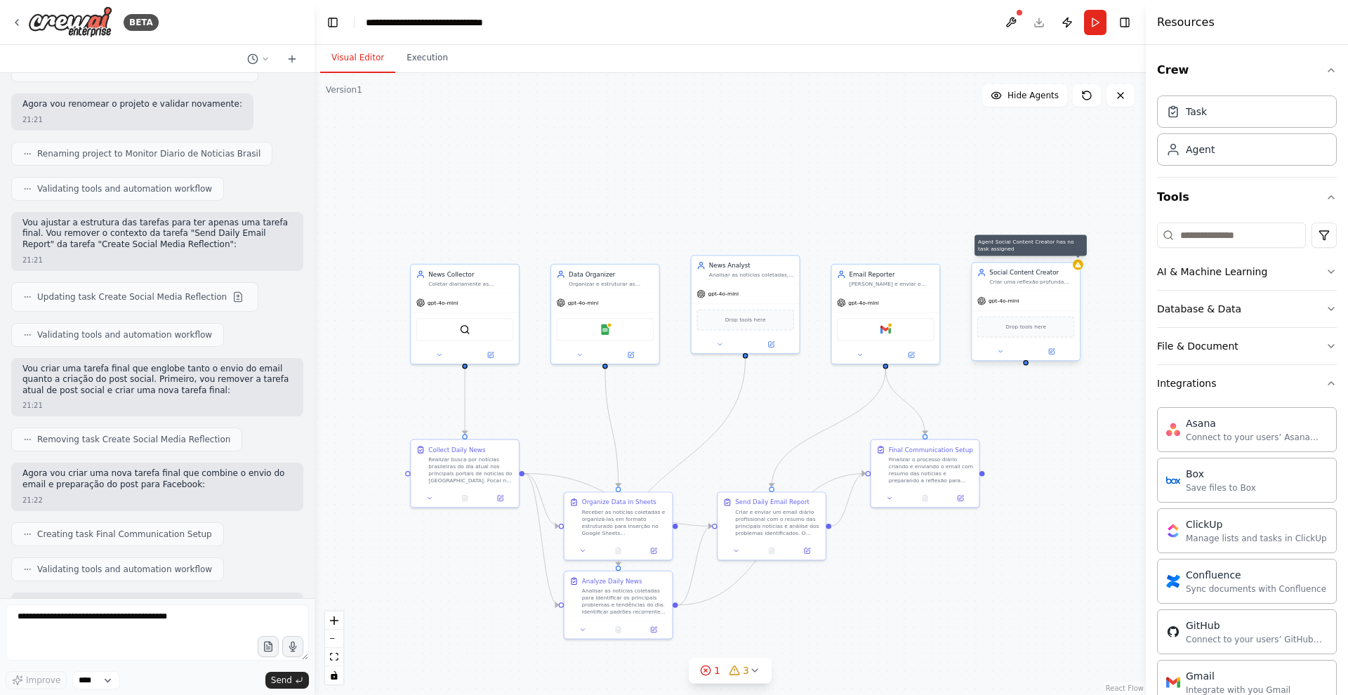
click at [1079, 264] on icon at bounding box center [1078, 264] width 6 height 5
click at [1013, 16] on button at bounding box center [1011, 22] width 22 height 25
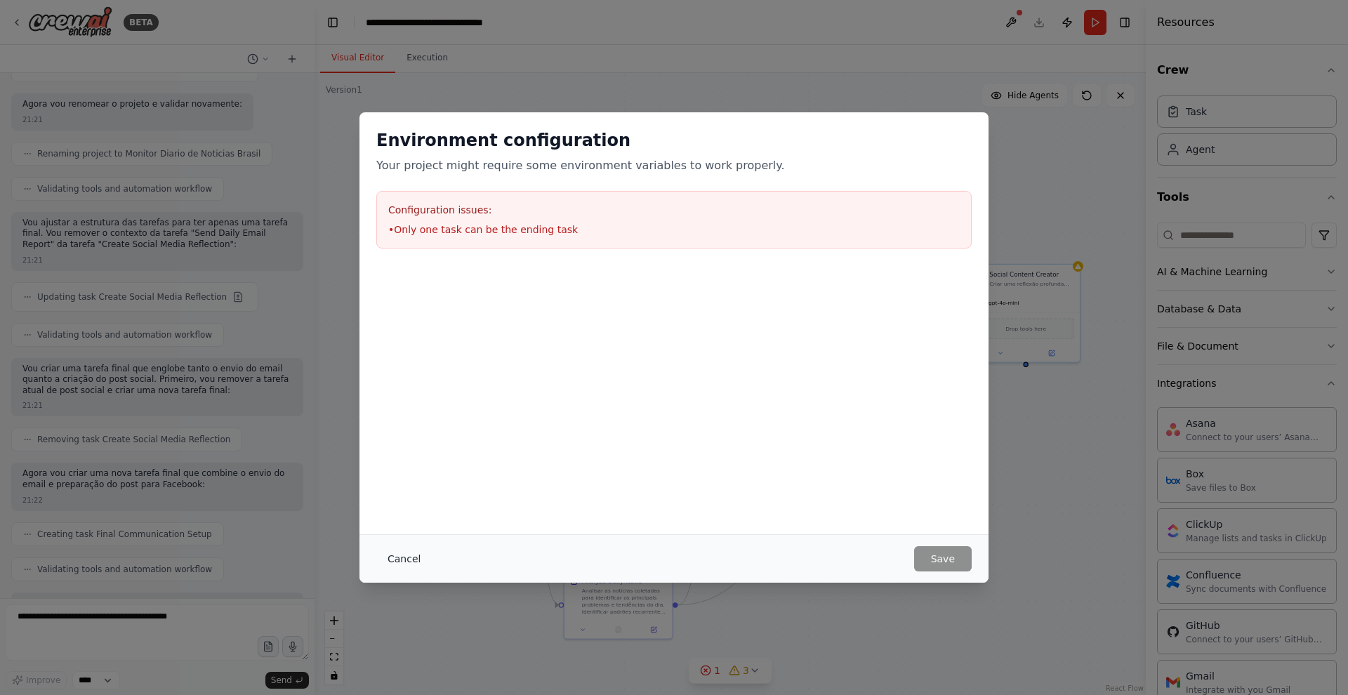
click at [399, 554] on button "Cancel" at bounding box center [403, 558] width 55 height 25
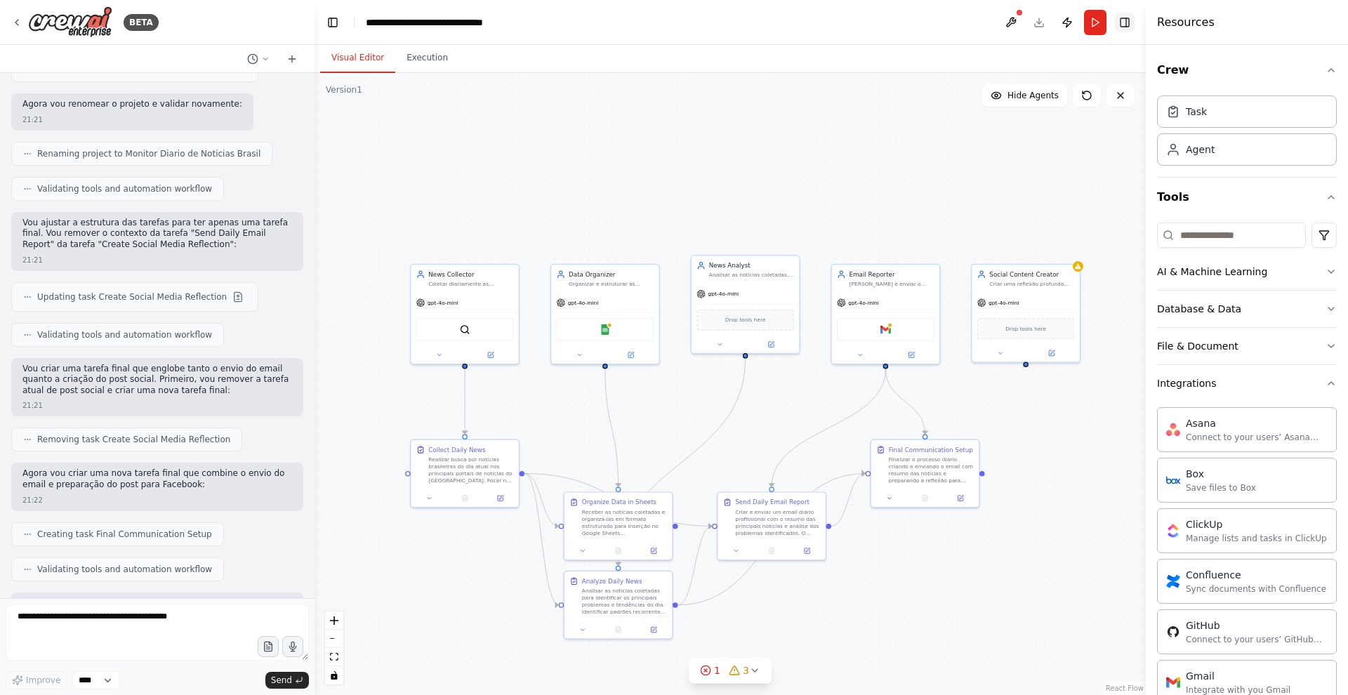
click at [1129, 22] on button "Toggle Right Sidebar" at bounding box center [1125, 23] width 20 height 20
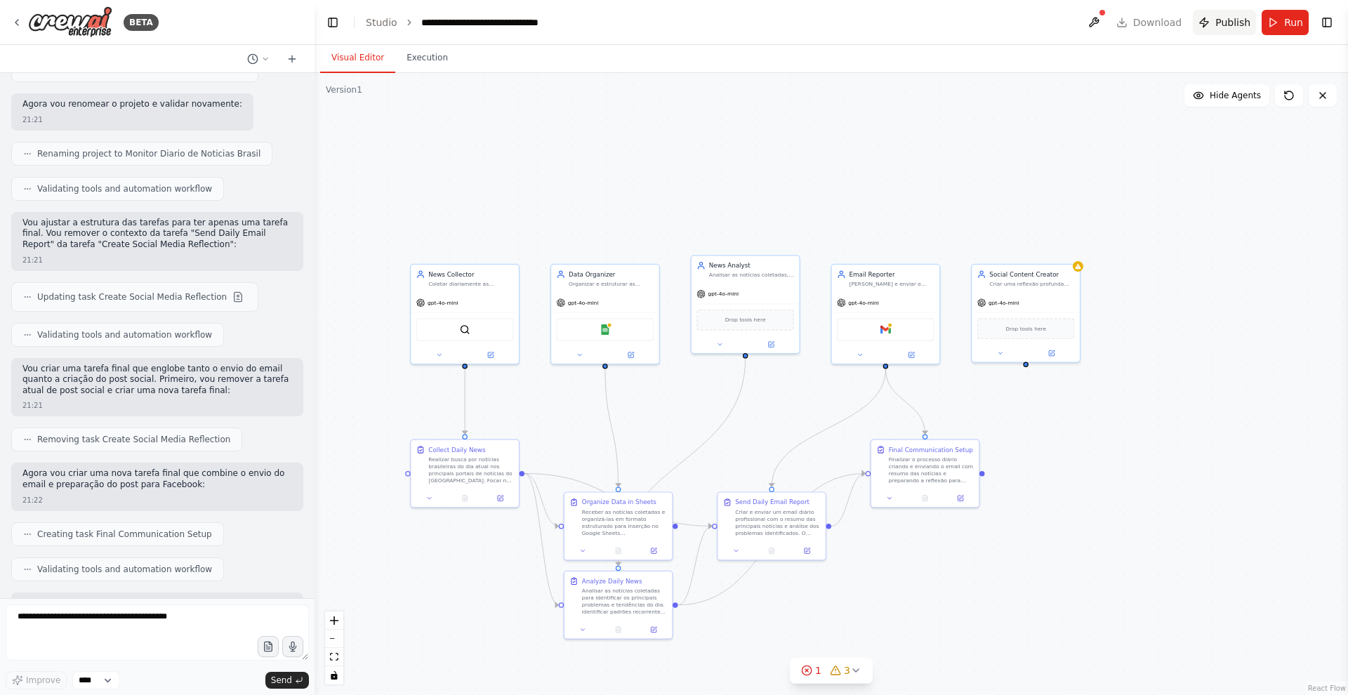
click at [1218, 20] on span "Publish" at bounding box center [1232, 22] width 35 height 14
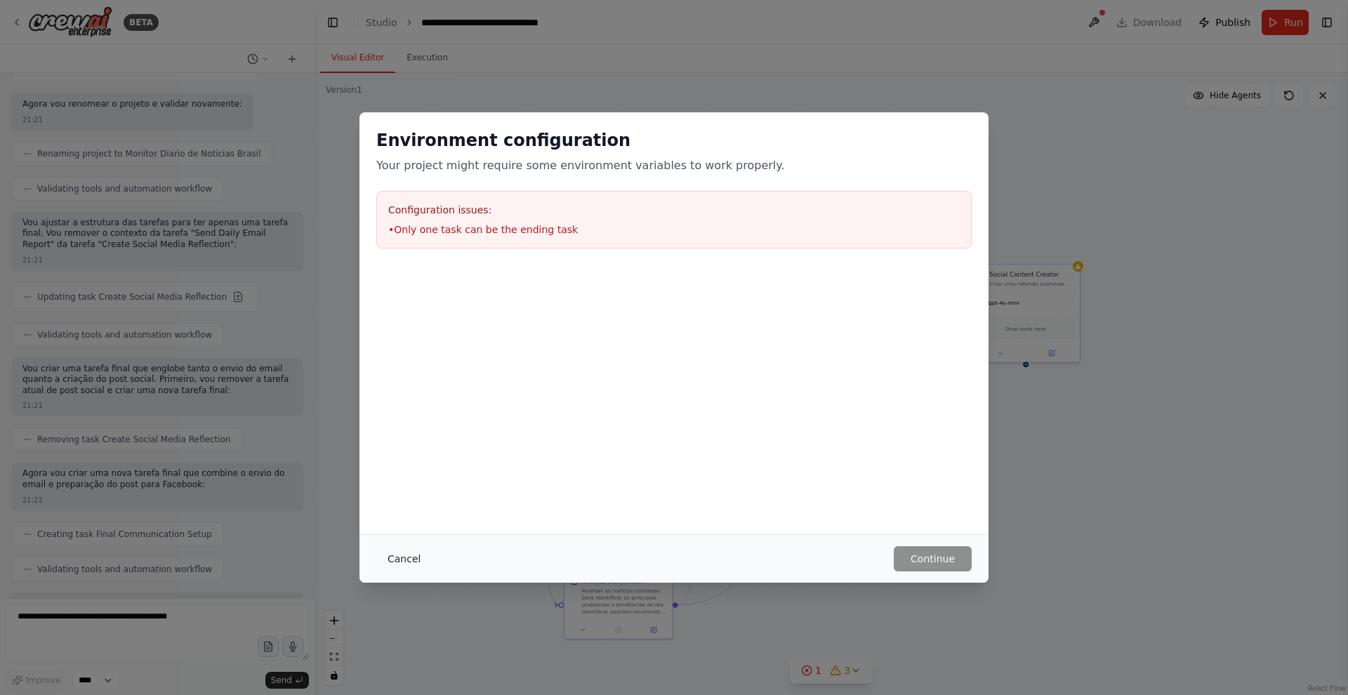
click at [408, 552] on button "Cancel" at bounding box center [403, 558] width 55 height 25
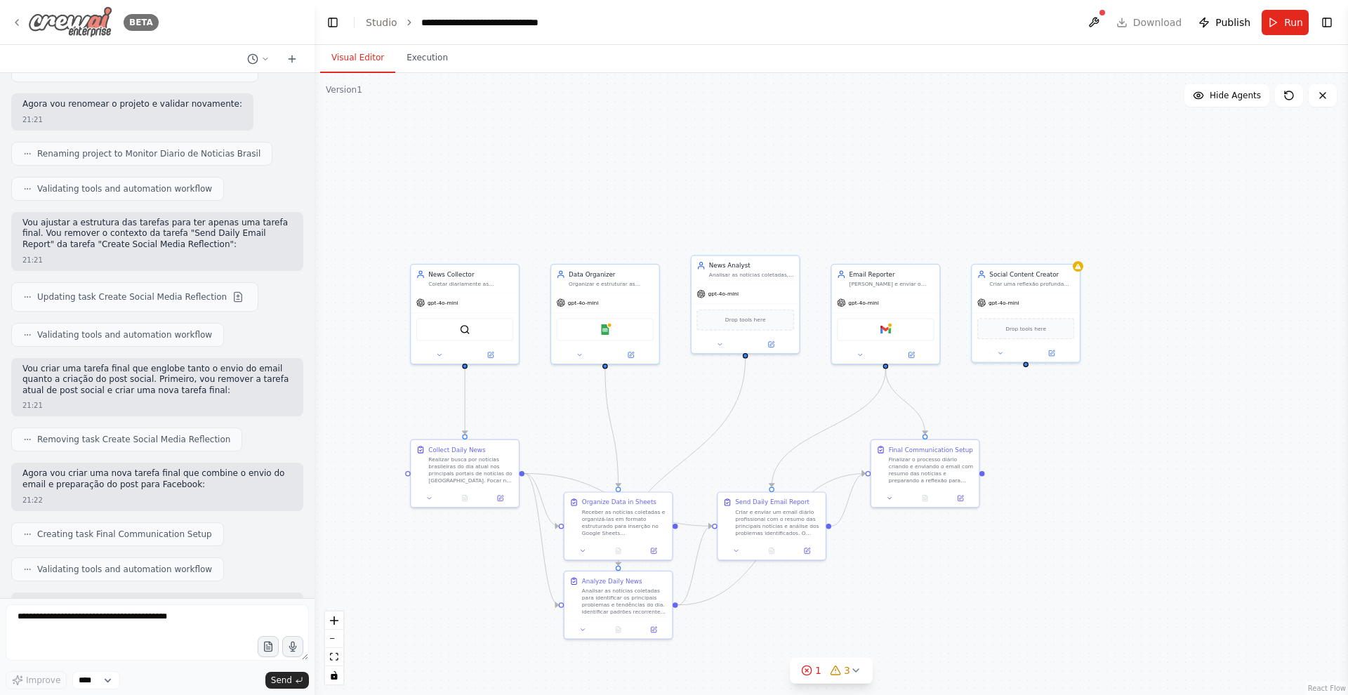
click at [20, 20] on icon at bounding box center [16, 22] width 11 height 11
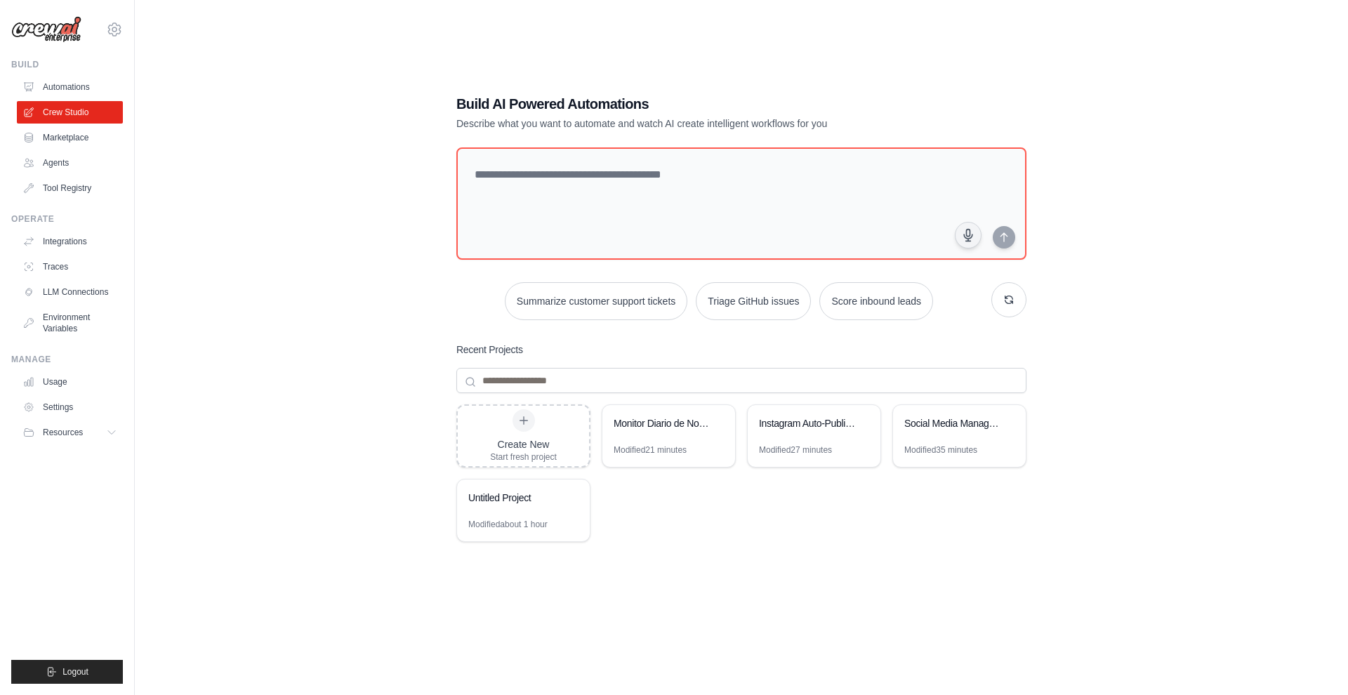
click at [196, 188] on div "Build AI Powered Automations Describe what you want to automate and watch AI cr…" at bounding box center [741, 361] width 1168 height 695
click at [44, 433] on div "Resources" at bounding box center [55, 432] width 60 height 11
click at [55, 463] on link "Documentation" at bounding box center [76, 456] width 98 height 20
